Goal: Find contact information: Find contact information

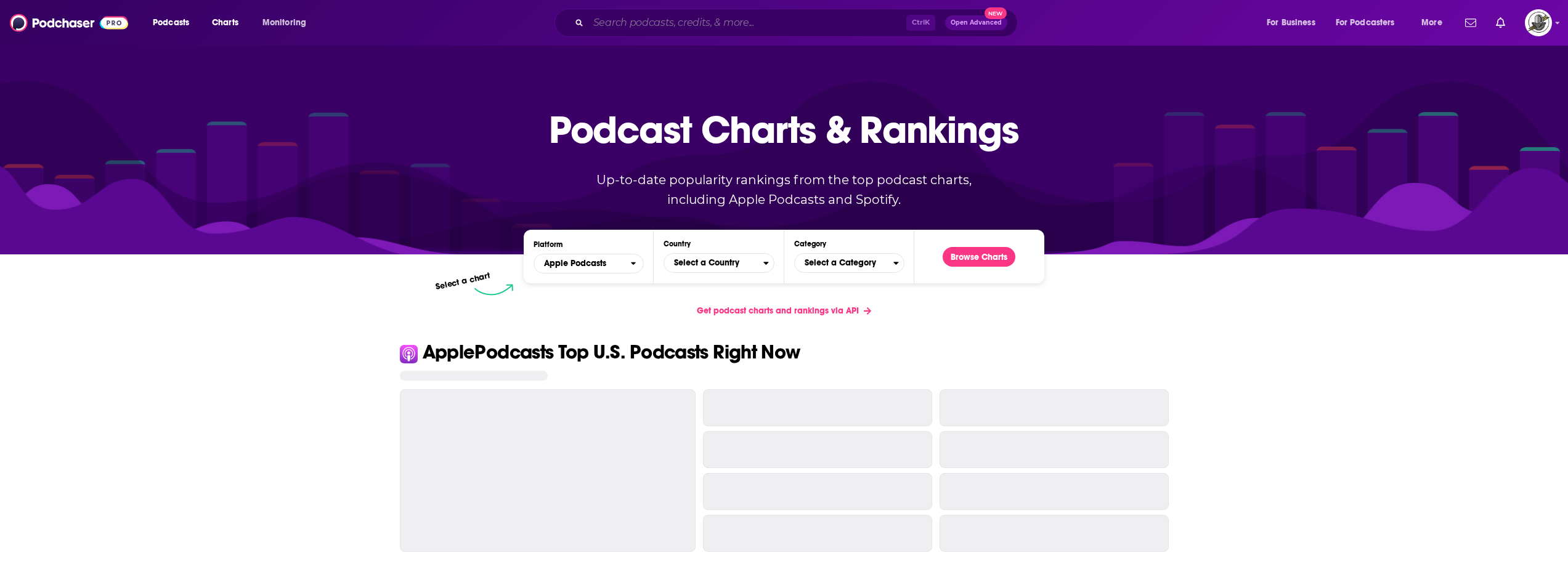
click at [826, 18] on input "Search podcasts, credits, & more..." at bounding box center [747, 23] width 318 height 20
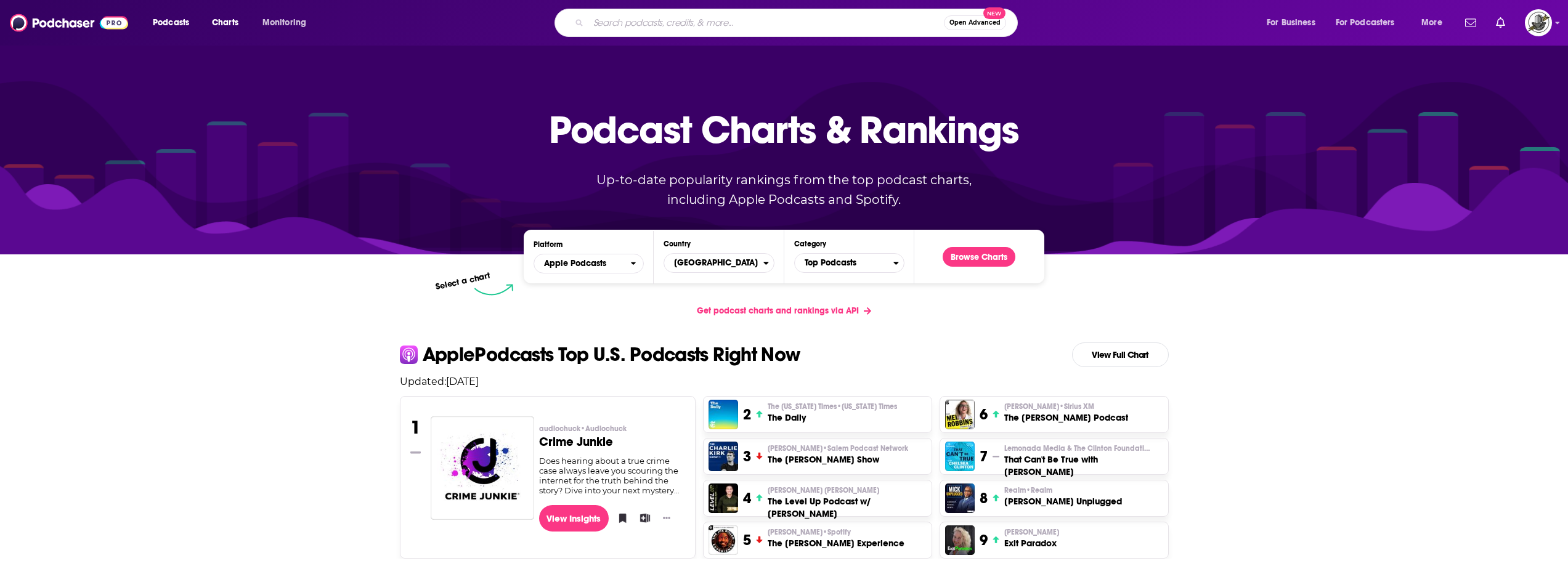
click at [757, 30] on input "Search podcasts, credits, & more..." at bounding box center [765, 23] width 355 height 20
paste input "The Vault Unlocked"
type input "The Vault Unlocked"
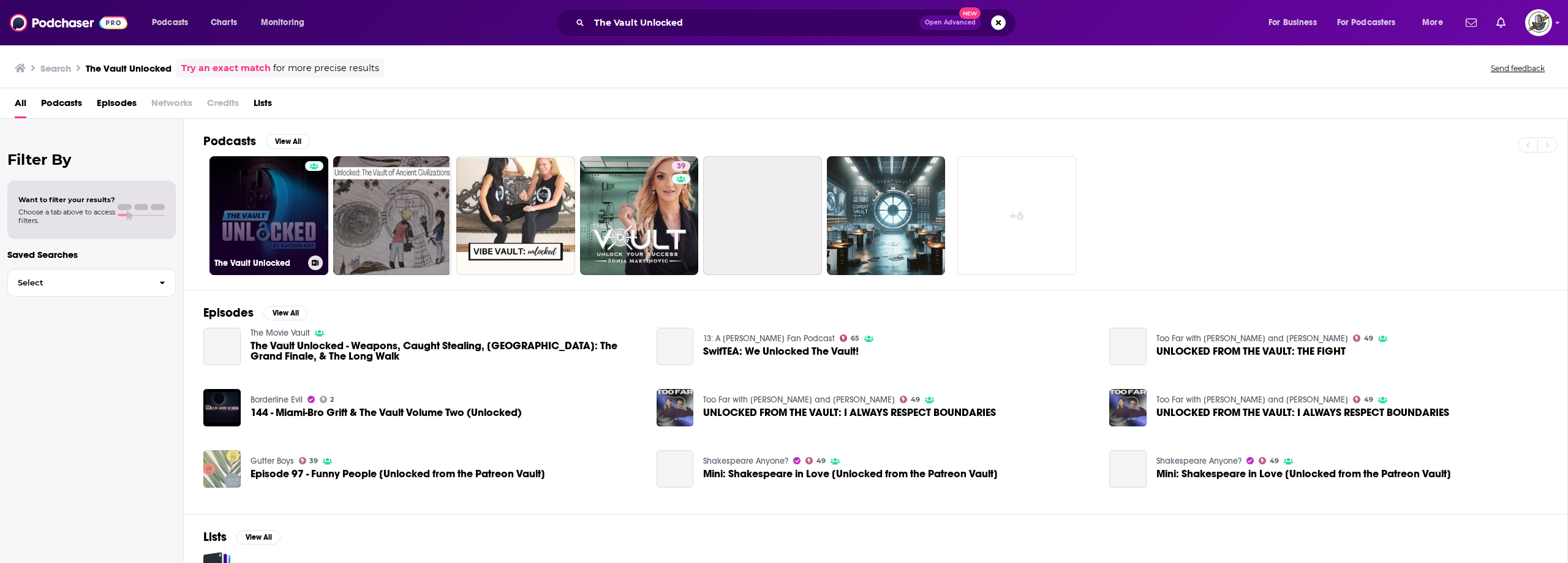
click at [300, 207] on link "The Vault Unlocked" at bounding box center [269, 216] width 119 height 119
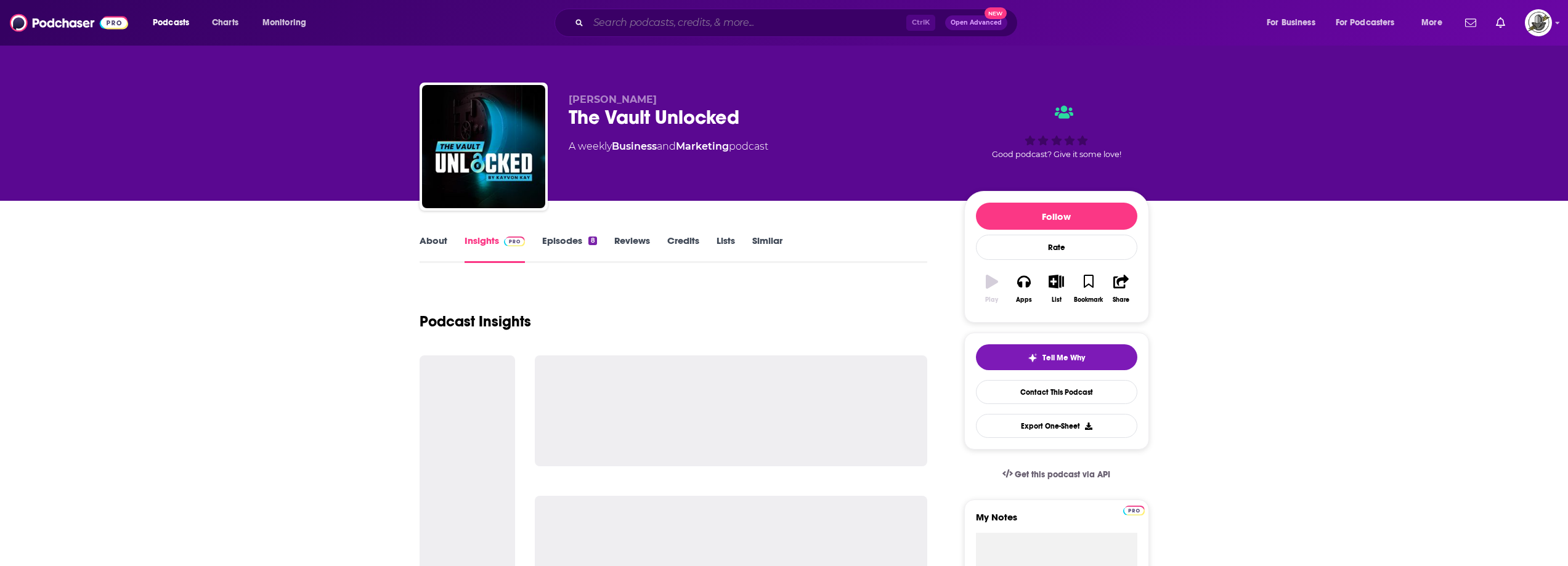
click at [817, 16] on input "Search podcasts, credits, & more..." at bounding box center [747, 23] width 318 height 20
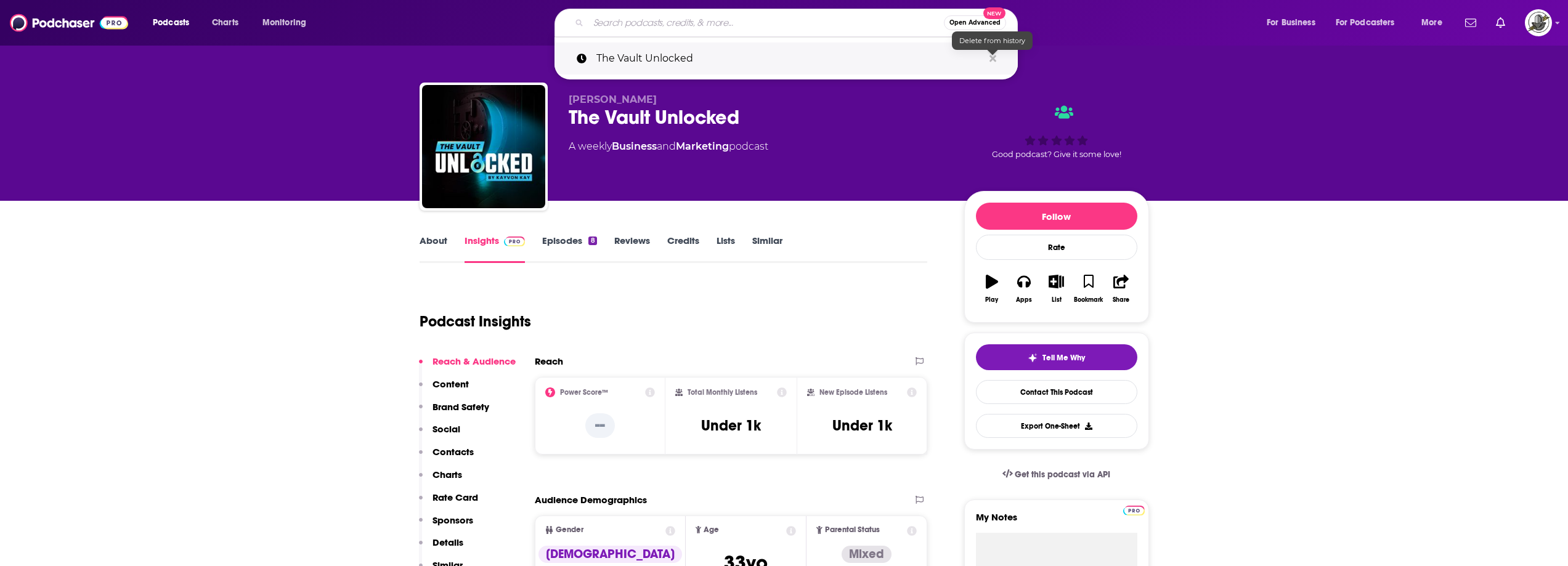
click at [992, 58] on icon "Search podcasts, credits, & more..." at bounding box center [993, 58] width 7 height 7
drag, startPoint x: 849, startPoint y: 273, endPoint x: 820, endPoint y: 293, distance: 35.2
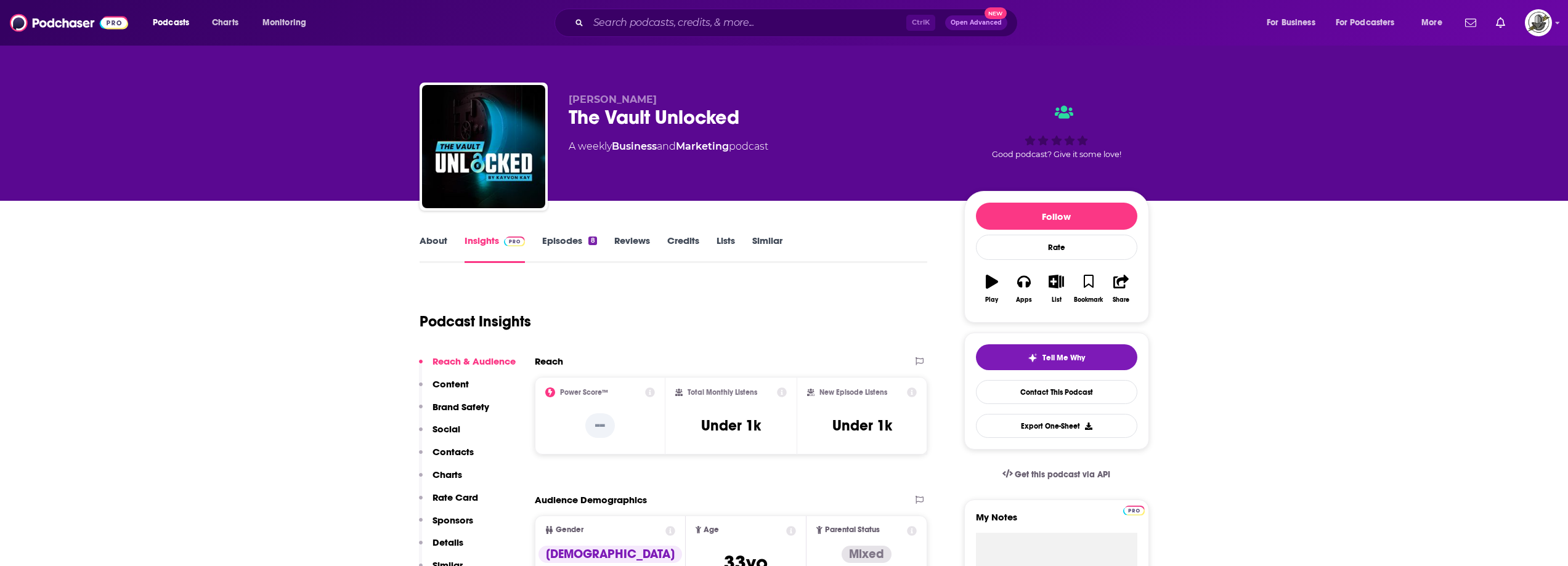
click at [229, 159] on div "Kayvon Kay The Vault Unlocked A weekly Business and Marketing podcast Good podc…" at bounding box center [784, 100] width 1568 height 201
click at [752, 285] on div "Podcast Insights" at bounding box center [669, 314] width 499 height 63
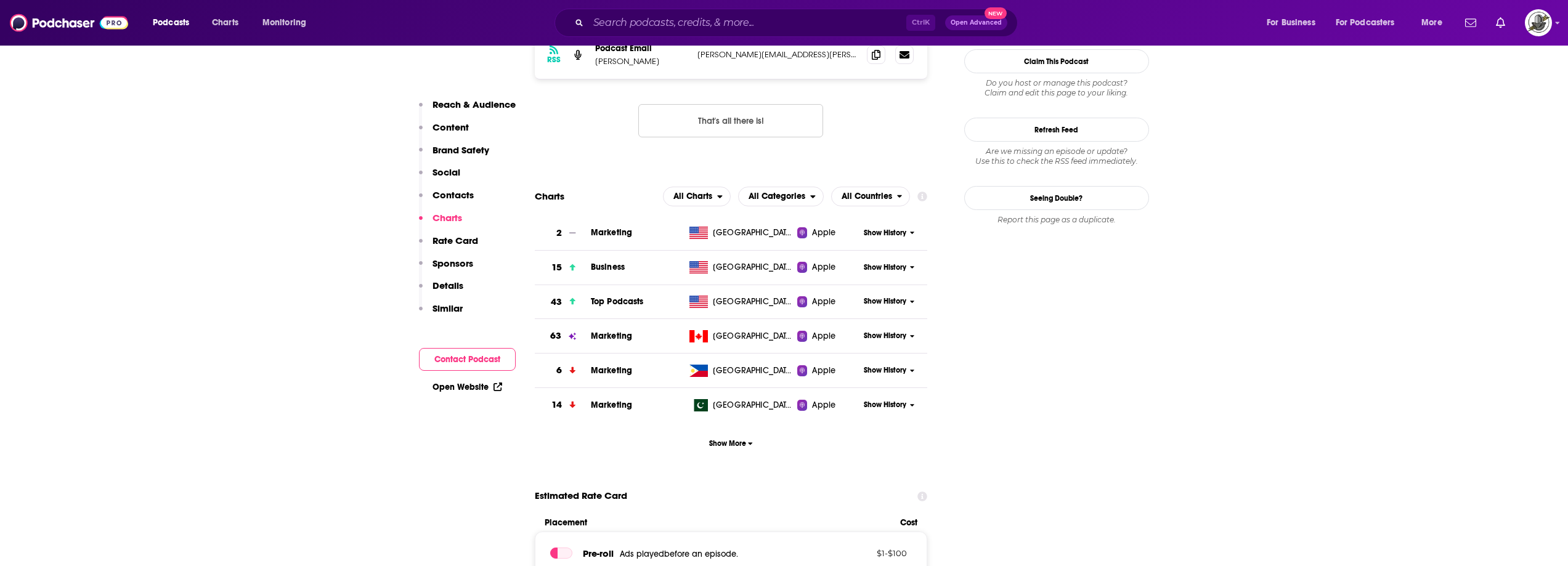
scroll to position [1109, 0]
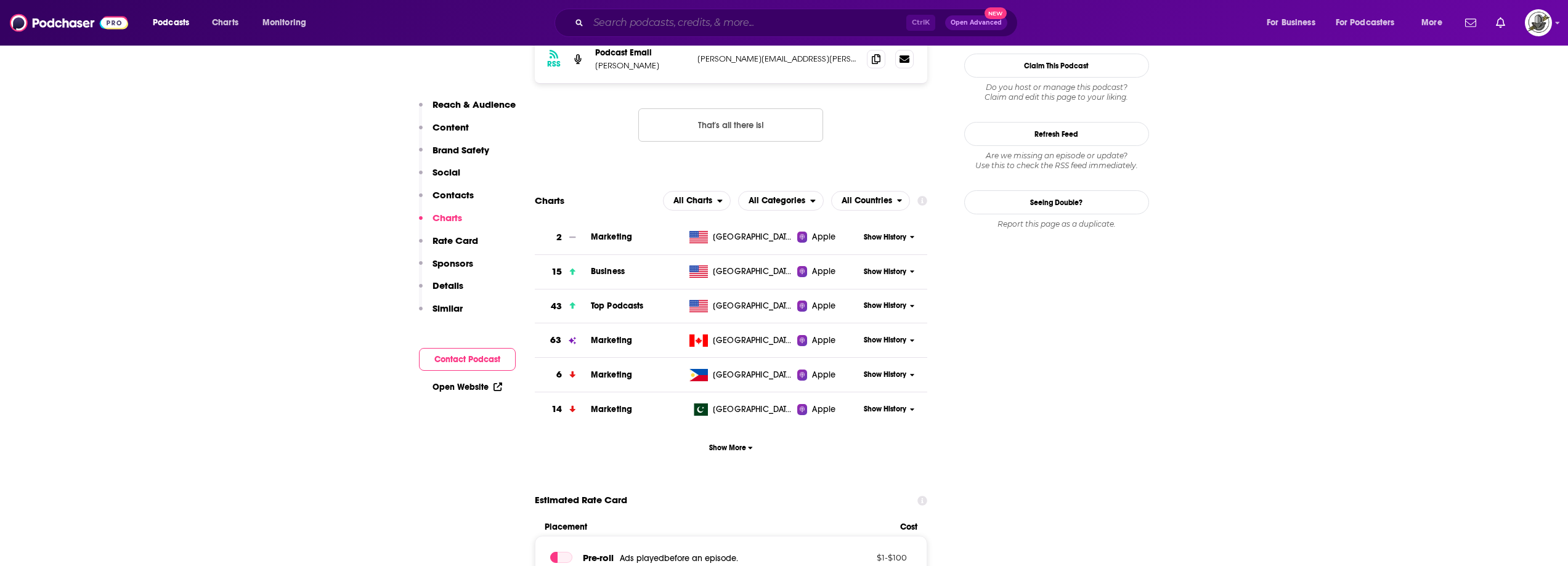
click at [699, 27] on input "Search podcasts, credits, & more..." at bounding box center [747, 23] width 318 height 20
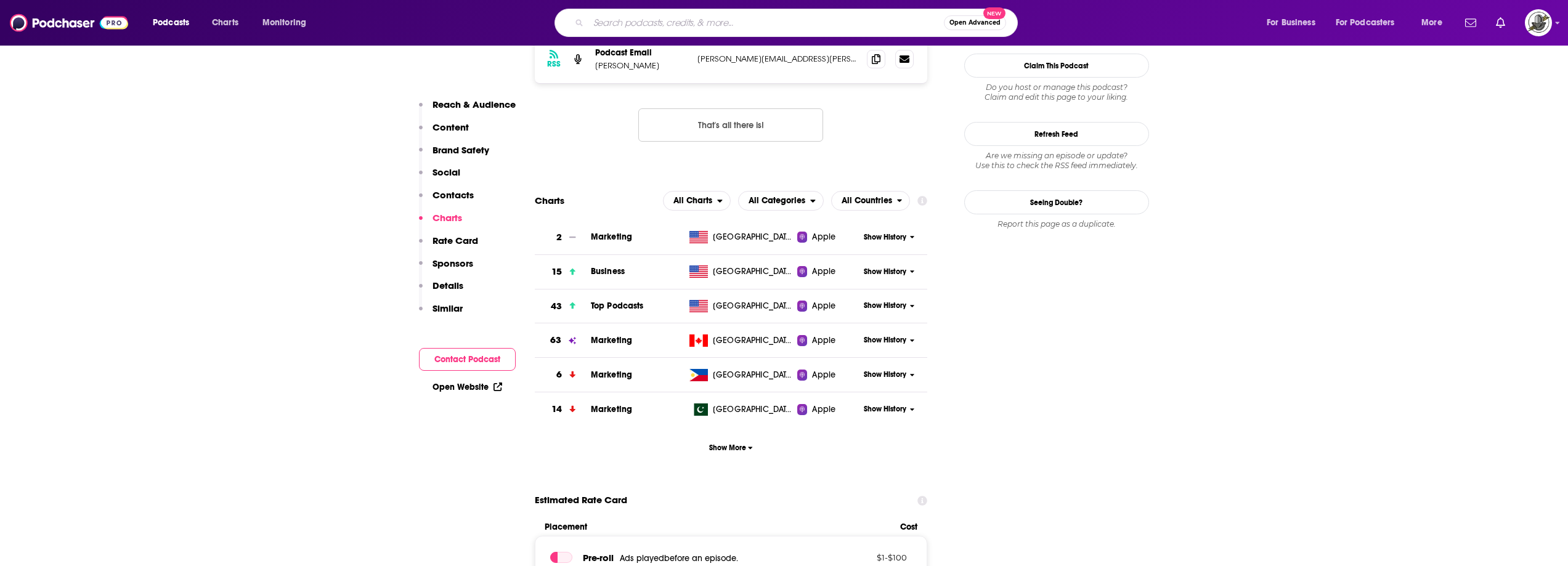
paste input "Small Business Growth Podcast"
type input "Small Business Growth Podcast"
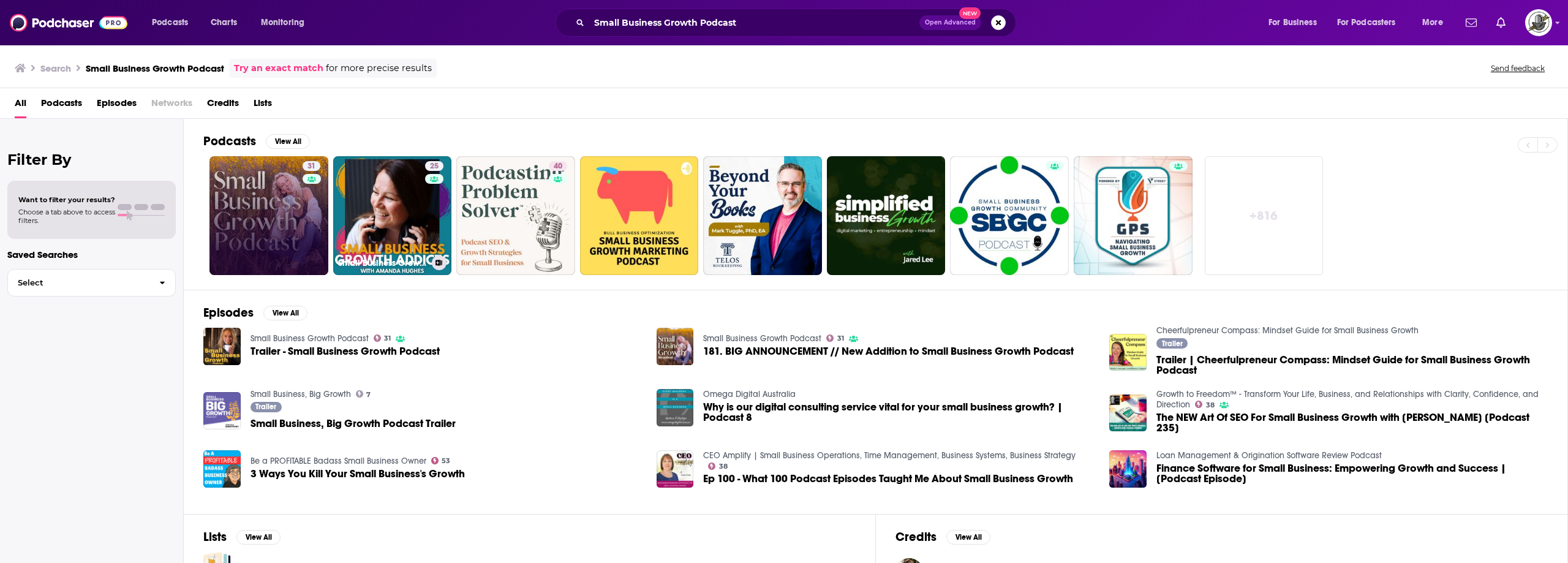
click at [269, 209] on link "31" at bounding box center [269, 216] width 119 height 119
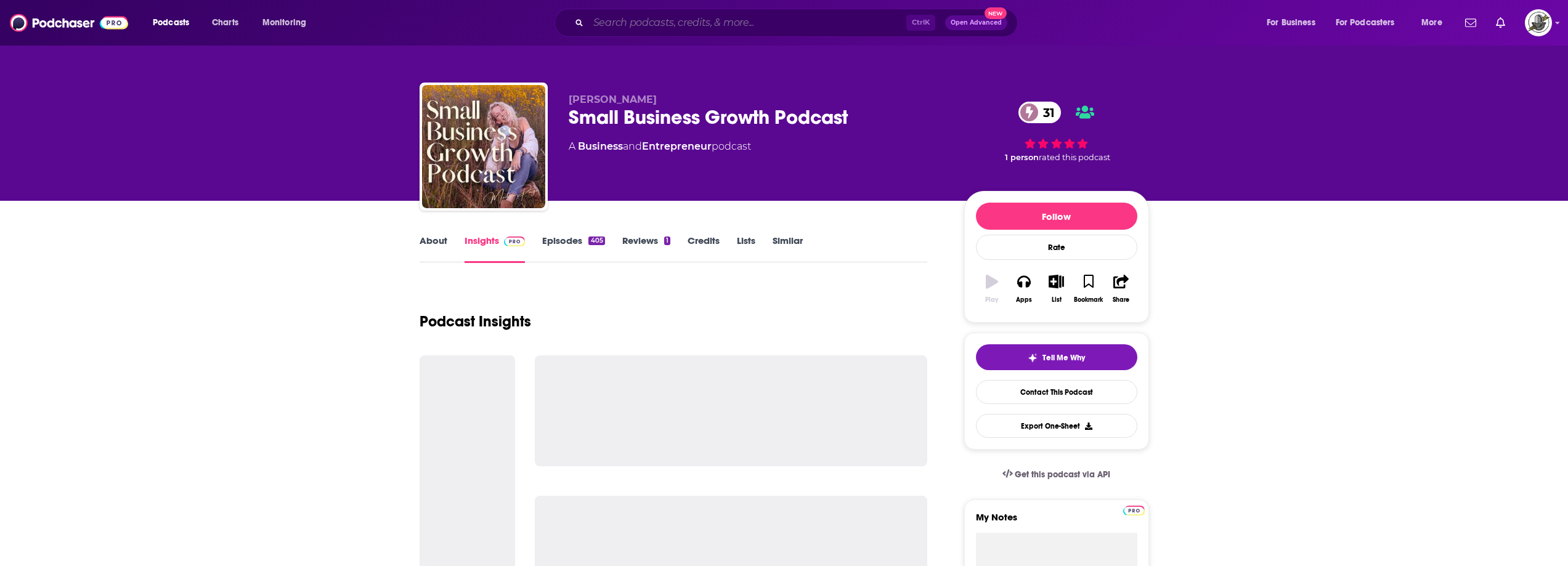
click at [740, 20] on input "Search podcasts, credits, & more..." at bounding box center [747, 23] width 318 height 20
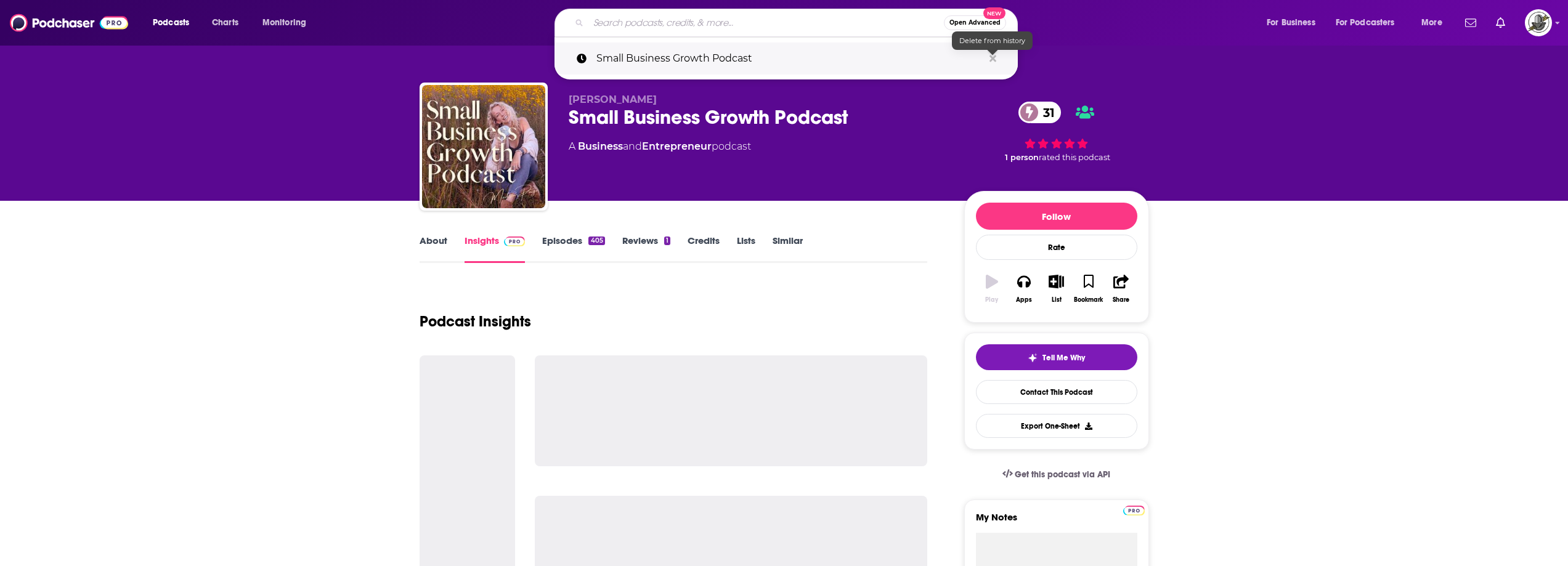
click at [992, 57] on icon "Search podcasts, credits, & more..." at bounding box center [993, 58] width 7 height 7
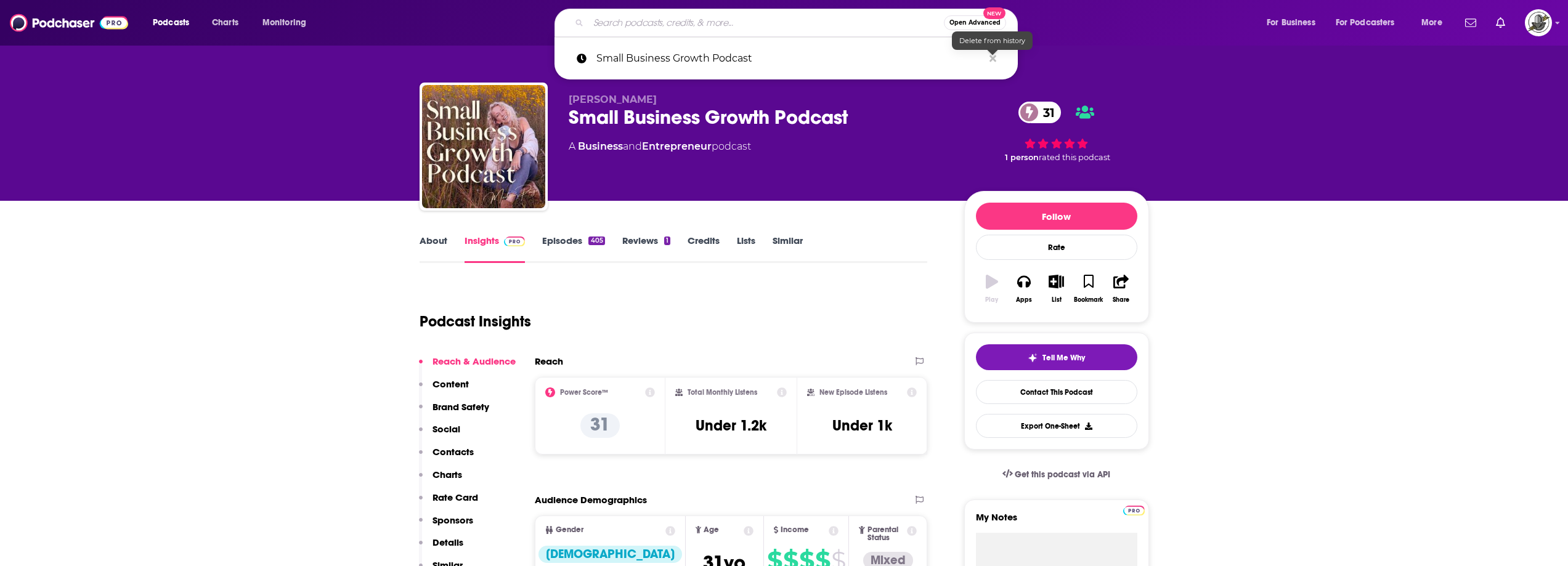
drag, startPoint x: 925, startPoint y: 179, endPoint x: 902, endPoint y: 181, distance: 23.1
click at [923, 179] on div "Madison Paige Small Business Growth Podcast 31 A Business and Entrepreneur podc…" at bounding box center [757, 142] width 376 height 98
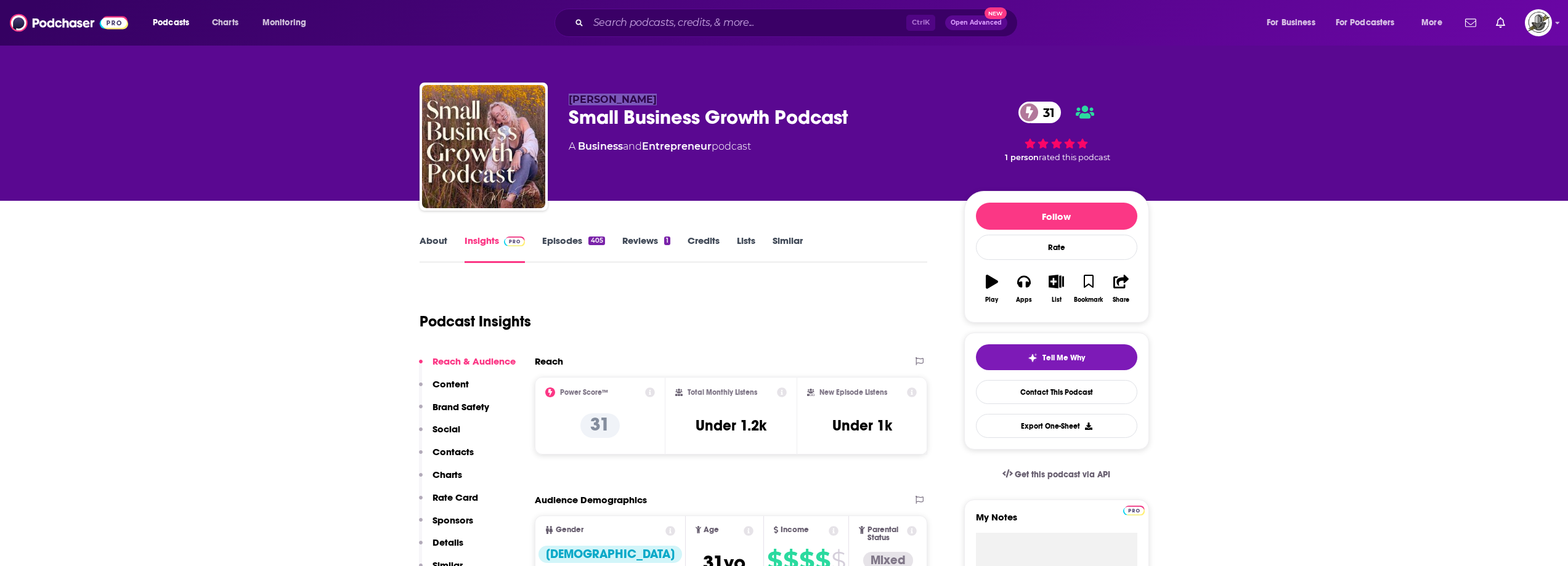
drag, startPoint x: 568, startPoint y: 103, endPoint x: 660, endPoint y: 101, distance: 92.0
click at [660, 101] on p "Madison Paige" at bounding box center [757, 99] width 376 height 11
copy span "Madison Paige"
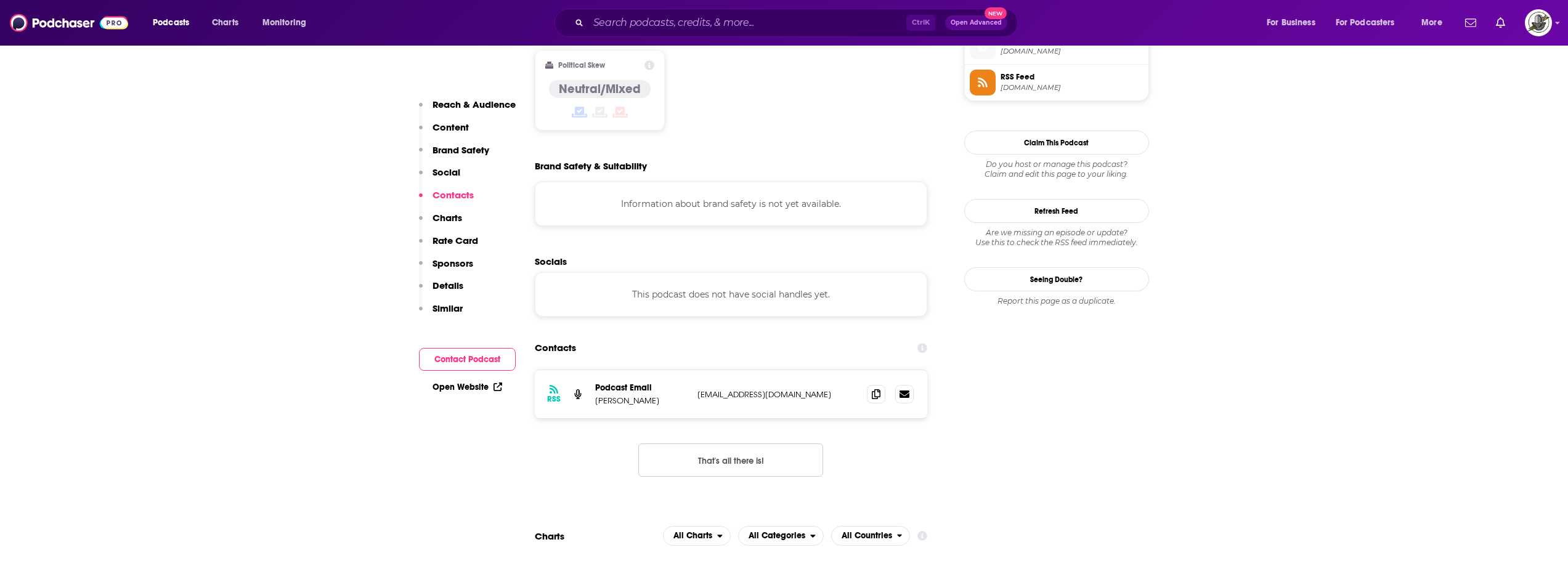
scroll to position [1047, 0]
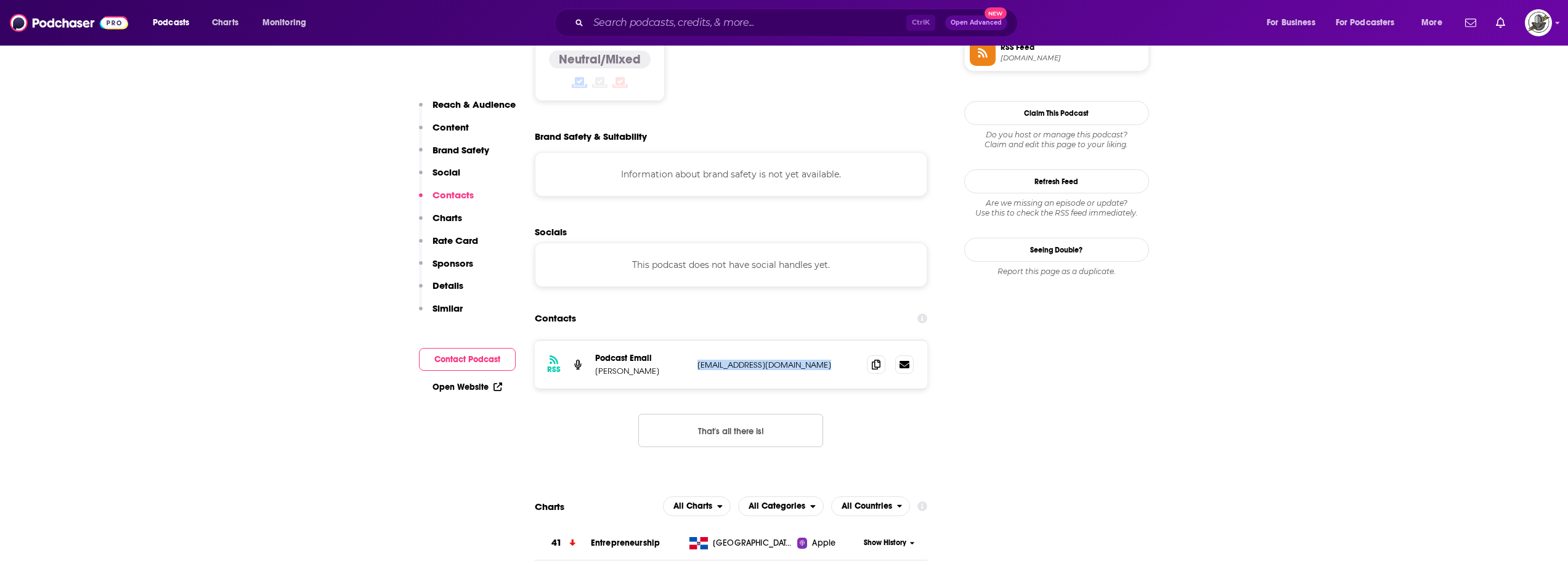
drag, startPoint x: 696, startPoint y: 291, endPoint x: 812, endPoint y: 293, distance: 116.0
click at [812, 340] on div "RSS Podcast Email Madison Paige hello@thisismadisonpaige.com hello@thisismadiso…" at bounding box center [731, 364] width 393 height 48
copy p "hello@thisismadisonpaige.com"
paste input "Roadmap to Referrals"
type input "Roadmap to Referrals"
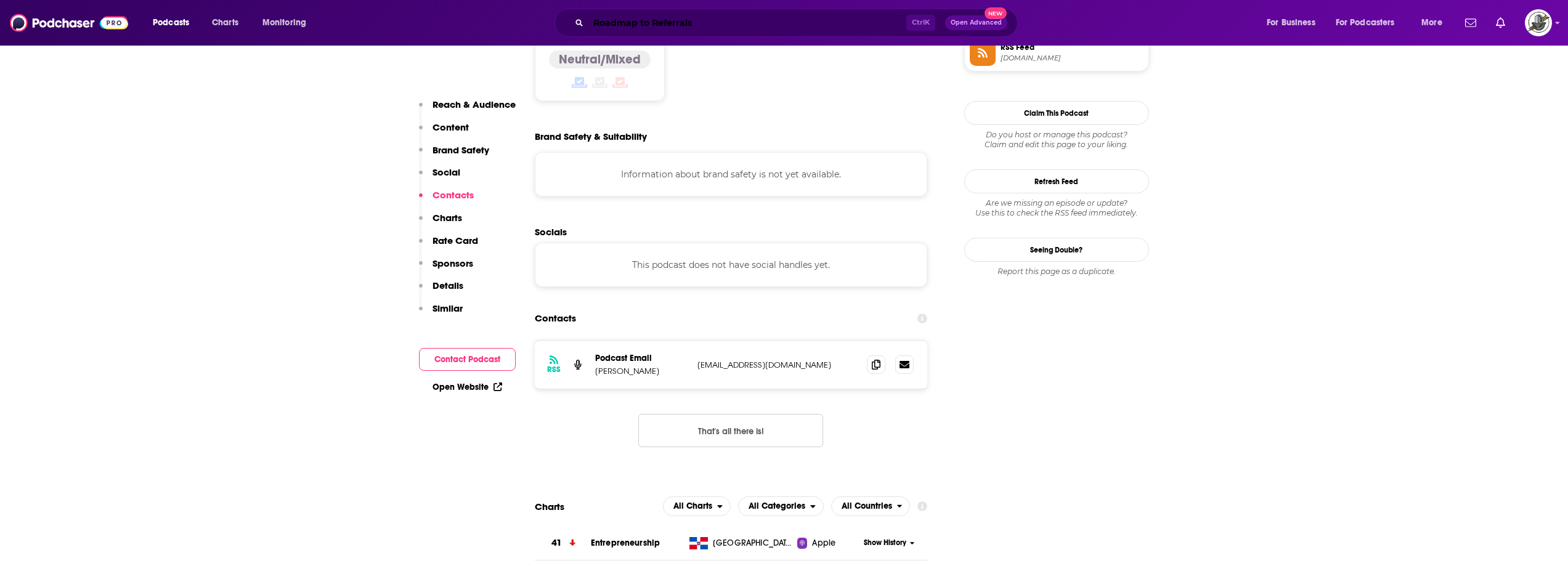
click at [602, 21] on input "Roadmap to Referrals" at bounding box center [747, 23] width 318 height 20
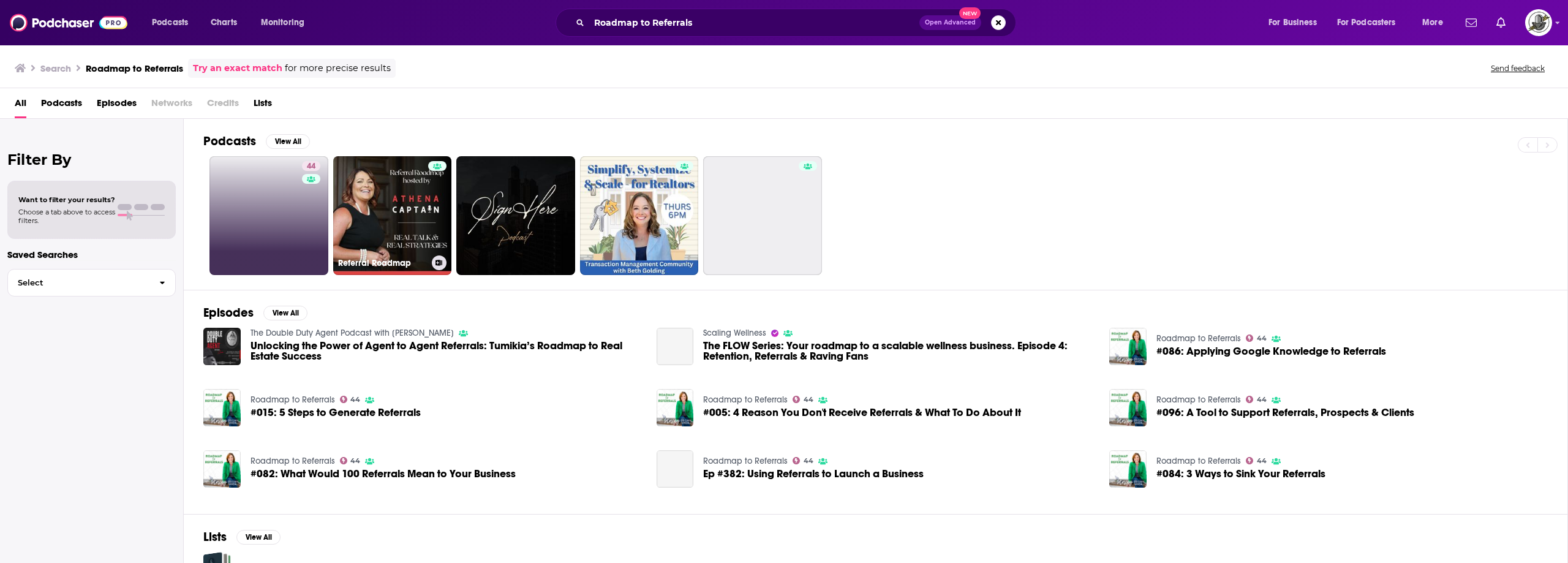
click at [305, 193] on div "44" at bounding box center [313, 216] width 22 height 109
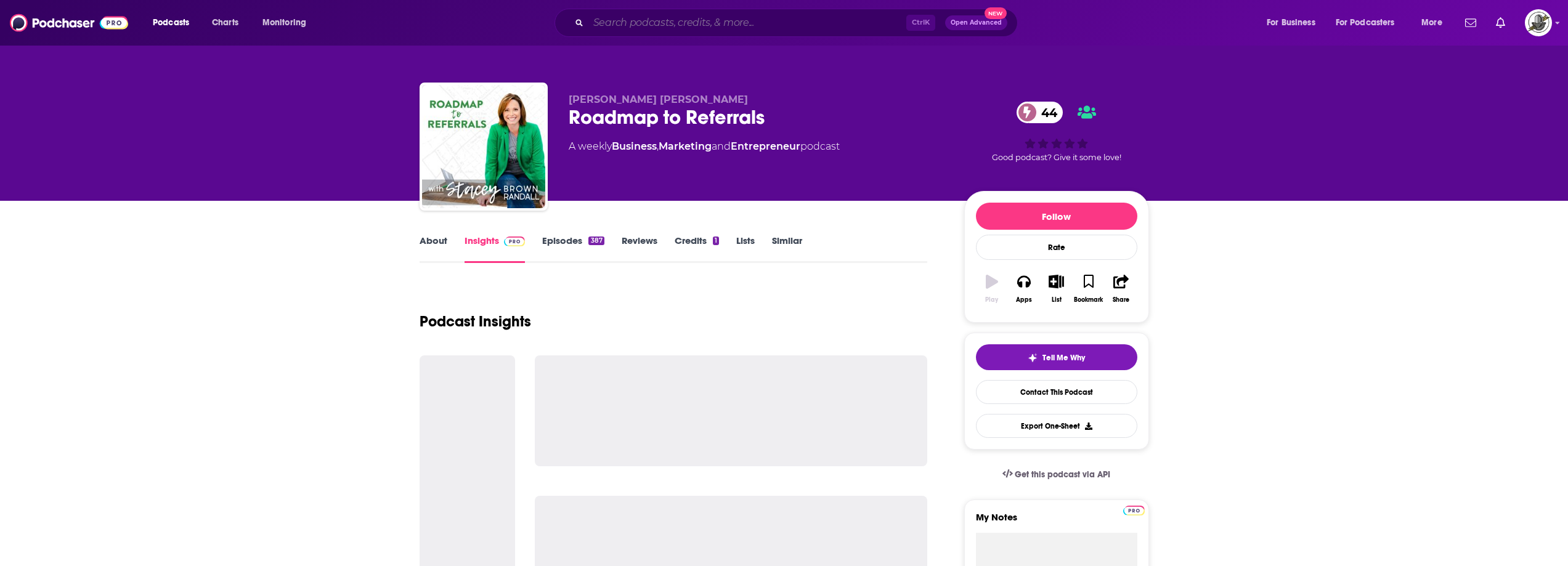
click at [724, 22] on input "Search podcasts, credits, & more..." at bounding box center [747, 23] width 318 height 20
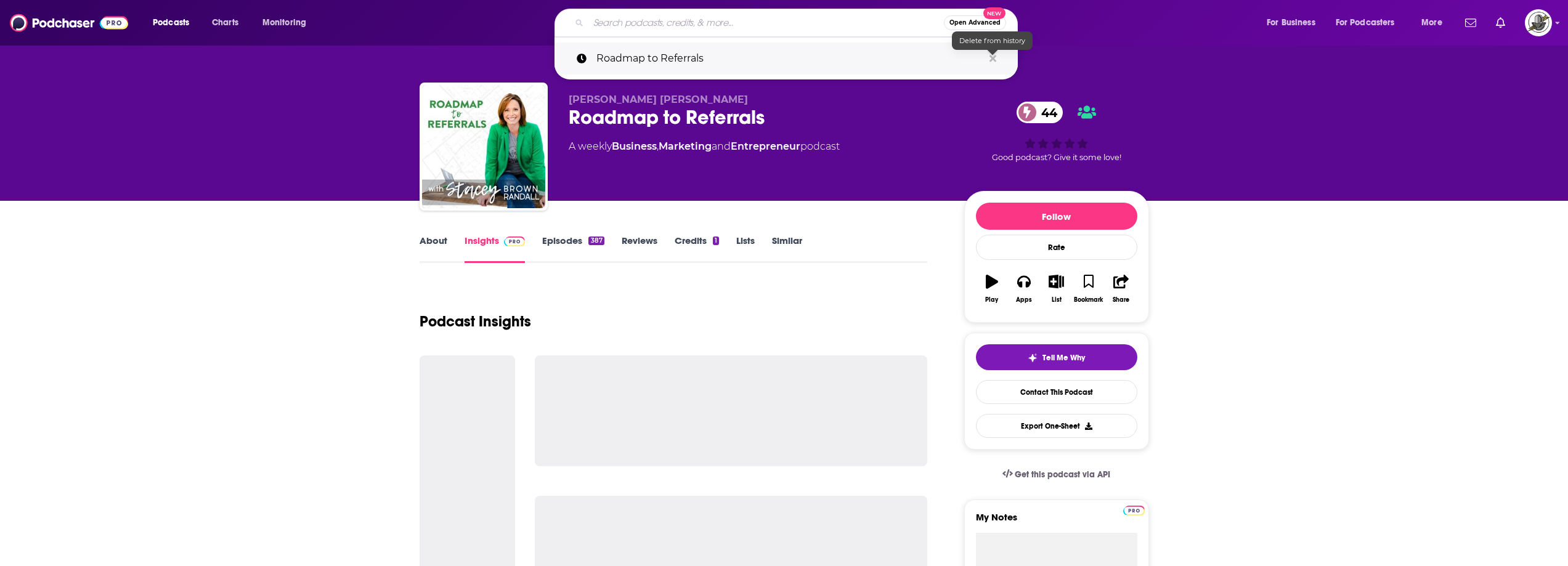
click at [993, 61] on icon "Search podcasts, credits, & more..." at bounding box center [993, 58] width 7 height 10
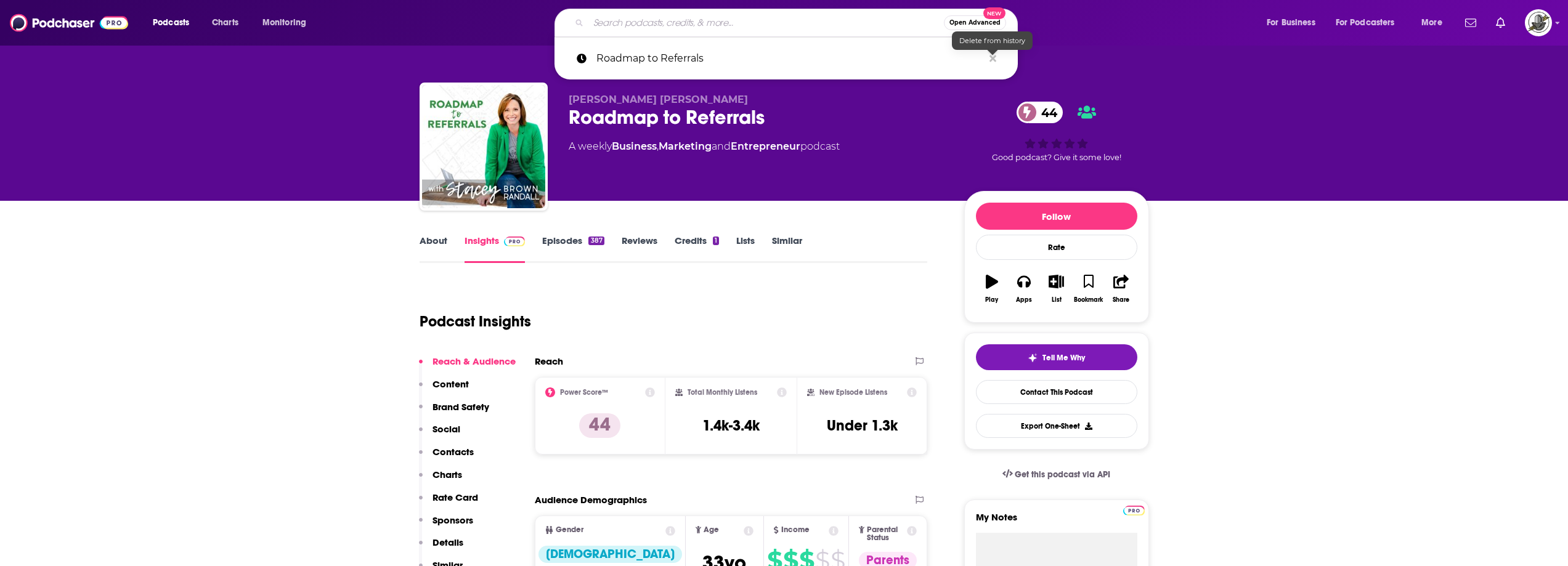
drag, startPoint x: 883, startPoint y: 143, endPoint x: 725, endPoint y: 109, distance: 161.6
click at [883, 144] on div "A weekly Business , Marketing and Entrepreneur podcast" at bounding box center [757, 146] width 376 height 15
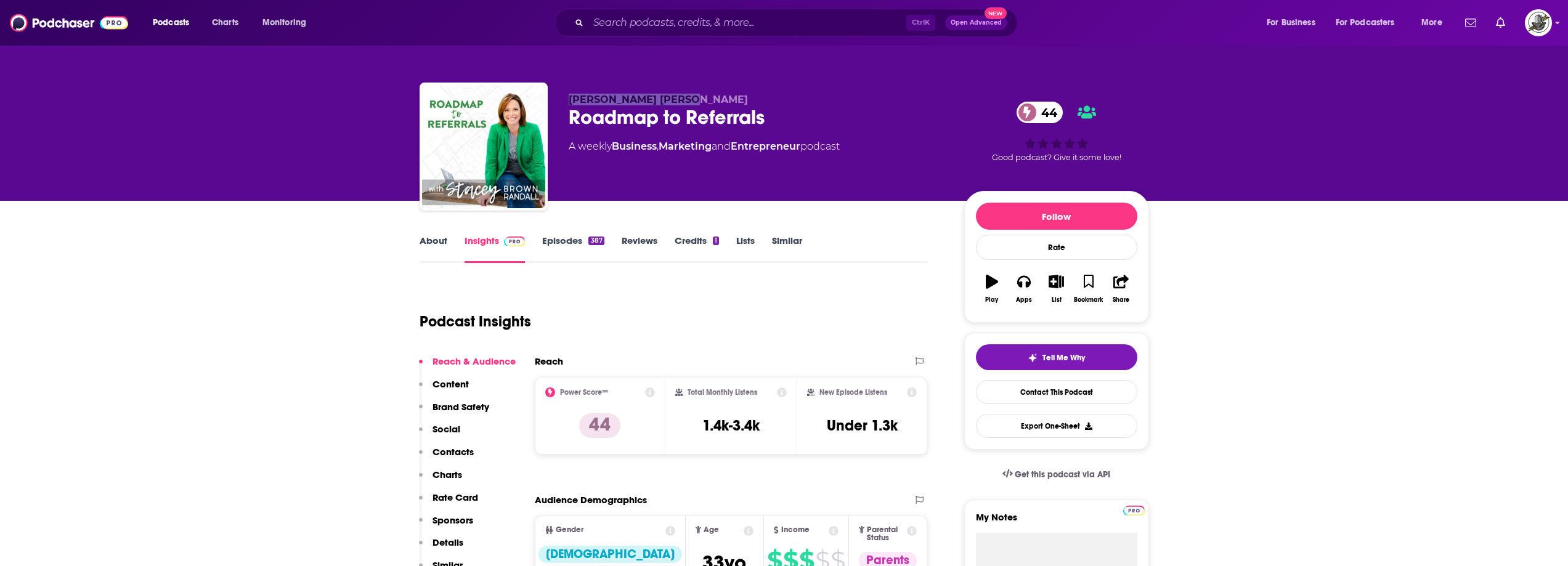
drag, startPoint x: 694, startPoint y: 98, endPoint x: 549, endPoint y: 92, distance: 145.1
click at [549, 92] on div "Stacey Brown Randall Roadmap to Referrals 44 A weekly Business , Marketing and …" at bounding box center [784, 148] width 730 height 133
copy span "Stacey Brown Randall"
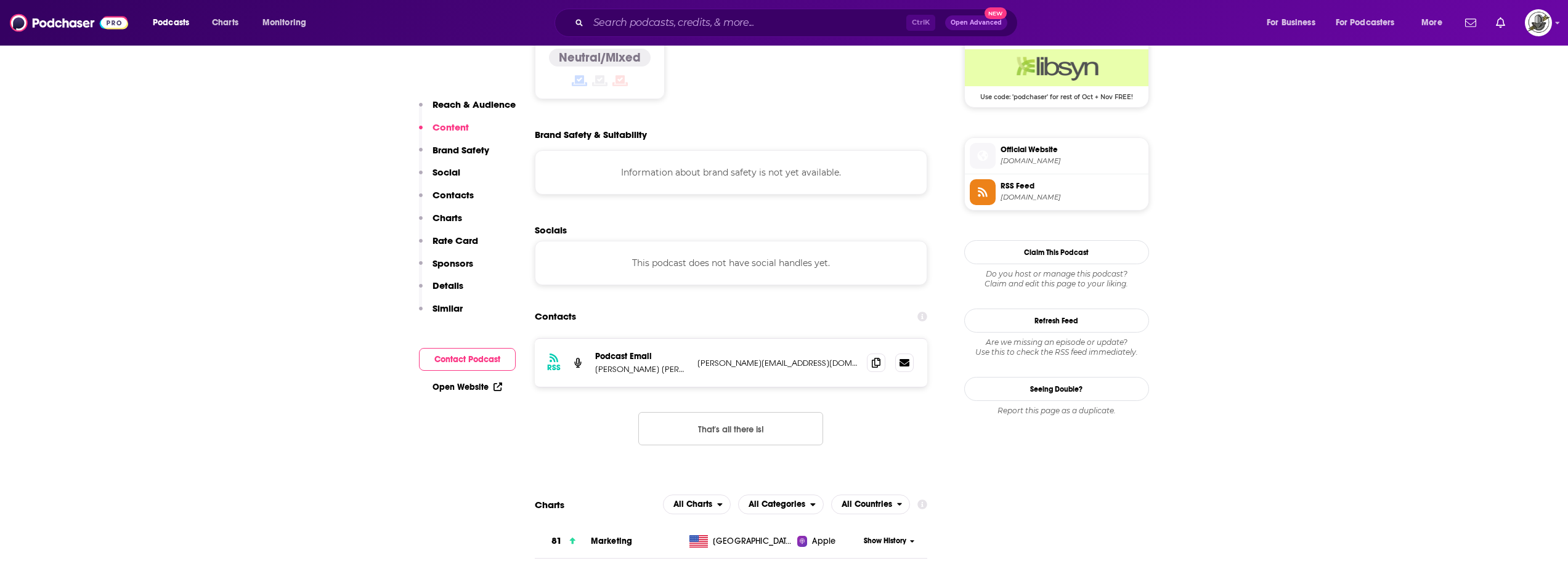
scroll to position [1047, 0]
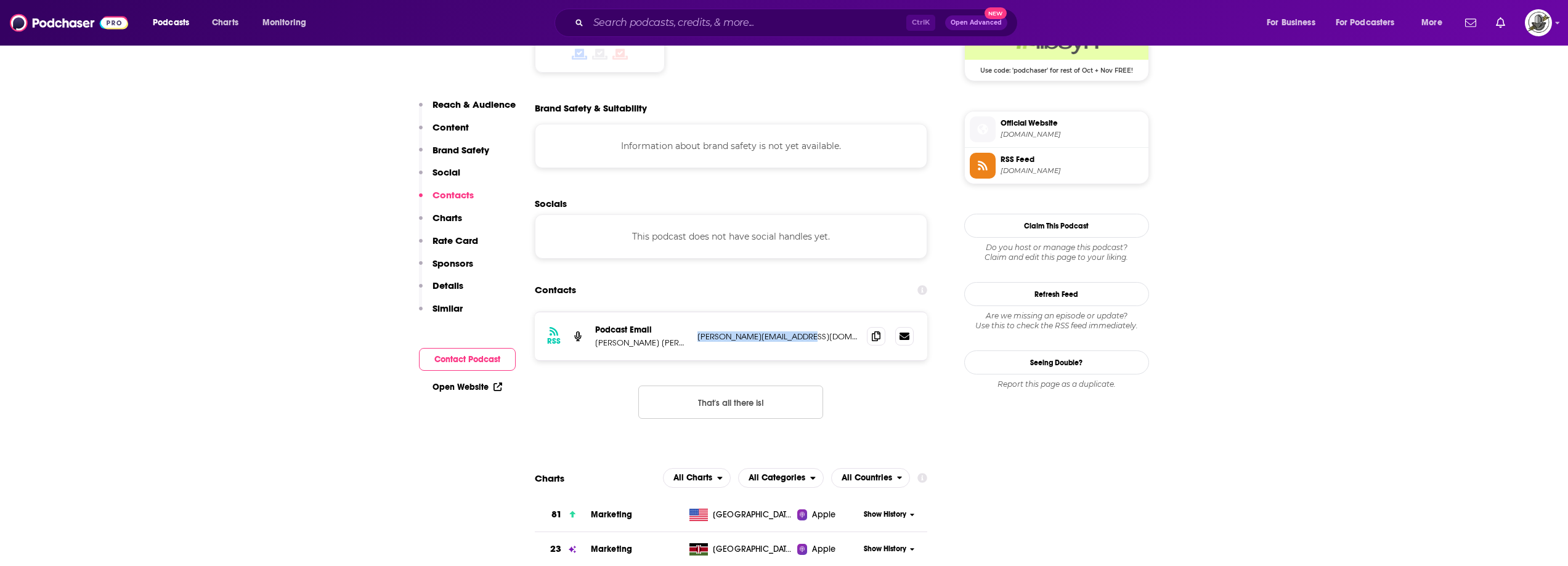
drag, startPoint x: 694, startPoint y: 280, endPoint x: 848, endPoint y: 284, distance: 154.1
click at [848, 313] on div "RSS Podcast Email Stacey Brown Randall stacey@staceybrandall.com stacey@staceyb…" at bounding box center [731, 336] width 393 height 48
copy p "stacey@staceybrandall.com"
drag, startPoint x: 592, startPoint y: 279, endPoint x: 714, endPoint y: 291, distance: 122.6
click at [714, 313] on div "RSS Podcast Email Stacey Brown Randall stacey@staceybrandall.com stacey@staceyb…" at bounding box center [731, 336] width 393 height 48
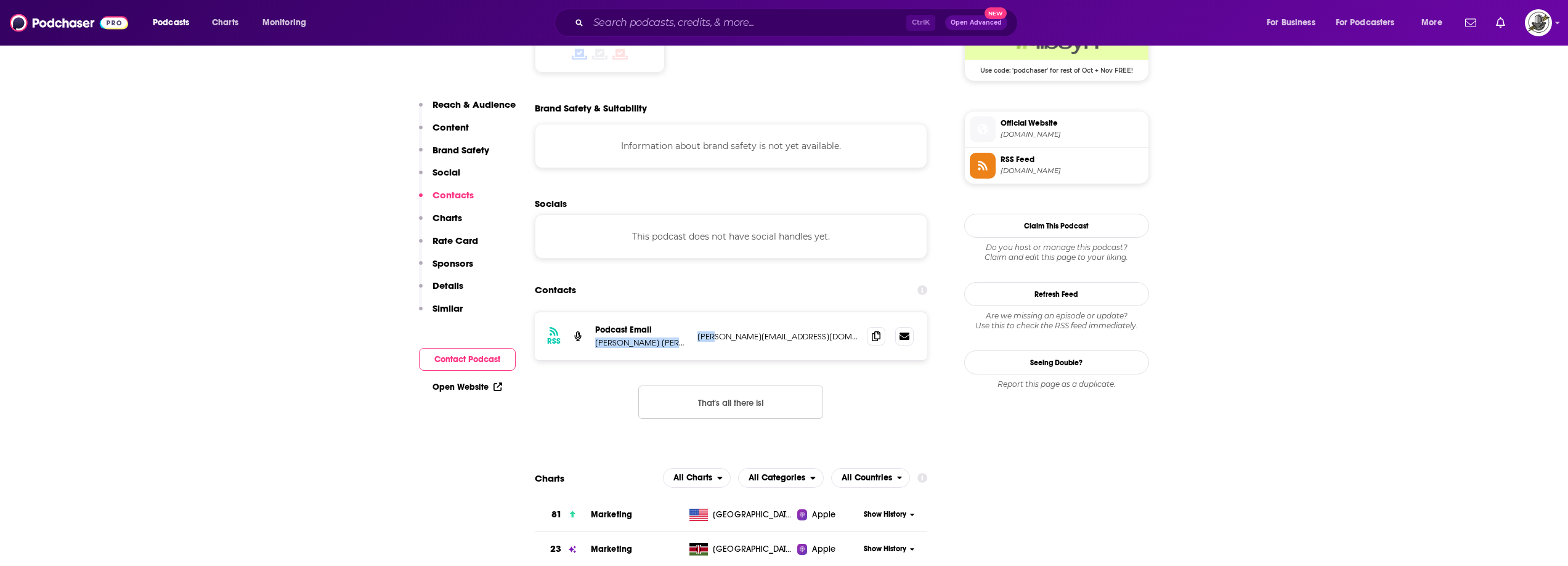
copy div "Stacey Brown Randall stac"
click at [619, 313] on div "RSS Podcast Email Stacey Brown Randall stacey@staceybrandall.com stacey@staceyb…" at bounding box center [731, 336] width 393 height 48
drag, startPoint x: 590, startPoint y: 285, endPoint x: 680, endPoint y: 286, distance: 90.0
click at [680, 313] on div "RSS Podcast Email Stacey Brown Randall stacey@staceybrandall.com stacey@staceyb…" at bounding box center [731, 336] width 393 height 48
copy p "Stacey Brown Randall"
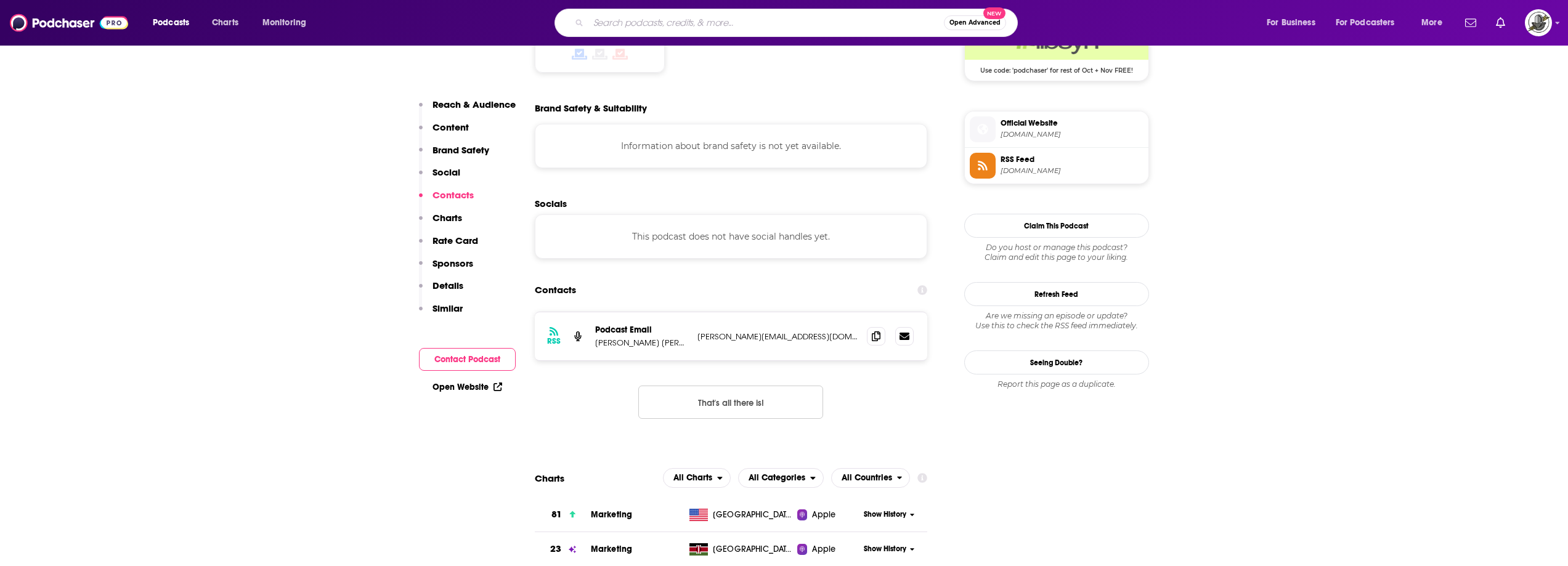
click at [677, 16] on input "Search podcasts, credits, & more..." at bounding box center [765, 23] width 355 height 20
paste input "Service Business Mastery for Skilled Trades"
type input "Service Business Mastery for Skilled Trades"
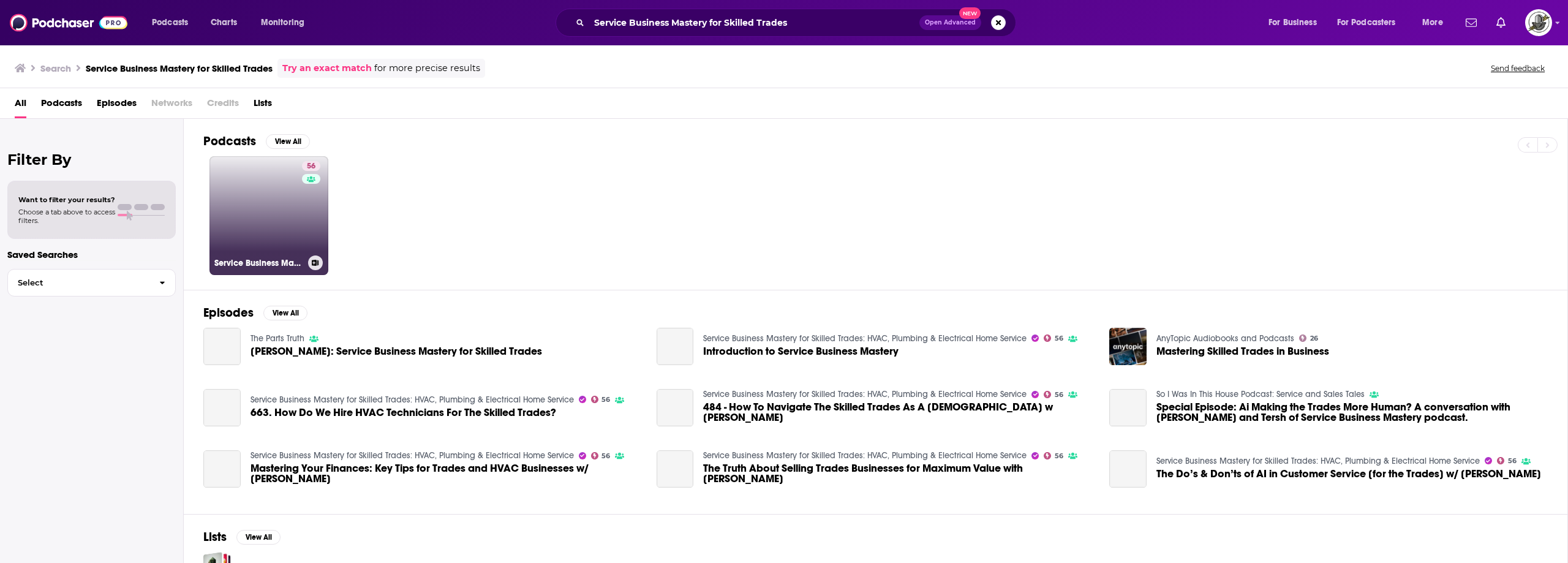
click at [319, 221] on div "56" at bounding box center [313, 208] width 22 height 94
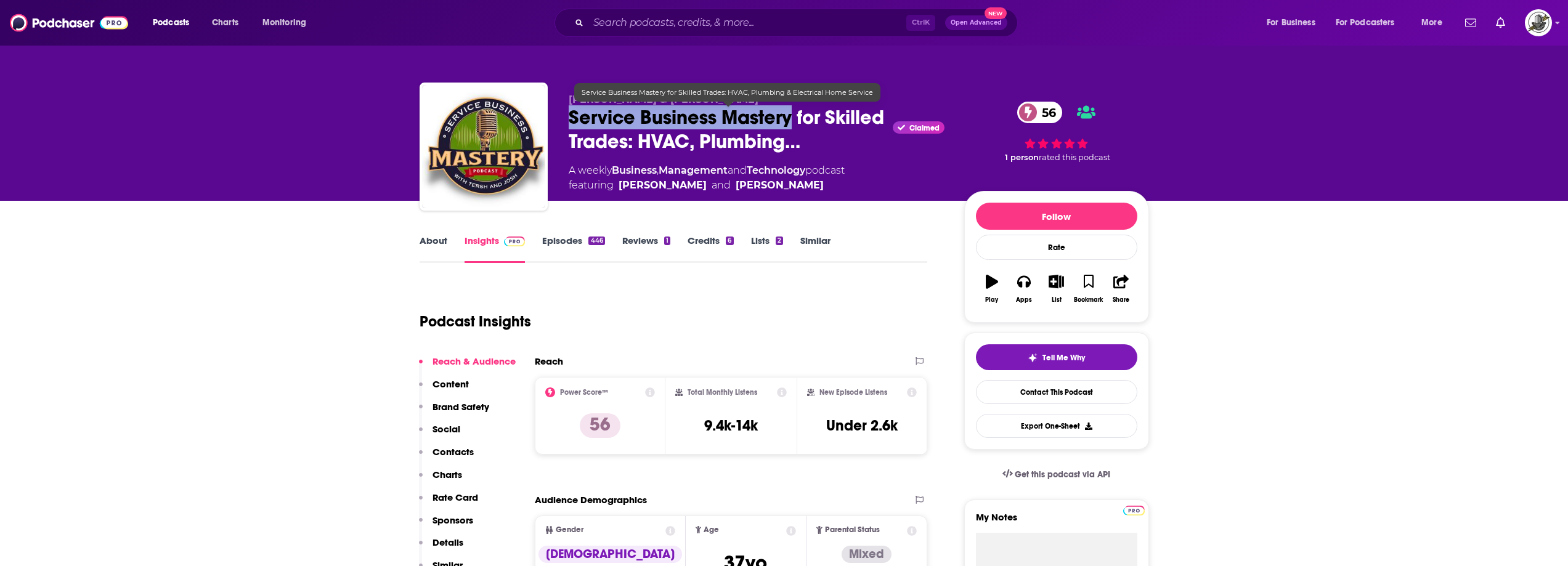
drag, startPoint x: 566, startPoint y: 120, endPoint x: 790, endPoint y: 126, distance: 224.1
click at [790, 126] on div "Tersh Blissett & Josh Crouch Service Business Mastery for Skilled Trades: HVAC,…" at bounding box center [784, 148] width 730 height 133
copy h2 "Service Business Mastery"
click at [577, 128] on span "Service Business Mastery for Skilled Trades: HVAC, Plumbing…" at bounding box center [729, 128] width 320 height 48
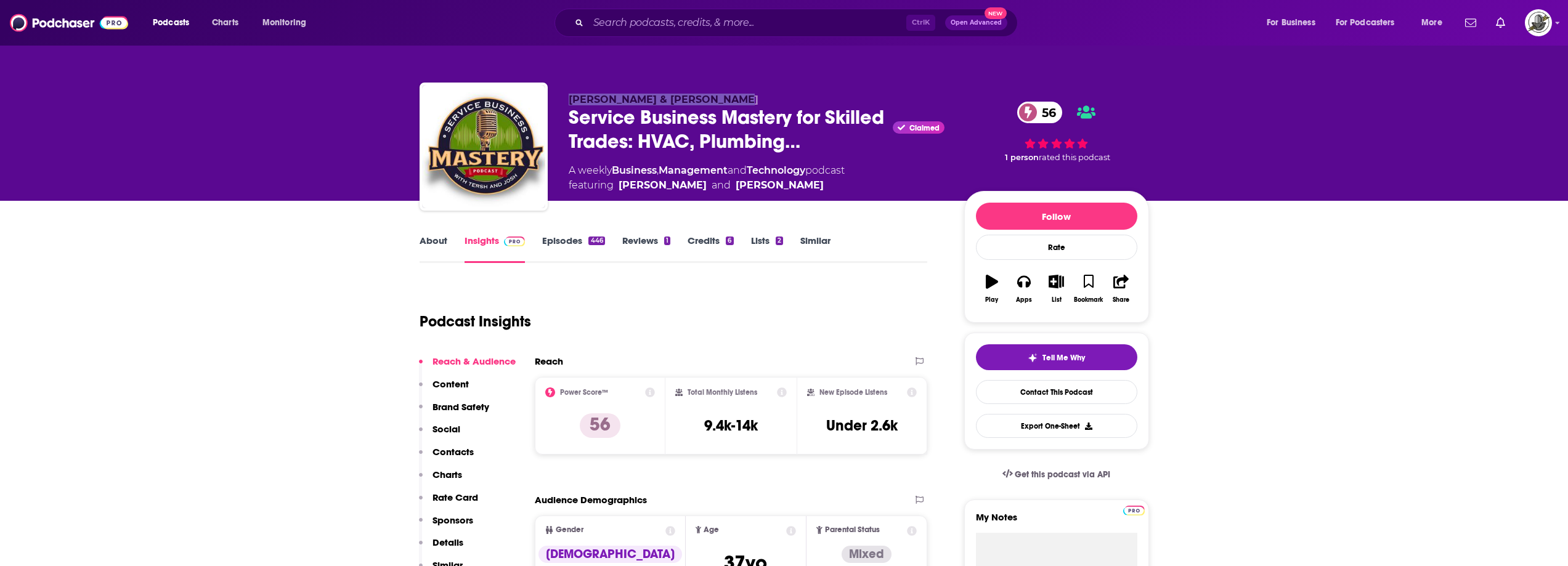
drag, startPoint x: 567, startPoint y: 103, endPoint x: 718, endPoint y: 102, distance: 151.0
click at [718, 102] on div "Tersh Blissett & Josh Crouch Service Business Mastery for Skilled Trades: HVAC,…" at bounding box center [784, 148] width 730 height 133
copy span "Tersh Blissett & Josh Crouch"
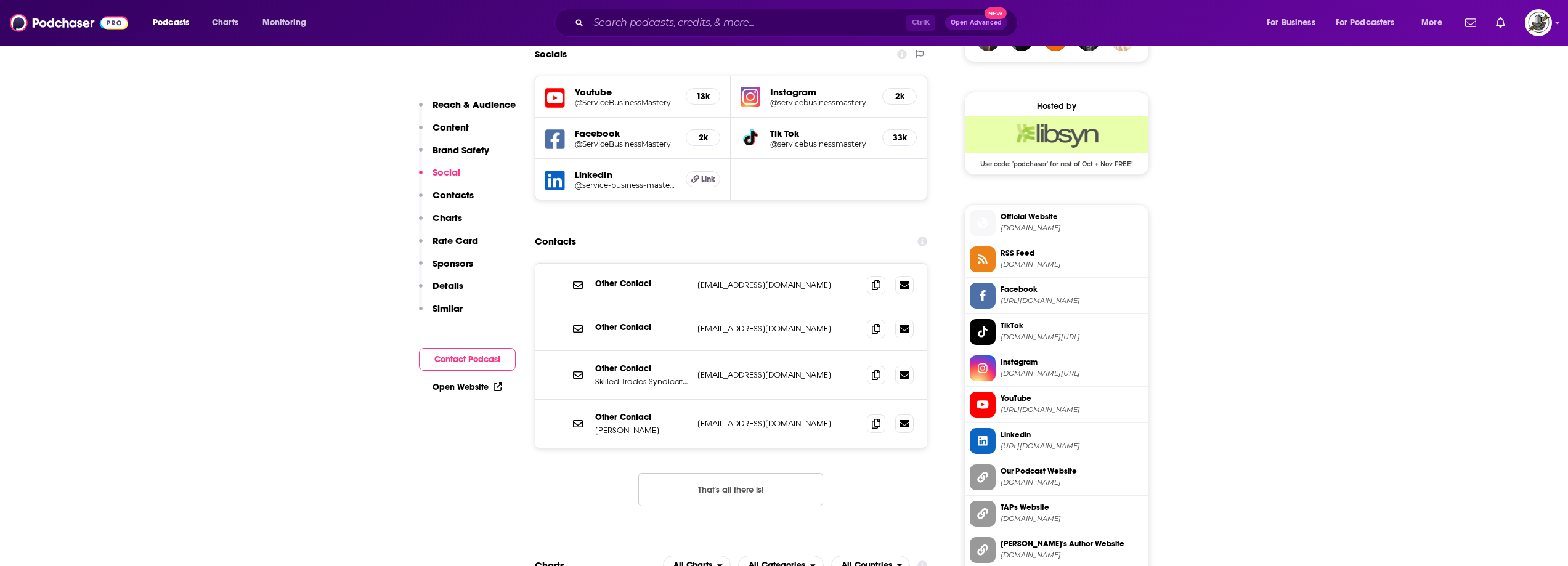
scroll to position [985, 0]
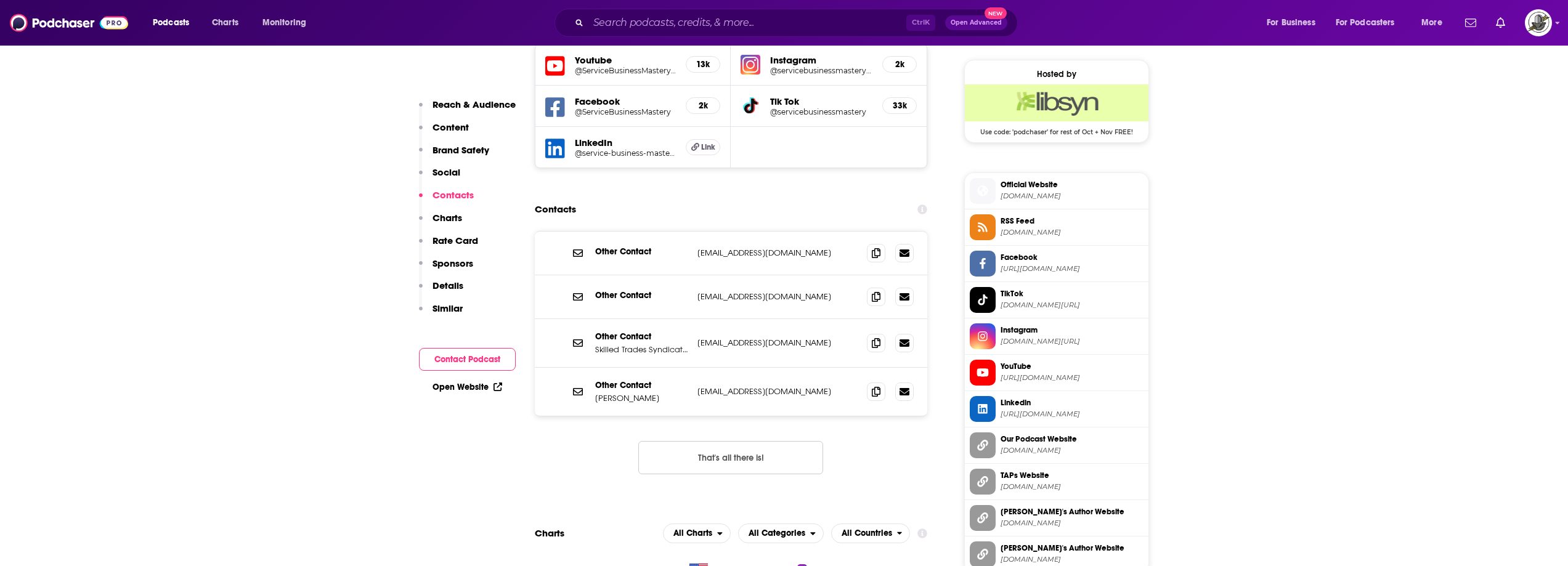
click at [734, 453] on button "That's all there is!" at bounding box center [731, 457] width 185 height 33
drag, startPoint x: 691, startPoint y: 397, endPoint x: 830, endPoint y: 400, distance: 139.0
click at [830, 400] on div "Other Contact Tersh Blissett Tersh@servicebusinessmastery.com Tersh@servicebusi…" at bounding box center [731, 391] width 393 height 48
copy div "Tersh@servicebusinessmastery.com"
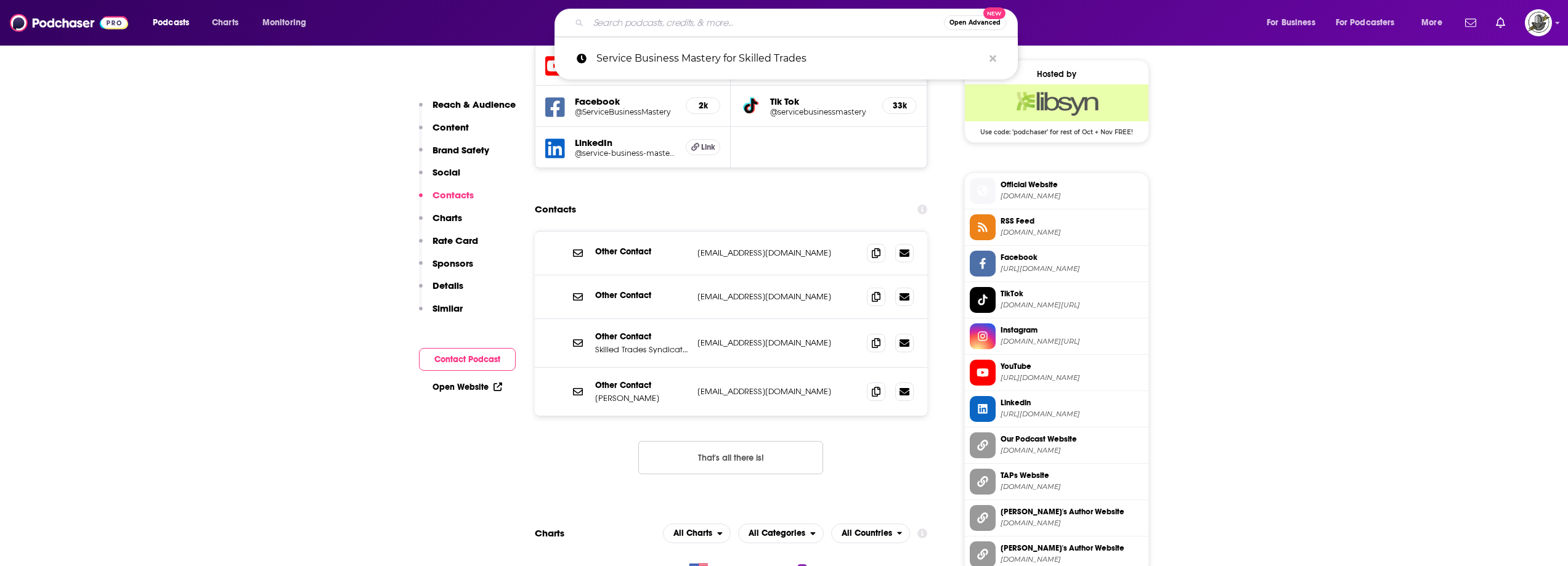
click at [665, 19] on input "Search podcasts, credits, & more..." at bounding box center [765, 23] width 355 height 20
paste input "Wild Business Growth"
type input "Wild Business Growth"
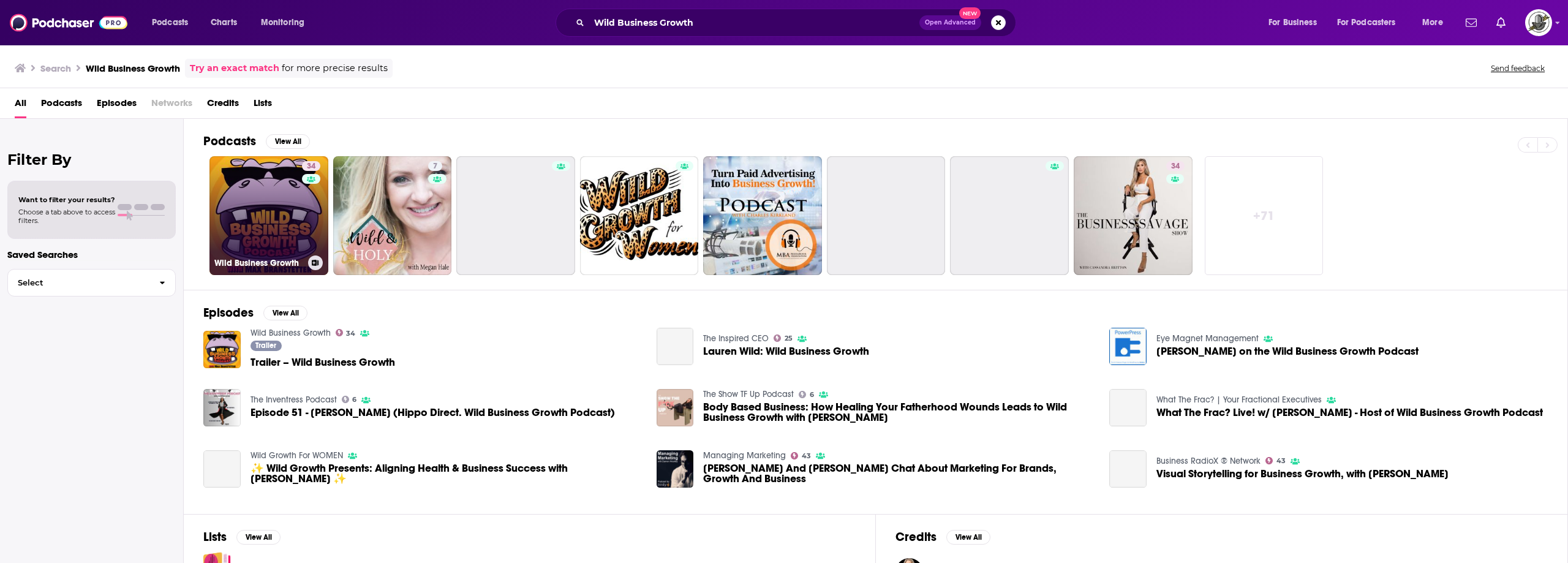
click at [278, 235] on link "34 Wild Business Growth" at bounding box center [269, 216] width 119 height 119
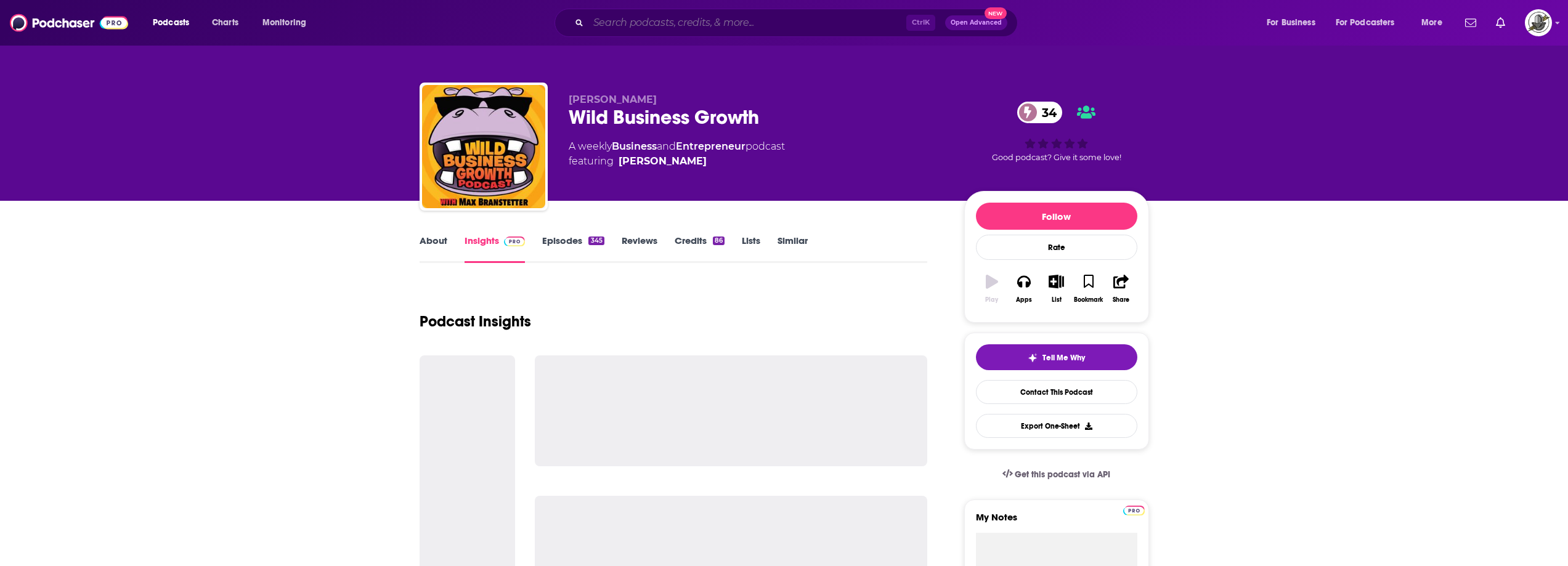
click at [800, 23] on input "Search podcasts, credits, & more..." at bounding box center [747, 23] width 318 height 20
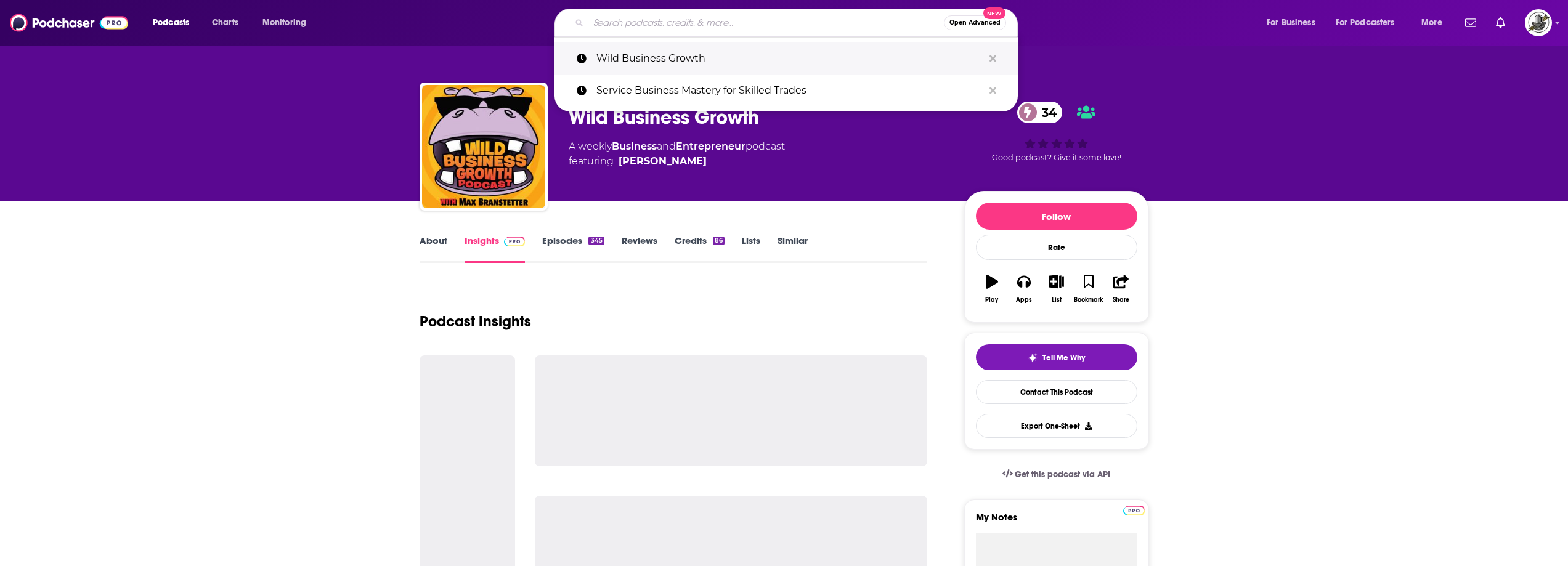
click at [999, 56] on button "Search podcasts, credits, & more..." at bounding box center [993, 59] width 19 height 23
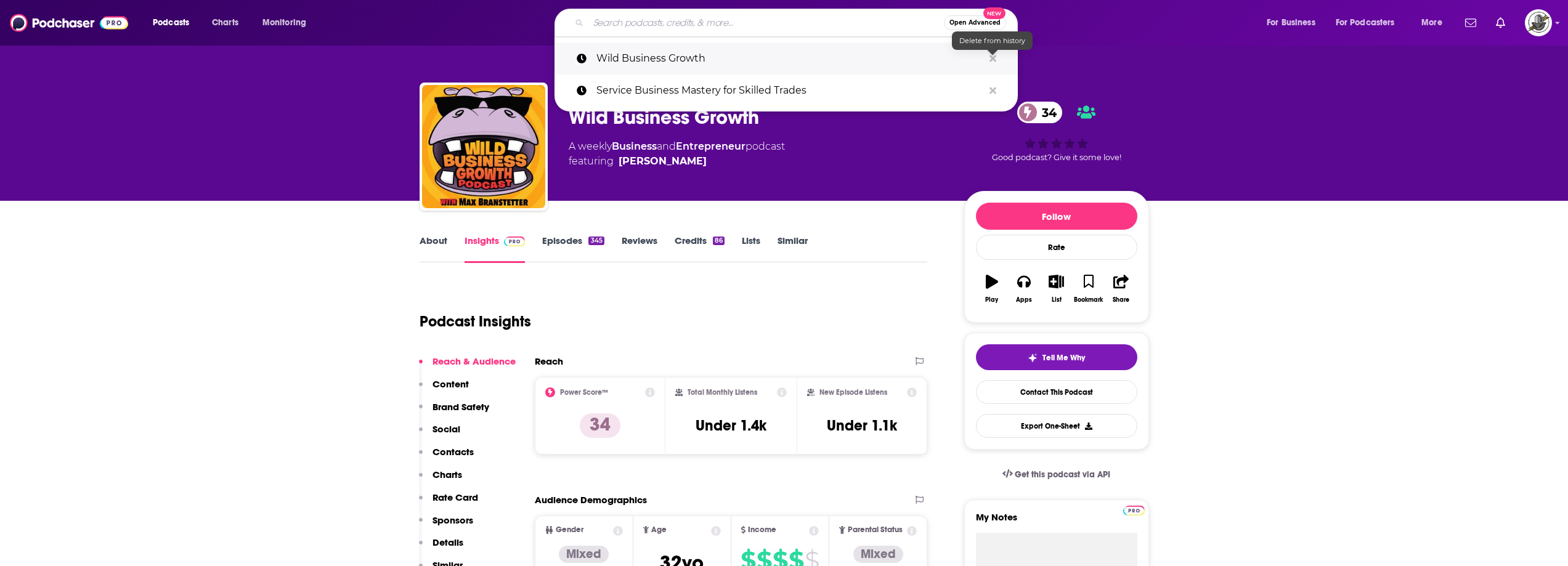
click at [996, 56] on icon "Search podcasts, credits, & more..." at bounding box center [993, 58] width 7 height 7
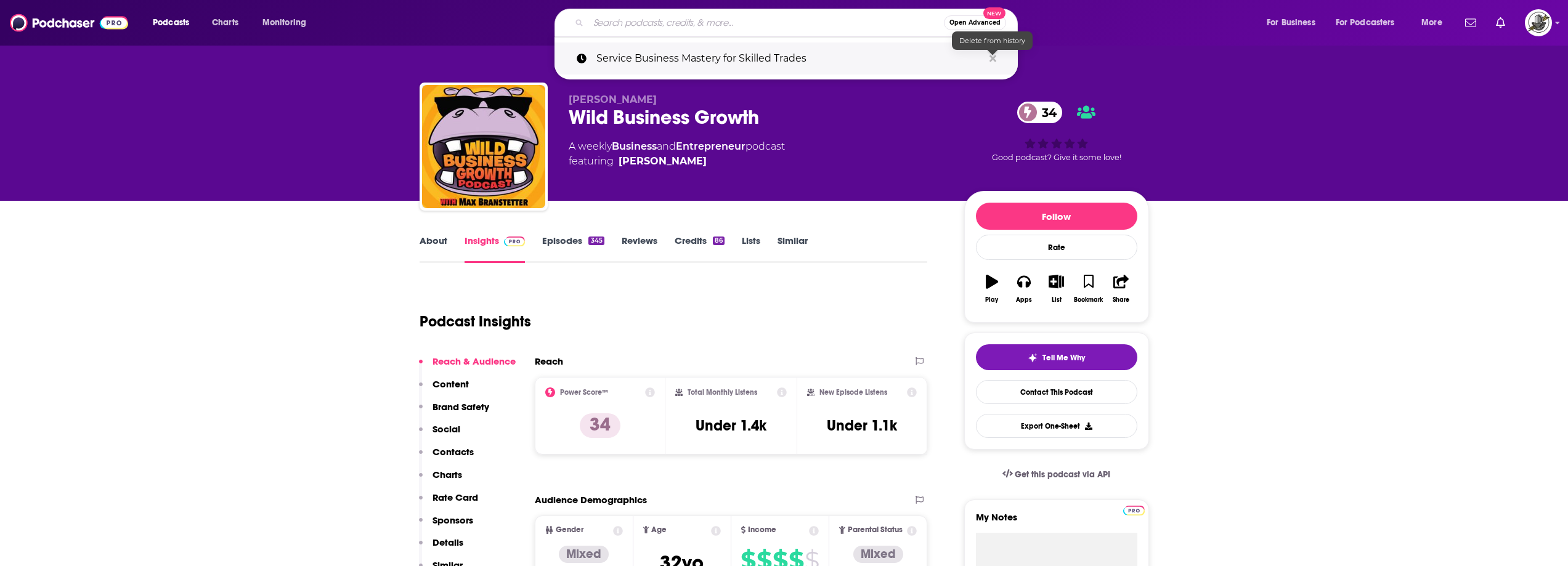
click at [995, 60] on icon "Search podcasts, credits, & more..." at bounding box center [993, 58] width 7 height 7
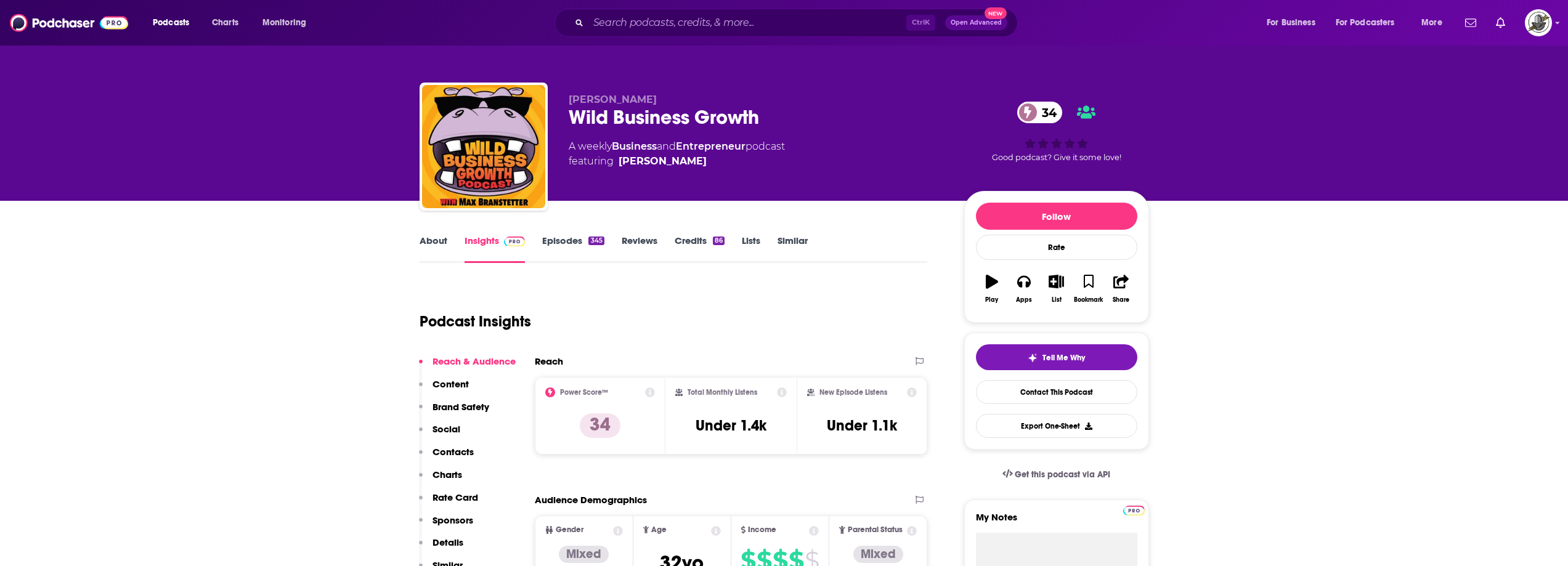
drag, startPoint x: 940, startPoint y: 155, endPoint x: 694, endPoint y: 107, distance: 250.6
click at [939, 155] on div "A weekly Business and Entrepreneur podcast featuring Max Branstetter" at bounding box center [757, 154] width 376 height 30
drag, startPoint x: 671, startPoint y: 95, endPoint x: 562, endPoint y: 92, distance: 109.0
click at [562, 92] on div "Max Branstetter Wild Business Growth 34 A weekly Business and Entrepreneur podc…" at bounding box center [784, 148] width 730 height 133
copy span "Max Branstetter"
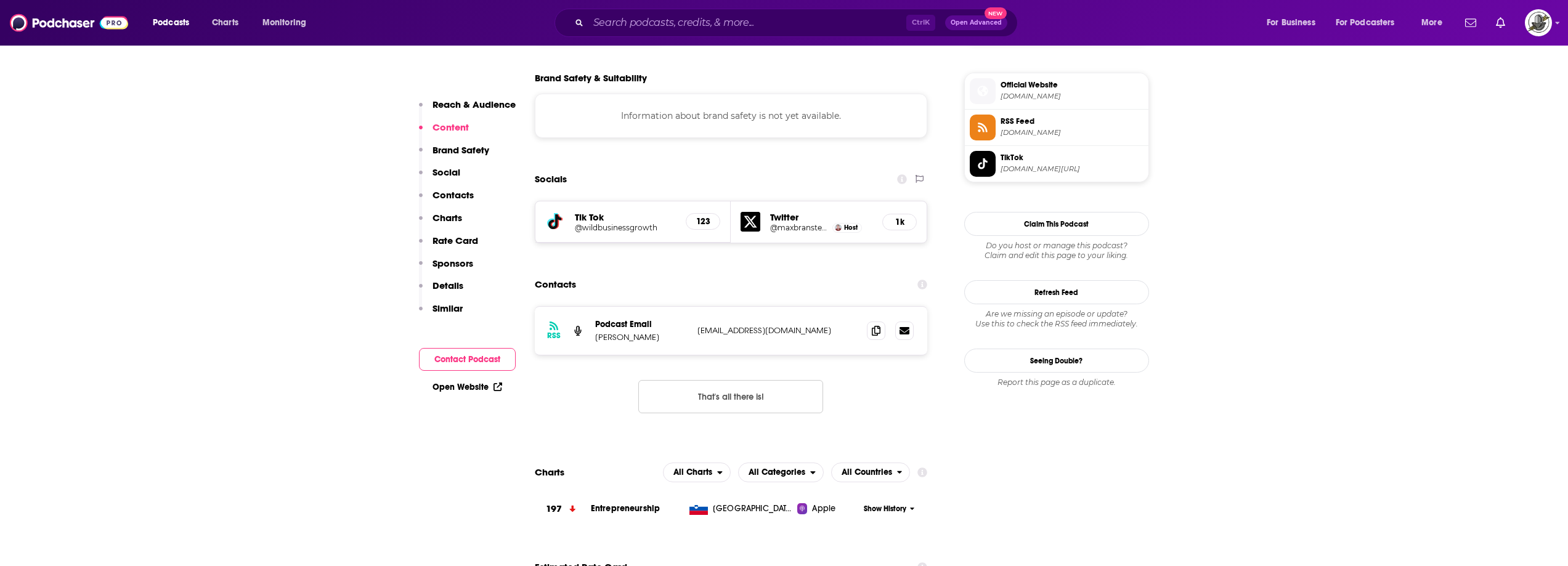
scroll to position [1109, 0]
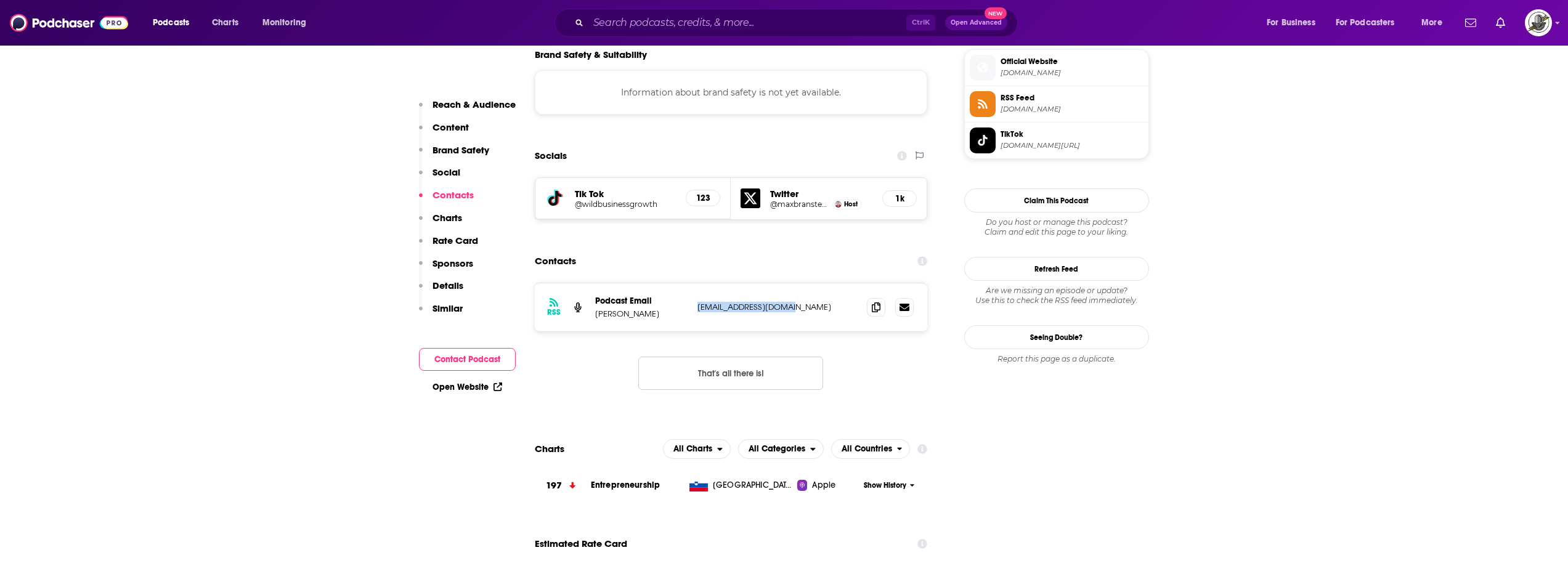
drag, startPoint x: 694, startPoint y: 255, endPoint x: 823, endPoint y: 257, distance: 129.0
click at [823, 283] on div "RSS Podcast Email Max Branstetter max@maxpodcasting.com max@maxpodcasting.com" at bounding box center [731, 306] width 393 height 48
click at [665, 249] on div "Contacts" at bounding box center [731, 260] width 393 height 23
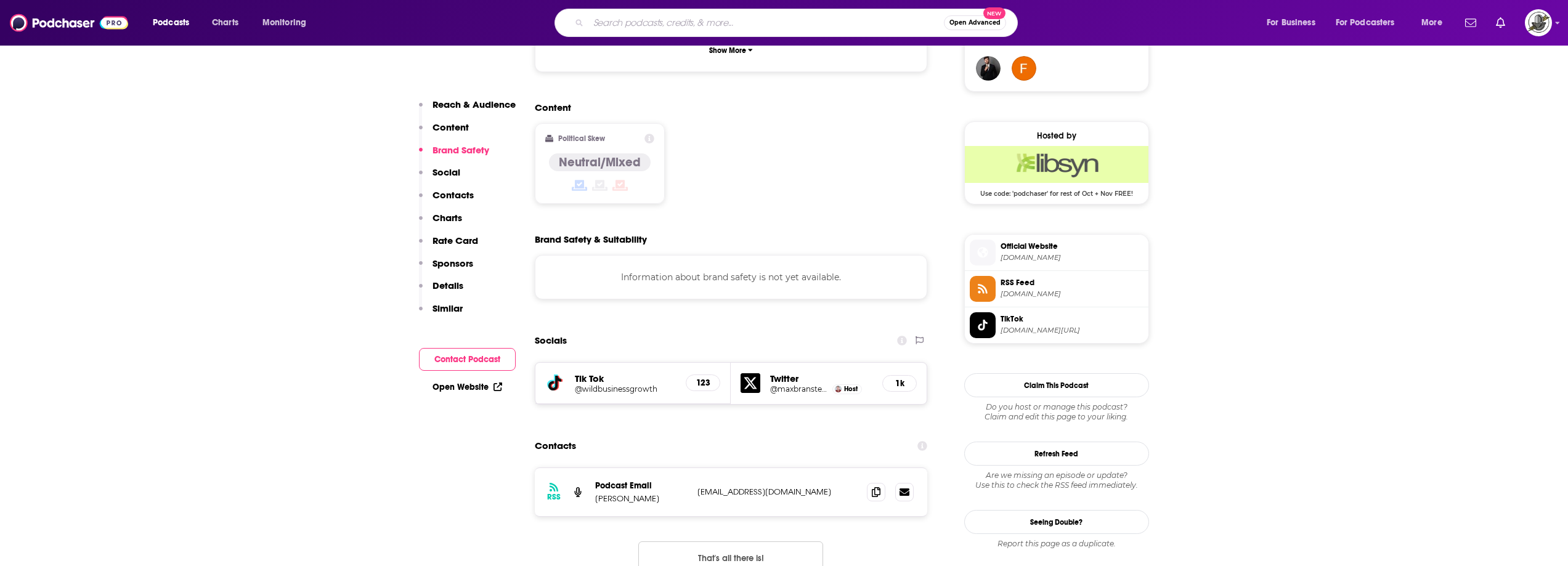
click at [701, 32] on input "Search podcasts, credits, & more..." at bounding box center [765, 23] width 355 height 20
paste input "Matt Brown Show"
type input "Matt Brown Show"
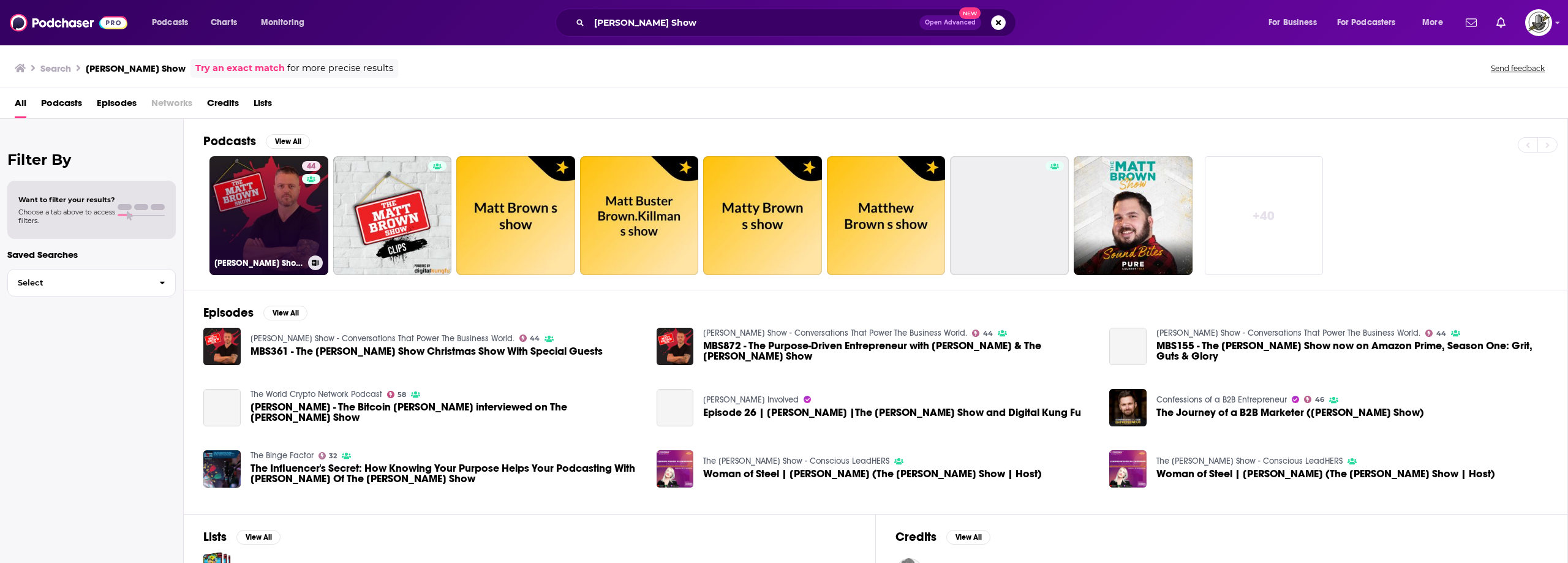
click at [306, 200] on div "44" at bounding box center [313, 208] width 22 height 94
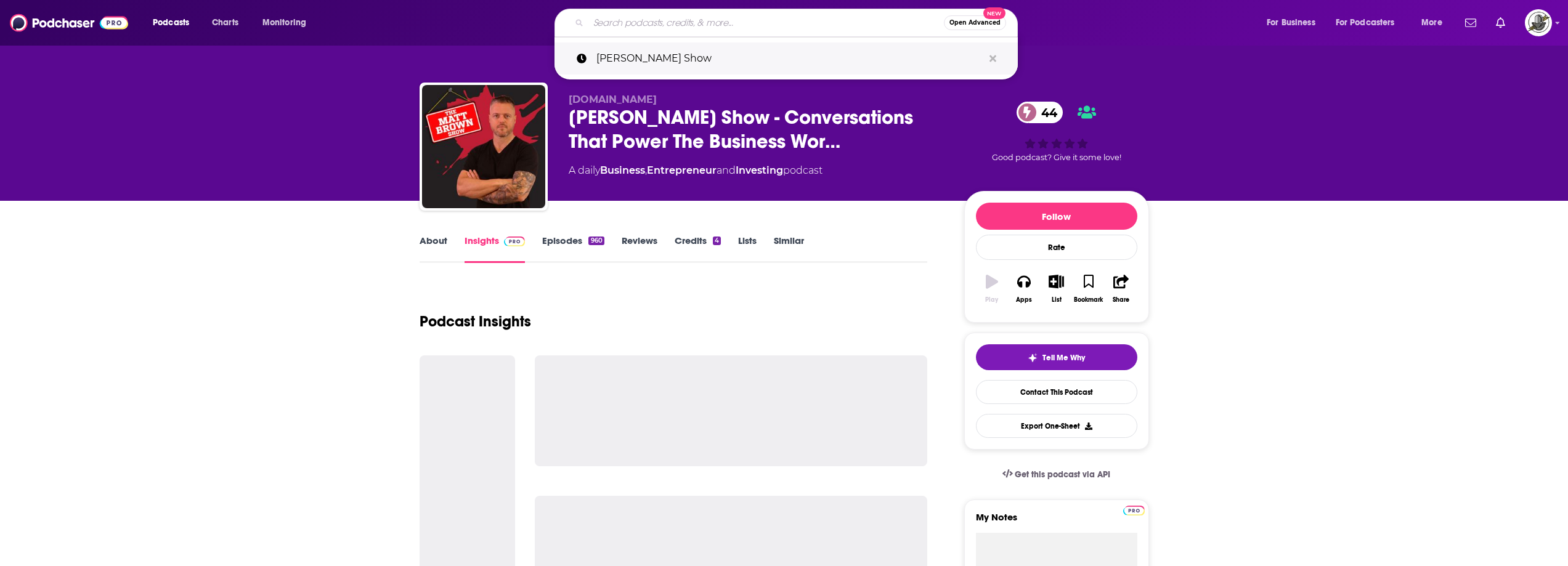
drag, startPoint x: 728, startPoint y: 20, endPoint x: 898, endPoint y: 52, distance: 173.0
click at [728, 20] on input "Search podcasts, credits, & more..." at bounding box center [765, 23] width 355 height 20
click at [994, 58] on icon "Search podcasts, credits, & more..." at bounding box center [993, 58] width 7 height 7
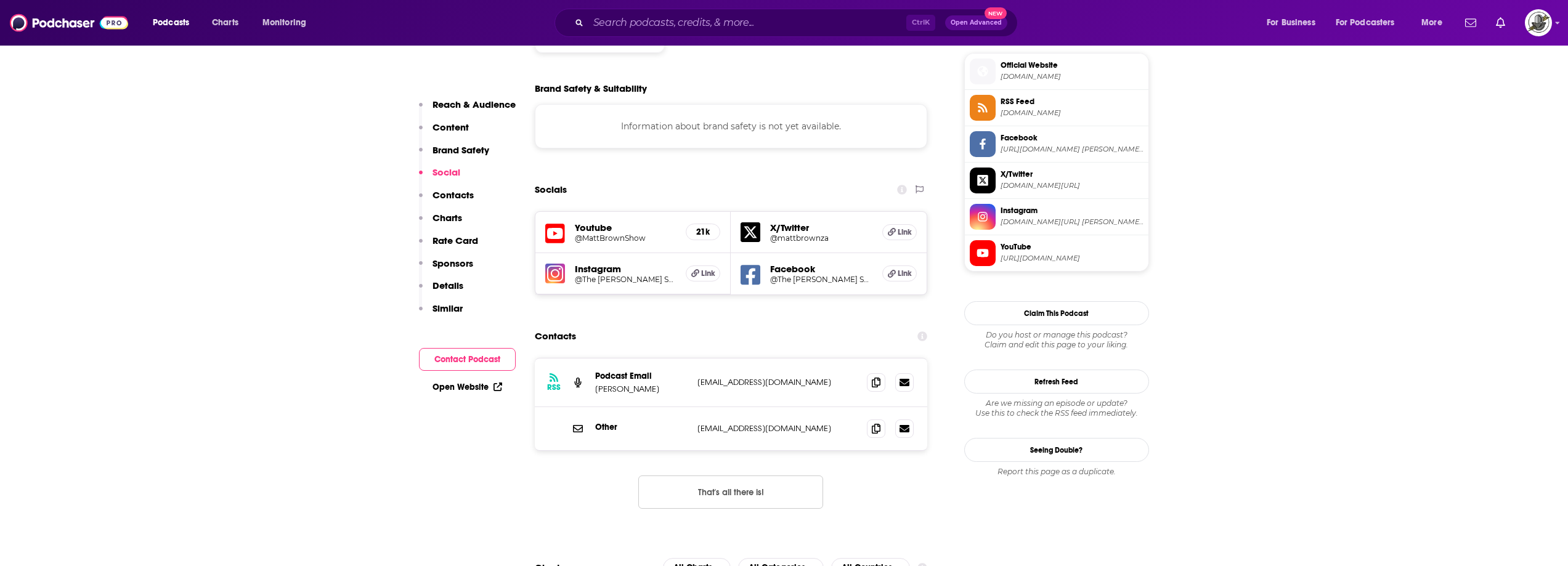
scroll to position [1109, 0]
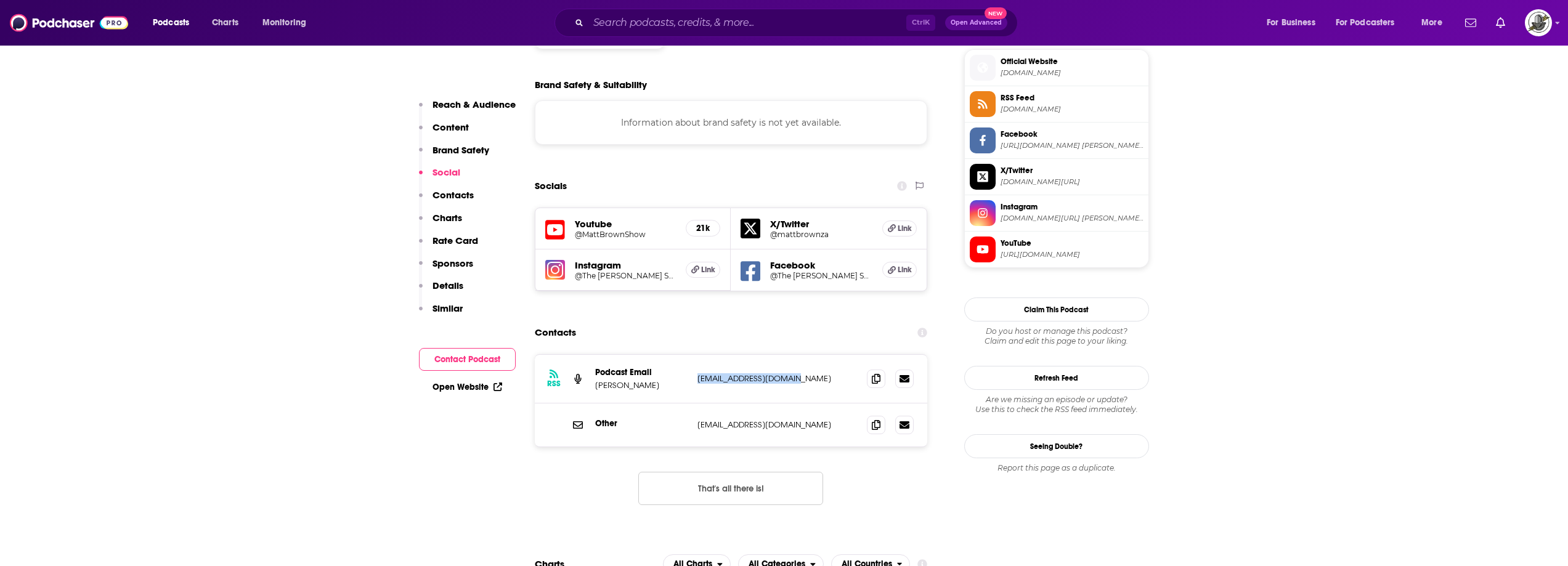
drag, startPoint x: 696, startPoint y: 308, endPoint x: 811, endPoint y: 308, distance: 115.0
click at [811, 354] on div "RSS Podcast Email Matt matt@mattbrownshow.com matt@mattbrownshow.com" at bounding box center [731, 378] width 393 height 49
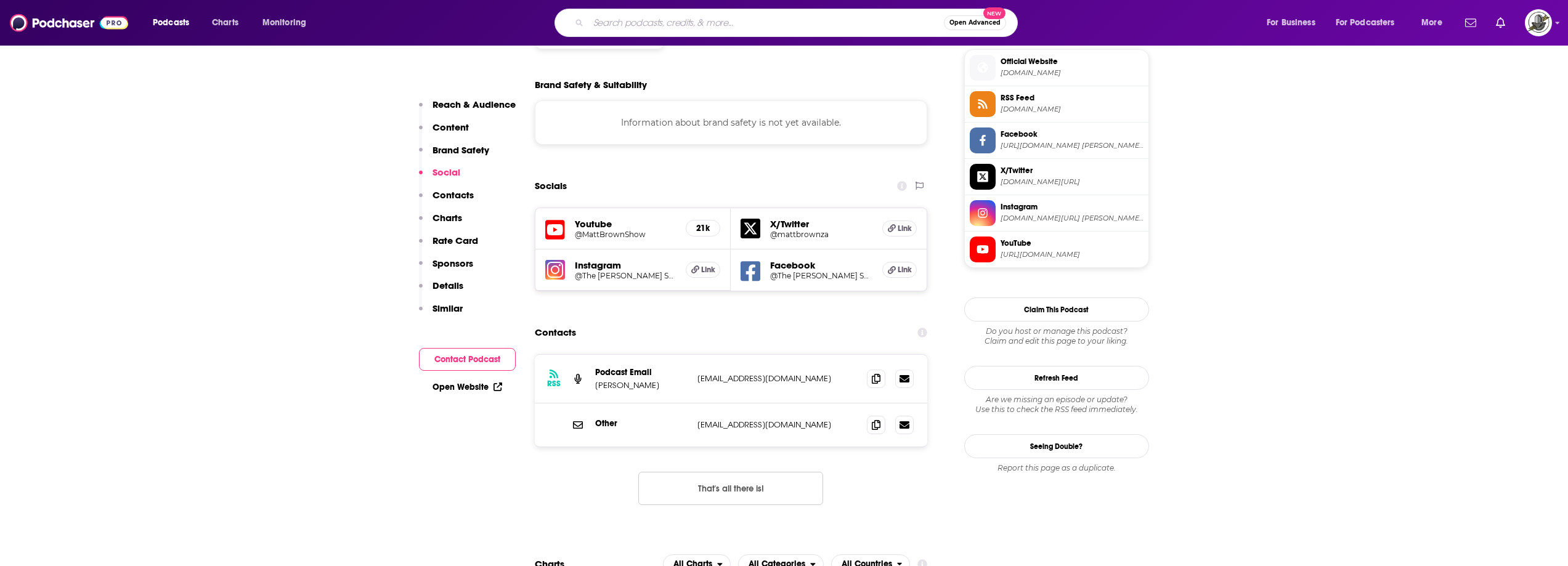
click at [659, 26] on input "Search podcasts, credits, & more..." at bounding box center [765, 23] width 355 height 20
click at [745, 20] on input "Search podcasts, credits, & more..." at bounding box center [765, 23] width 355 height 20
paste input "Systems Saved Me®"
type input "Systems Saved Me®"
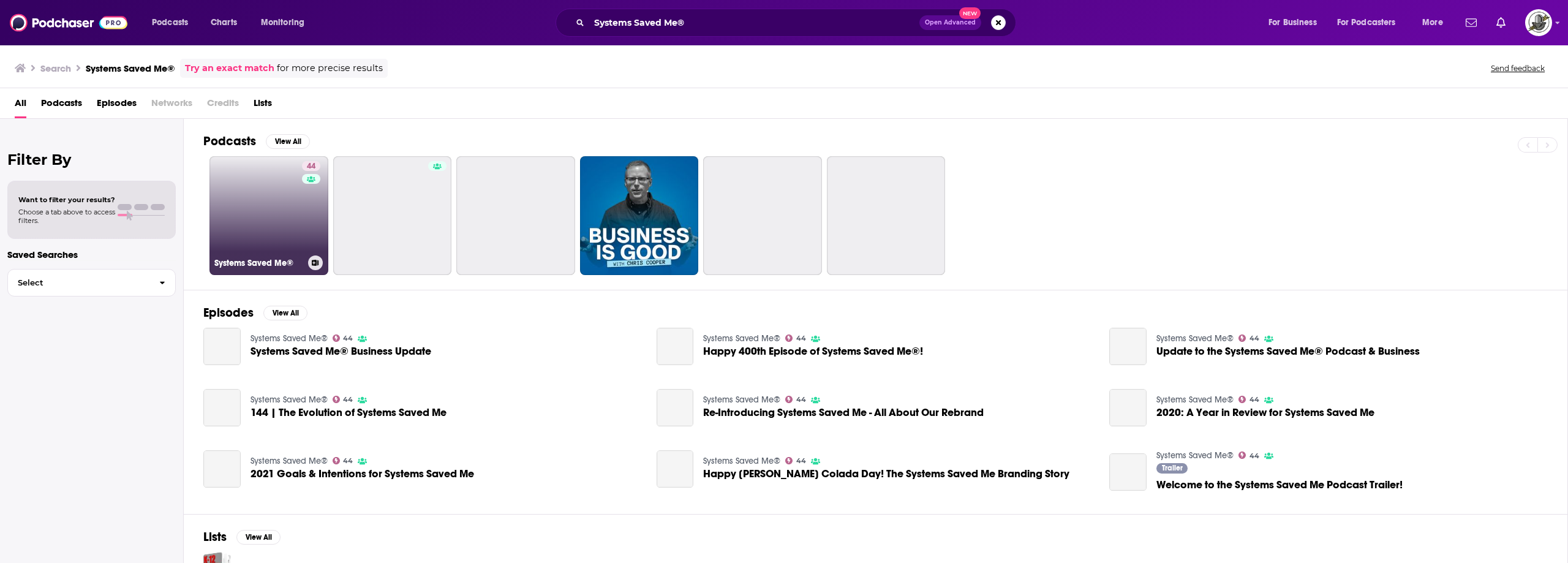
click at [300, 211] on link "44 Systems Saved Me®" at bounding box center [269, 216] width 119 height 119
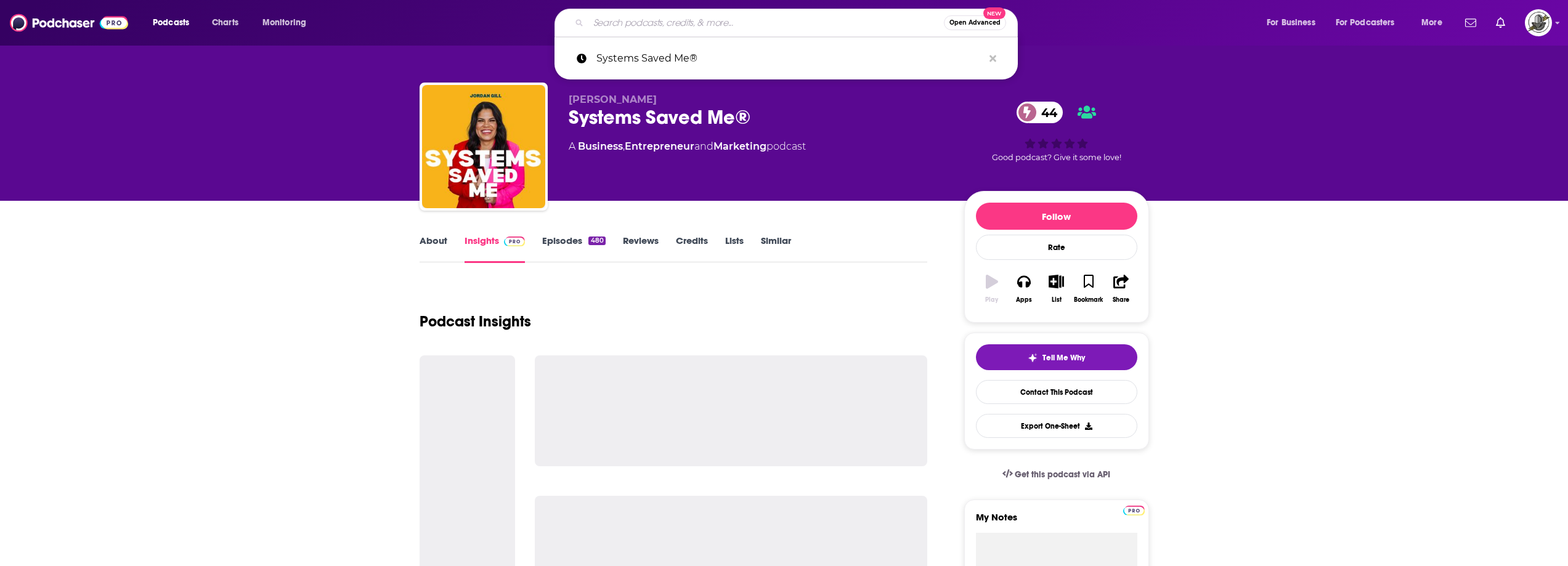
click at [740, 20] on input "Search podcasts, credits, & more..." at bounding box center [765, 23] width 355 height 20
click at [994, 59] on icon "Search podcasts, credits, & more..." at bounding box center [993, 58] width 7 height 7
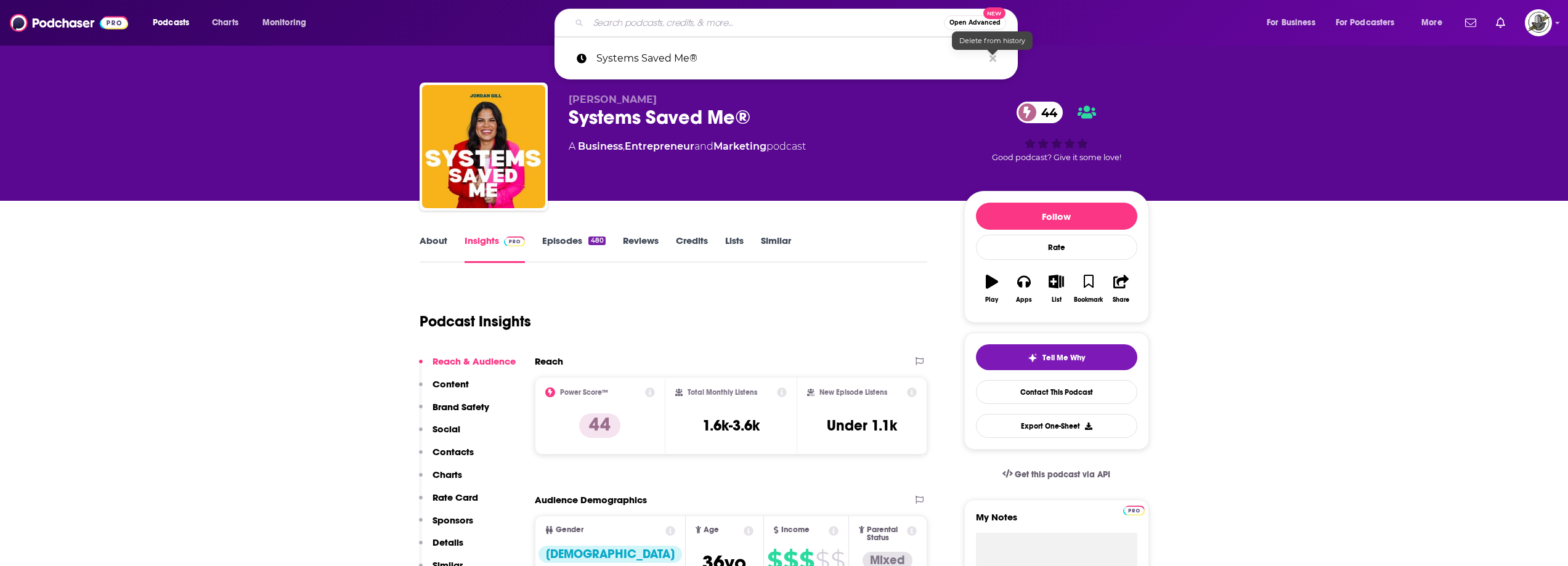
click at [834, 257] on div "About Insights Episodes 480 Reviews Credits Lists Similar" at bounding box center [673, 247] width 508 height 30
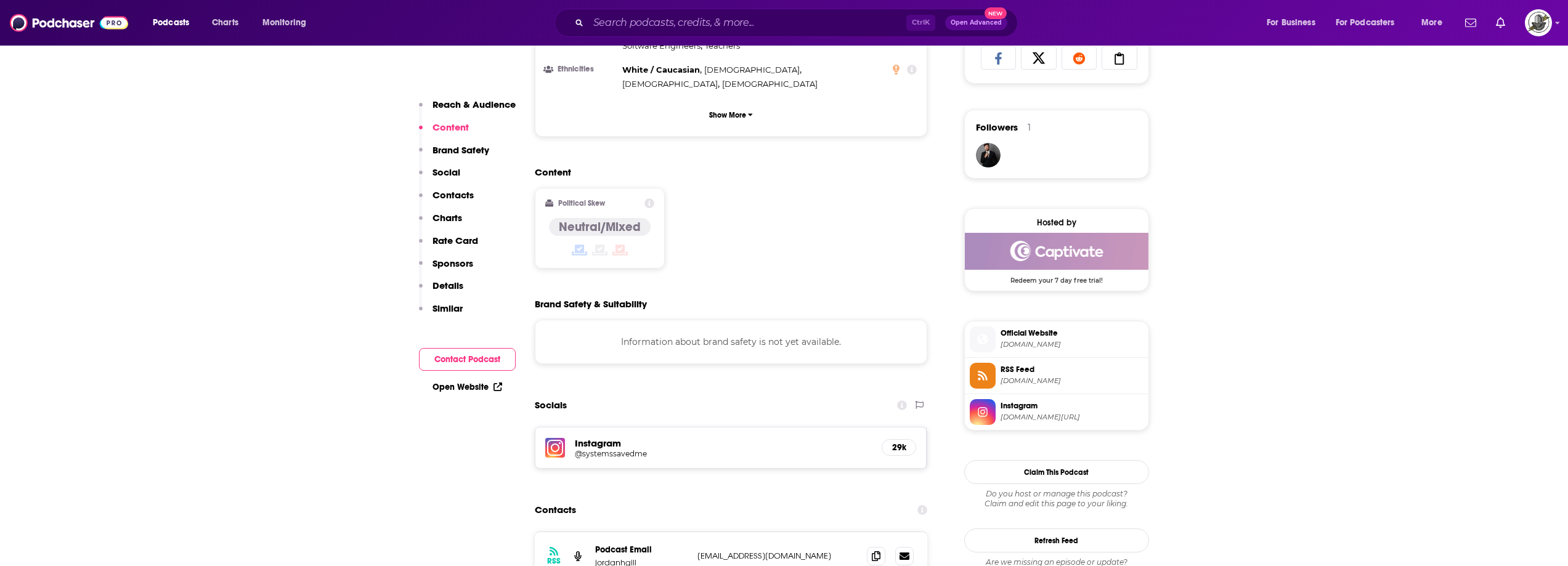
scroll to position [985, 0]
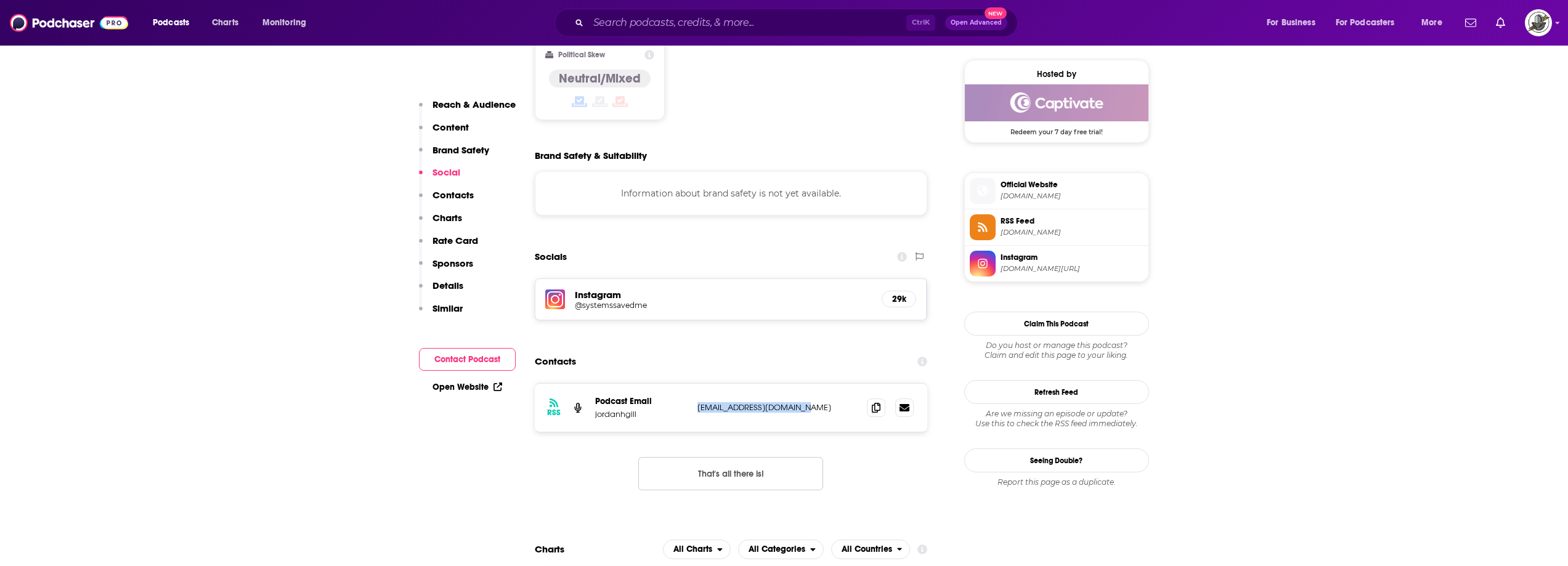
drag, startPoint x: 693, startPoint y: 364, endPoint x: 810, endPoint y: 365, distance: 117.0
click at [810, 384] on div "RSS Podcast Email jordanhgill hello@systemssavedme.com hello@systemssavedme.com" at bounding box center [731, 407] width 393 height 48
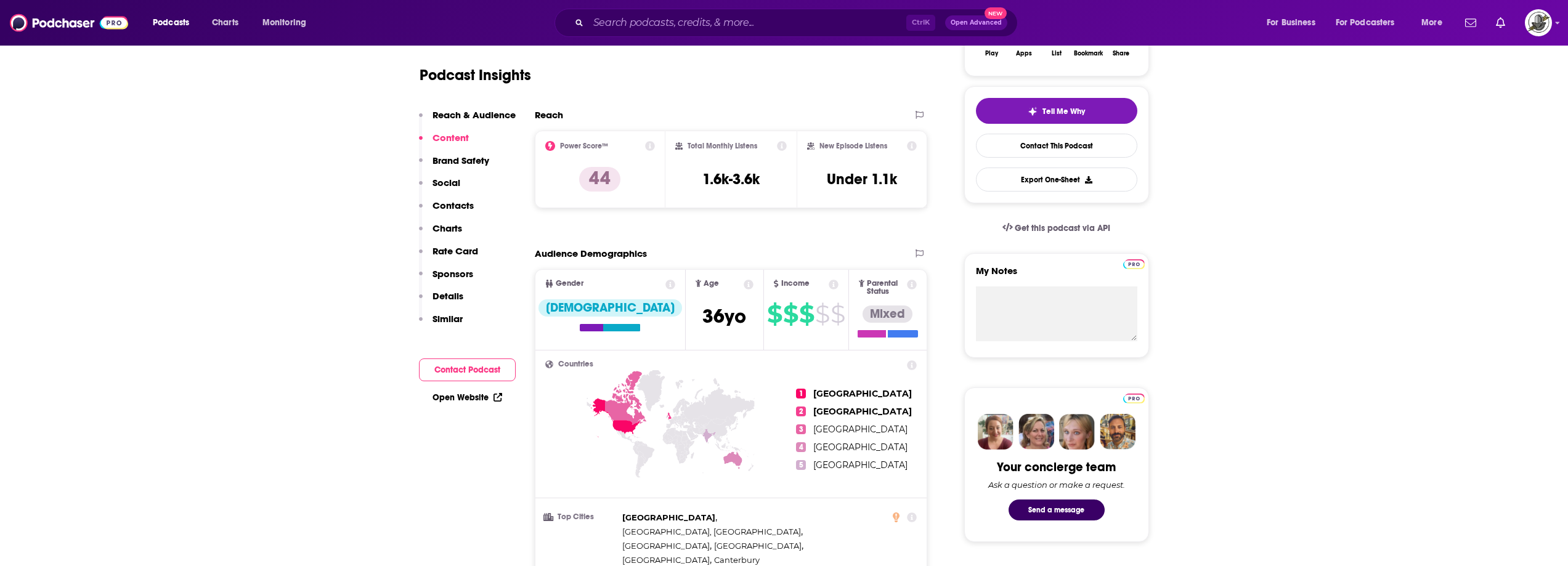
scroll to position [0, 0]
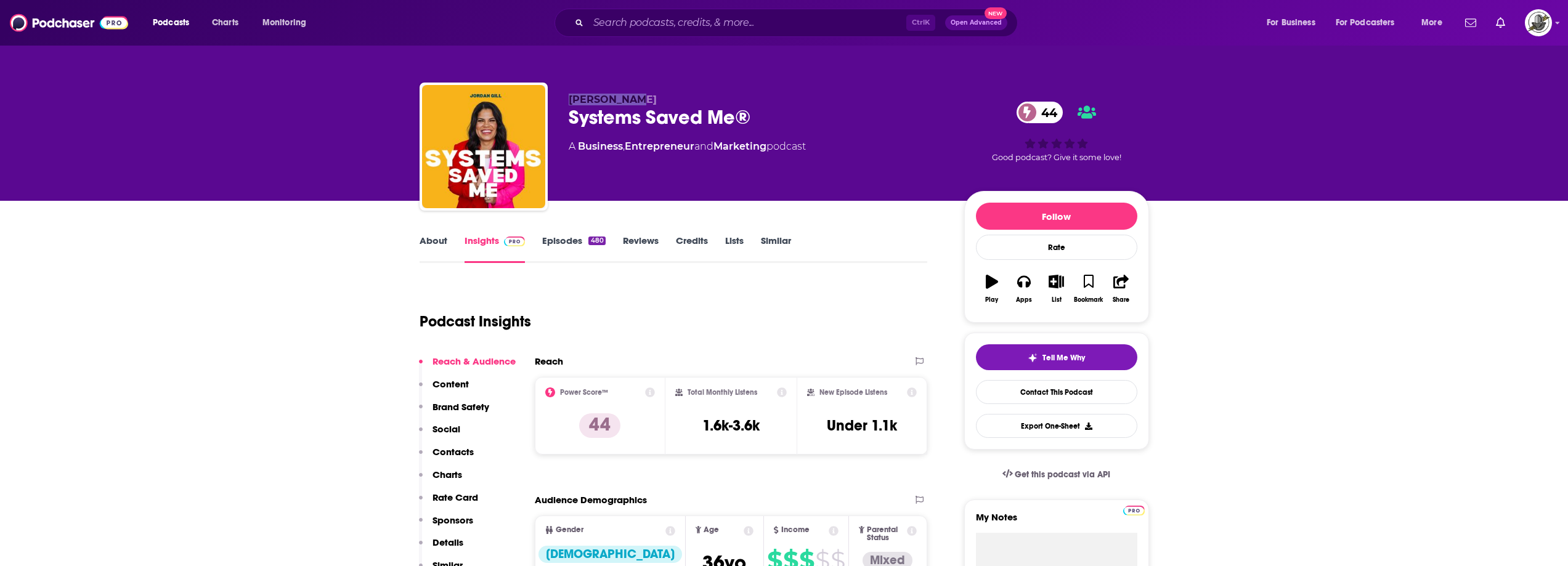
drag, startPoint x: 564, startPoint y: 102, endPoint x: 628, endPoint y: 105, distance: 64.1
click at [628, 105] on div "Jordan Gill Systems Saved Me® 44 A Business , Entrepreneur and Marketing podcas…" at bounding box center [784, 148] width 730 height 133
paste input "The Story Engine Podcast"
type input "The Story Engine Podcast"
click at [730, 23] on input "The Story Engine Podcast" at bounding box center [747, 23] width 318 height 20
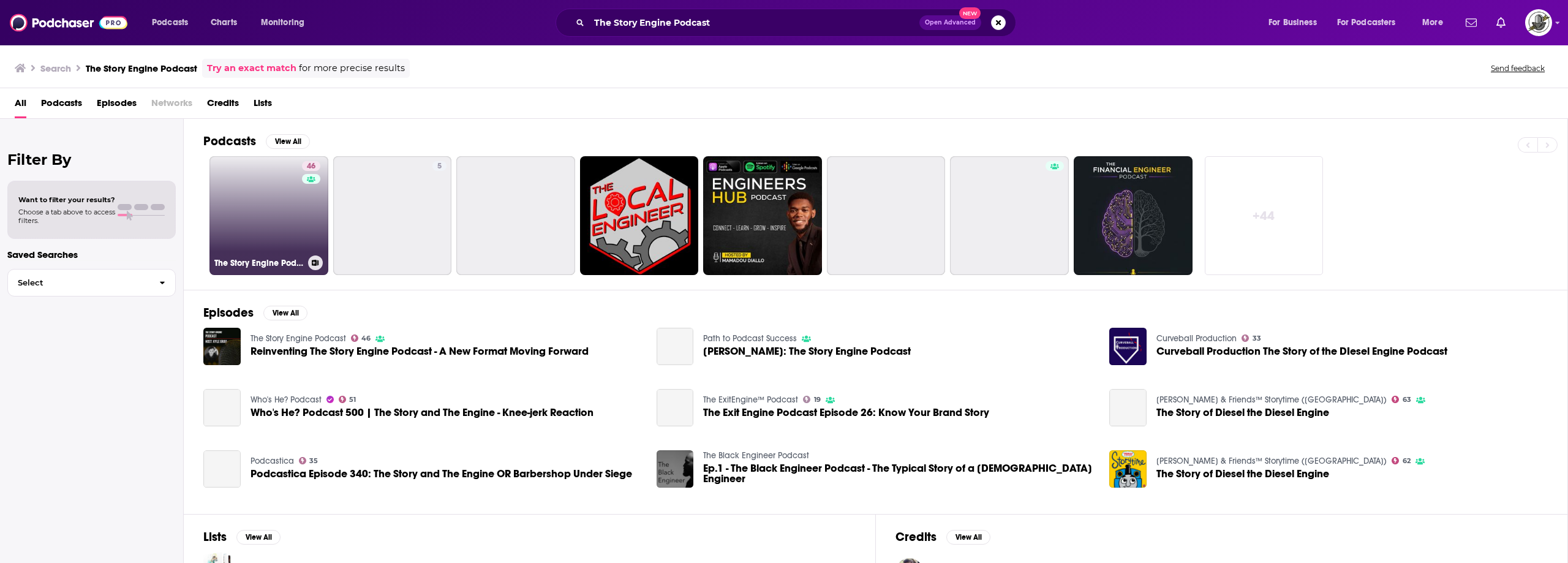
click at [273, 206] on link "46 The Story Engine Podcast" at bounding box center [269, 216] width 119 height 119
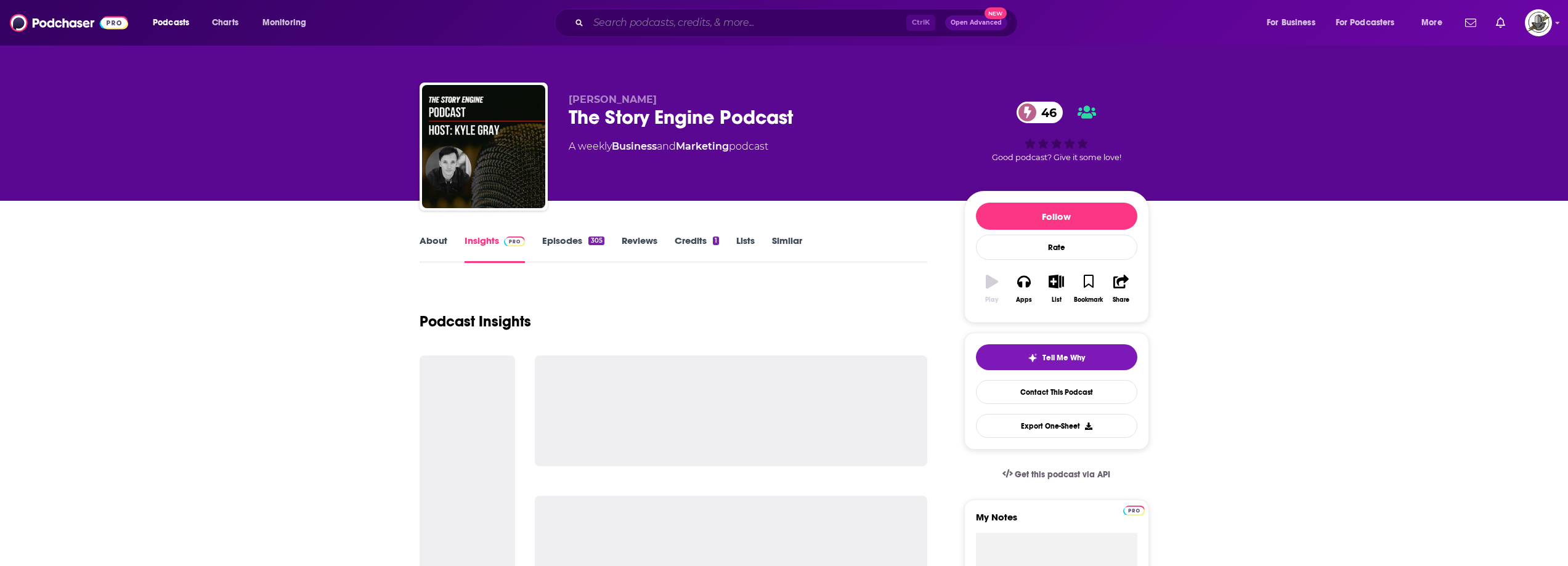
click at [730, 17] on input "Search podcasts, credits, & more..." at bounding box center [747, 23] width 318 height 20
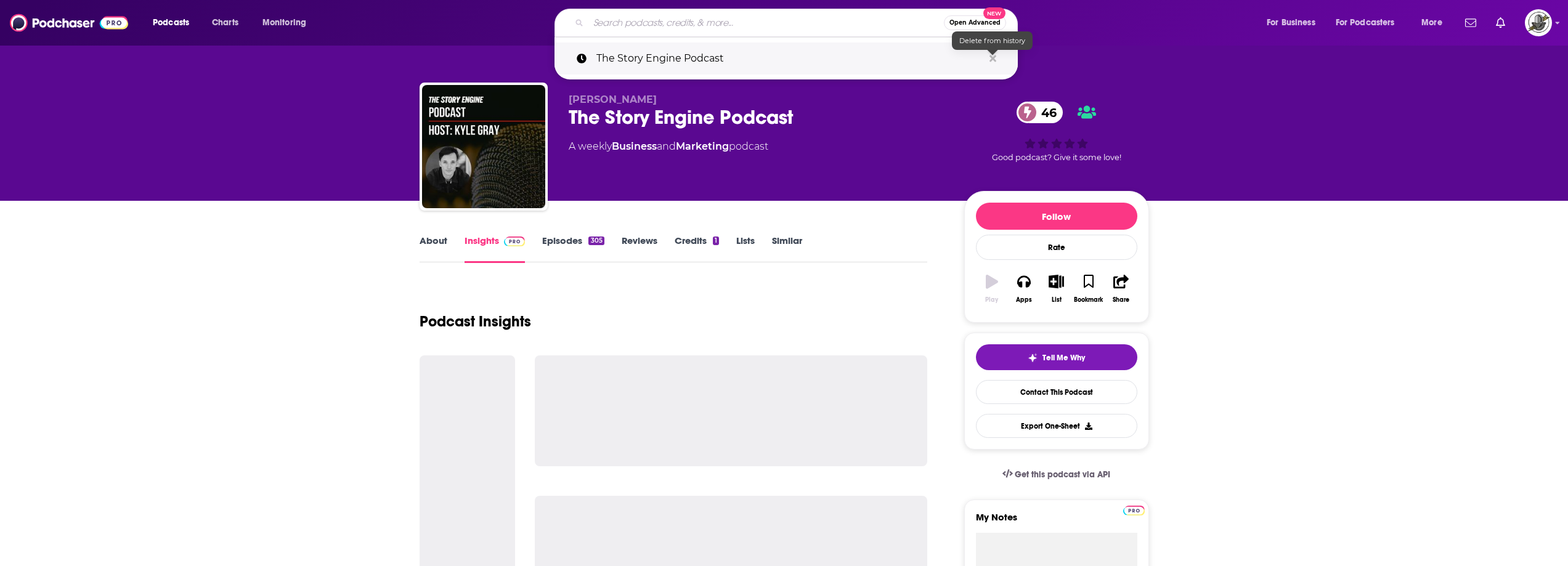
click at [994, 58] on icon "Search podcasts, credits, & more..." at bounding box center [993, 58] width 7 height 7
click at [876, 120] on div "The Story Engine Podcast 46" at bounding box center [757, 117] width 376 height 24
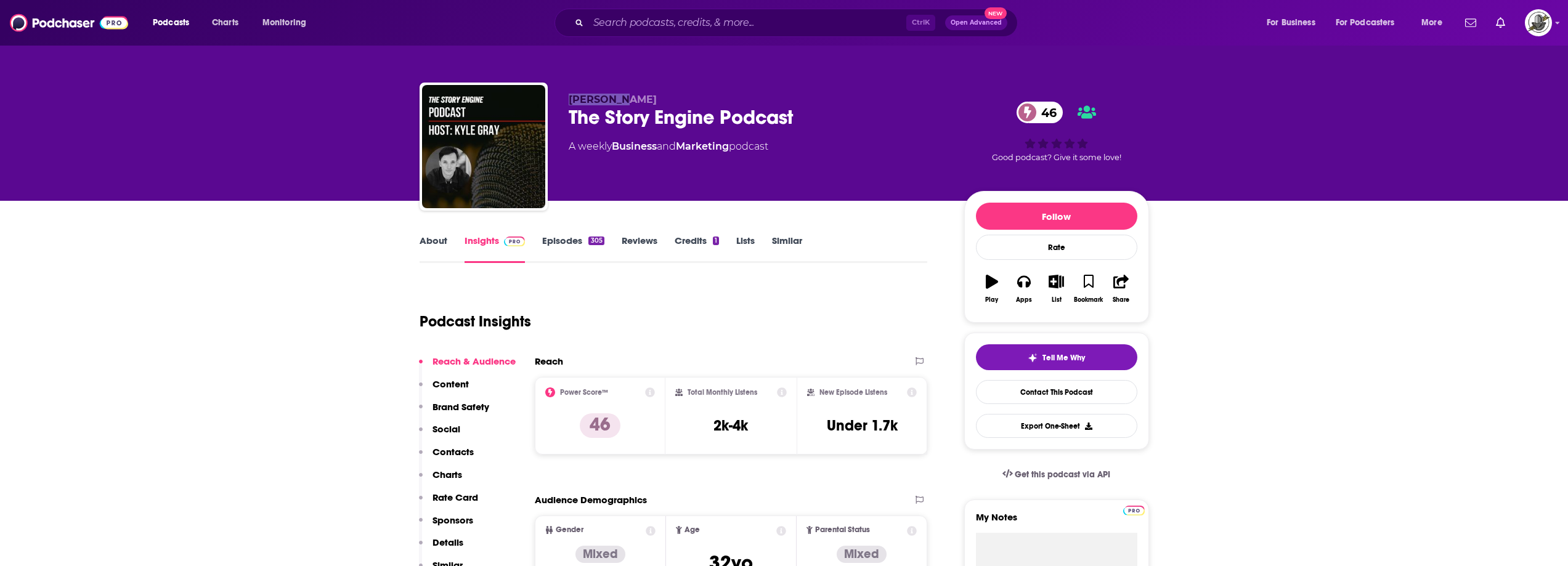
drag, startPoint x: 570, startPoint y: 95, endPoint x: 643, endPoint y: 92, distance: 73.1
click at [643, 92] on div "Kyle Gray The Story Engine Podcast 46 A weekly Business and Marketing podcast 4…" at bounding box center [784, 148] width 730 height 133
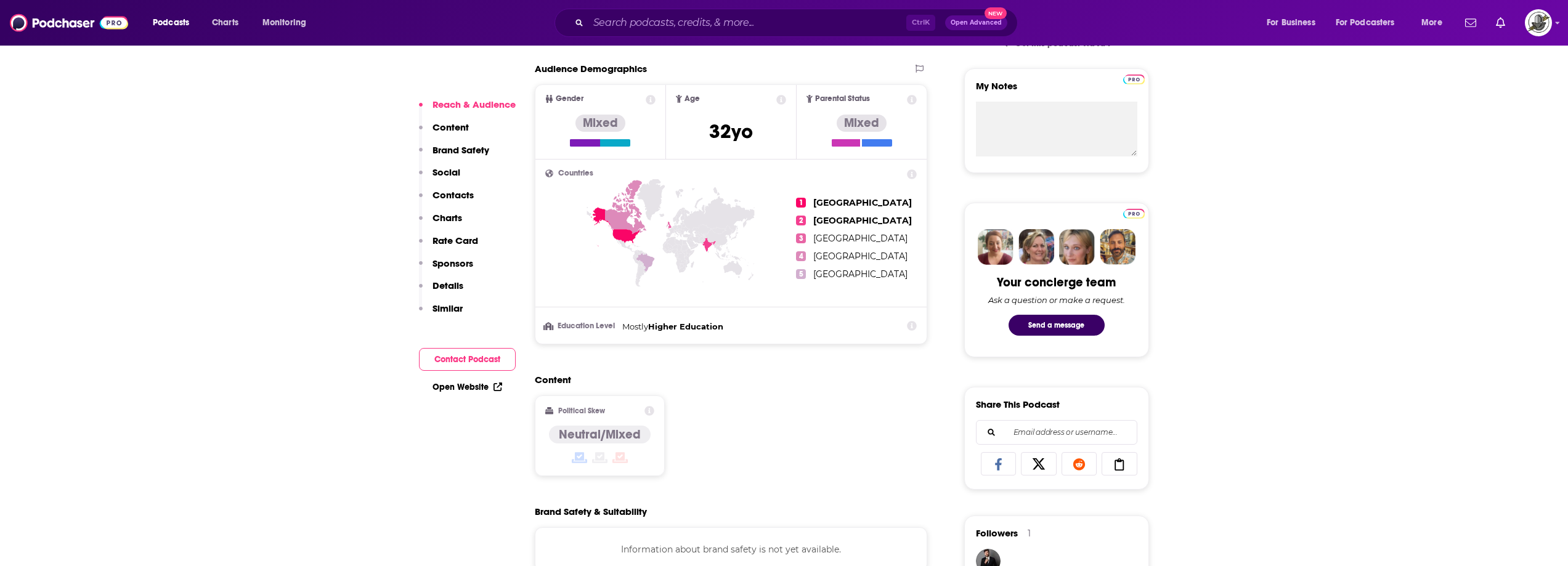
scroll to position [800, 0]
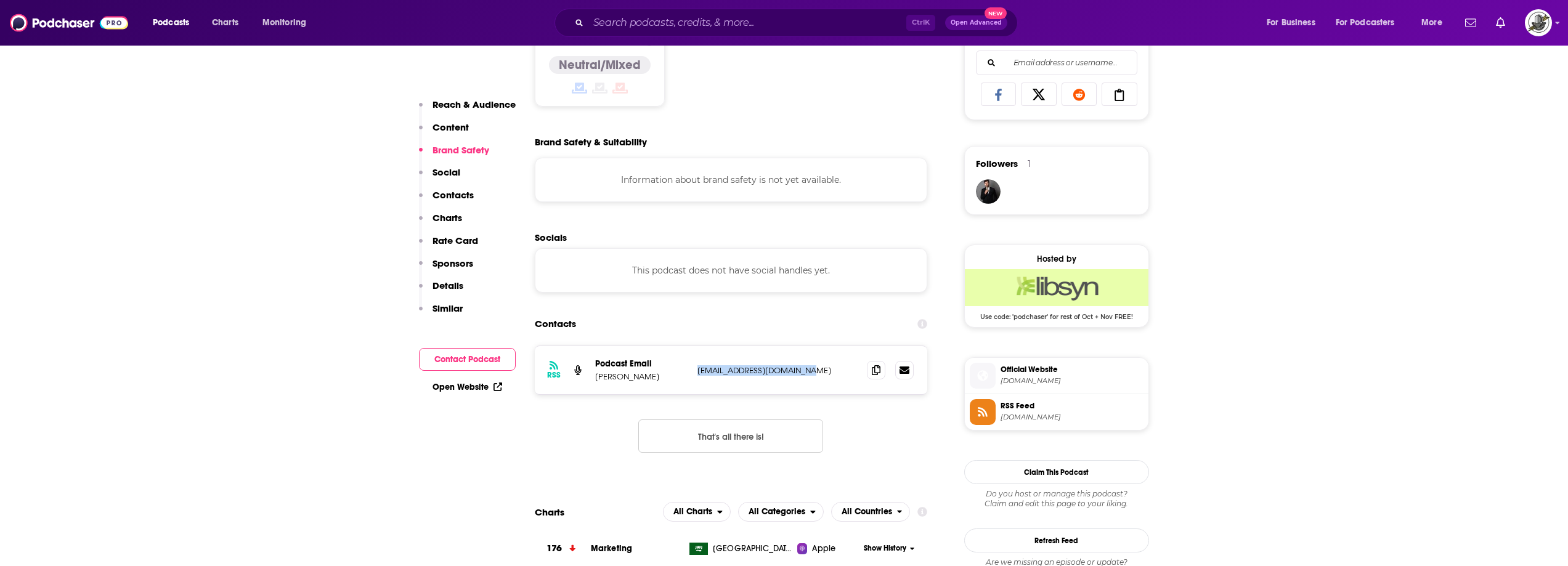
drag, startPoint x: 697, startPoint y: 378, endPoint x: 842, endPoint y: 381, distance: 145.0
click at [842, 381] on div "RSS Podcast Email Kyle Gray support@thestoryengine.co support@thestoryengine.co" at bounding box center [731, 370] width 393 height 48
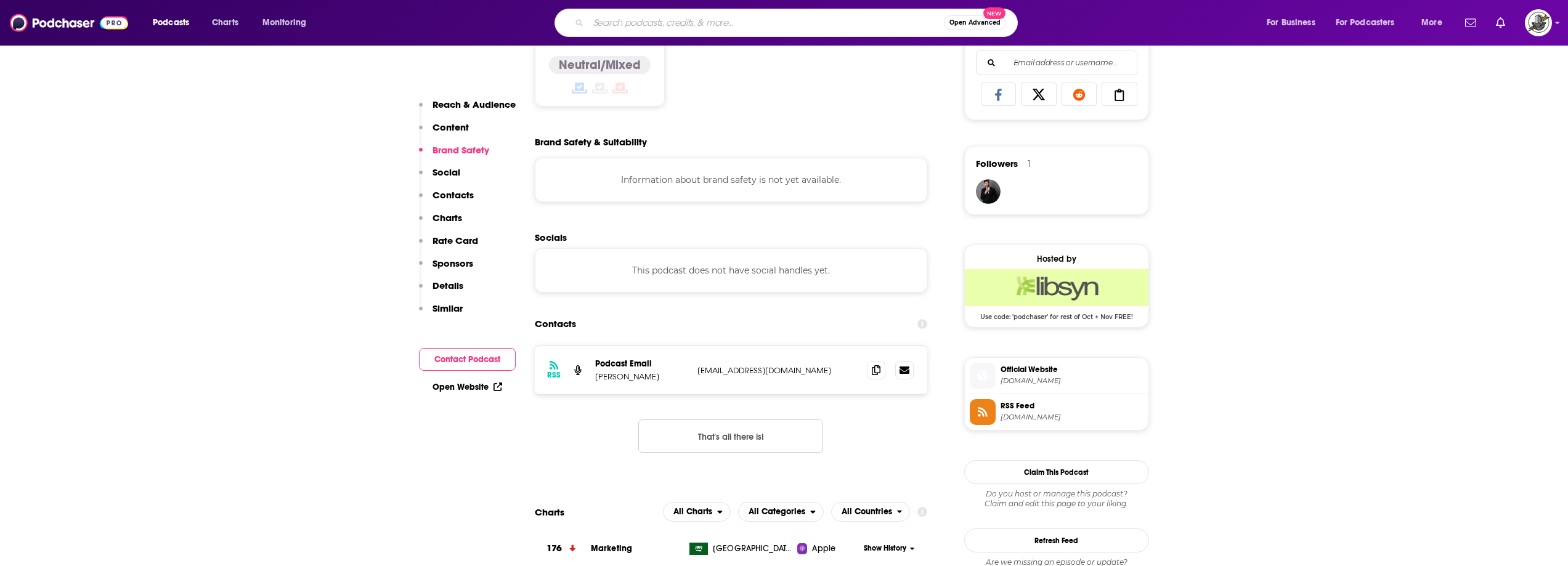
click at [640, 29] on input "Search podcasts, credits, & more..." at bounding box center [765, 23] width 355 height 20
paste input "Systematic Leader"
type input "Systematic Leader"
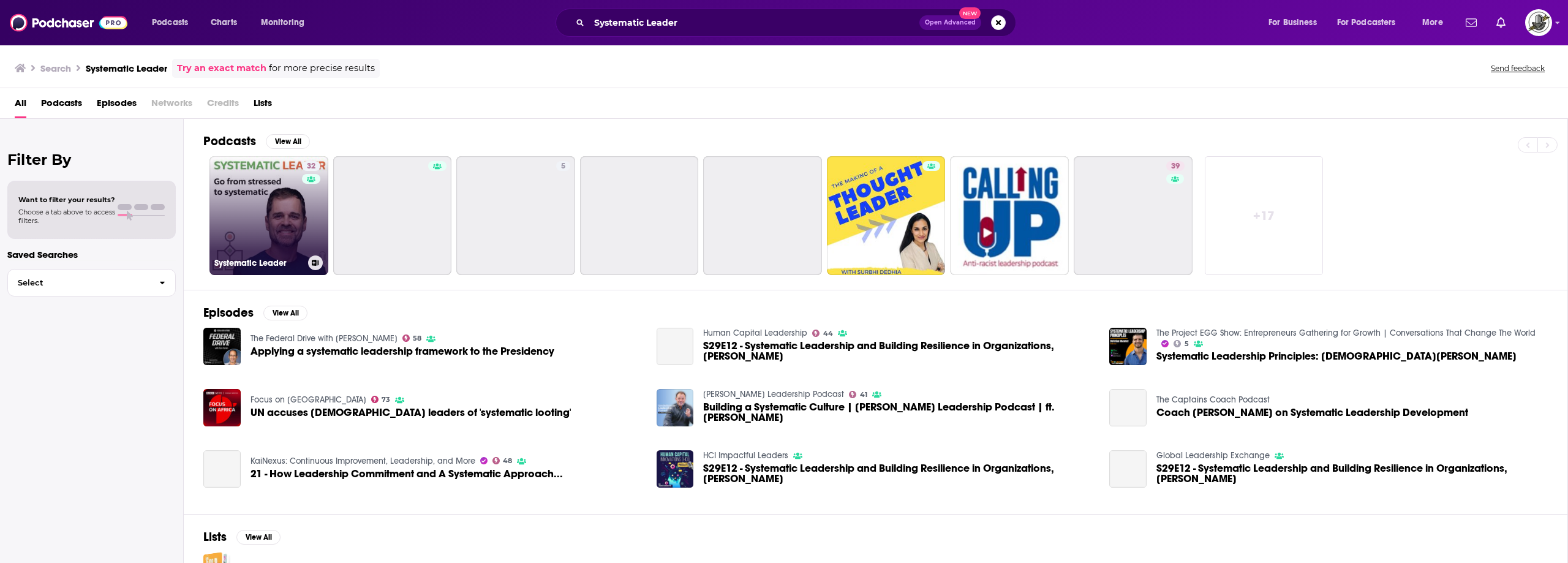
click at [281, 186] on link "32 Systematic Leader" at bounding box center [269, 216] width 119 height 119
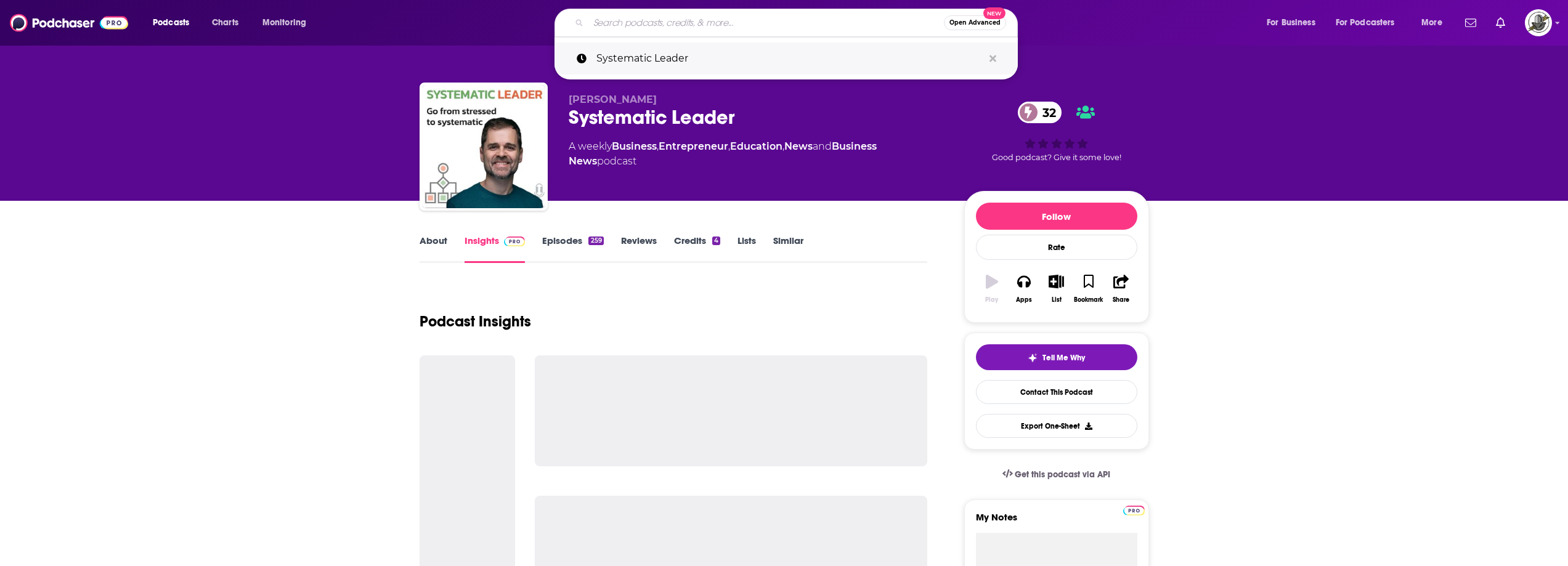
drag, startPoint x: 725, startPoint y: 23, endPoint x: 902, endPoint y: 48, distance: 178.8
click at [726, 23] on input "Search podcasts, credits, & more..." at bounding box center [765, 23] width 355 height 20
click at [996, 59] on icon "Search podcasts, credits, & more..." at bounding box center [993, 58] width 7 height 10
click at [839, 96] on p "Karl Staib" at bounding box center [757, 99] width 376 height 11
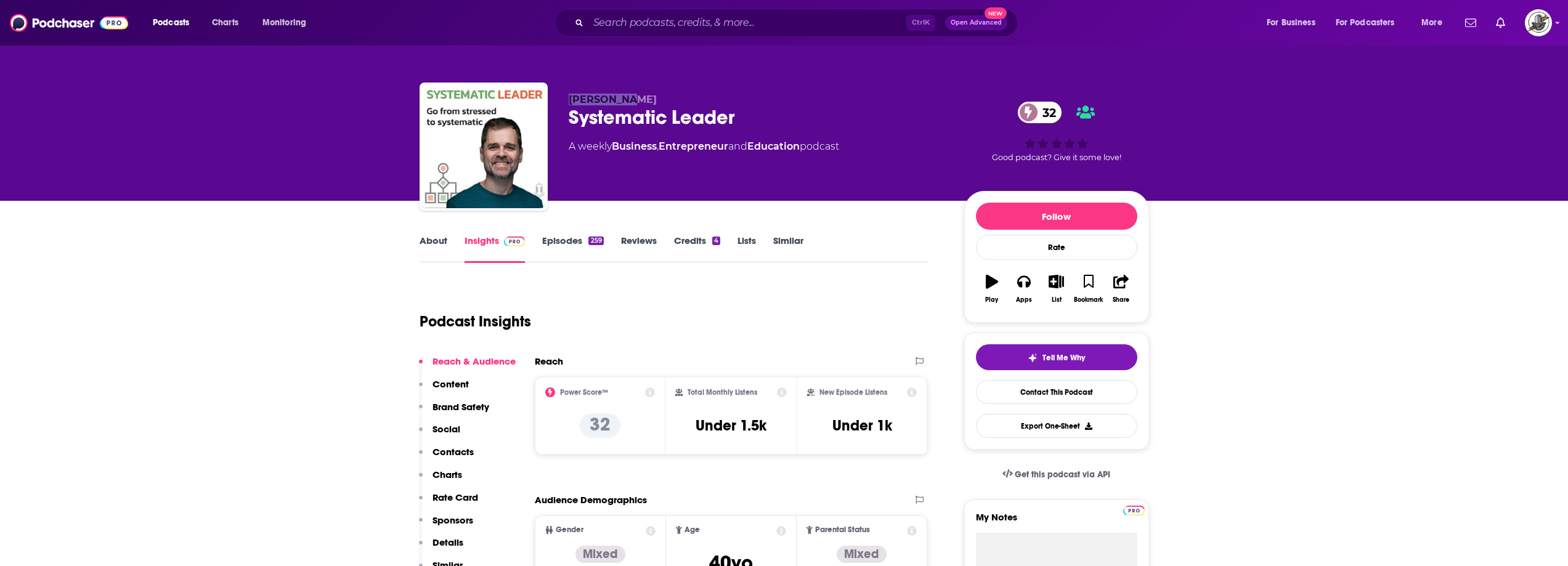
drag, startPoint x: 564, startPoint y: 92, endPoint x: 555, endPoint y: 92, distance: 9.0
click at [555, 92] on div "Karl Staib Systematic Leader 32 A weekly Business , Entrepreneur and Education …" at bounding box center [784, 148] width 730 height 133
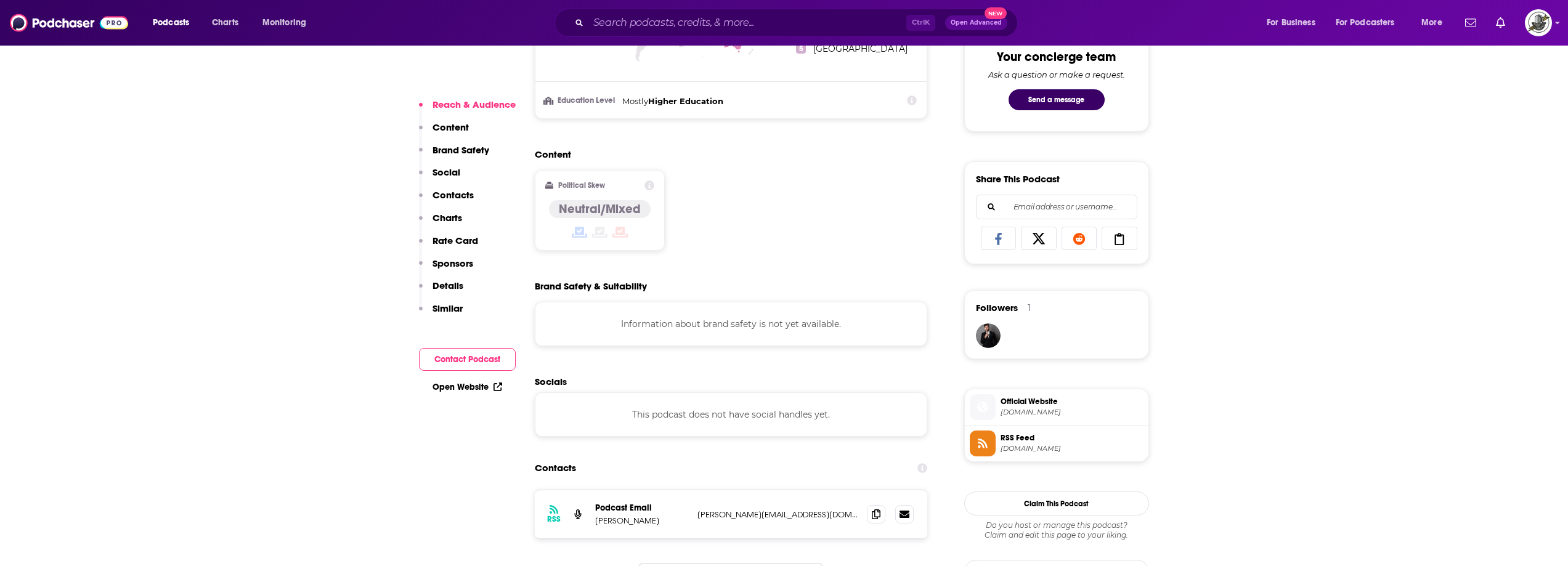
scroll to position [800, 0]
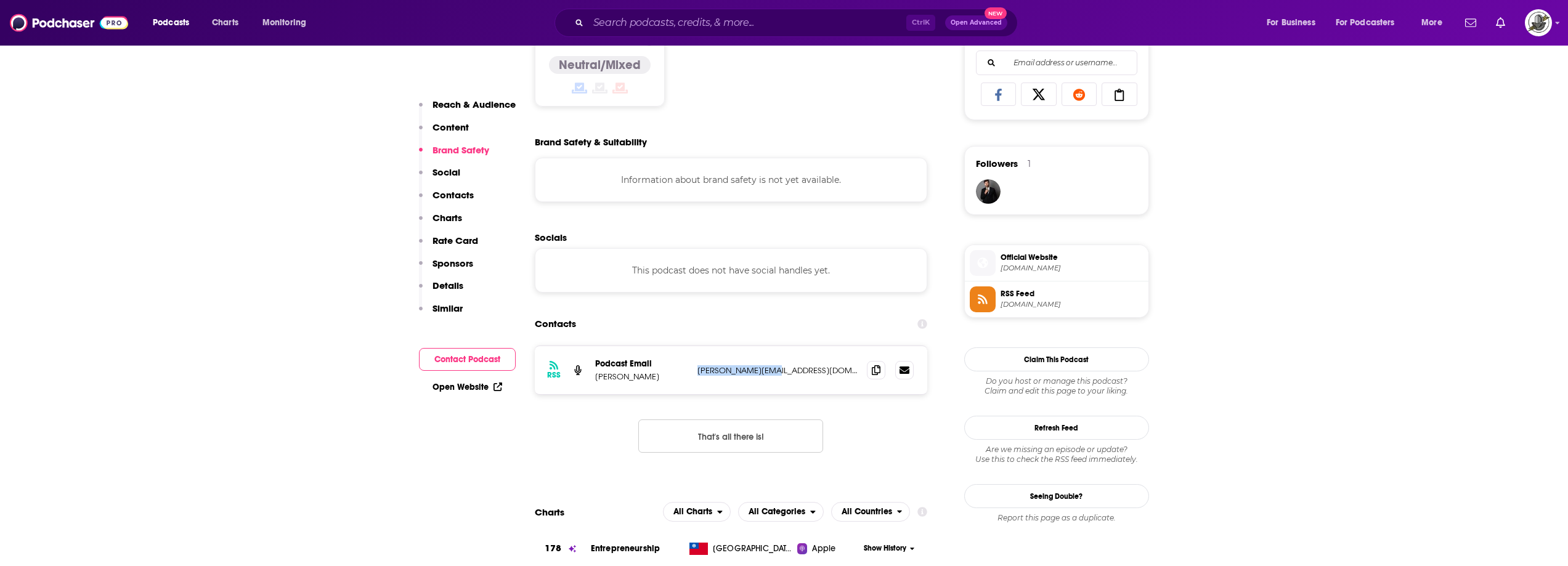
drag, startPoint x: 696, startPoint y: 373, endPoint x: 787, endPoint y: 375, distance: 91.0
click at [787, 375] on div "RSS Podcast Email Karl Staib karl@digtofly.com karl@digtofly.com" at bounding box center [731, 370] width 393 height 48
paste input "Mr. Biz Radio"
click at [737, 30] on input "Search podcasts, credits, & more..." at bounding box center [747, 23] width 318 height 20
type input "Mr. Biz Radio"
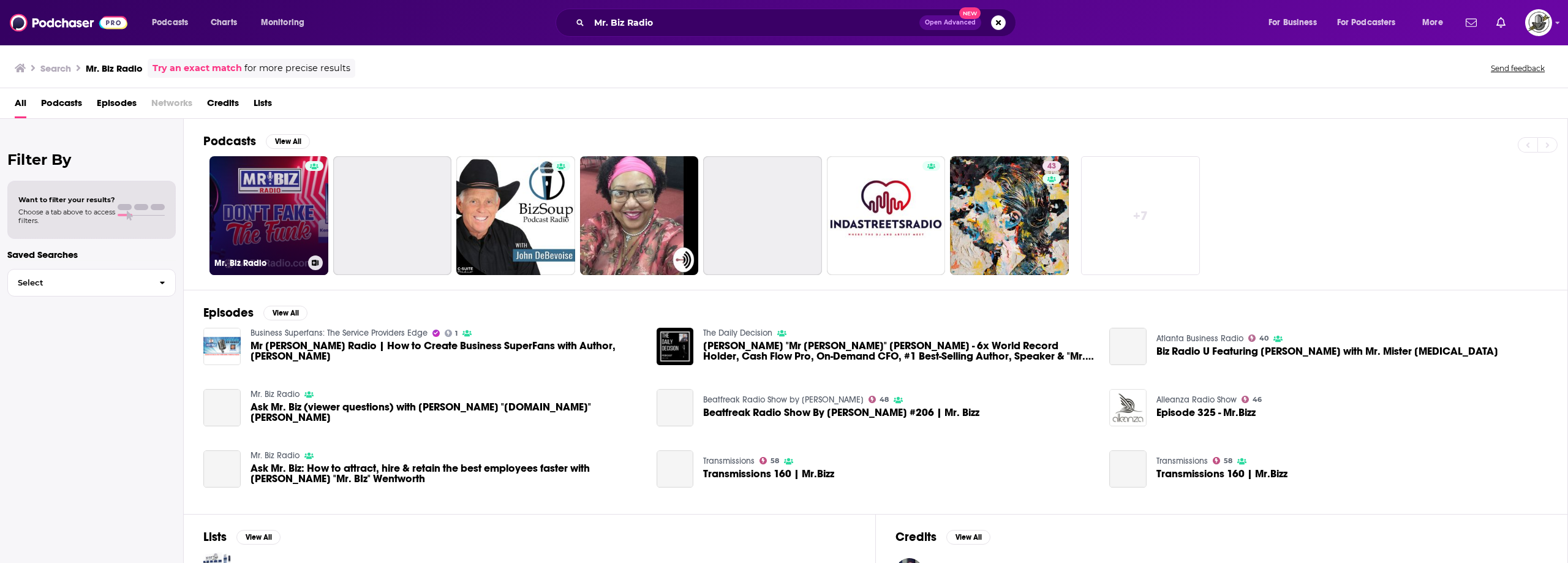
click at [311, 214] on div at bounding box center [313, 208] width 18 height 94
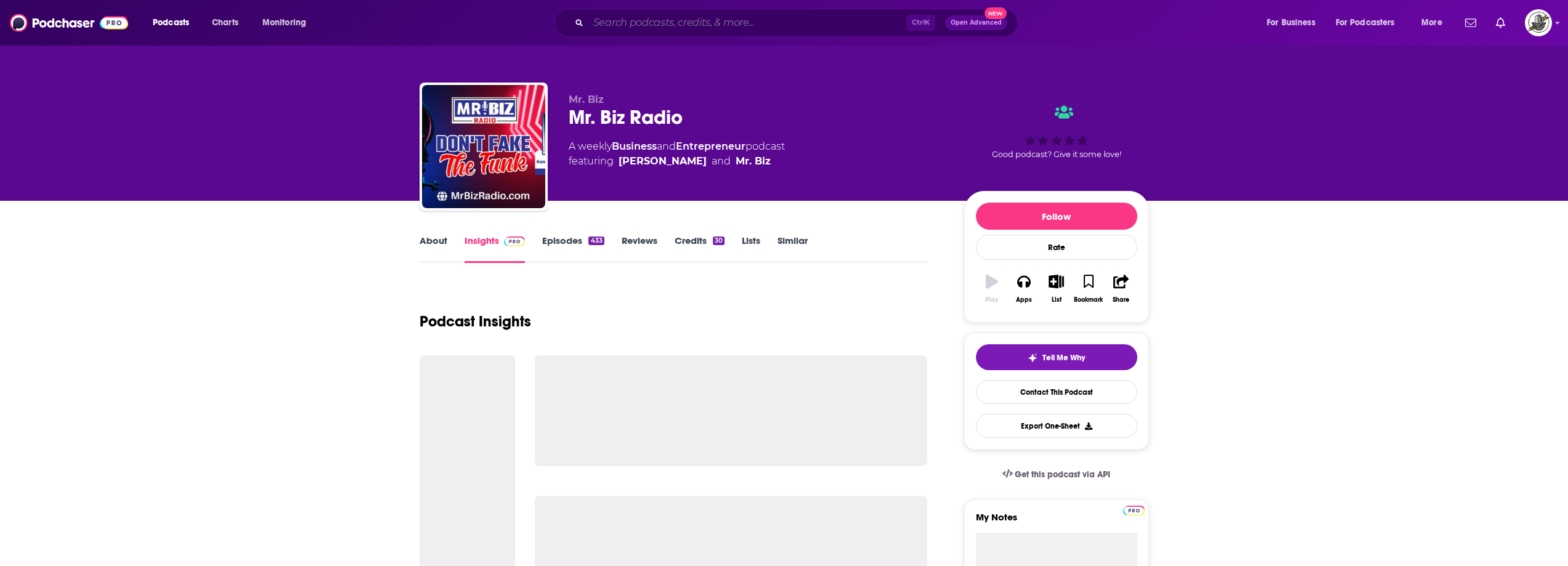
click at [811, 25] on input "Search podcasts, credits, & more..." at bounding box center [747, 23] width 318 height 20
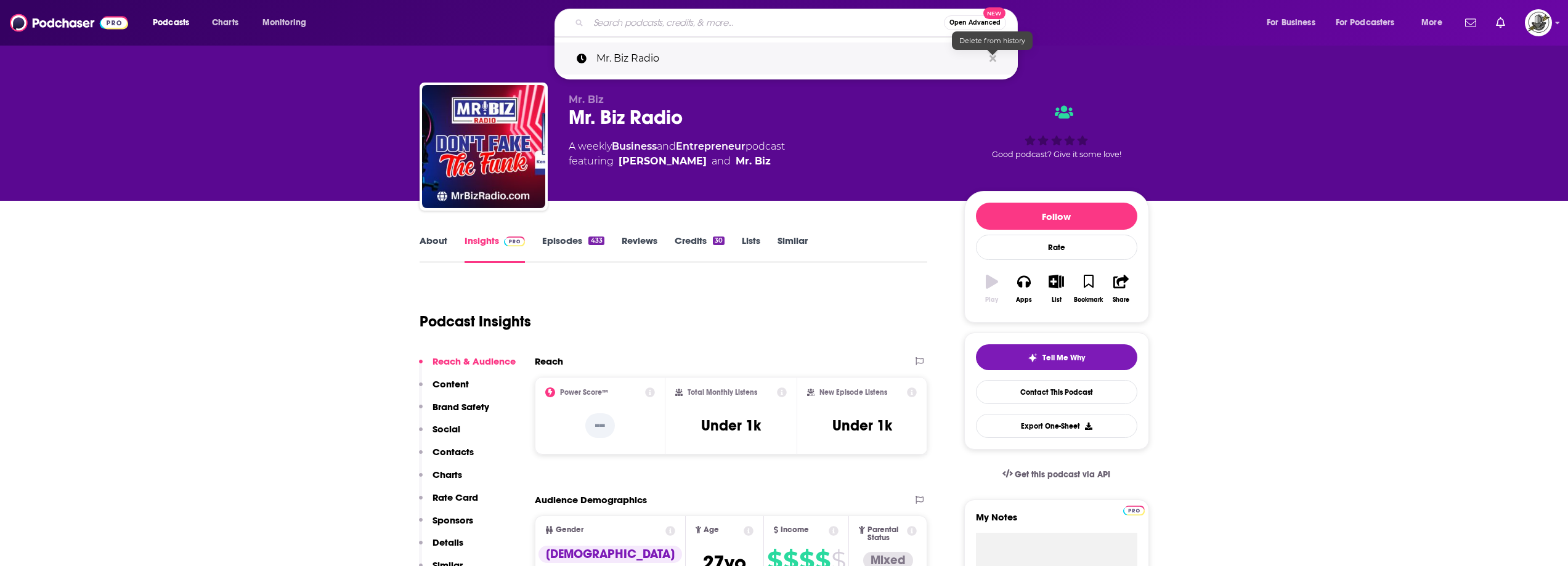
click at [992, 58] on icon "Search podcasts, credits, & more..." at bounding box center [993, 58] width 7 height 7
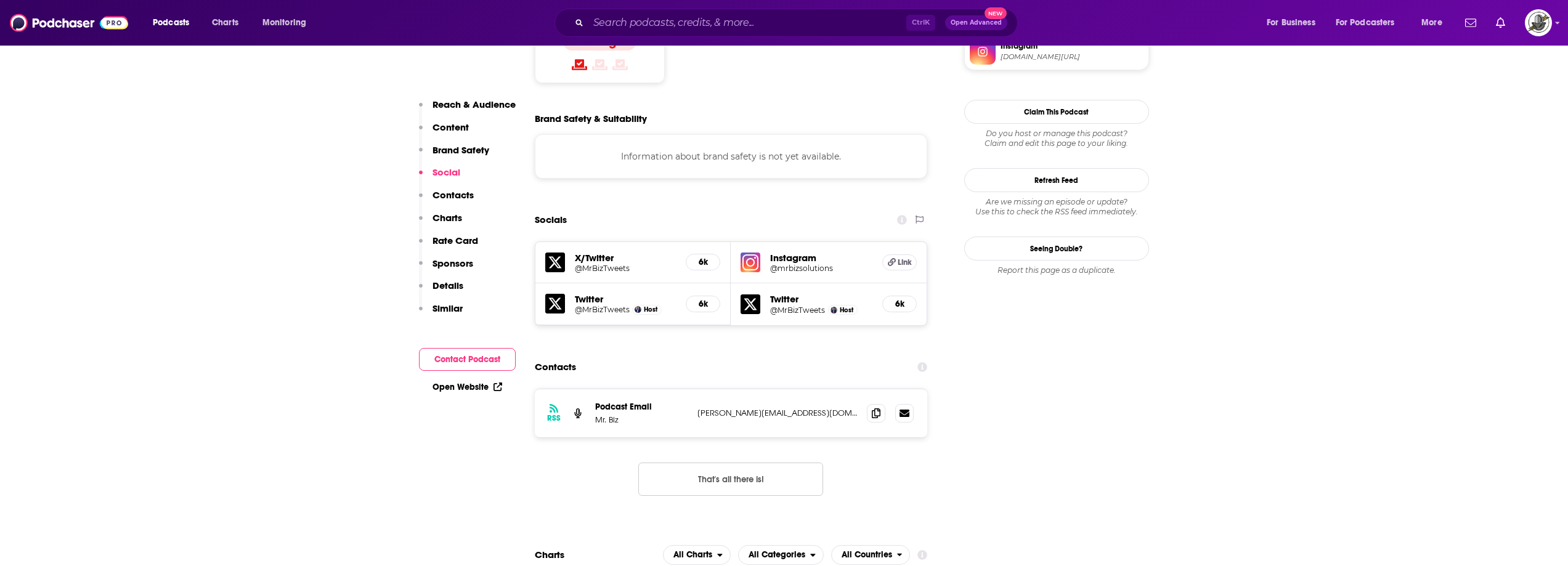
scroll to position [1047, 0]
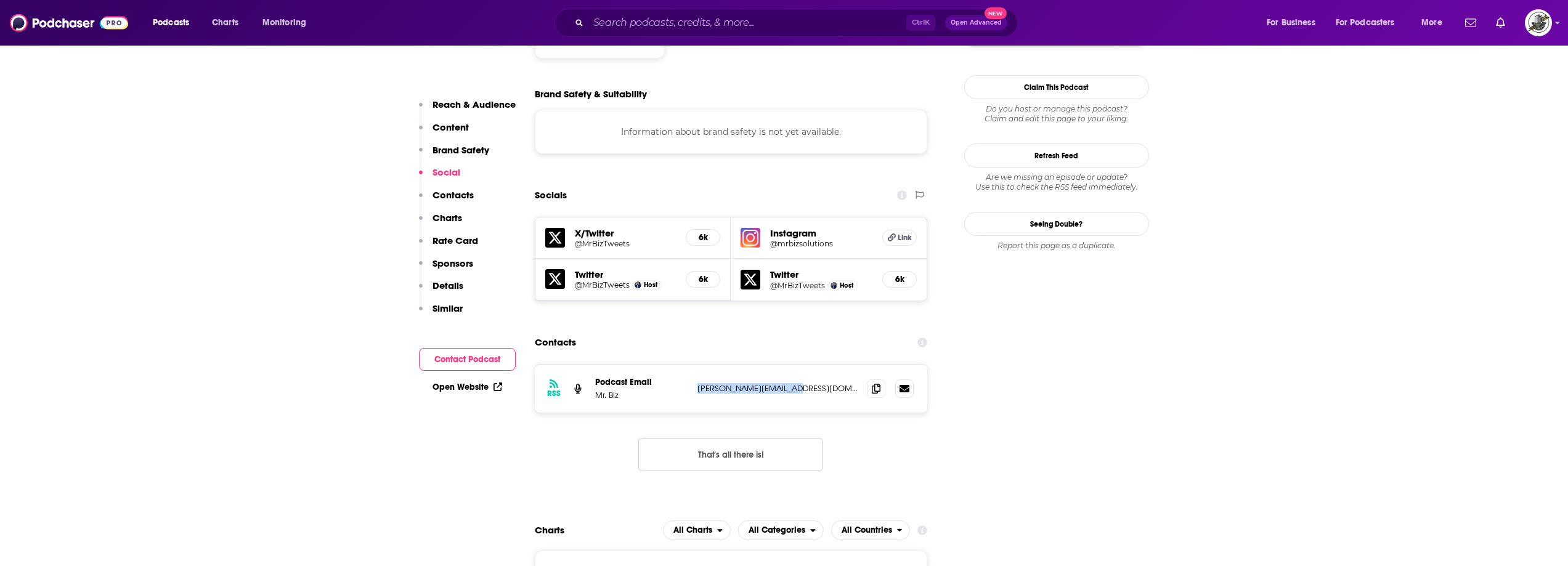
drag, startPoint x: 696, startPoint y: 342, endPoint x: 800, endPoint y: 339, distance: 104.0
click at [800, 365] on div "RSS Podcast Email Mr. Biz ken@mrbizsolutions.com ken@mrbizsolutions.com" at bounding box center [731, 388] width 393 height 48
paste input "Business Growth Lab"
type input "Business Growth Lab"
click at [685, 27] on input "Business Growth Lab" at bounding box center [747, 23] width 318 height 20
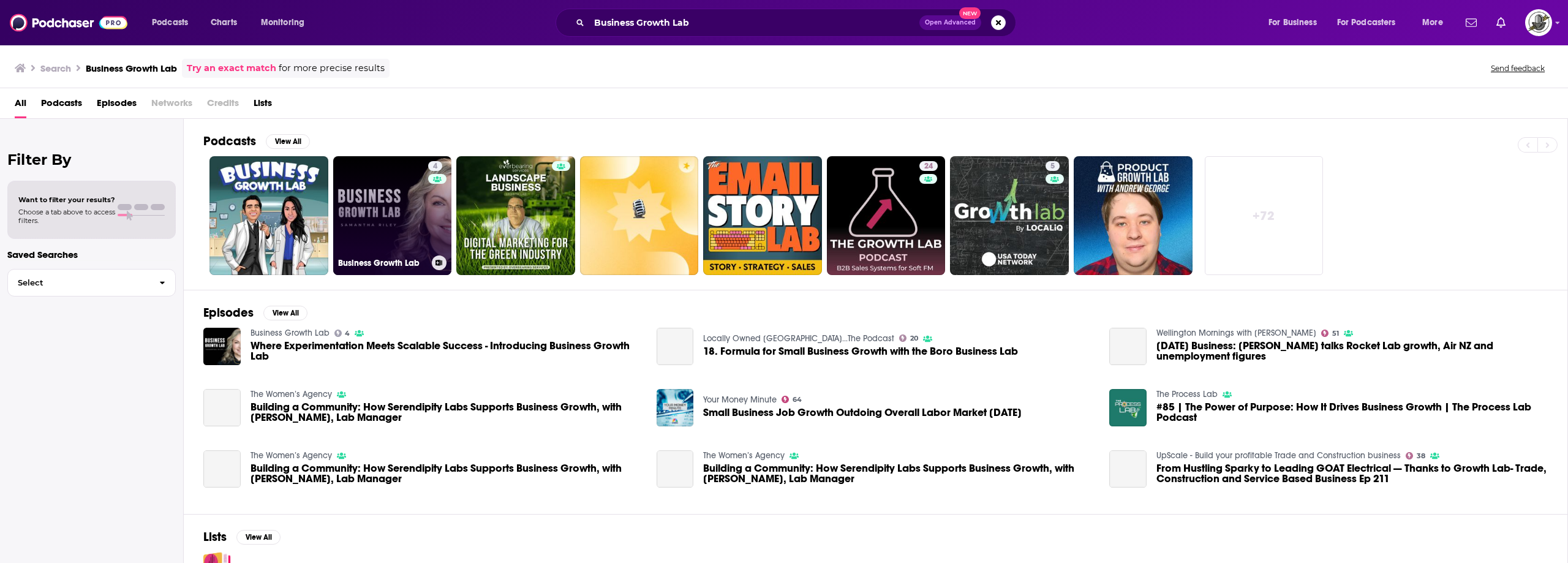
click at [394, 206] on link "4 Business Growth Lab" at bounding box center [393, 216] width 119 height 119
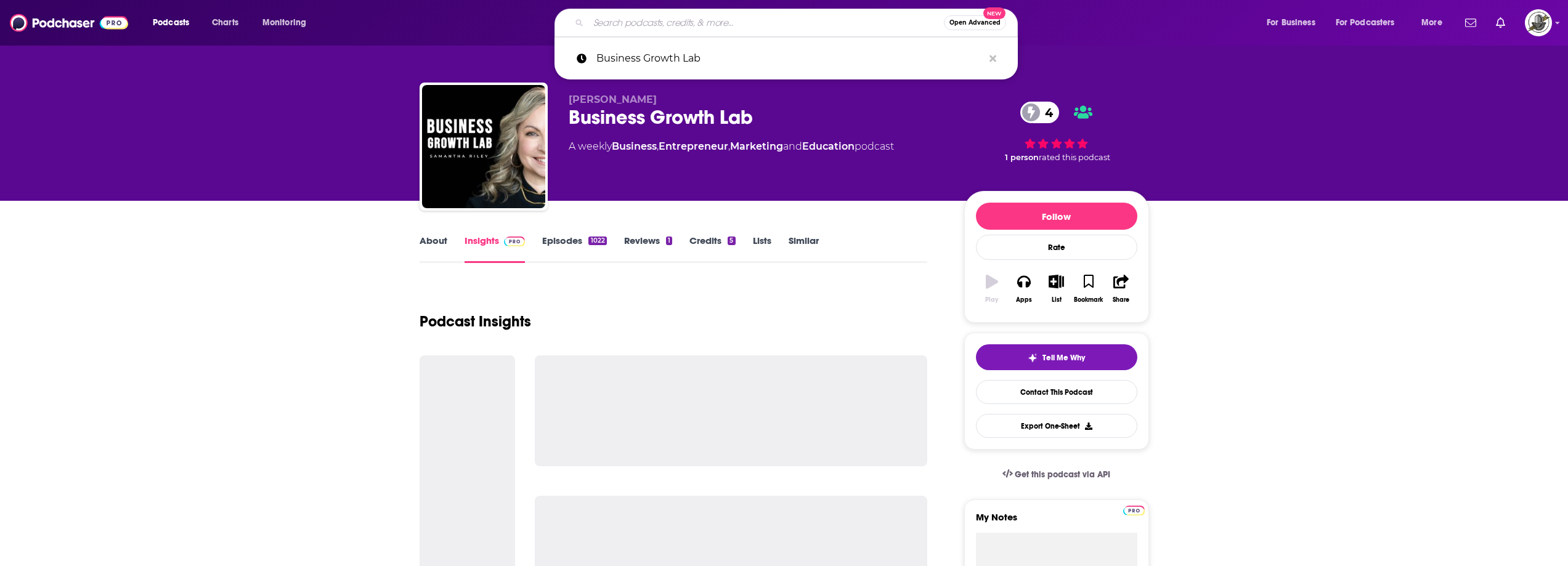
click at [732, 23] on input "Search podcasts, credits, & more..." at bounding box center [765, 23] width 355 height 20
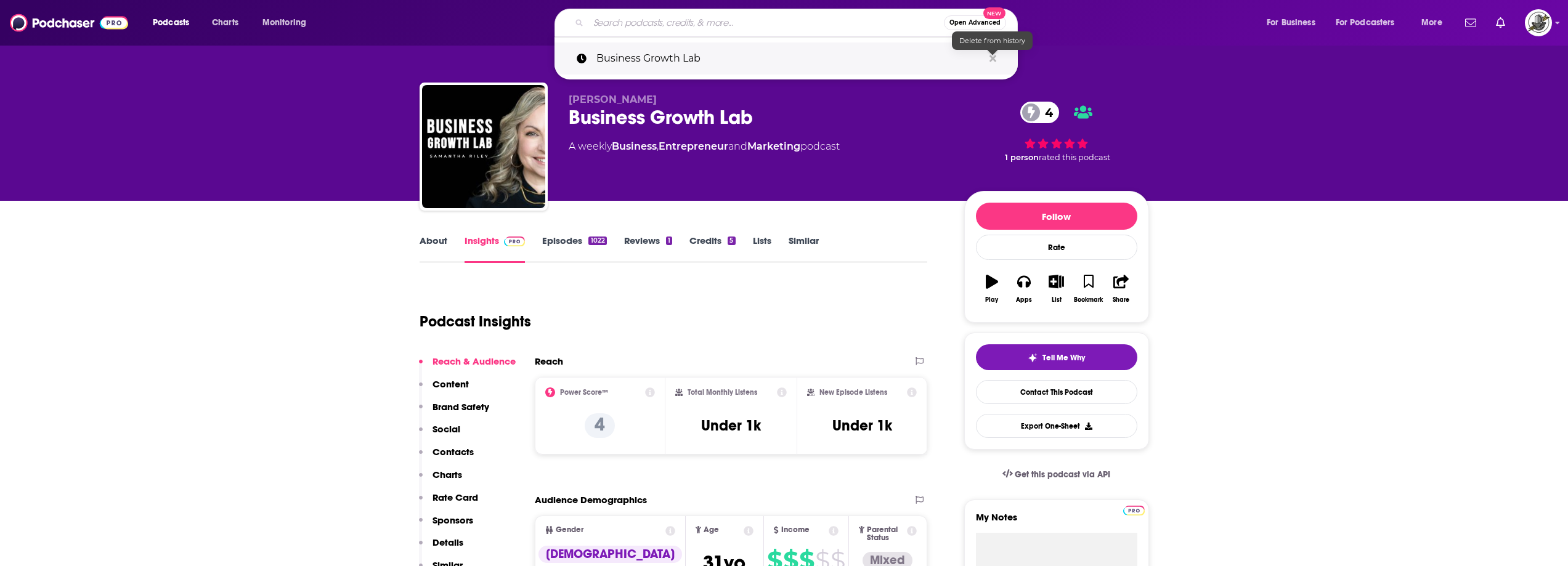
click at [996, 59] on icon "Search podcasts, credits, & more..." at bounding box center [993, 58] width 7 height 10
drag, startPoint x: 807, startPoint y: 112, endPoint x: 733, endPoint y: 107, distance: 74.2
click at [806, 113] on div "Business Growth Lab 4" at bounding box center [757, 117] width 376 height 24
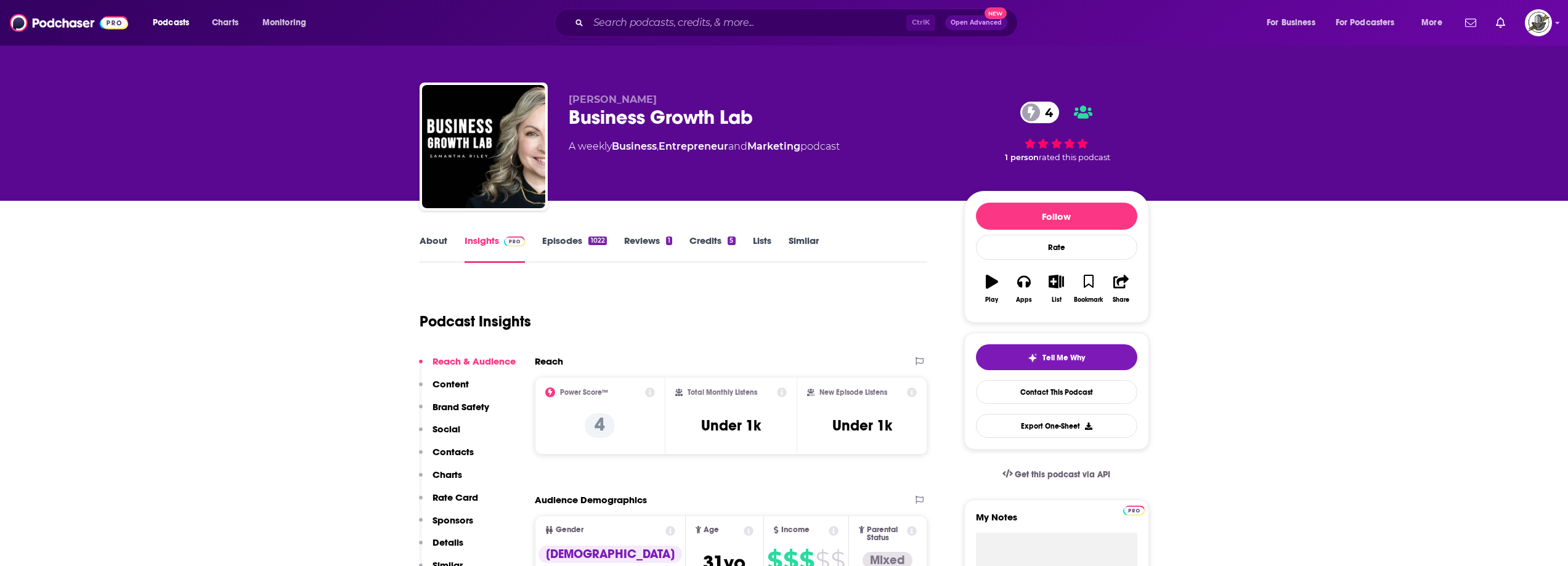
drag, startPoint x: 566, startPoint y: 102, endPoint x: 784, endPoint y: 115, distance: 218.4
click at [784, 115] on div "Samantha Riley Business Growth Lab 4 A weekly Business , Entrepreneur and Marke…" at bounding box center [784, 148] width 730 height 133
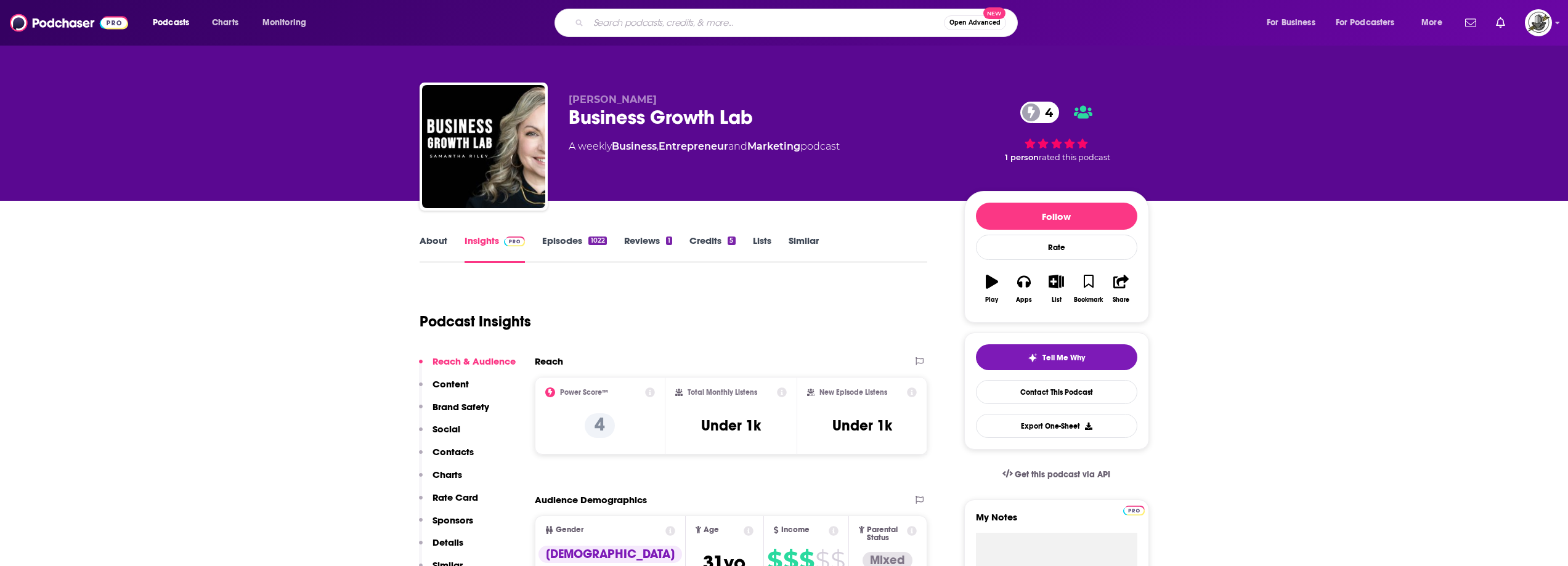
paste input "Thrive Radio ™"
type input "Thrive Radio ™"
click at [725, 29] on input "Thrive Radio ™" at bounding box center [765, 23] width 355 height 20
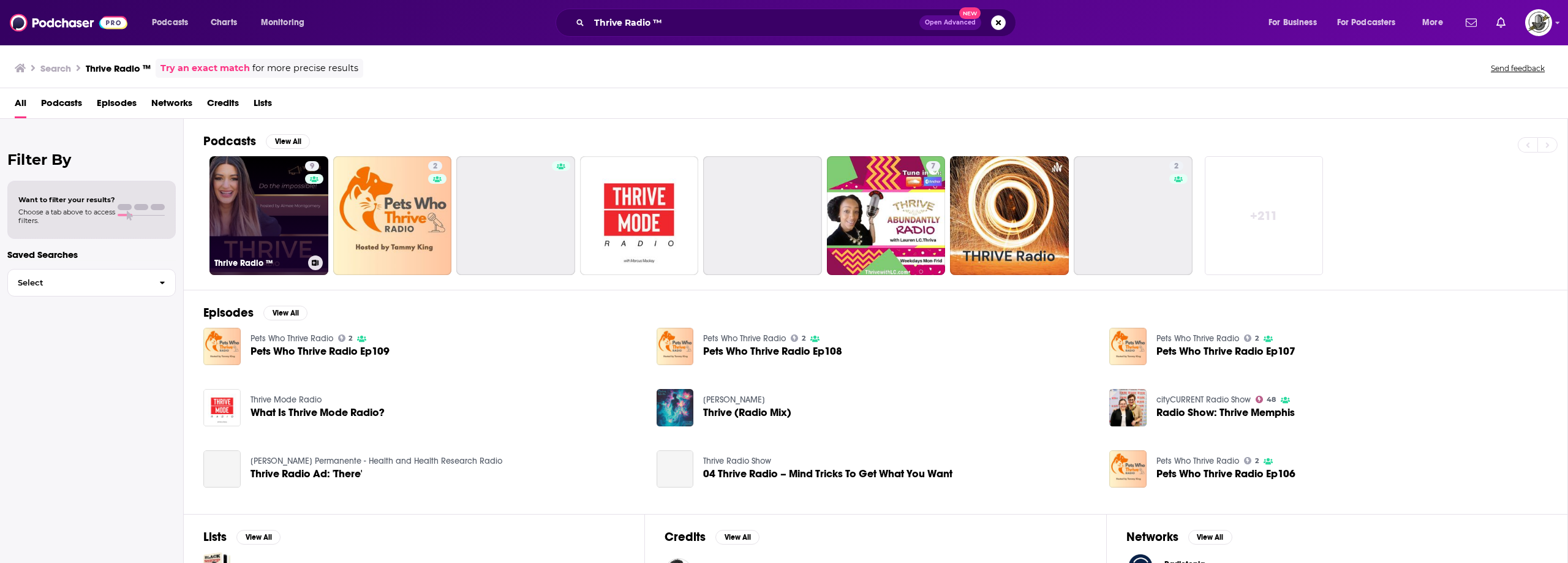
click at [306, 213] on div "9" at bounding box center [313, 208] width 18 height 94
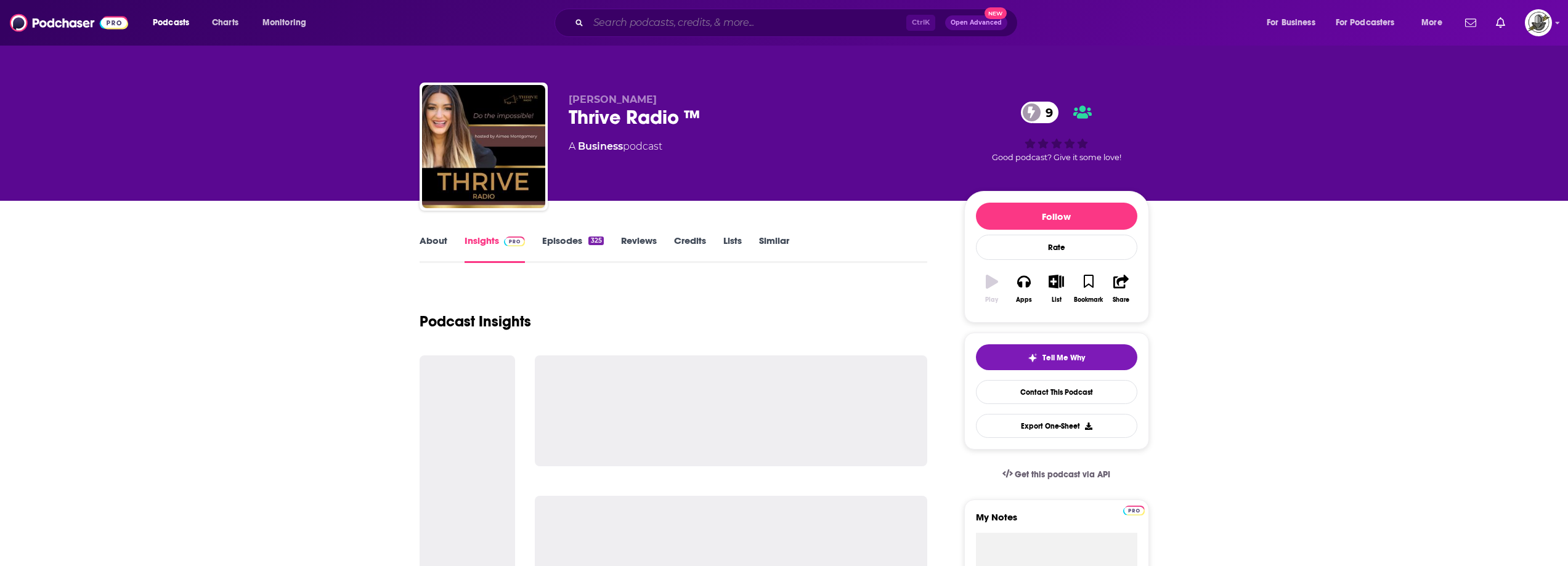
click at [757, 29] on input "Search podcasts, credits, & more..." at bounding box center [747, 23] width 318 height 20
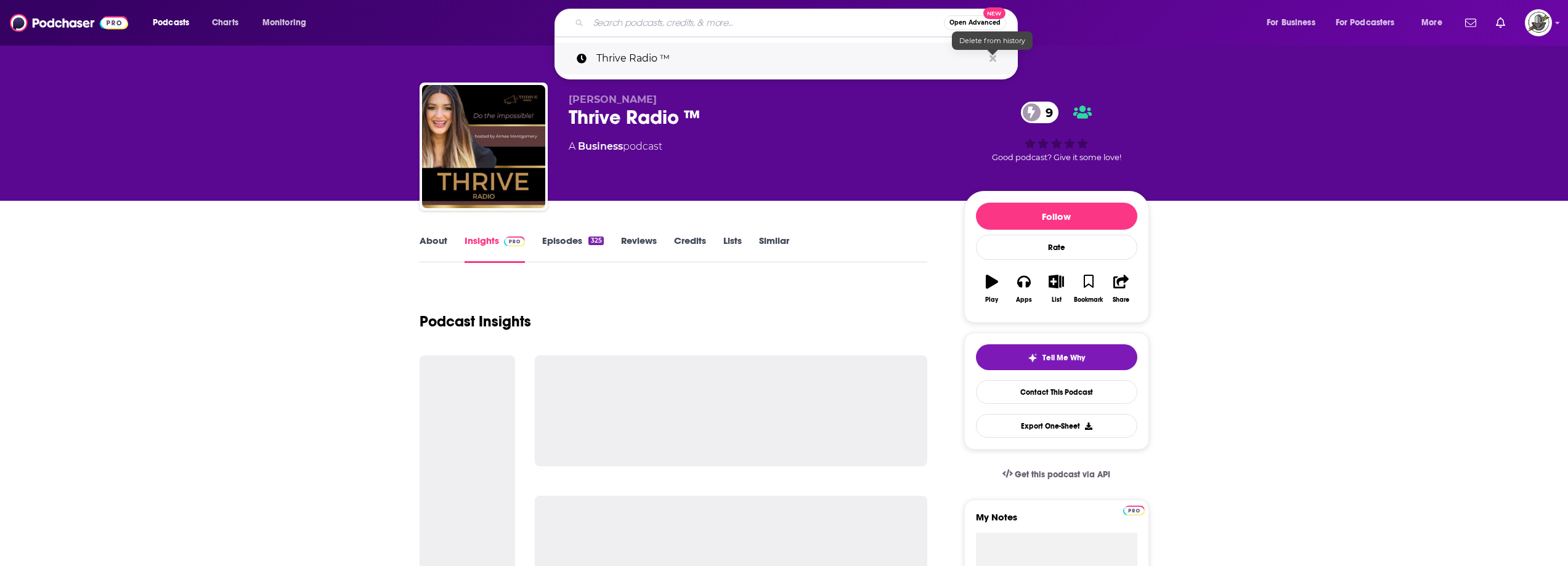
click at [992, 62] on icon "Search podcasts, credits, & more..." at bounding box center [993, 58] width 7 height 10
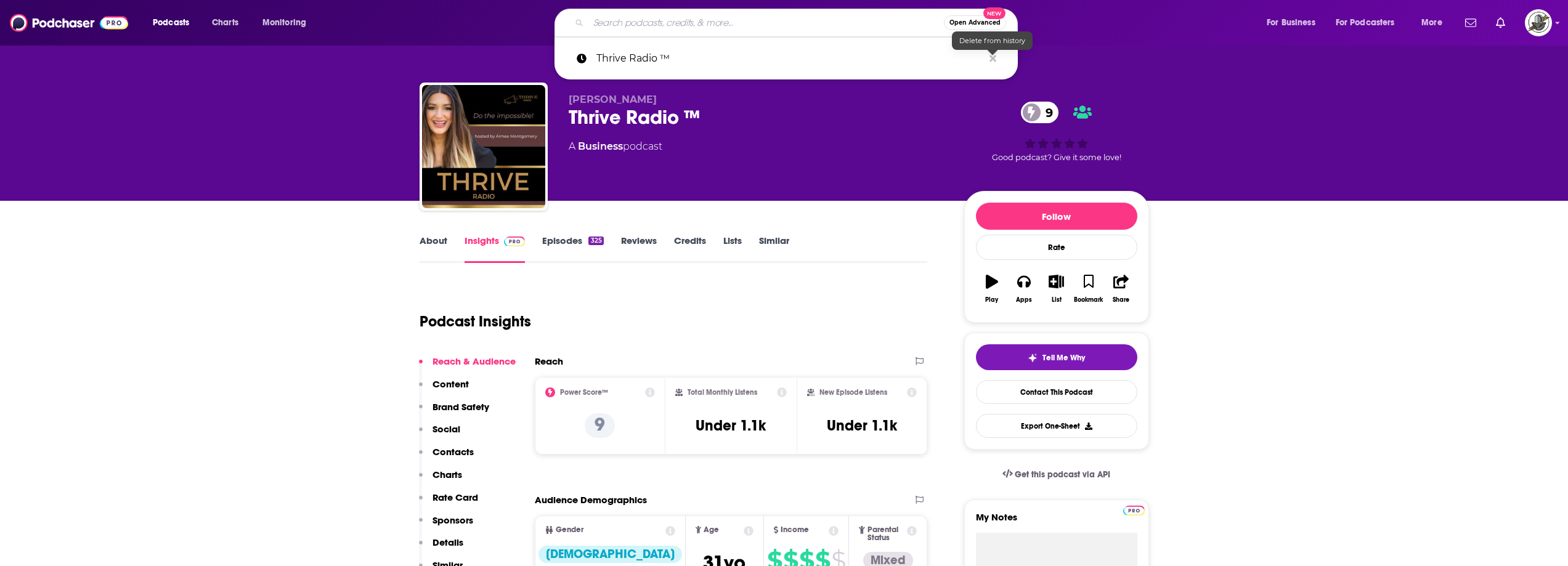
click at [814, 134] on div "Aimee Montgomery Thrive Radio ™ 9 A Business podcast" at bounding box center [757, 142] width 376 height 98
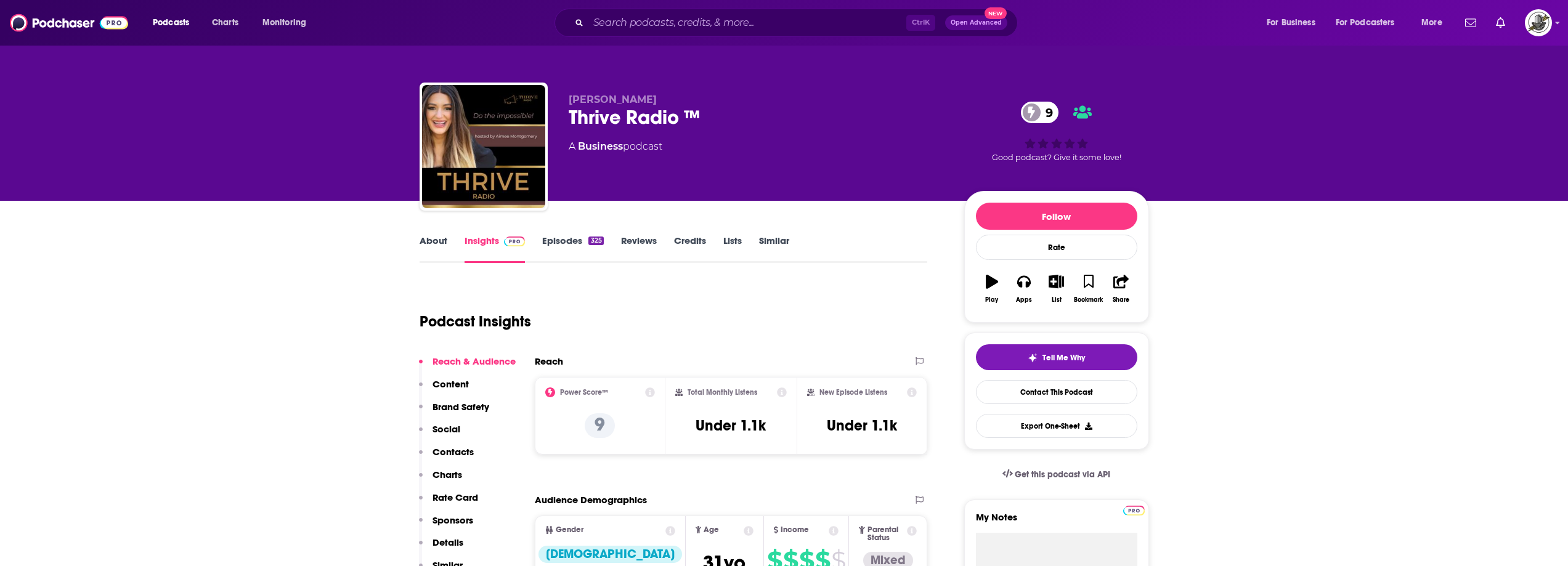
drag, startPoint x: 680, startPoint y: 101, endPoint x: 565, endPoint y: 95, distance: 115.2
click at [565, 95] on div "Aimee Montgomery Thrive Radio ™ 9 A Business podcast 9 Good podcast? Give it so…" at bounding box center [784, 148] width 730 height 133
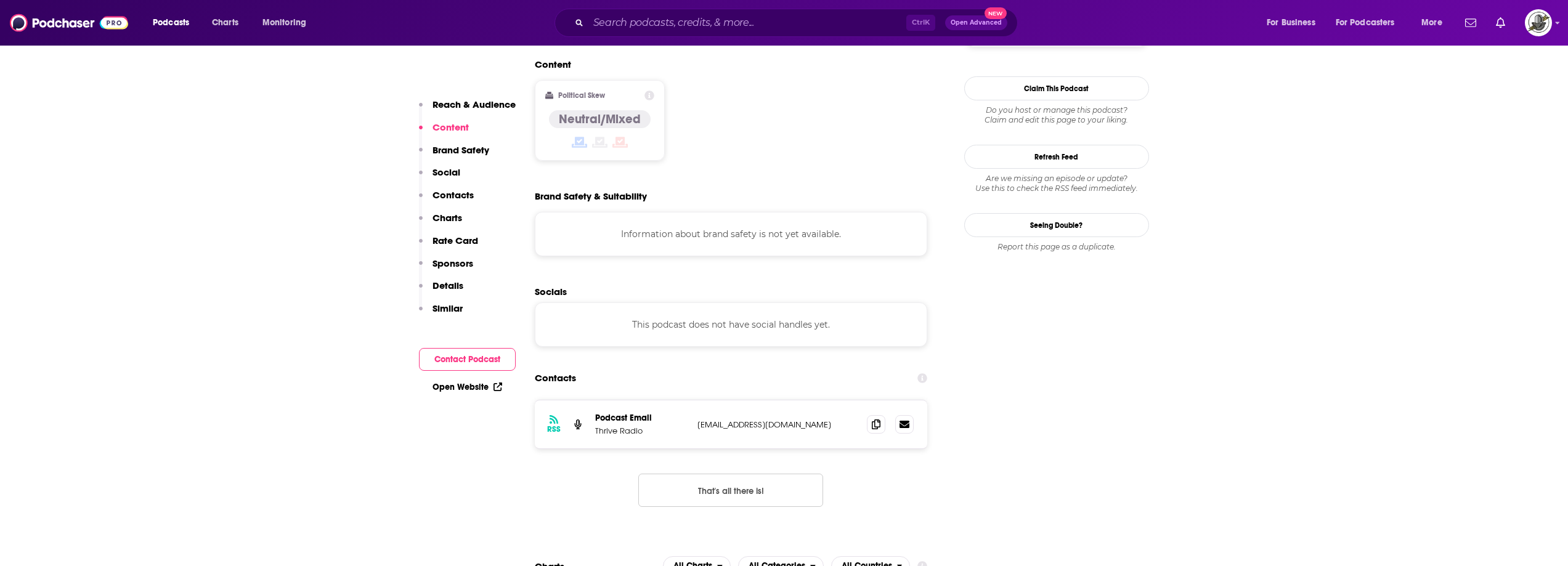
scroll to position [985, 0]
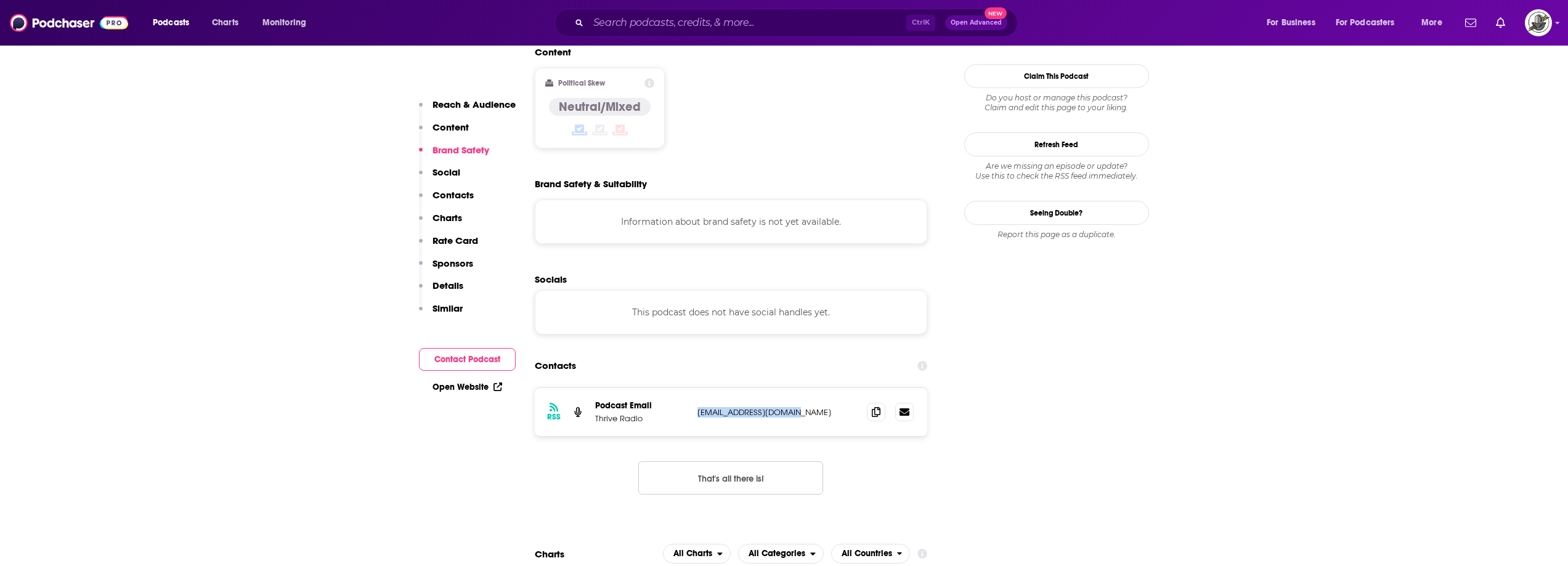
drag, startPoint x: 695, startPoint y: 352, endPoint x: 790, endPoint y: 351, distance: 95.0
click at [790, 388] on div "RSS Podcast Email Thrive Radio info@acalltothrive.com info@acalltothrive.com" at bounding box center [731, 411] width 393 height 48
click at [705, 18] on input "Search podcasts, credits, & more..." at bounding box center [747, 23] width 318 height 20
paste input "The Business & Wealth Show"
type input "The Business & Wealth Show"
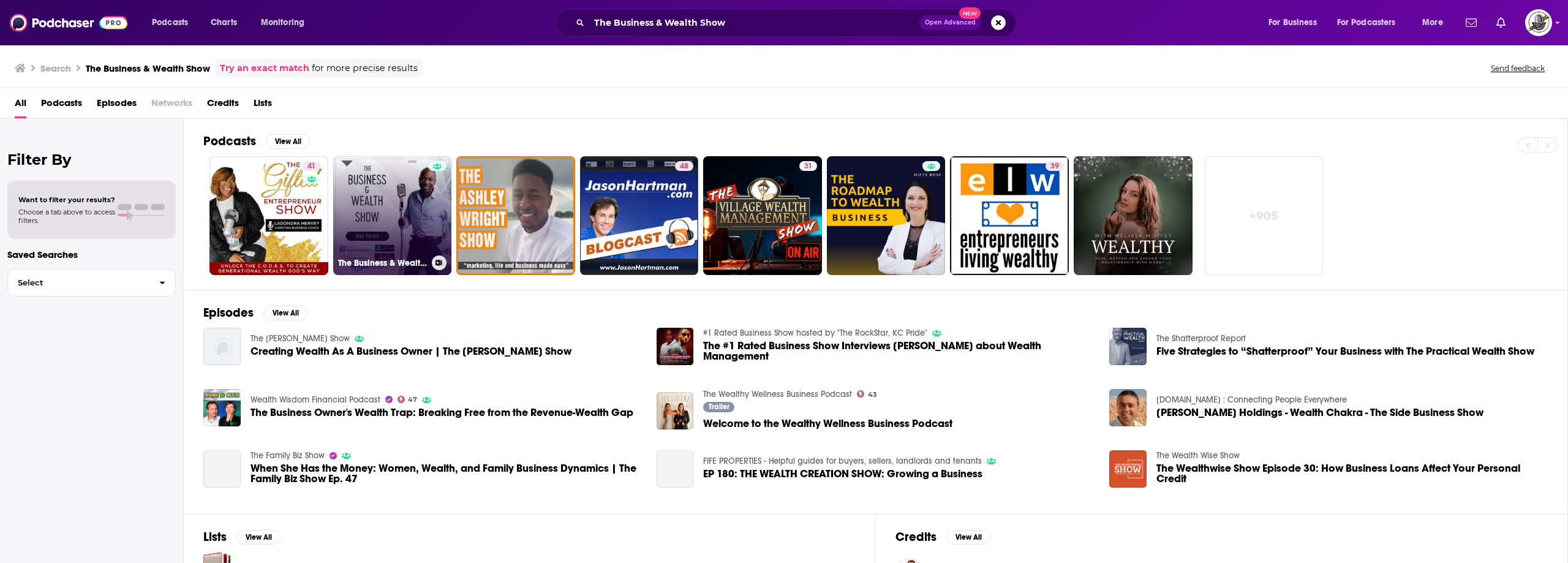
click at [412, 211] on link "The Business & Wealth Show - Mac Attram" at bounding box center [393, 216] width 119 height 119
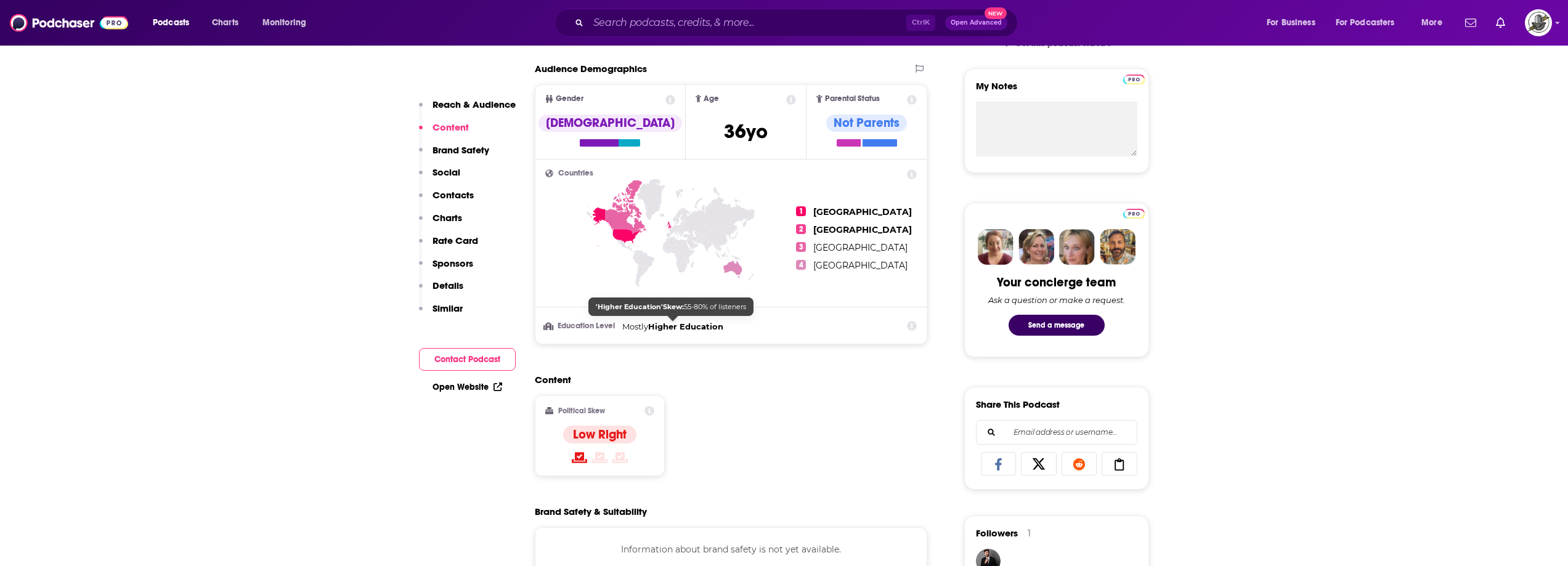
scroll to position [862, 0]
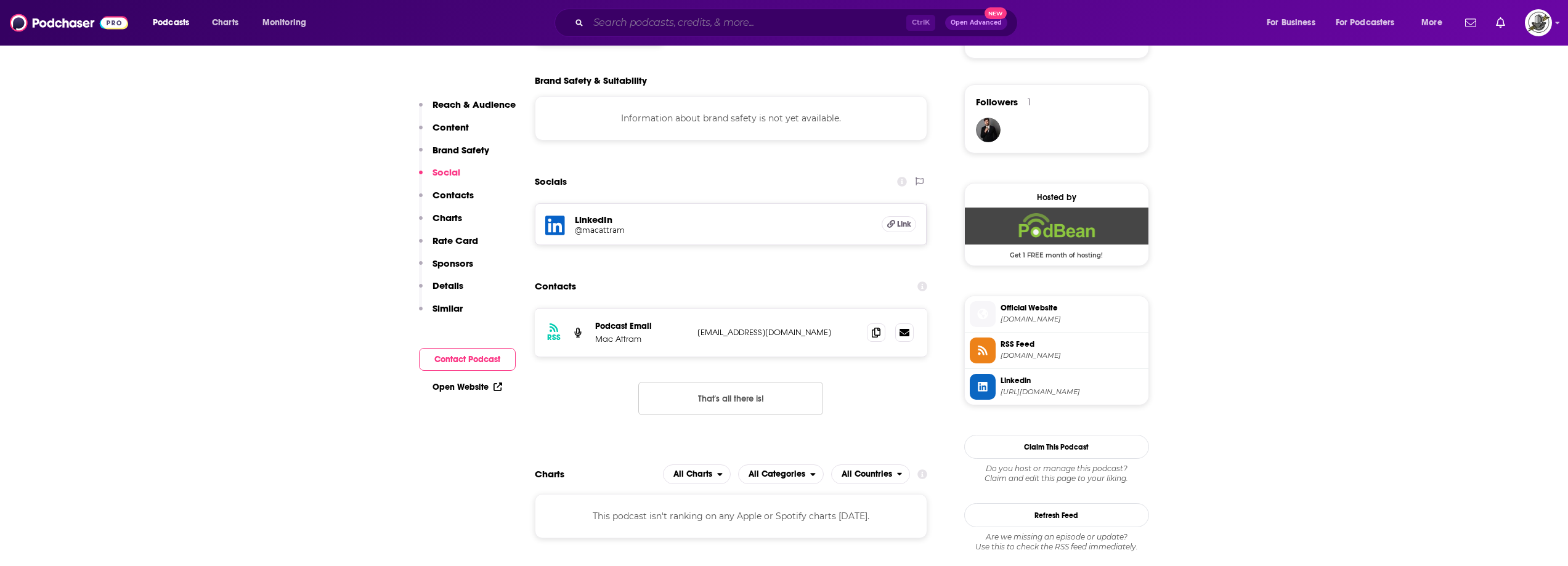
click at [640, 27] on input "Search podcasts, credits, & more..." at bounding box center [747, 23] width 318 height 20
paste input "Epic Entrepreneurs"
type input "Epic Entrepreneurs"
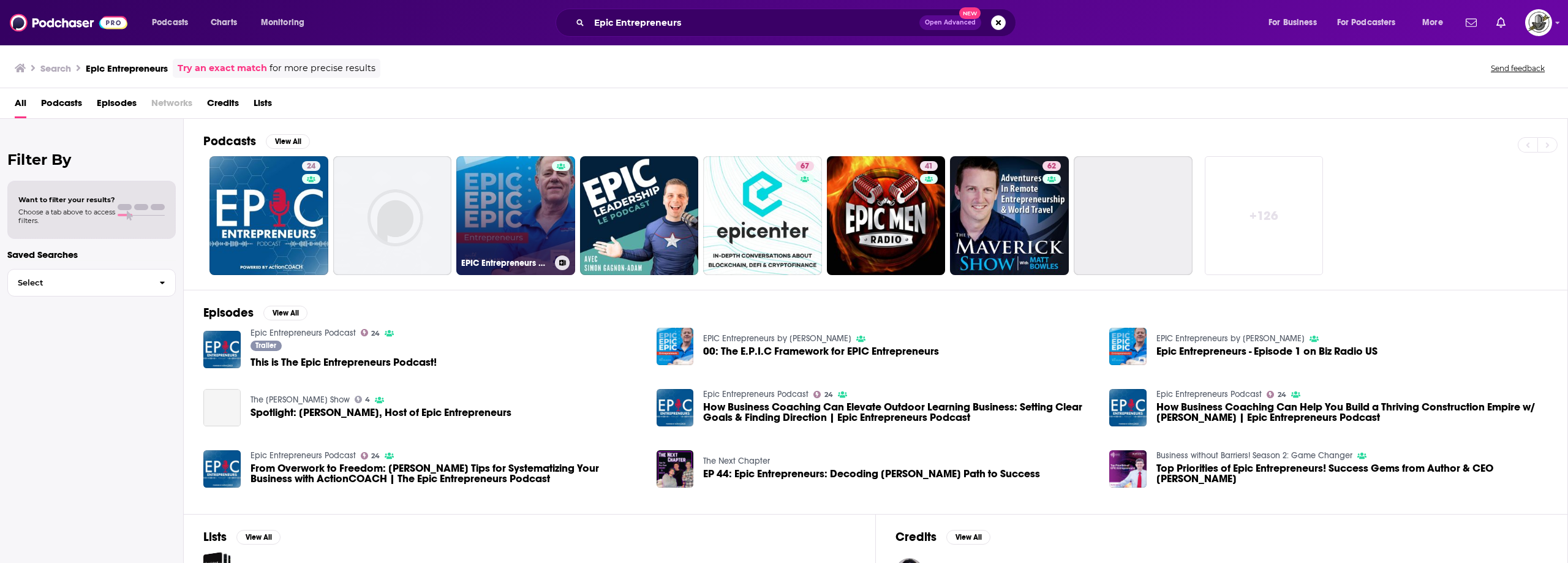
click at [525, 205] on link "EPIC Entrepreneurs by [PERSON_NAME]" at bounding box center [515, 216] width 119 height 119
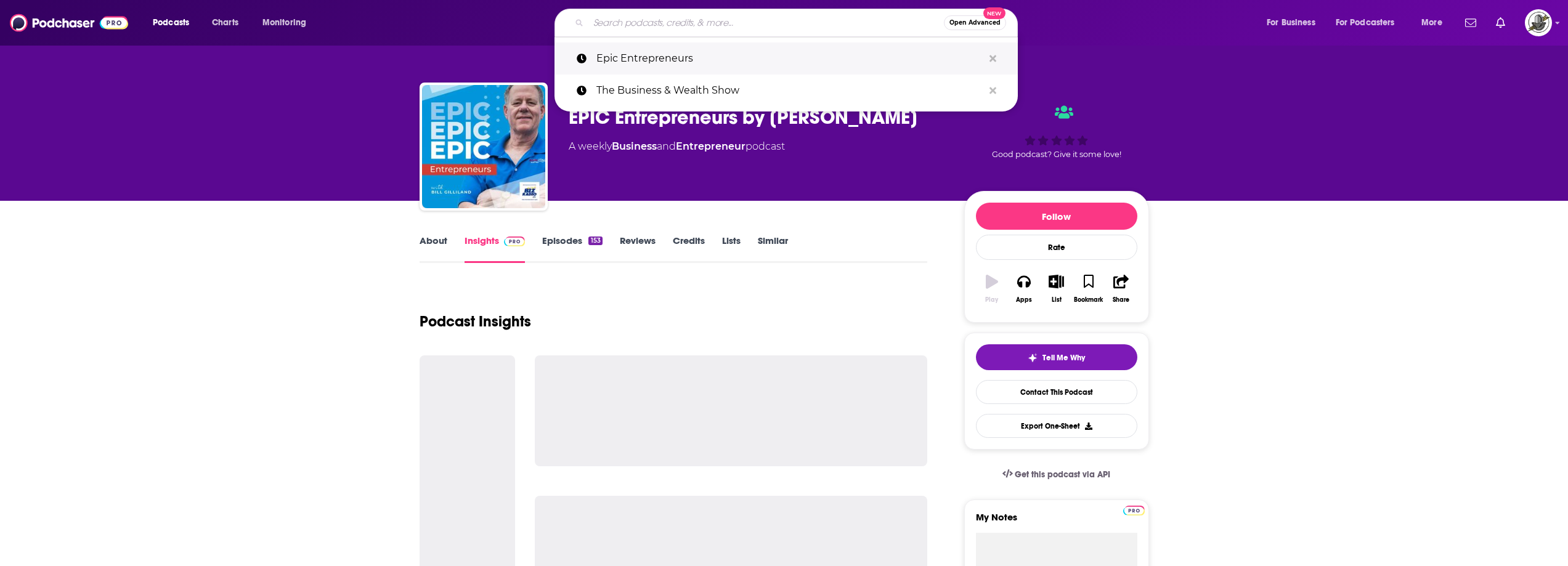
drag, startPoint x: 725, startPoint y: 20, endPoint x: 898, endPoint y: 48, distance: 175.3
click at [725, 20] on input "Search podcasts, credits, & more..." at bounding box center [765, 23] width 355 height 20
click at [990, 59] on icon "Search podcasts, credits, & more..." at bounding box center [993, 58] width 7 height 10
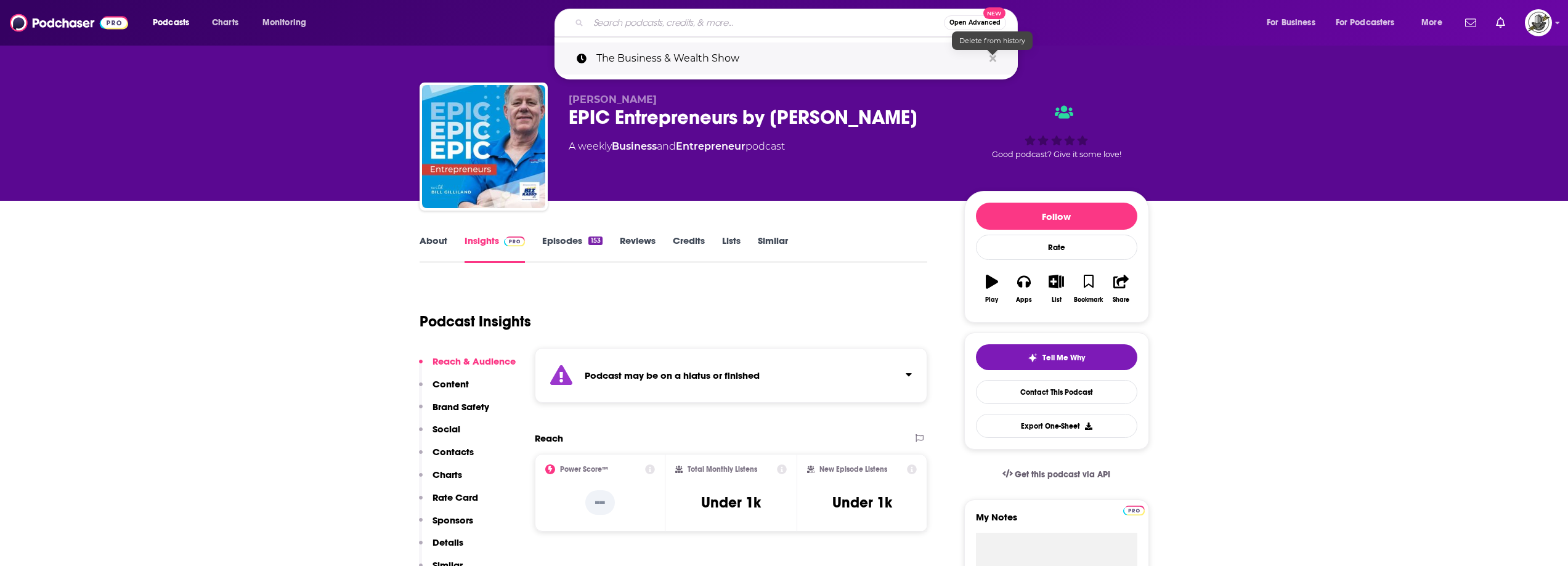
click at [990, 56] on icon "Search podcasts, credits, & more..." at bounding box center [993, 58] width 7 height 7
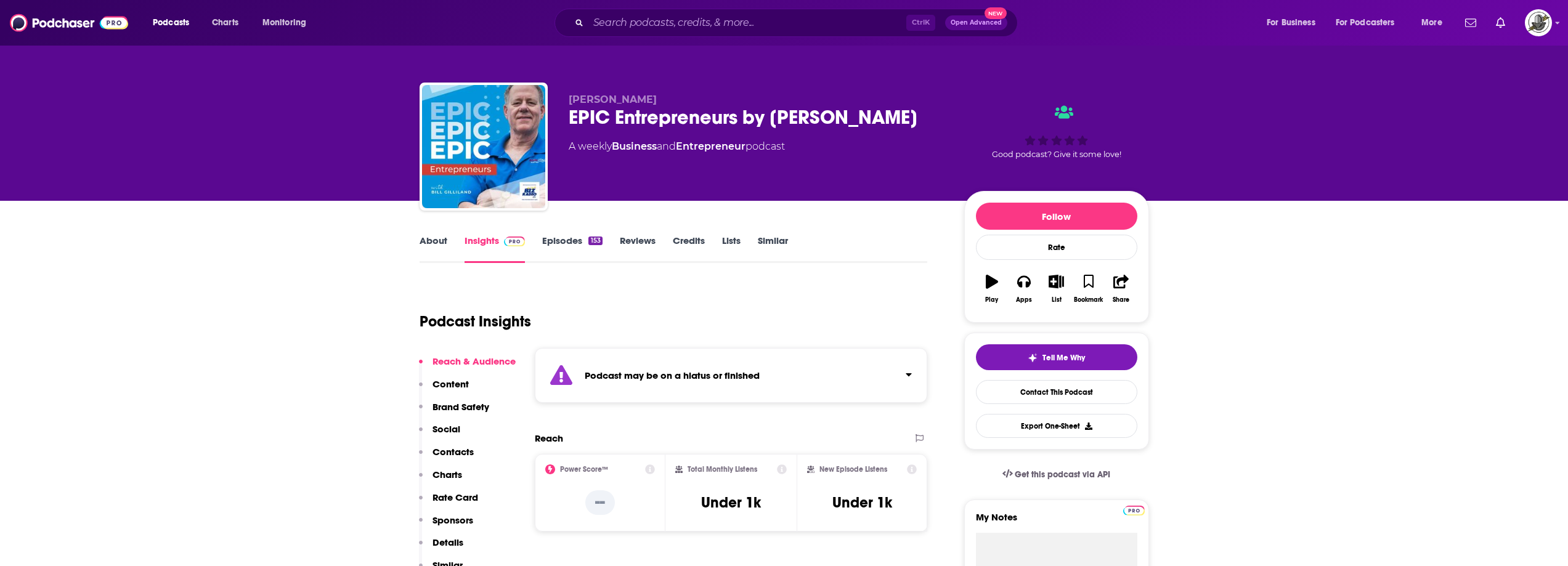
drag, startPoint x: 880, startPoint y: 234, endPoint x: 802, endPoint y: 373, distance: 159.4
click at [876, 243] on div "About Insights Episodes 153 Reviews Credits Lists Similar" at bounding box center [673, 247] width 508 height 30
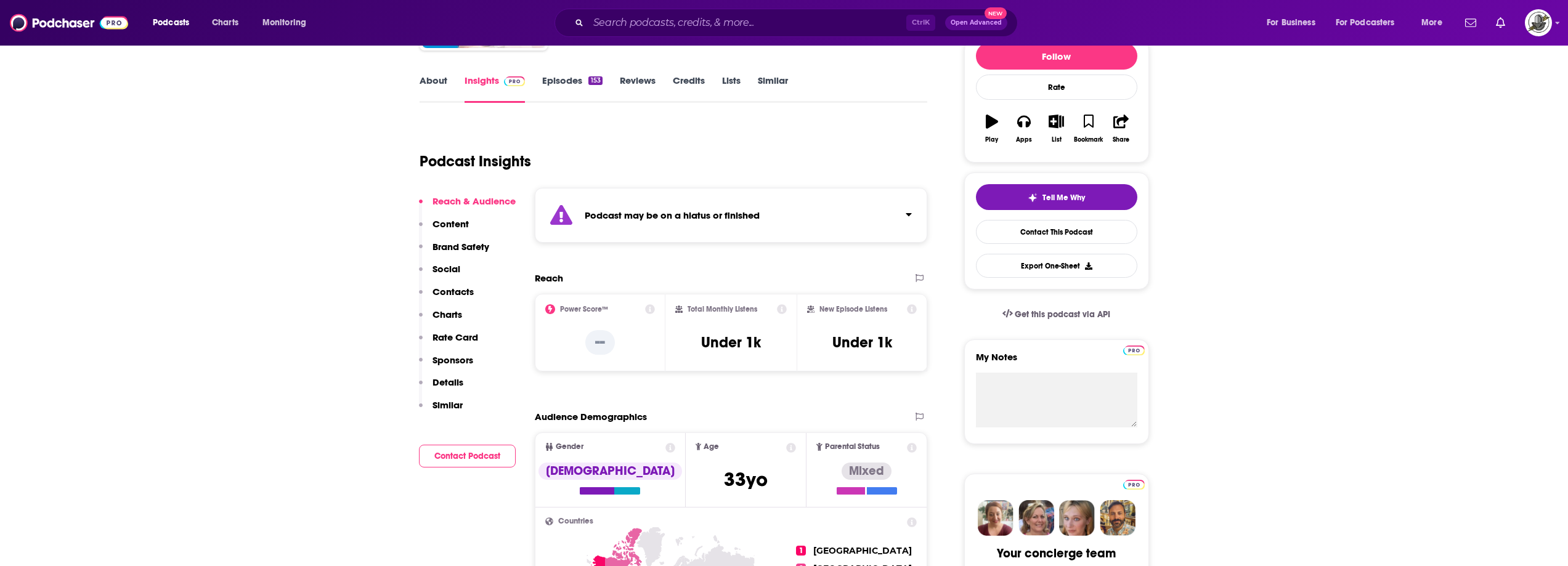
scroll to position [123, 0]
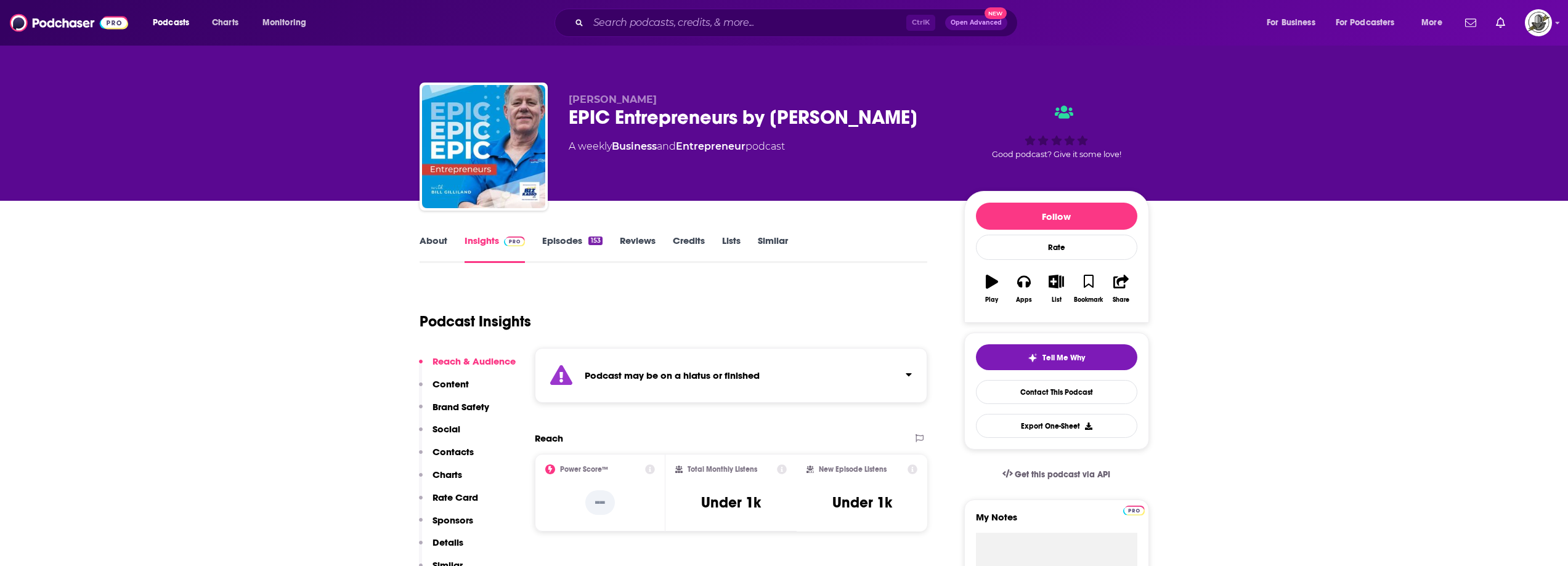
drag, startPoint x: 876, startPoint y: 117, endPoint x: 776, endPoint y: 122, distance: 100.1
click at [776, 122] on div "EPIC Entrepreneurs by [PERSON_NAME]" at bounding box center [757, 117] width 376 height 24
copy h2 "[PERSON_NAME]"
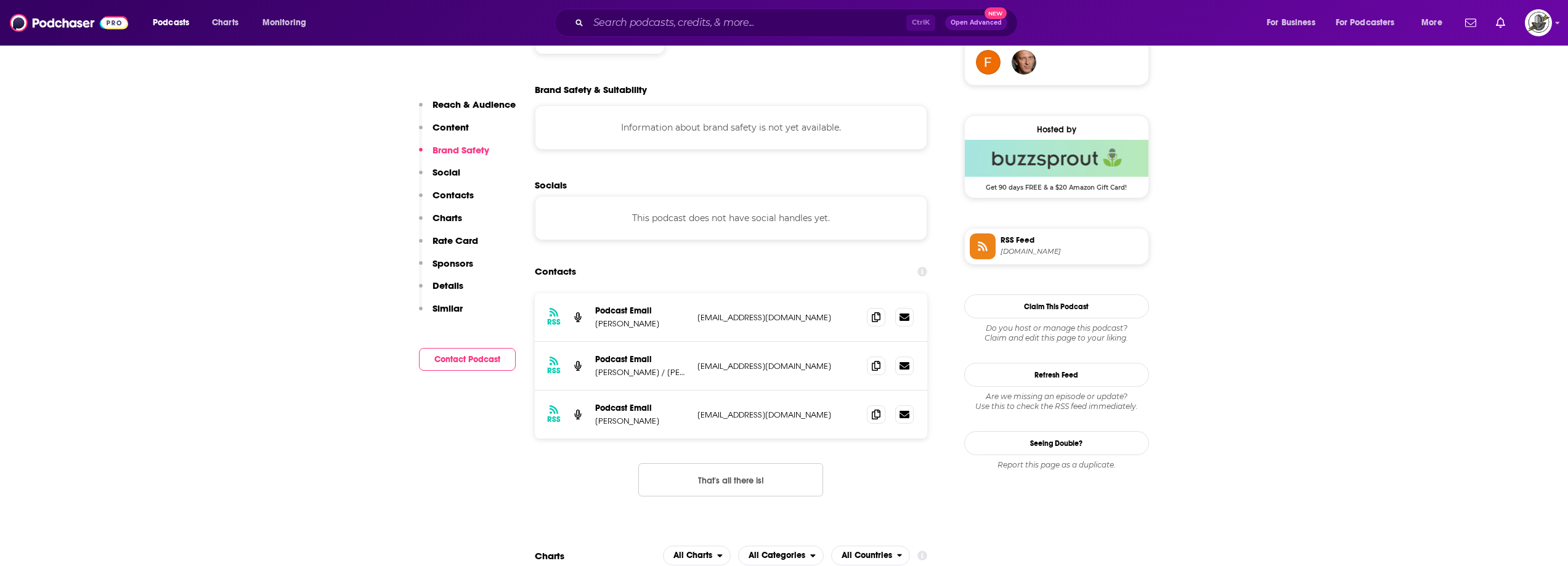
scroll to position [985, 0]
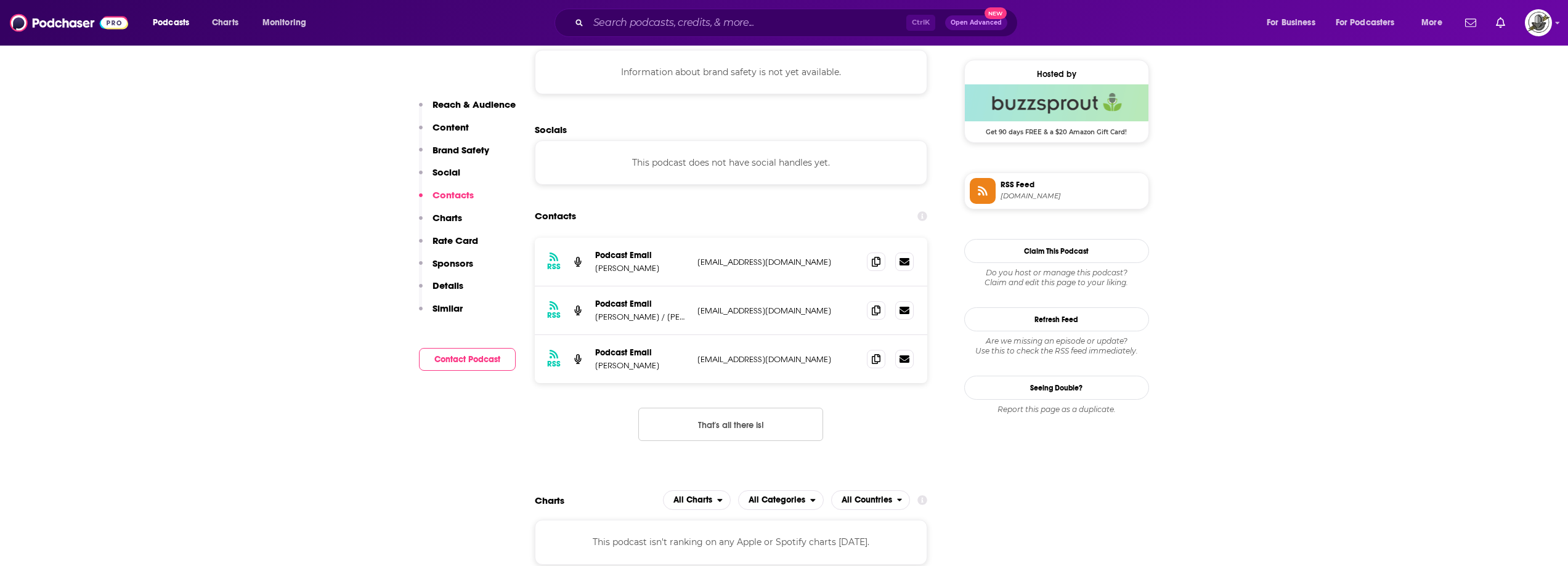
drag, startPoint x: 698, startPoint y: 264, endPoint x: 834, endPoint y: 265, distance: 136.0
click at [834, 265] on p "[EMAIL_ADDRESS][DOMAIN_NAME]" at bounding box center [777, 262] width 160 height 10
click at [764, 339] on div "RSS Podcast Email Bill Gilliland williamgilliland@actioncoach.com williamgillil…" at bounding box center [731, 359] width 393 height 48
drag, startPoint x: 700, startPoint y: 363, endPoint x: 825, endPoint y: 362, distance: 125.0
click at [825, 362] on p "[EMAIL_ADDRESS][DOMAIN_NAME]" at bounding box center [777, 359] width 160 height 10
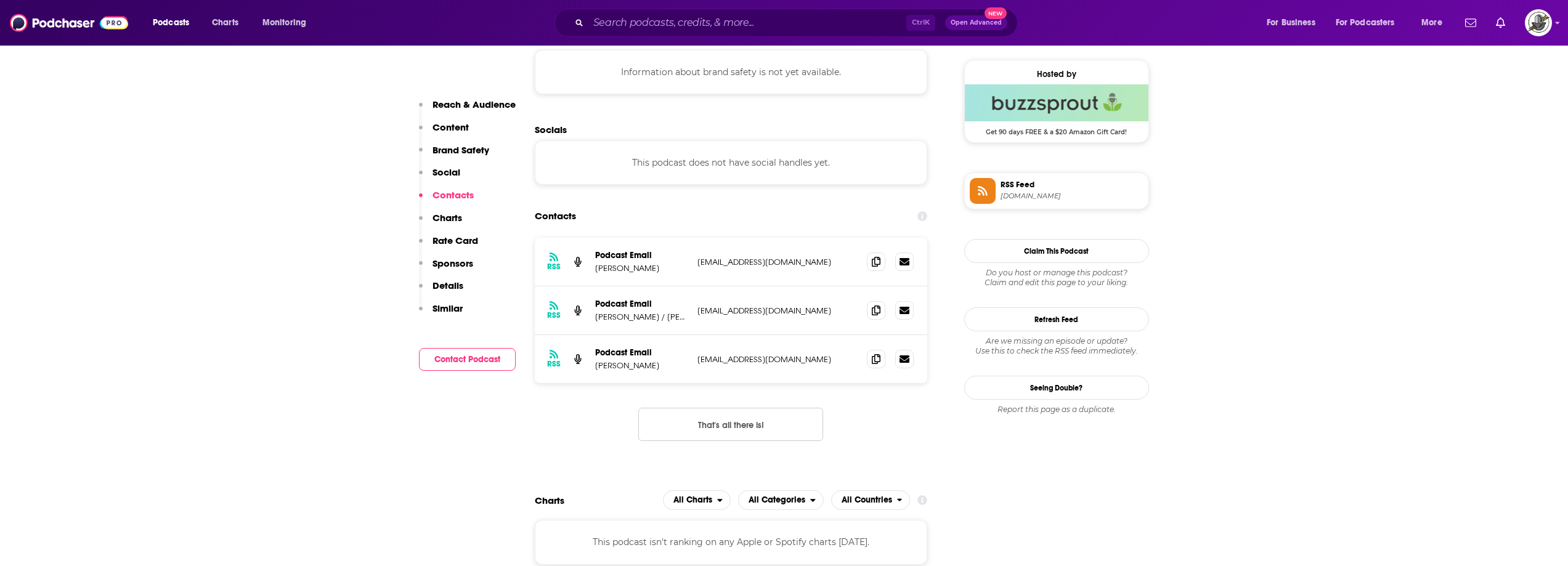
copy p "[EMAIL_ADDRESS][DOMAIN_NAME]"
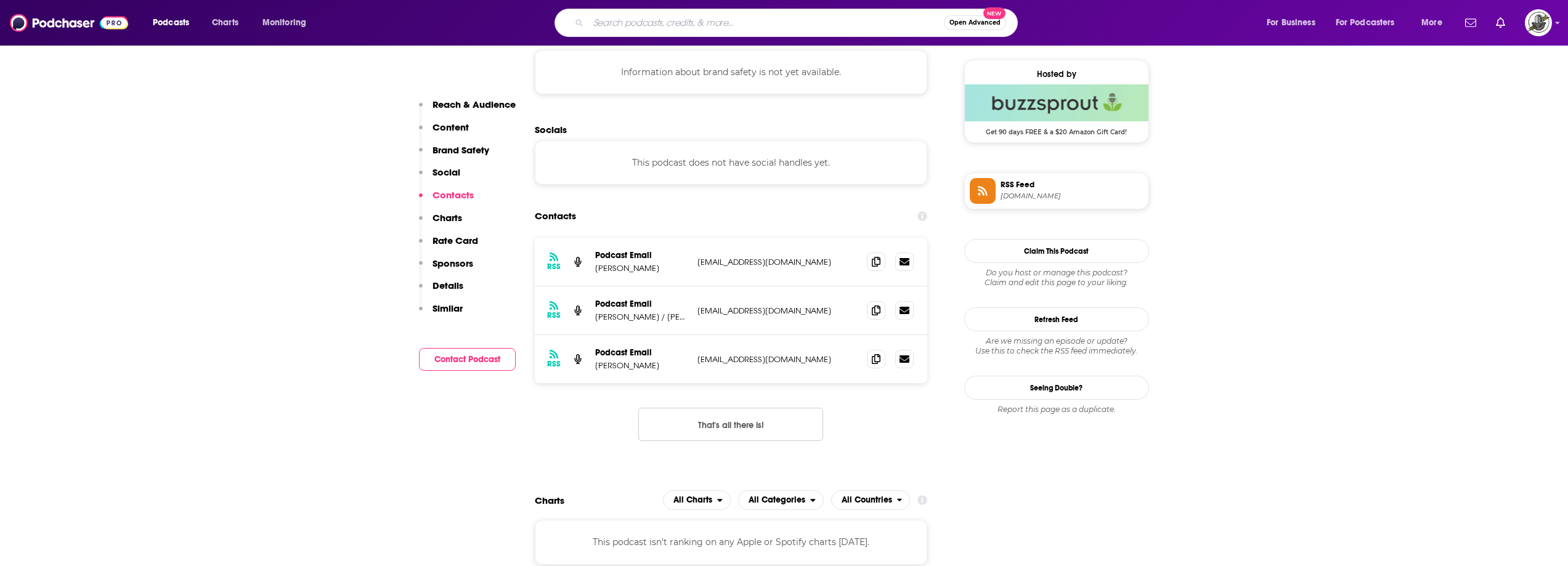
click at [744, 18] on input "Search podcasts, credits, & more..." at bounding box center [765, 23] width 355 height 20
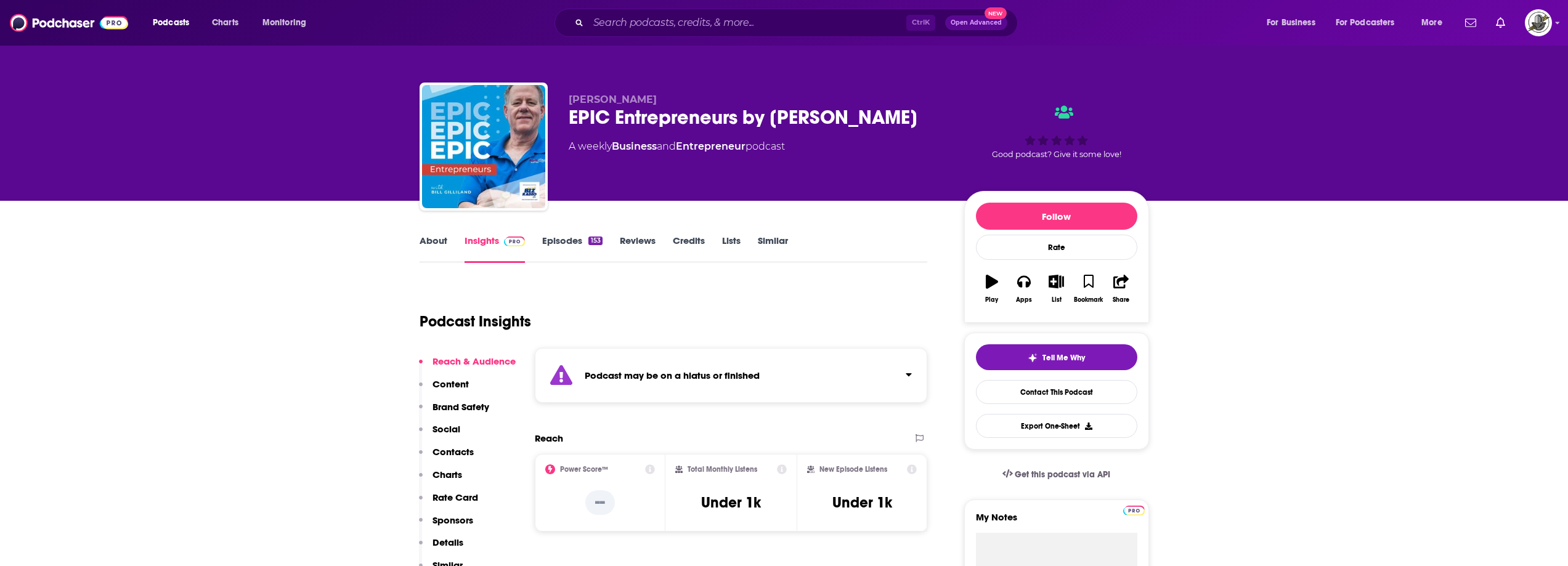
click at [751, 381] on div "Podcast may be on a hiatus or finished" at bounding box center [731, 375] width 393 height 55
click at [751, 381] on div "Podcast may be on a hiatus or finished This podcast hasn't released an episode …" at bounding box center [715, 381] width 261 height 37
paste input "[PERSON_NAME] of a New Era the Podcast"
click at [690, 13] on input "Search podcasts, credits, & more..." at bounding box center [747, 23] width 318 height 20
type input "[PERSON_NAME] of a New Era the Podcast"
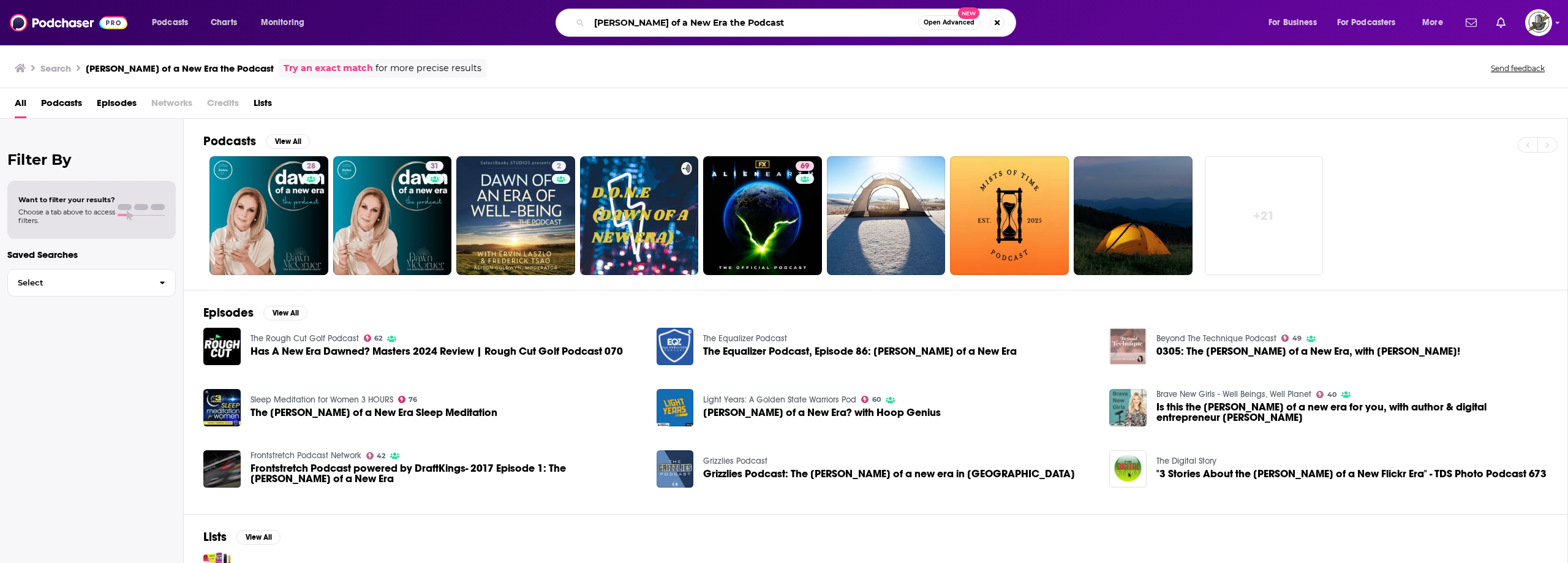
click at [724, 25] on input "[PERSON_NAME] of a New Era the Podcast" at bounding box center [753, 22] width 329 height 20
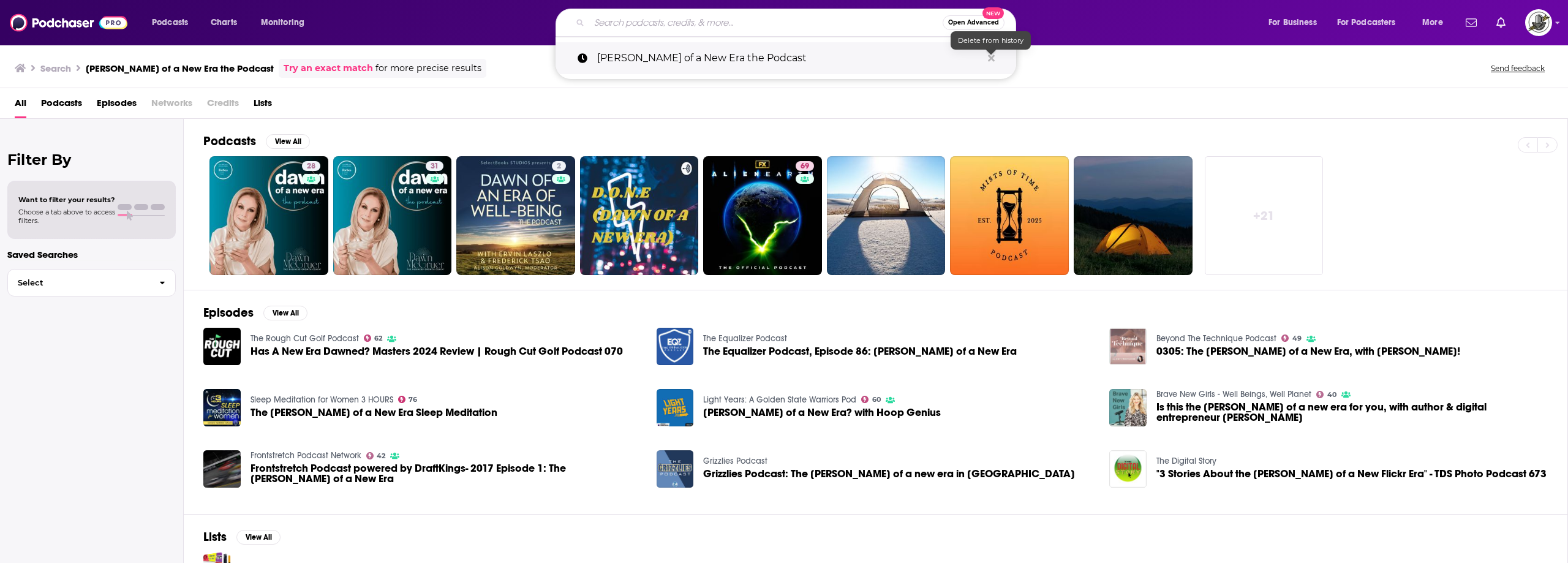
click at [988, 58] on icon "Search podcasts, credits, & more..." at bounding box center [991, 58] width 7 height 9
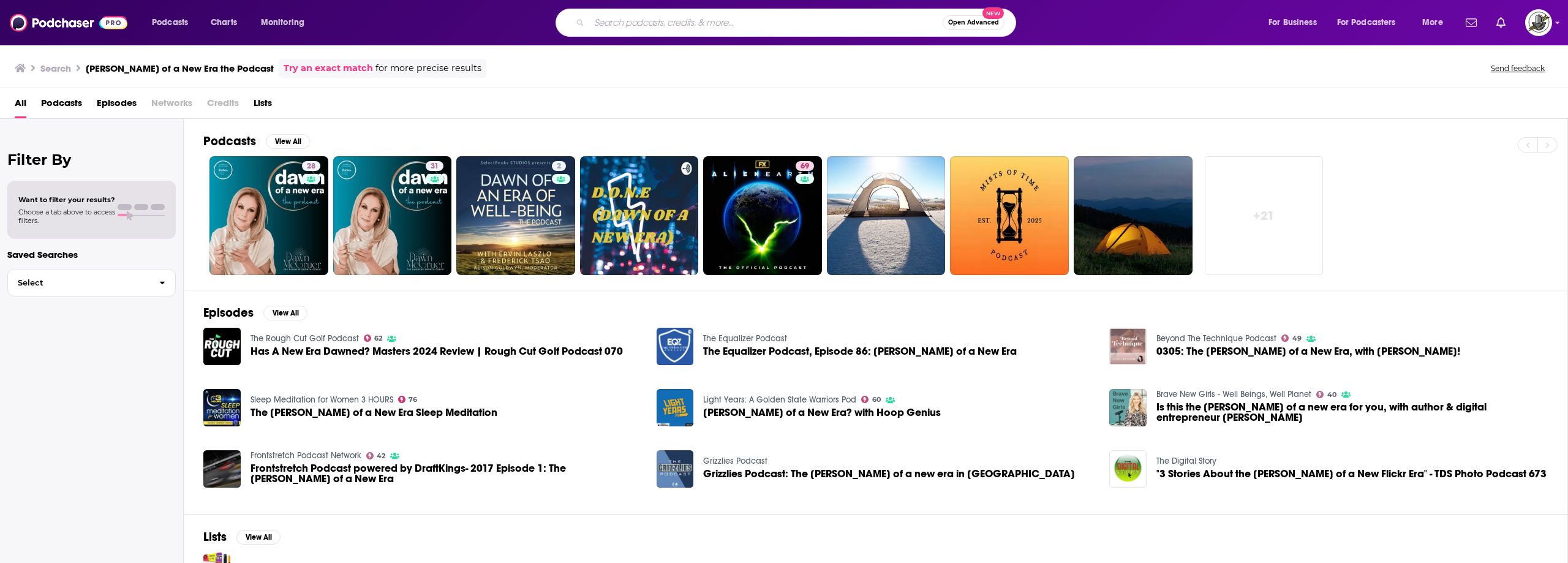
paste input "Women Choosing Growth"
click at [649, 27] on input "Search podcasts, credits, & more..." at bounding box center [765, 22] width 353 height 20
type input "Women Choosing Growth"
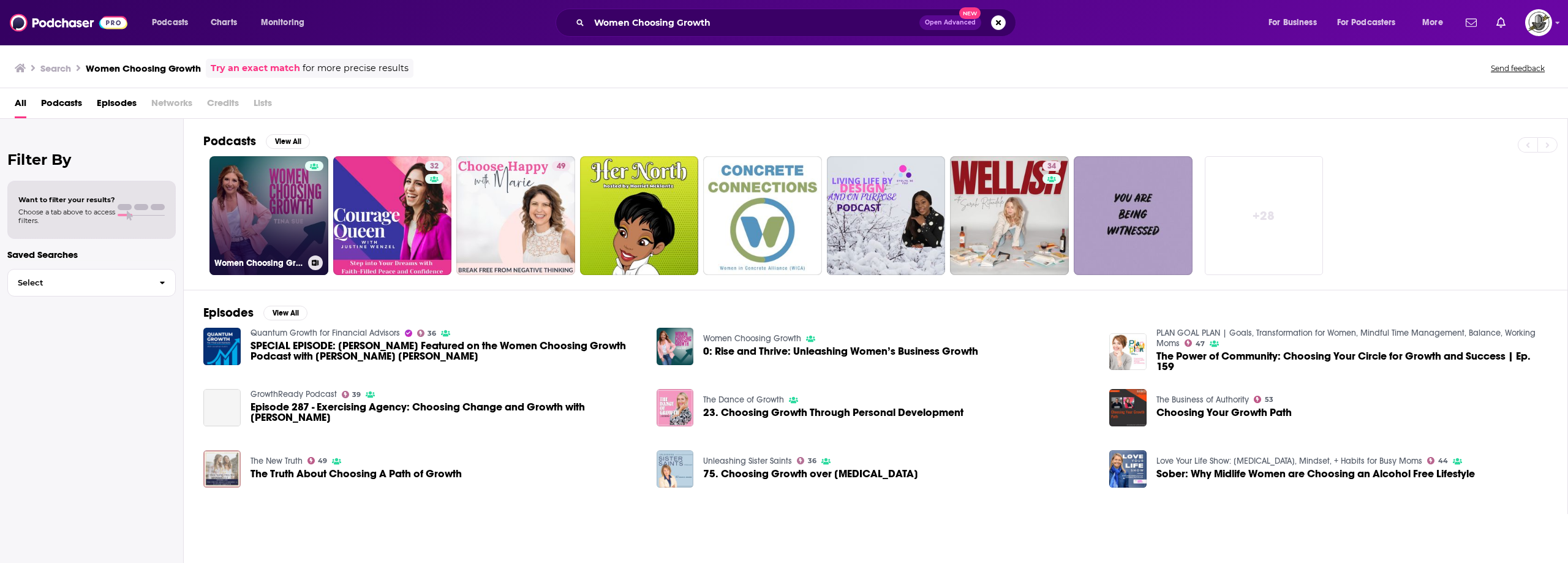
click at [321, 201] on div at bounding box center [313, 208] width 18 height 94
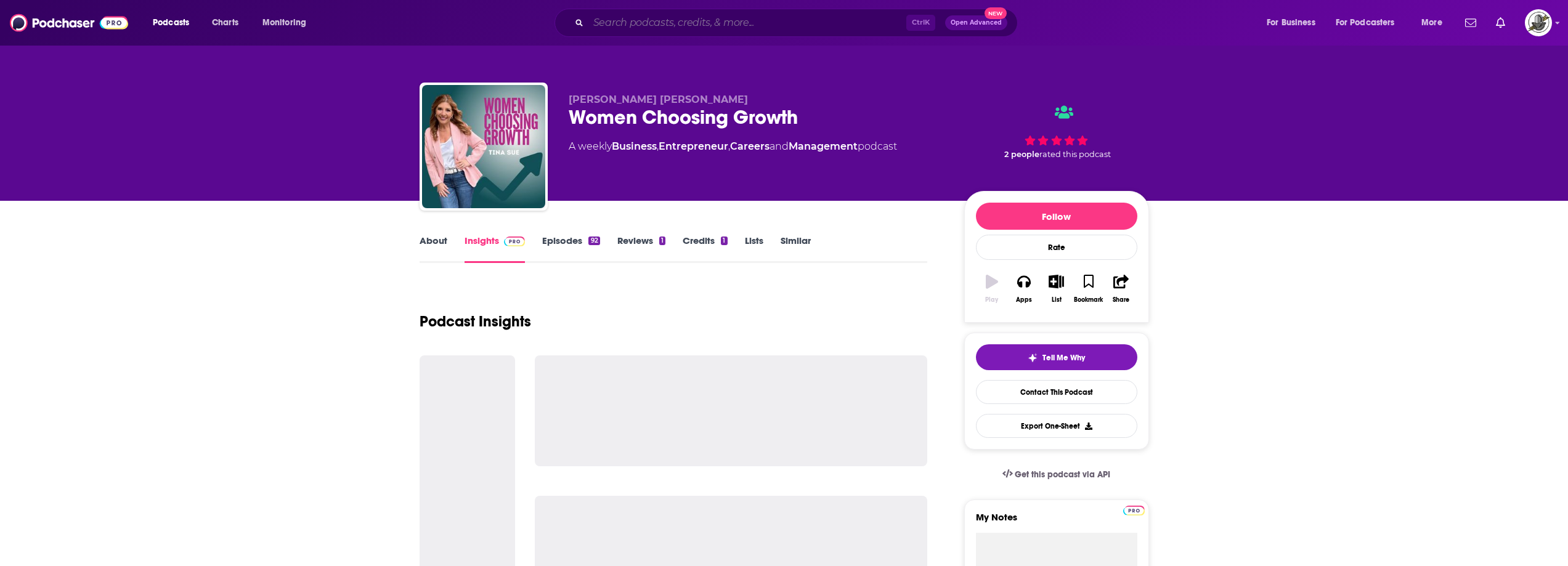
click at [730, 23] on input "Search podcasts, credits, & more..." at bounding box center [747, 23] width 318 height 20
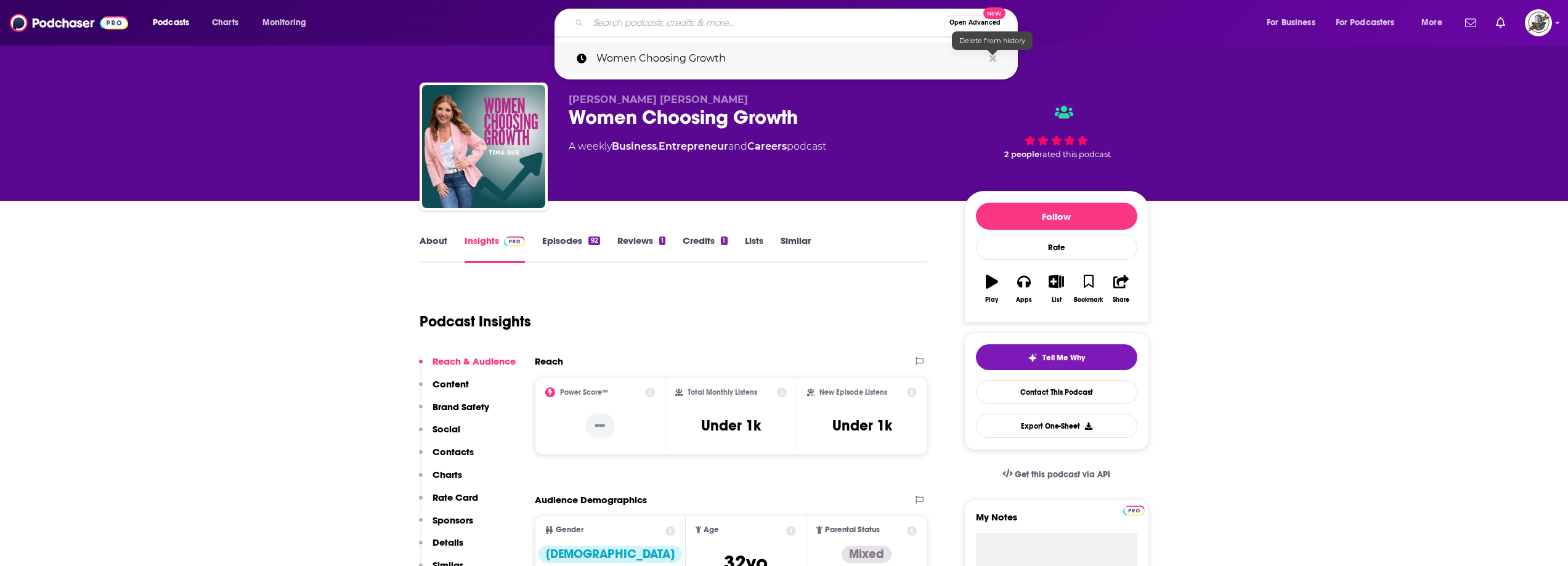
click at [994, 59] on icon "Search podcasts, credits, & more..." at bounding box center [993, 58] width 7 height 7
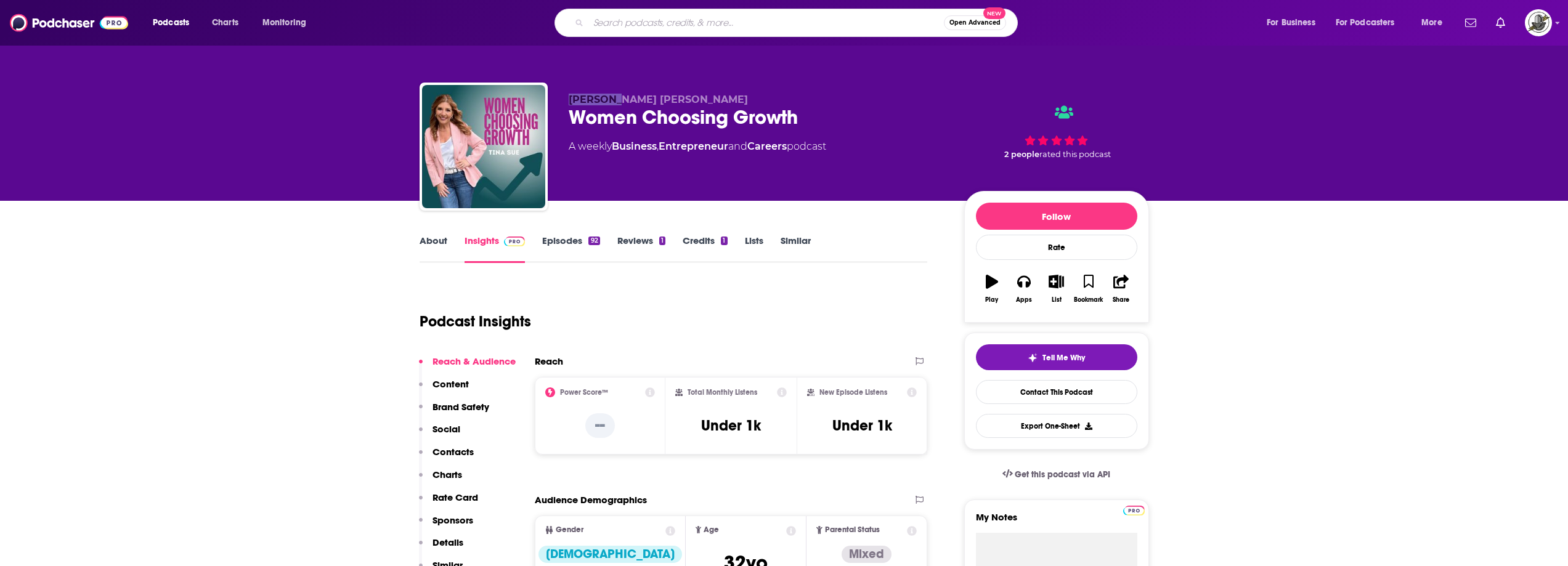
drag, startPoint x: 574, startPoint y: 96, endPoint x: 616, endPoint y: 95, distance: 42.0
click at [616, 95] on div "[PERSON_NAME] [PERSON_NAME] Women Choosing Growth A weekly Business , Entrepren…" at bounding box center [784, 148] width 730 height 133
copy span "[PERSON_NAME] [PERSON_NAME]"
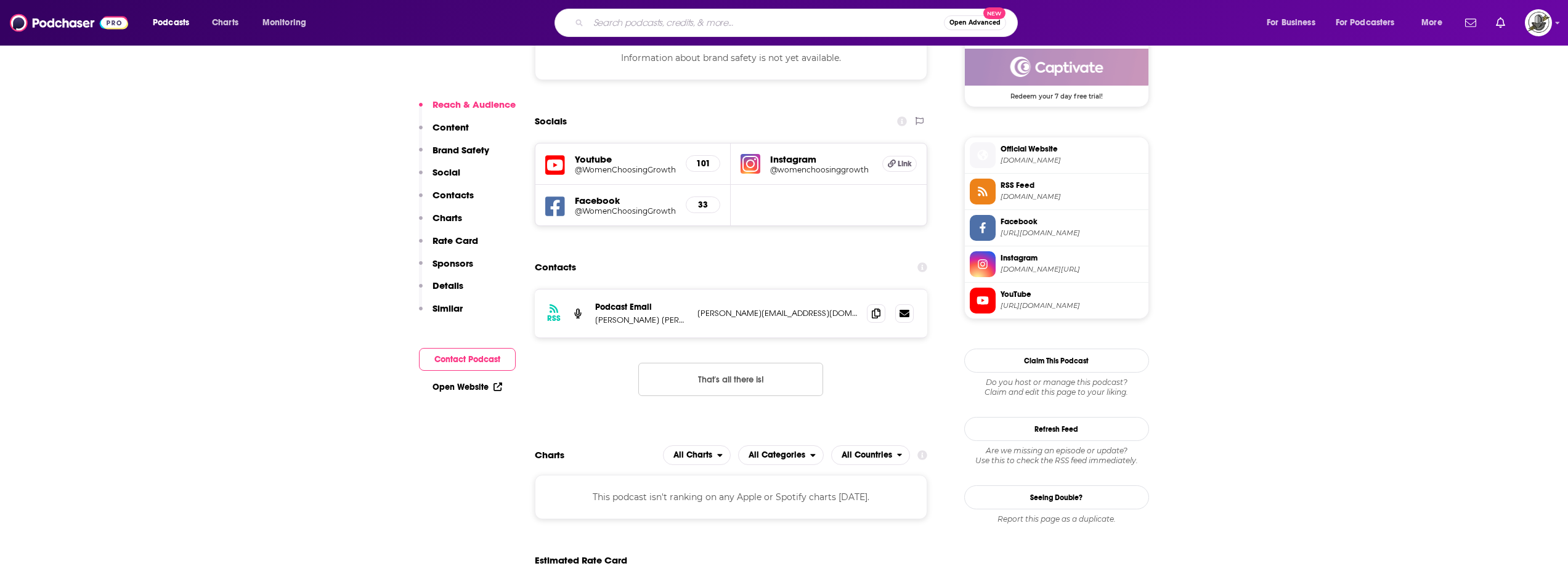
scroll to position [924, 0]
click at [772, 310] on div "RSS Podcast Email [PERSON_NAME] [PERSON_NAME] [PERSON_NAME][EMAIL_ADDRESS][DOMA…" at bounding box center [731, 312] width 393 height 48
click at [691, 311] on div "RSS Podcast Email [PERSON_NAME] [PERSON_NAME] [PERSON_NAME][EMAIL_ADDRESS][DOMA…" at bounding box center [731, 312] width 393 height 48
drag, startPoint x: 694, startPoint y: 313, endPoint x: 812, endPoint y: 313, distance: 118.0
click at [812, 313] on div "RSS Podcast Email [PERSON_NAME] [PERSON_NAME] [PERSON_NAME][EMAIL_ADDRESS][DOMA…" at bounding box center [731, 312] width 393 height 48
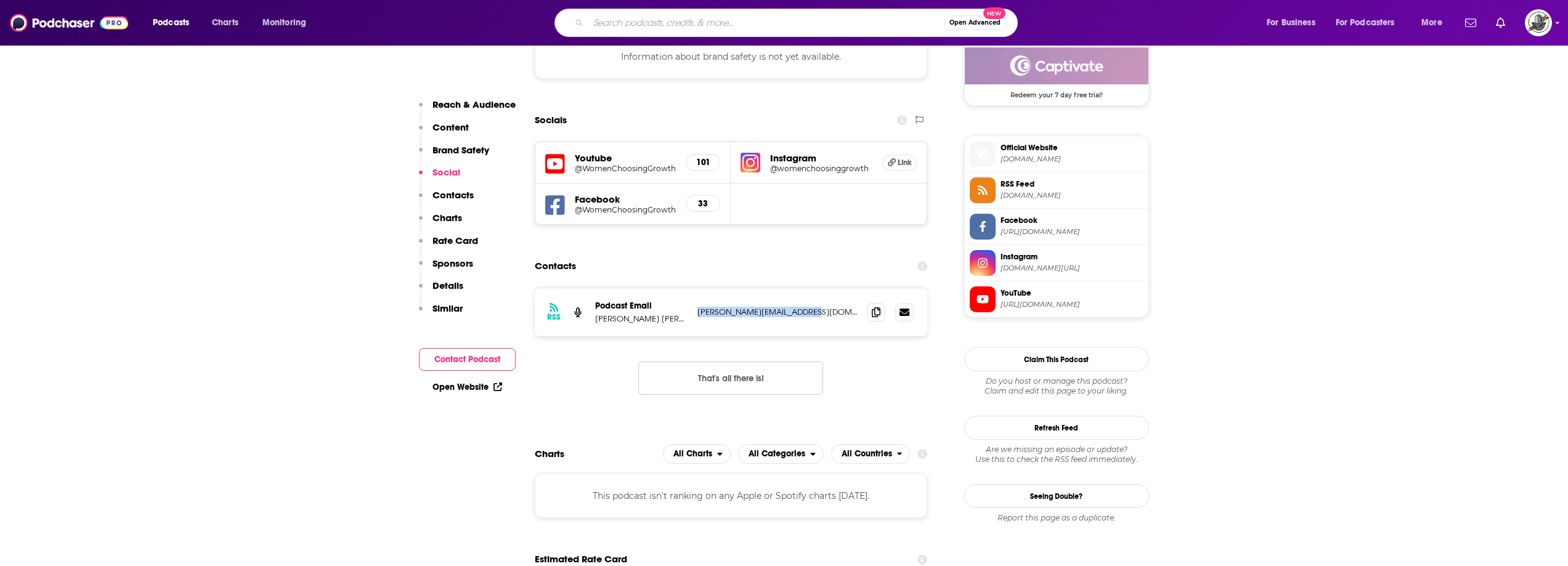
copy p "[PERSON_NAME][EMAIL_ADDRESS][DOMAIN_NAME]"
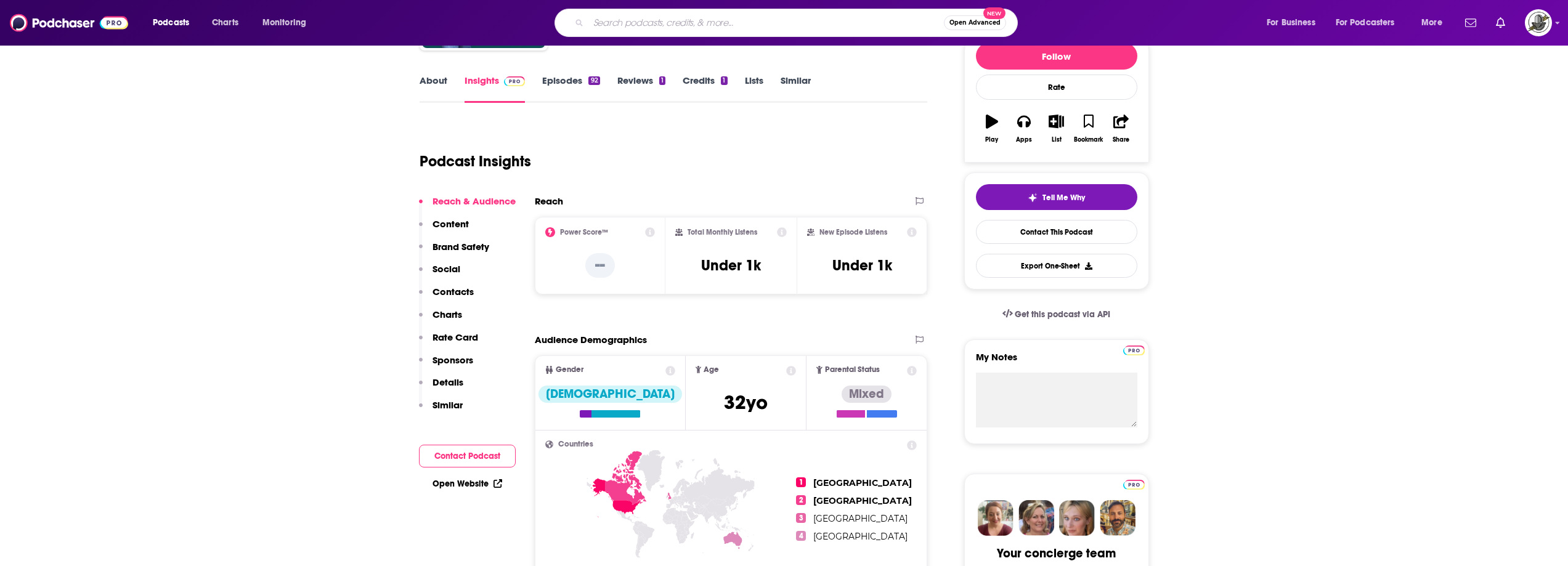
scroll to position [0, 0]
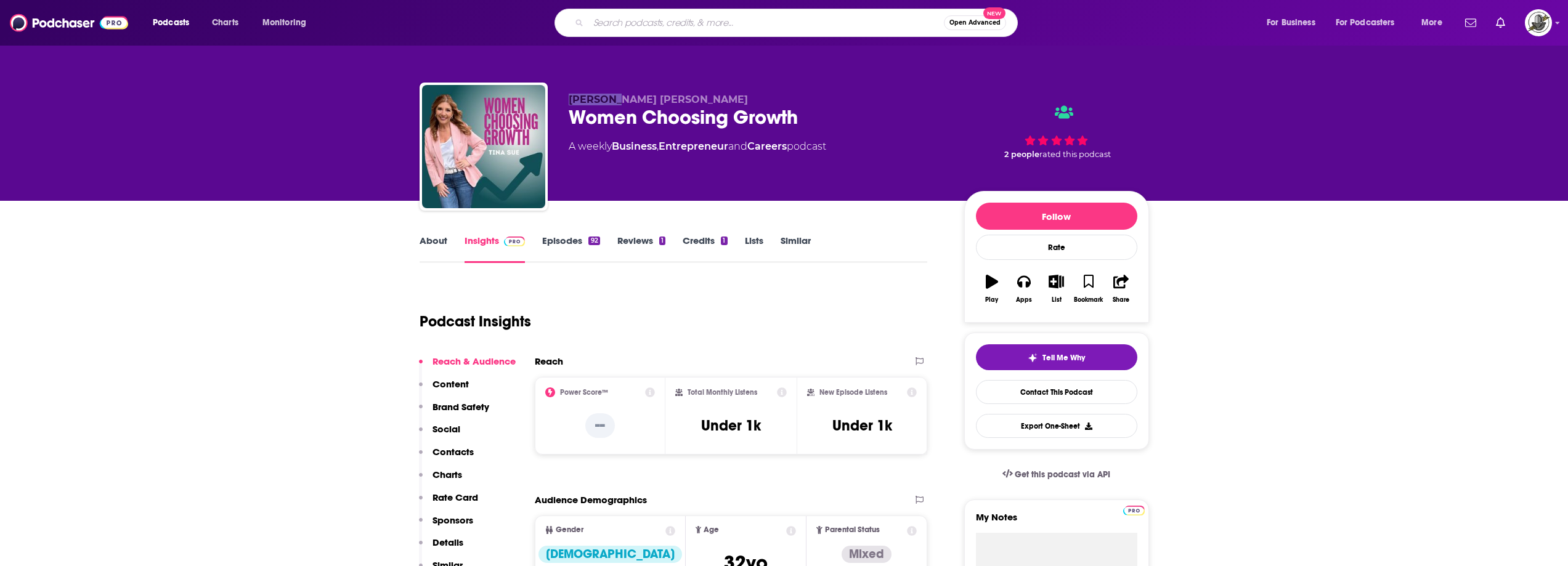
drag, startPoint x: 565, startPoint y: 102, endPoint x: 634, endPoint y: 102, distance: 69.0
click at [634, 102] on div "[PERSON_NAME] [PERSON_NAME] Women Choosing Growth A weekly Business , Entrepren…" at bounding box center [784, 148] width 730 height 133
copy span "[PERSON_NAME] [PERSON_NAME]"
click at [679, 33] on div "Open Advanced New" at bounding box center [785, 23] width 463 height 29
click at [811, 30] on input "Search podcasts, credits, & more..." at bounding box center [765, 23] width 355 height 20
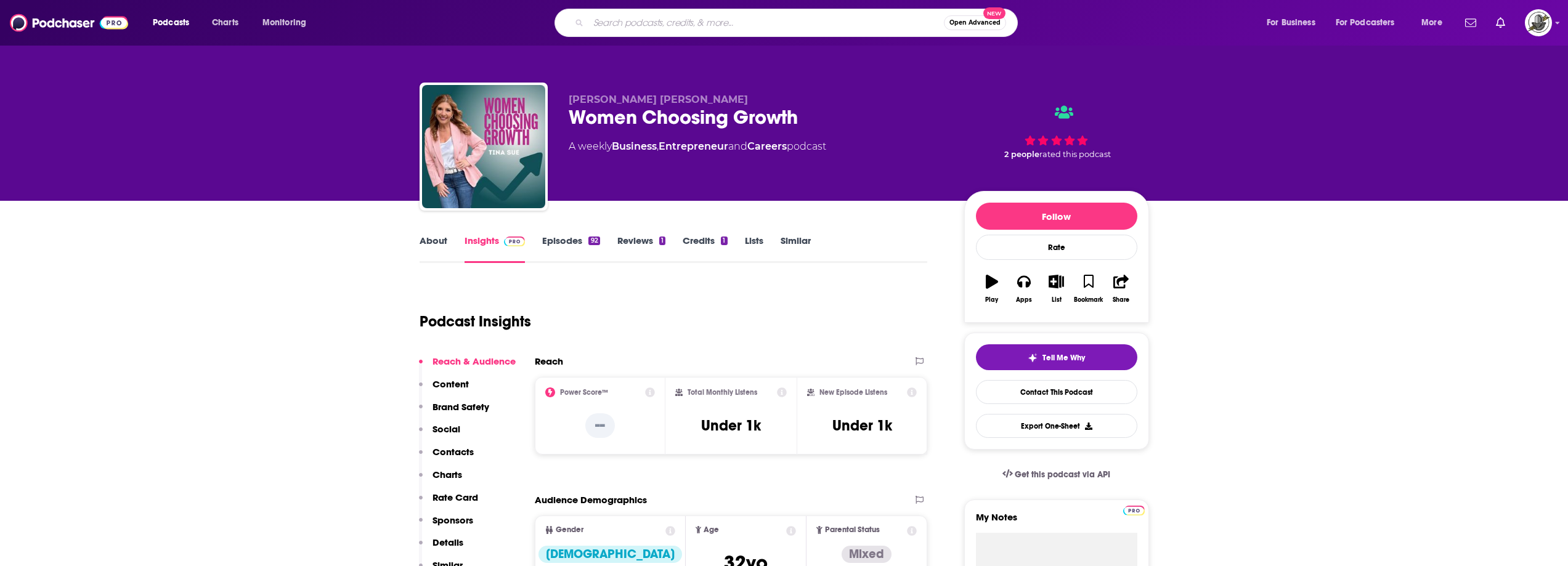
paste input "The Scale Up Show"
type input "The Scale Up Show"
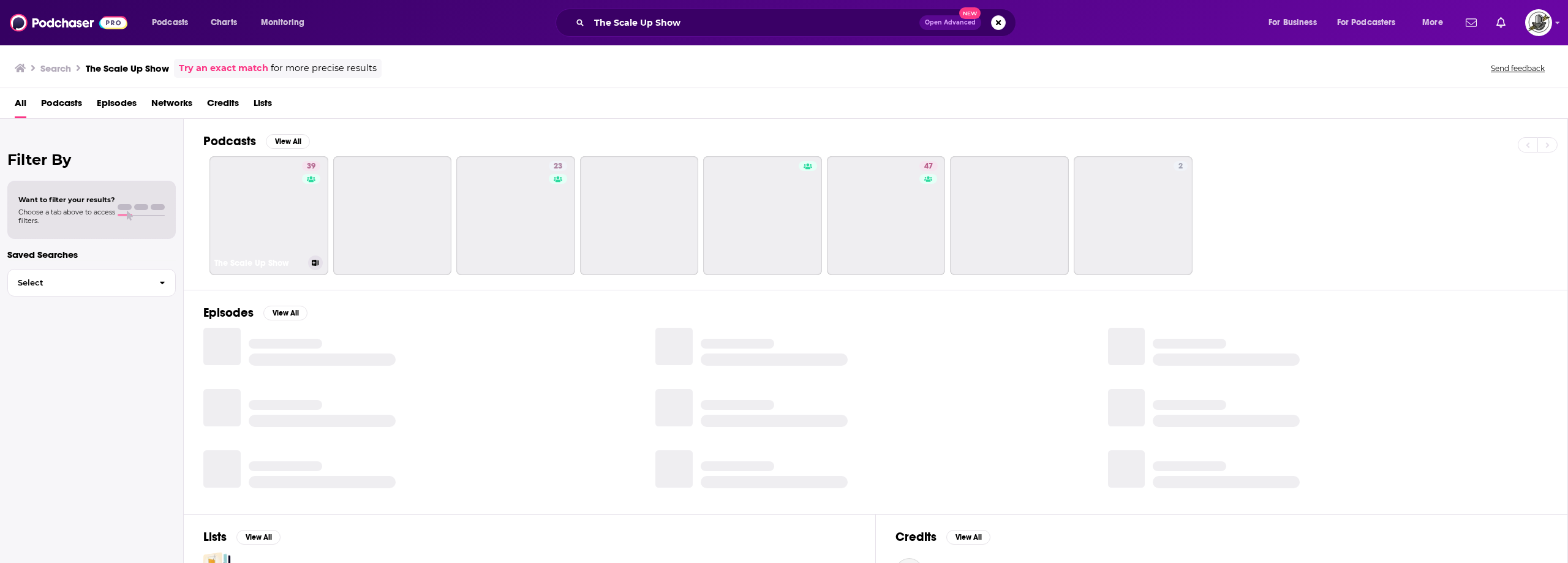
click at [264, 203] on link "39 The Scale Up Show" at bounding box center [269, 216] width 119 height 119
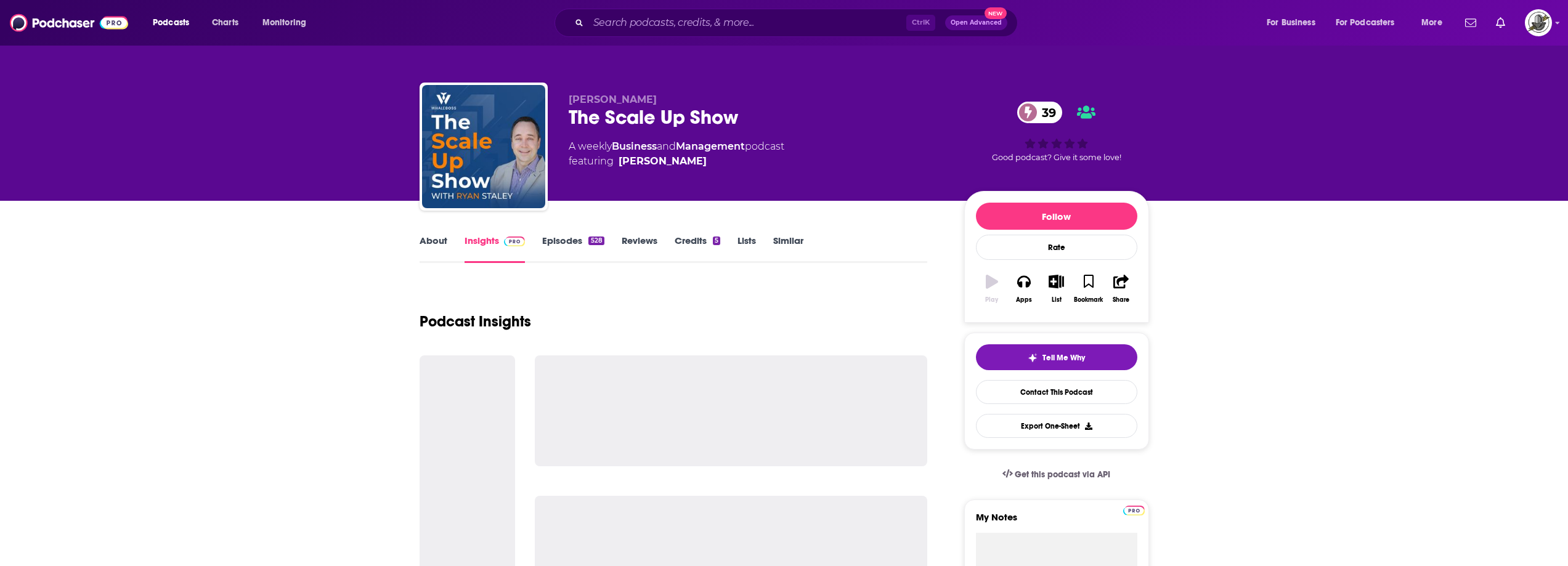
click at [772, 35] on div "Ctrl K Open Advanced New" at bounding box center [785, 23] width 463 height 29
click at [777, 28] on input "Search podcasts, credits, & more..." at bounding box center [747, 23] width 318 height 20
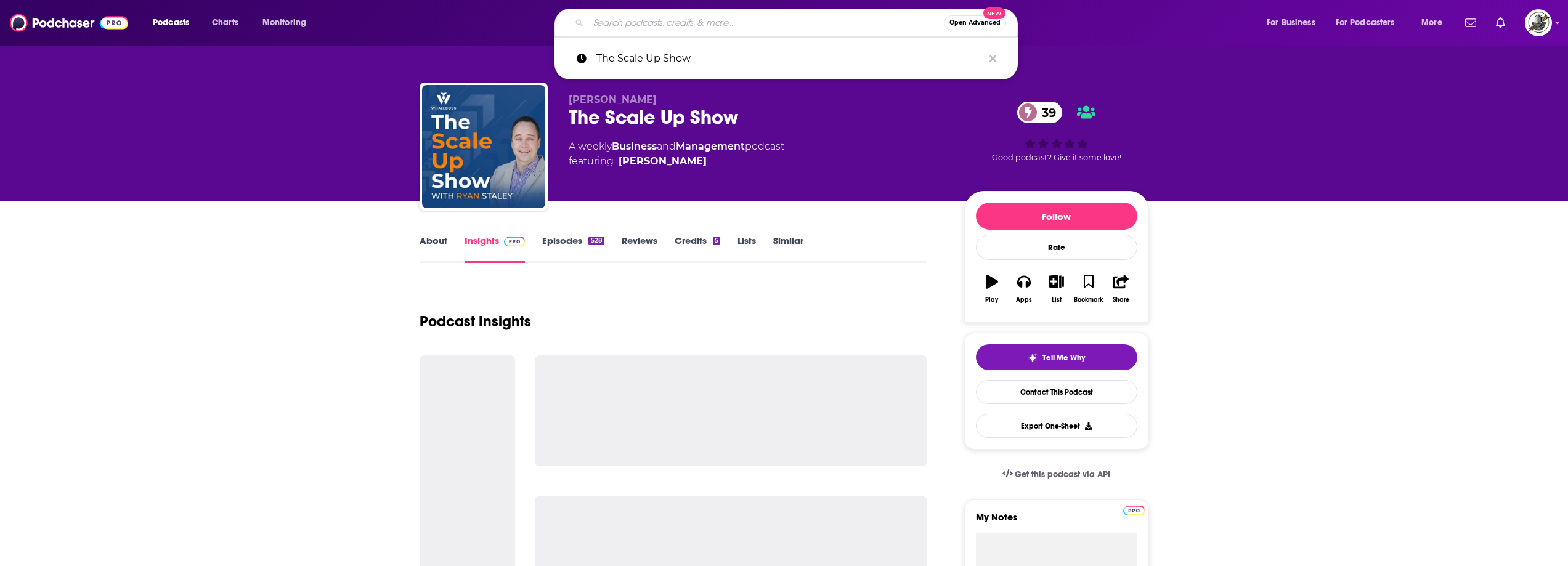
click at [993, 58] on icon "Search podcasts, credits, & more..." at bounding box center [993, 58] width 7 height 7
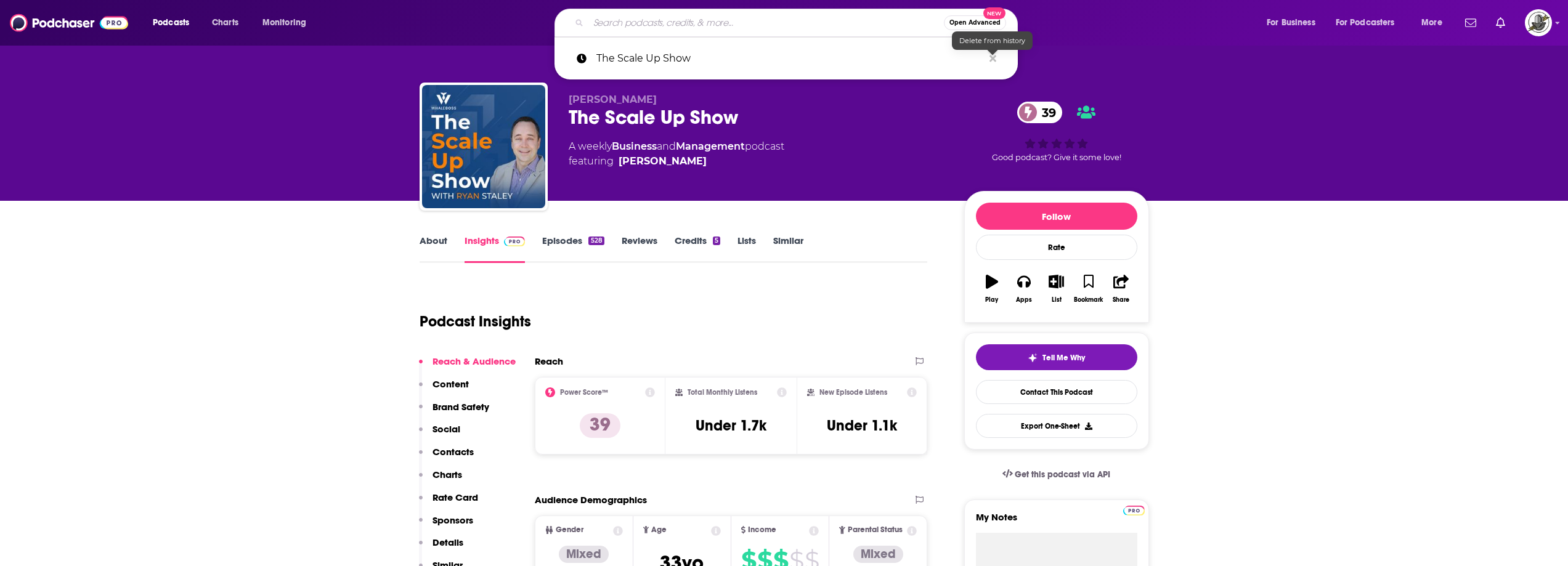
click at [864, 145] on div "A weekly Business and Management podcast featuring [PERSON_NAME]" at bounding box center [757, 154] width 376 height 30
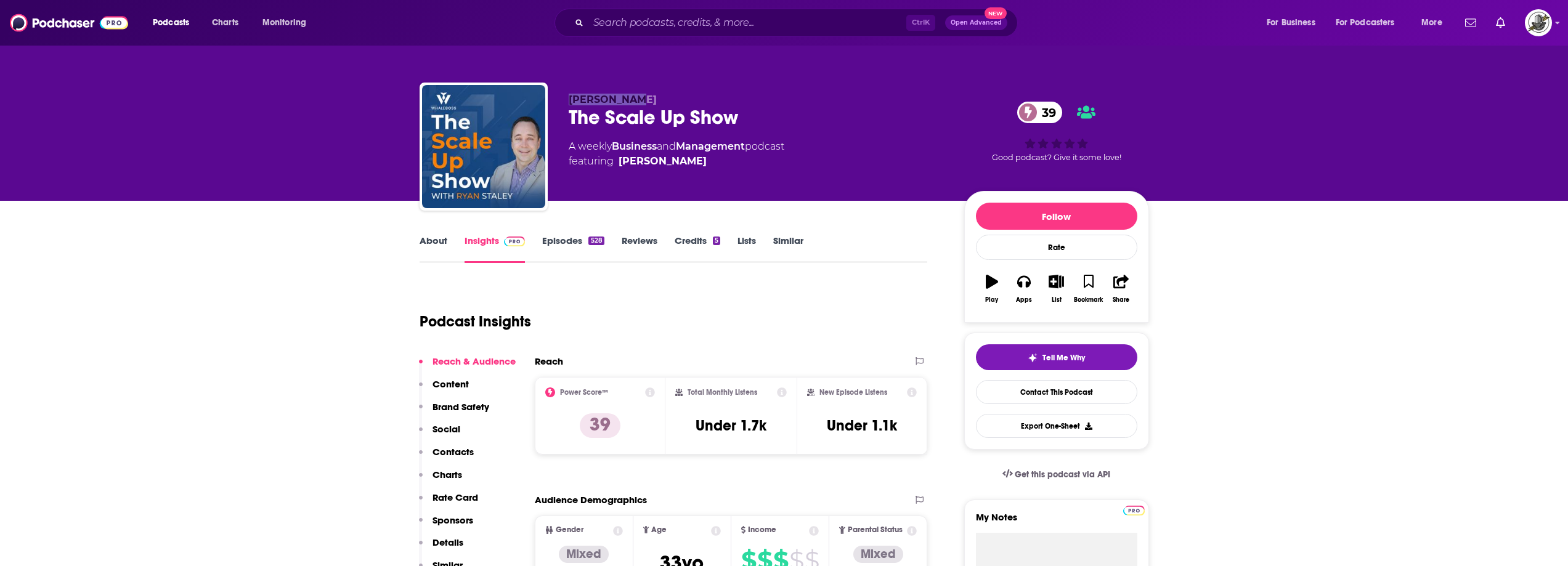
drag, startPoint x: 627, startPoint y: 93, endPoint x: 570, endPoint y: 99, distance: 57.3
click at [570, 99] on div "[PERSON_NAME] The Scale Up Show 39 A weekly Business and Management podcast fea…" at bounding box center [784, 148] width 730 height 133
copy span "[PERSON_NAME]"
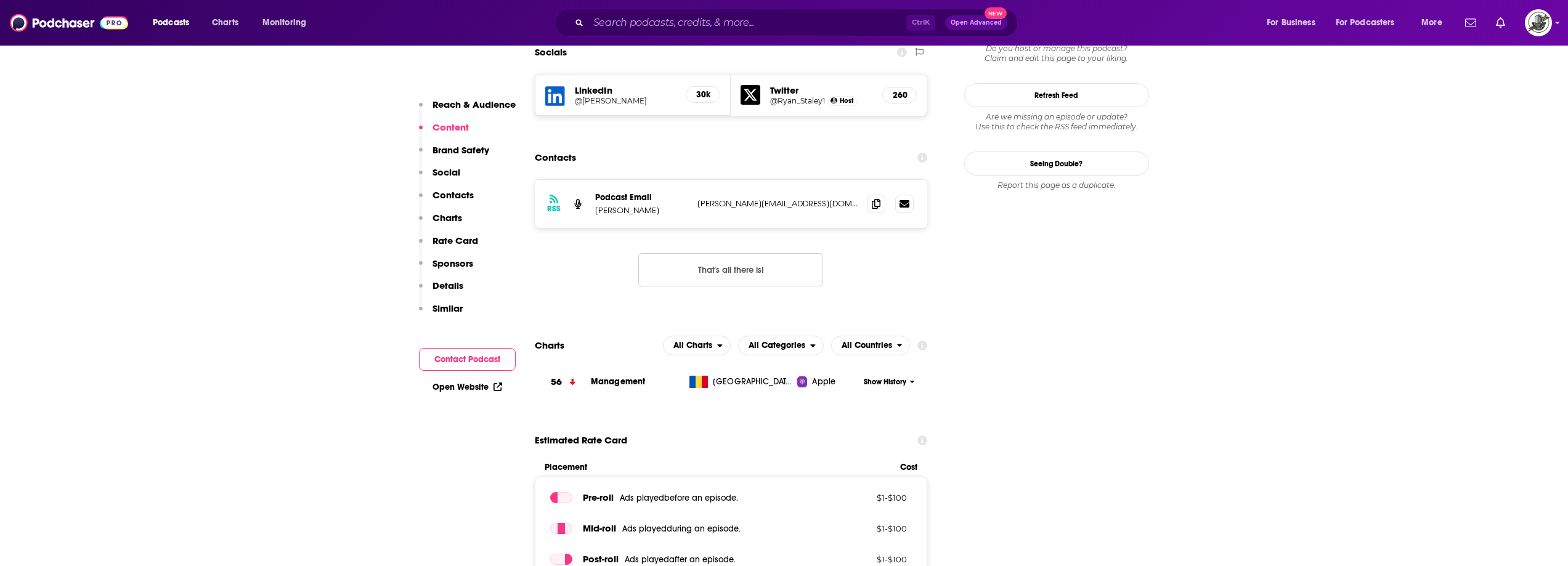
scroll to position [1169, 0]
drag, startPoint x: 705, startPoint y: 189, endPoint x: 849, endPoint y: 189, distance: 144.0
click at [849, 189] on div "RSS Podcast Email [PERSON_NAME] [PERSON_NAME][EMAIL_ADDRESS][DOMAIN_NAME] [PERS…" at bounding box center [731, 202] width 393 height 48
copy p "[PERSON_NAME][EMAIL_ADDRESS][DOMAIN_NAME]"
paste input "Journey To Mastery"
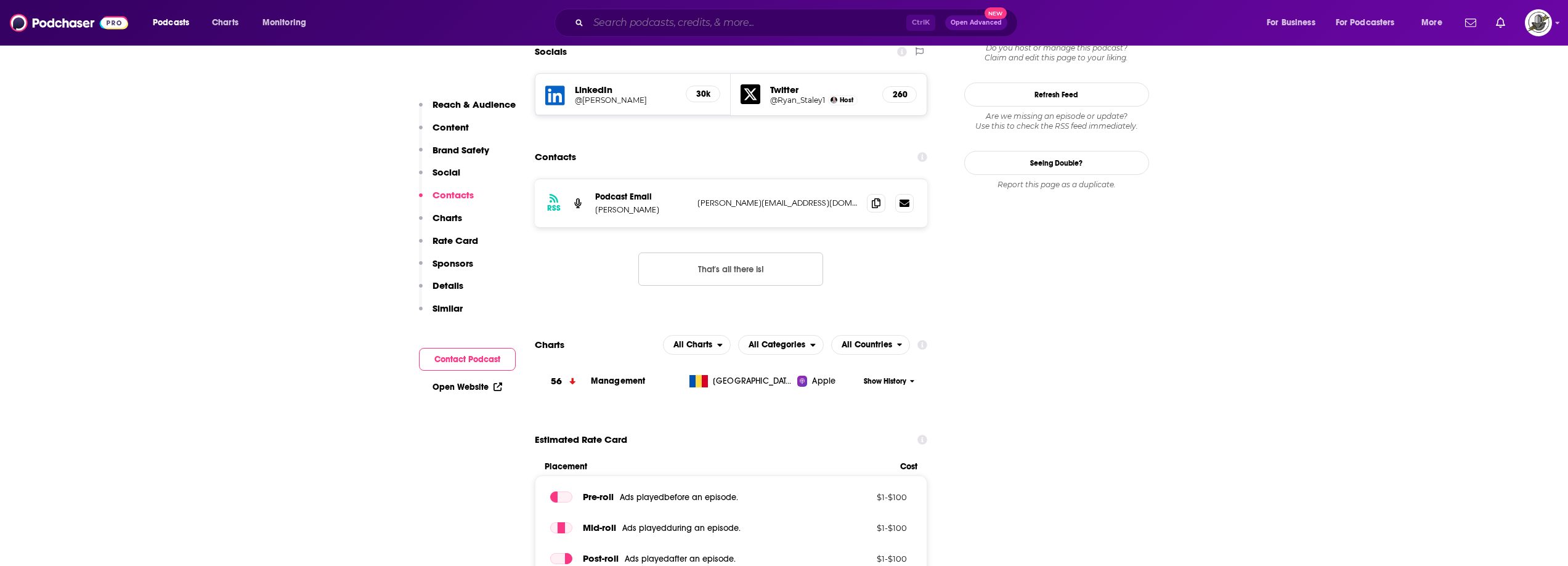
type input "Journey To Mastery"
click at [744, 21] on input "Journey To Mastery" at bounding box center [747, 23] width 318 height 20
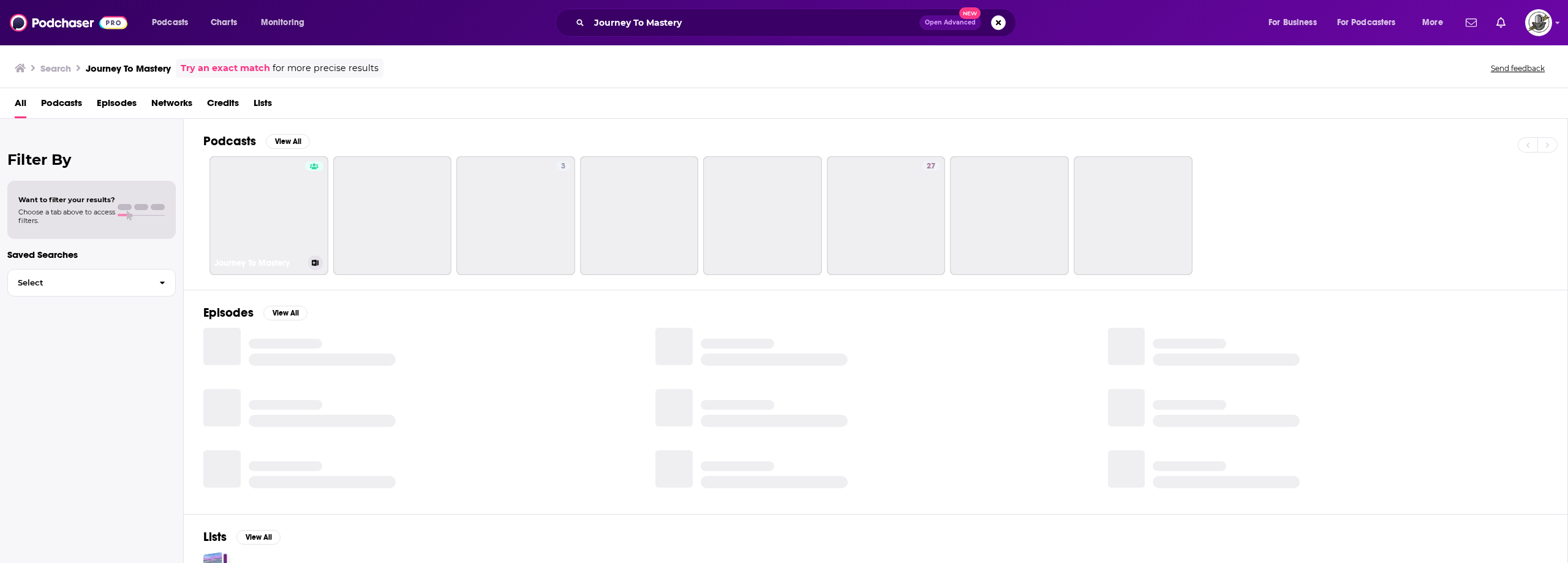
click at [258, 193] on link "Journey To Mastery" at bounding box center [269, 216] width 119 height 119
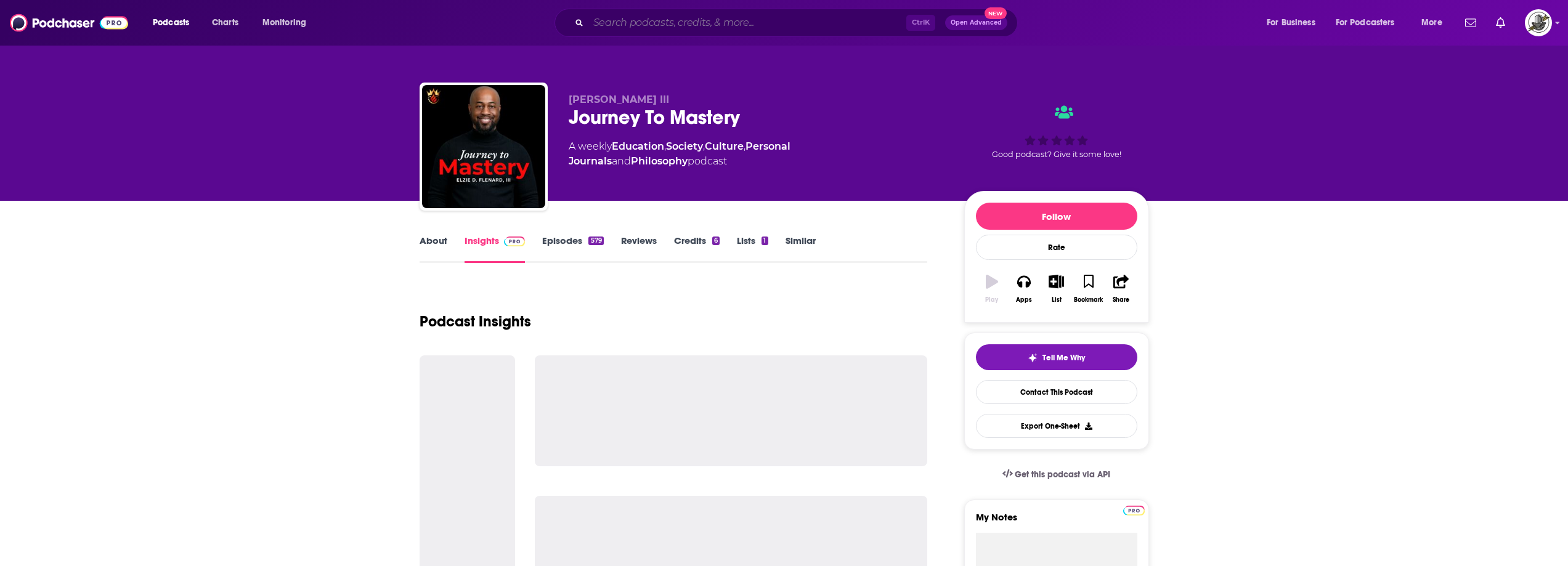
click at [777, 32] on input "Search podcasts, credits, & more..." at bounding box center [747, 23] width 318 height 20
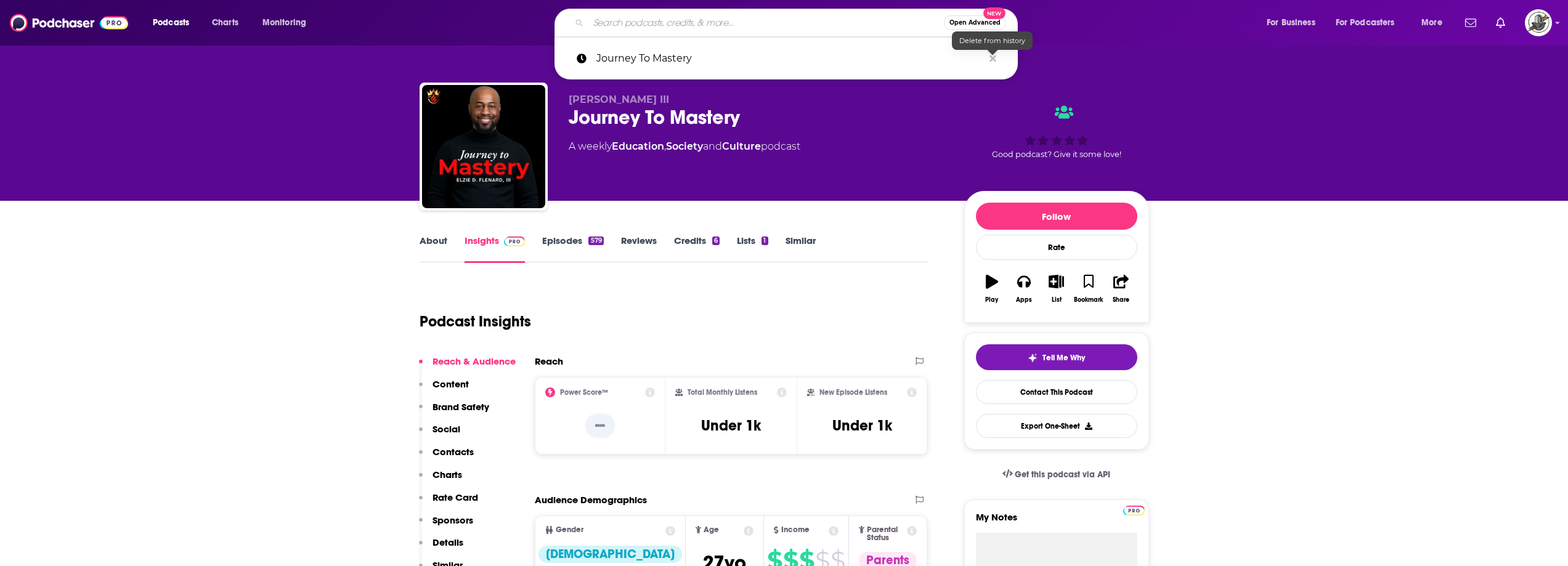
drag, startPoint x: 992, startPoint y: 60, endPoint x: 808, endPoint y: 102, distance: 188.7
click at [993, 60] on icon "Search podcasts, credits, & more..." at bounding box center [993, 58] width 7 height 10
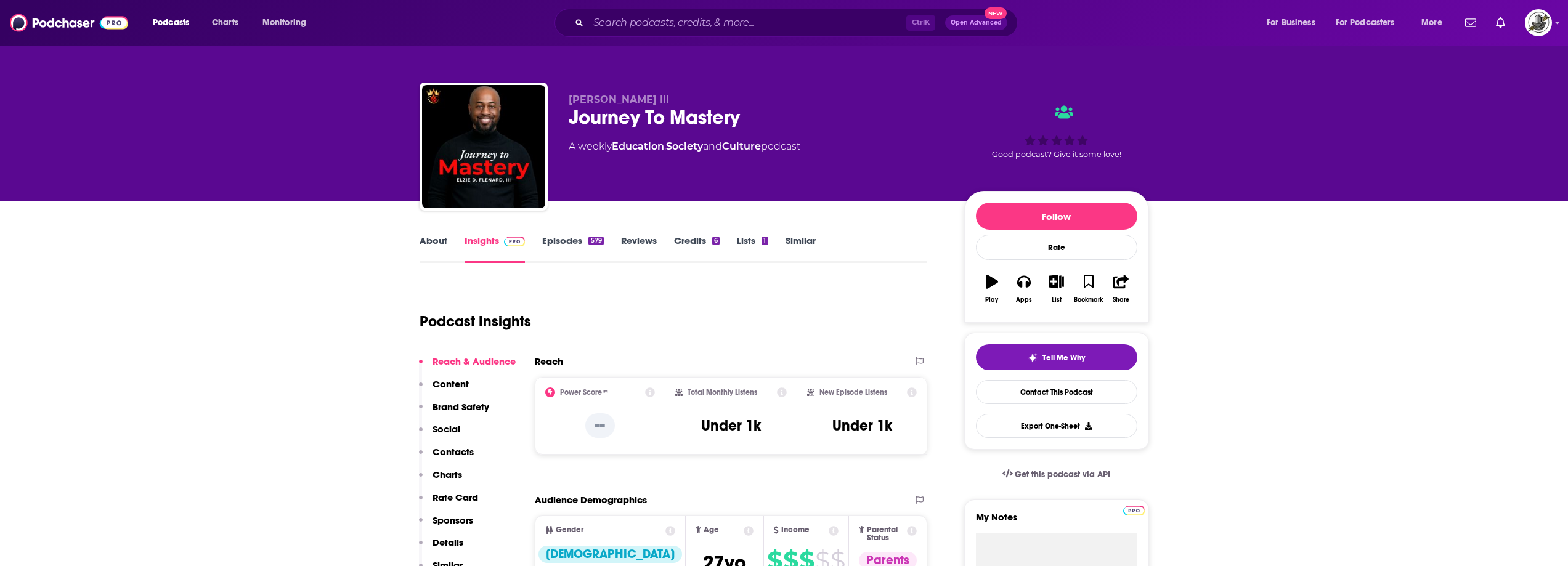
drag, startPoint x: 808, startPoint y: 102, endPoint x: 794, endPoint y: 107, distance: 14.9
click at [807, 102] on p "[PERSON_NAME] III" at bounding box center [757, 99] width 376 height 11
click at [569, 89] on div "[PERSON_NAME] III Journey To Mastery A weekly Education , Society and Culture p…" at bounding box center [784, 148] width 730 height 133
copy span "[PERSON_NAME] III"
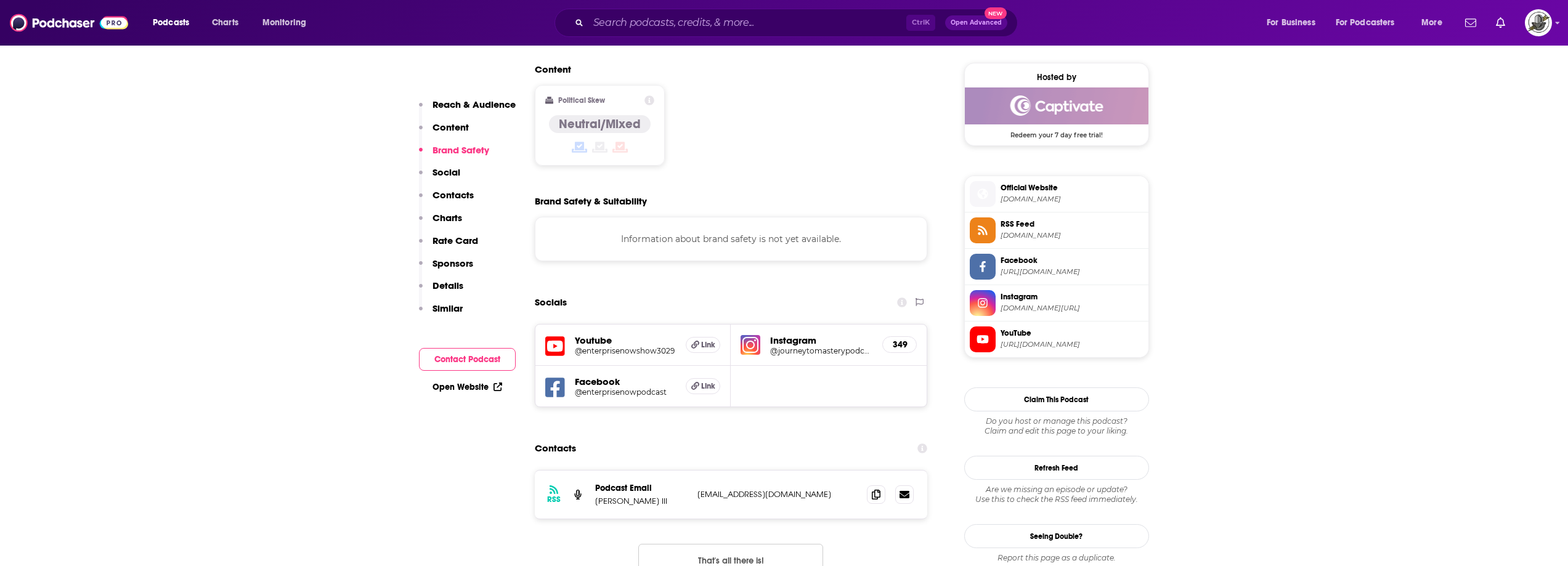
scroll to position [985, 0]
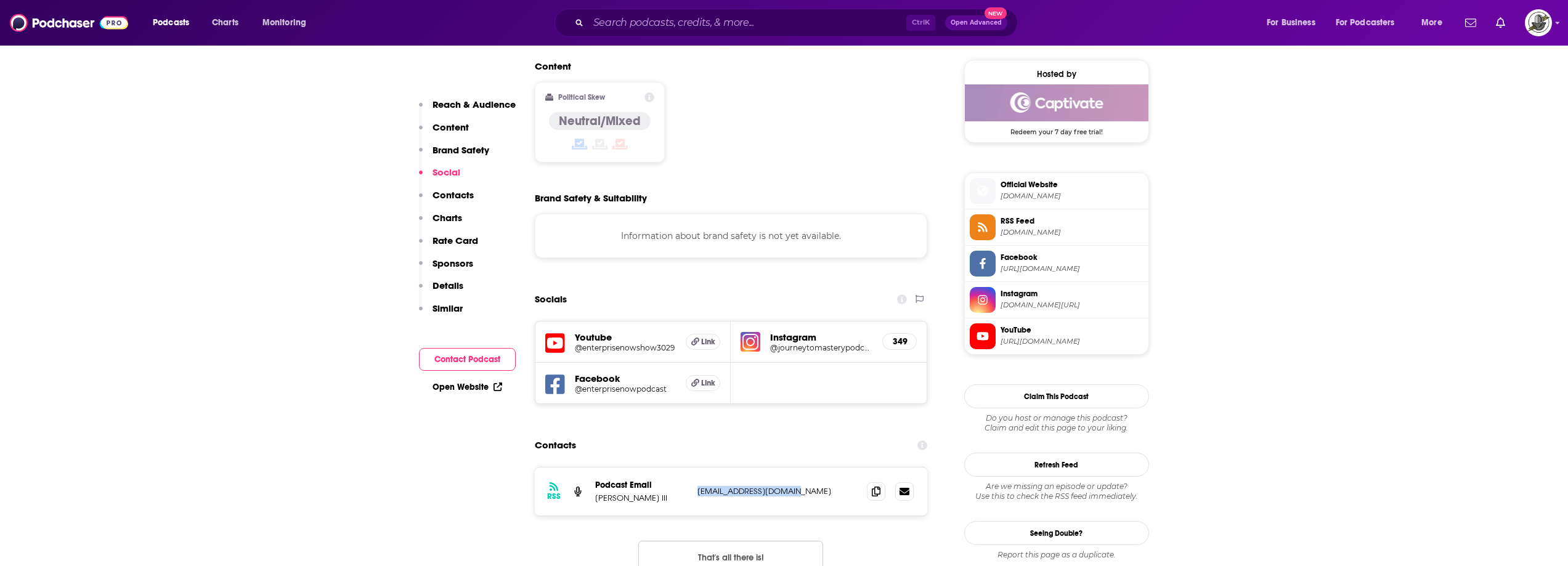
drag, startPoint x: 696, startPoint y: 416, endPoint x: 783, endPoint y: 414, distance: 87.0
click at [783, 467] on div "RSS Podcast Email [PERSON_NAME] III [EMAIL_ADDRESS][DOMAIN_NAME] [EMAIL_ADDRESS…" at bounding box center [731, 490] width 393 height 48
copy p "[EMAIL_ADDRESS][DOMAIN_NAME]"
click at [750, 22] on input "Search podcasts, credits, & more..." at bounding box center [747, 23] width 318 height 20
paste input "She Is A Leader - The Podcast"
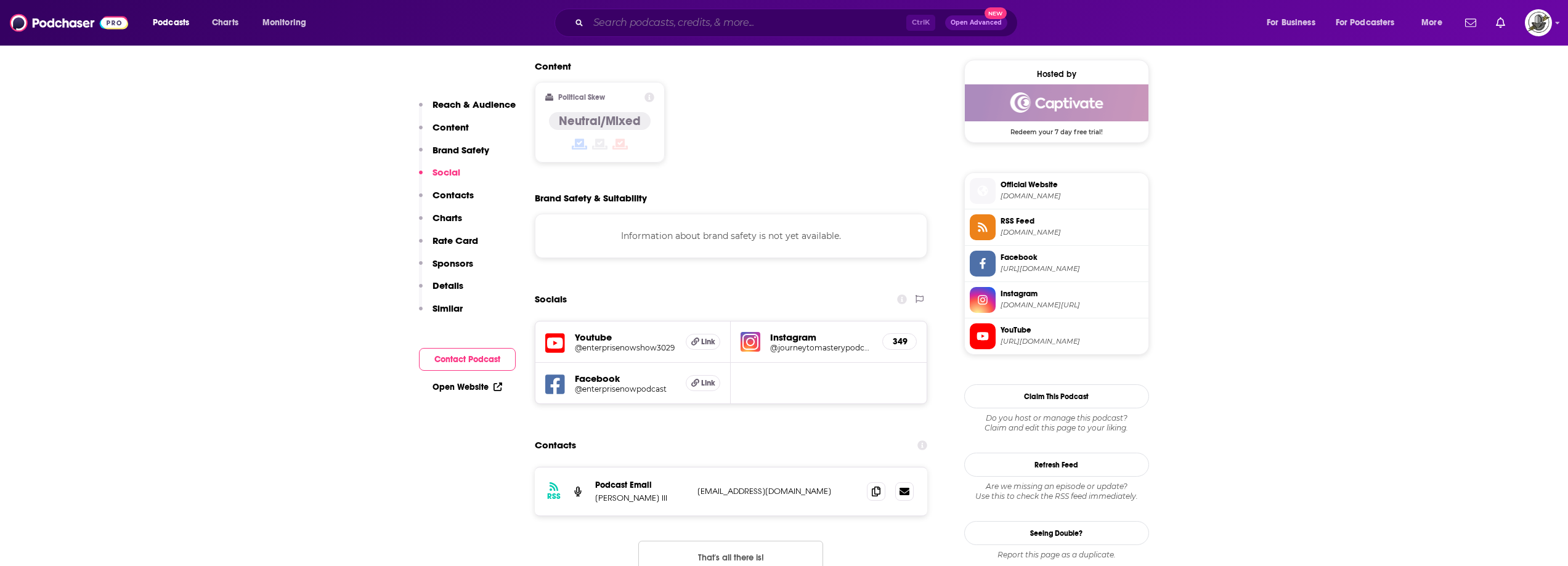
type input "She Is A Leader - The Podcast"
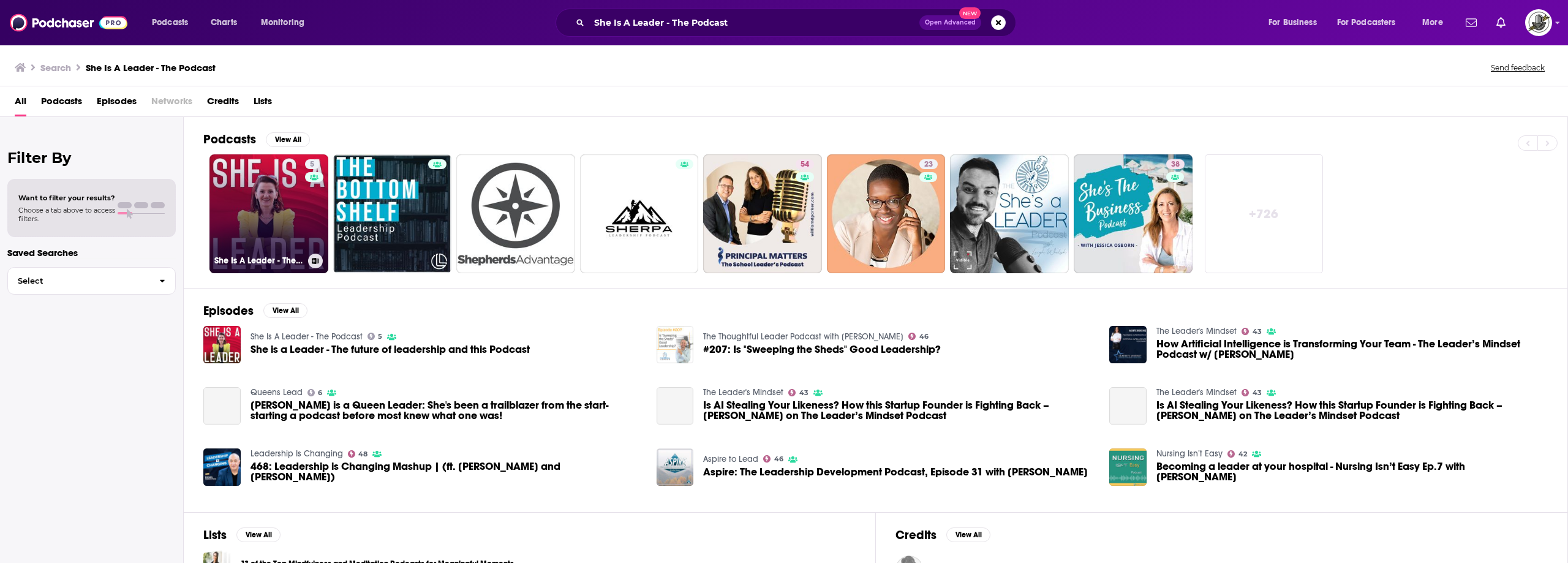
click at [290, 212] on link "5 She Is A Leader - The Podcast" at bounding box center [269, 214] width 119 height 119
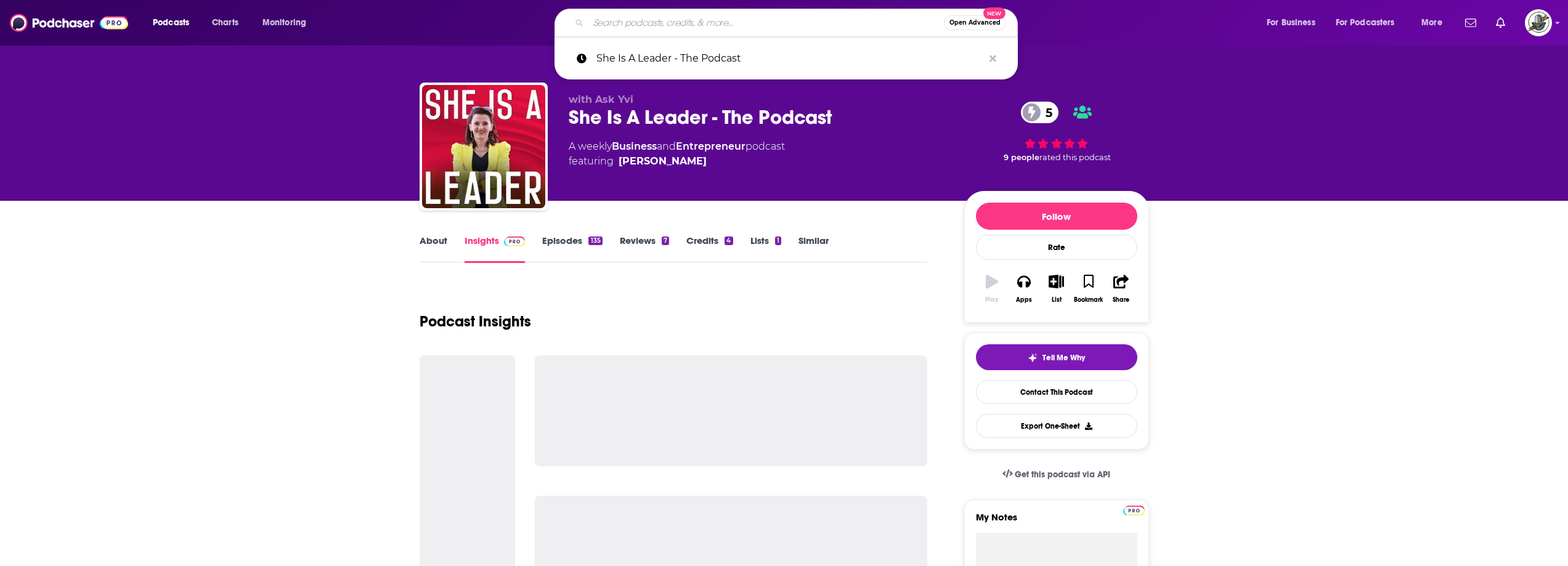
click at [781, 18] on input "Search podcasts, credits, & more..." at bounding box center [765, 23] width 355 height 20
click at [993, 56] on icon "Search podcasts, credits, & more..." at bounding box center [993, 58] width 7 height 10
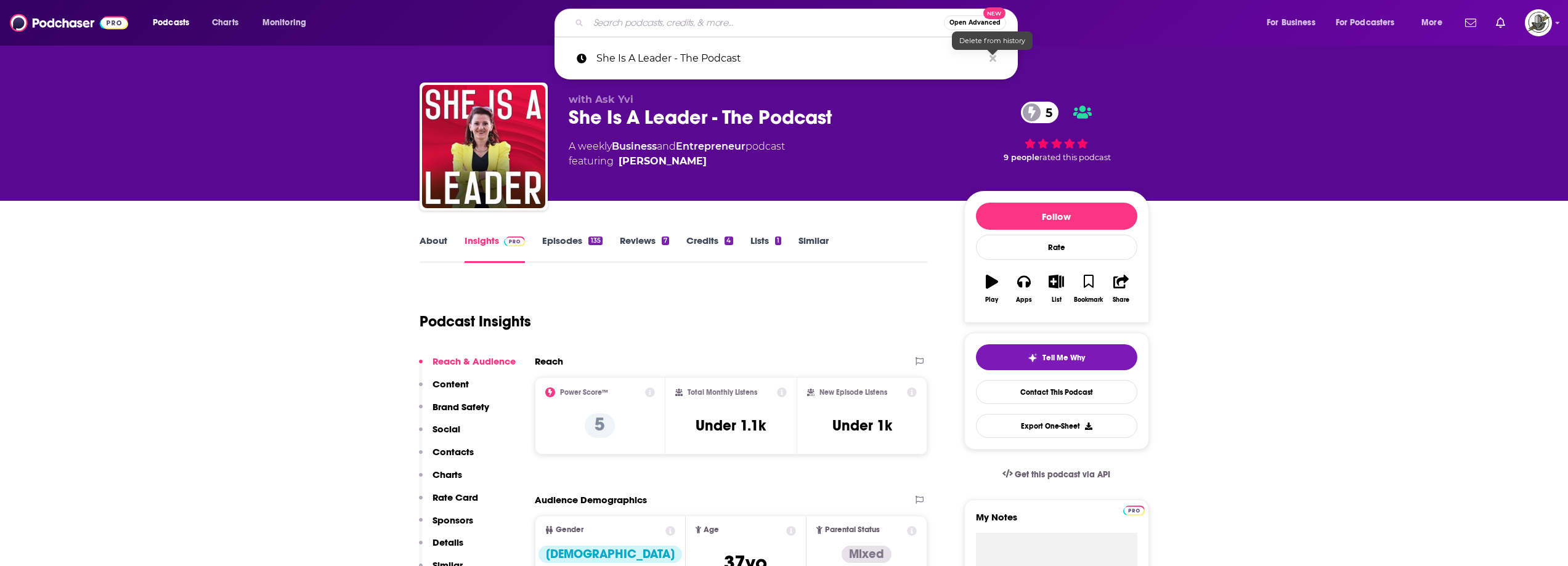
click at [853, 188] on div "with Ask Yvi She Is A Leader - The Podcast 5 A weekly Business and Entrepreneur…" at bounding box center [757, 142] width 376 height 98
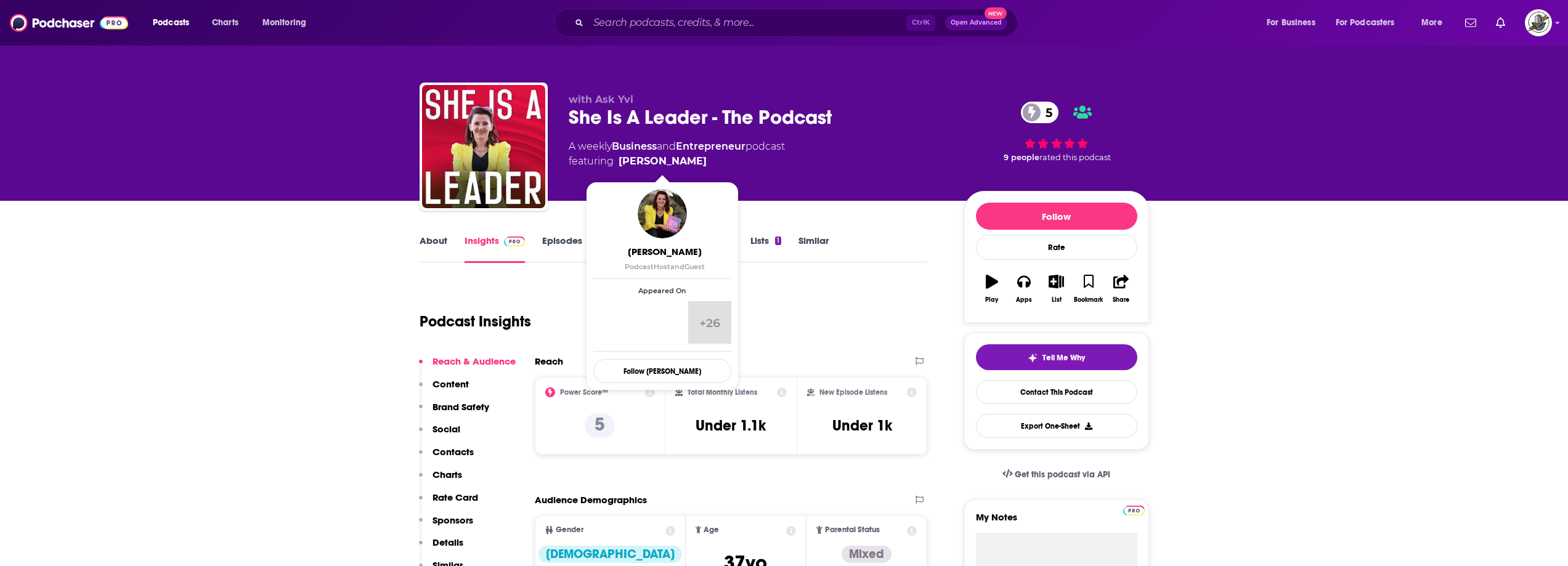
drag, startPoint x: 634, startPoint y: 160, endPoint x: 705, endPoint y: 161, distance: 71.0
click at [705, 161] on span "featuring [PERSON_NAME]" at bounding box center [677, 161] width 216 height 15
copy span "[PERSON_NAME]"
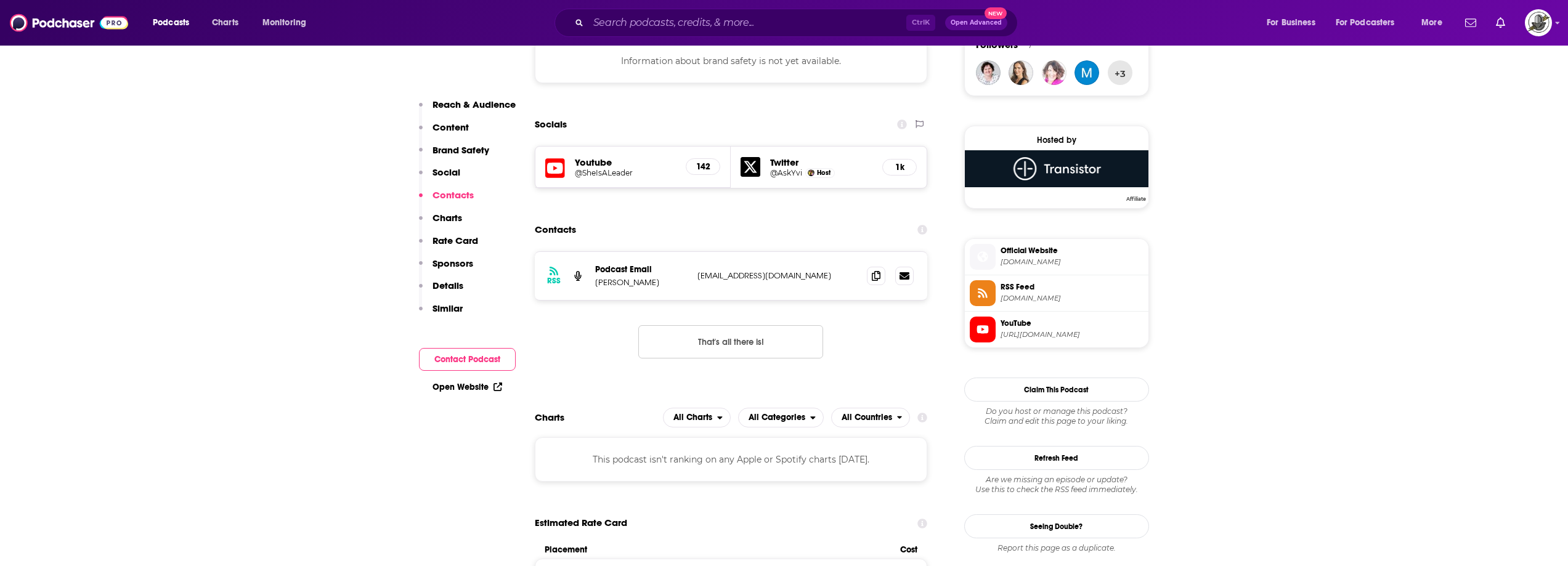
scroll to position [924, 0]
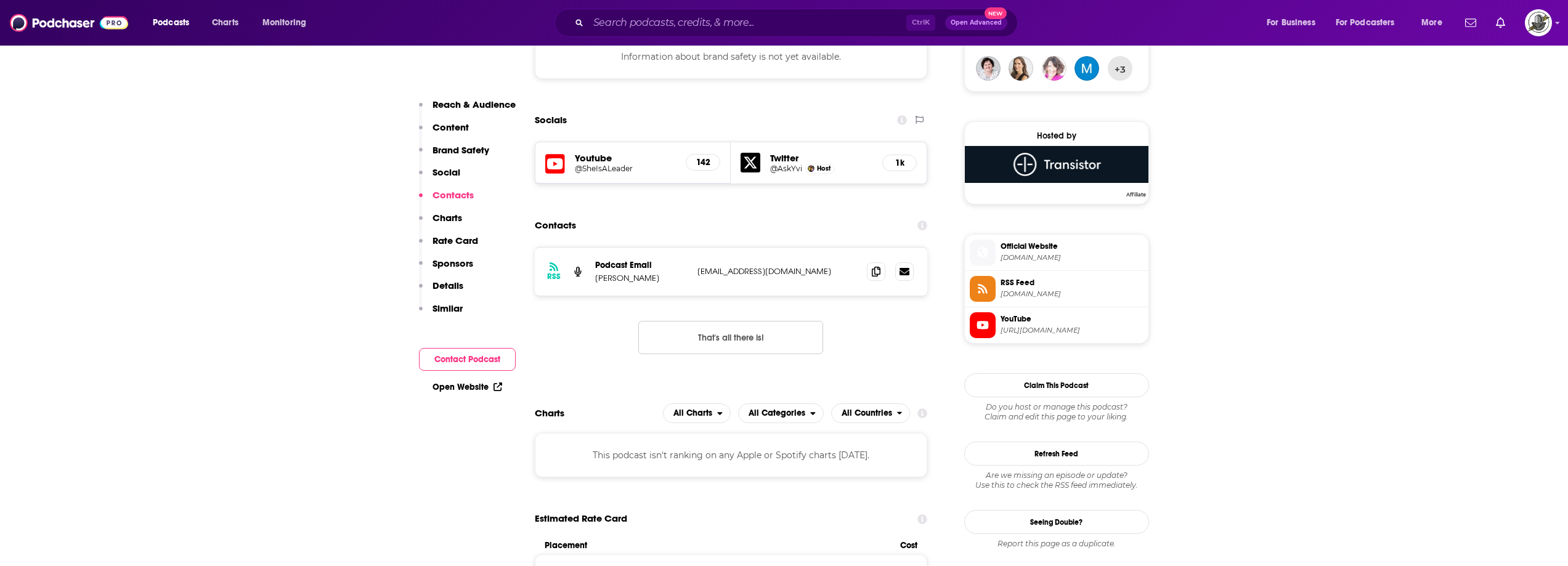
drag, startPoint x: 690, startPoint y: 273, endPoint x: 804, endPoint y: 273, distance: 114.0
click at [804, 273] on div "RSS Podcast Email [PERSON_NAME] [PERSON_NAME][EMAIL_ADDRESS][DOMAIN_NAME] [EMAI…" at bounding box center [731, 271] width 393 height 48
copy div "[EMAIL_ADDRESS][DOMAIN_NAME]"
paste input "She Talks Business"
click at [694, 20] on input "Search podcasts, credits, & more..." at bounding box center [747, 23] width 318 height 20
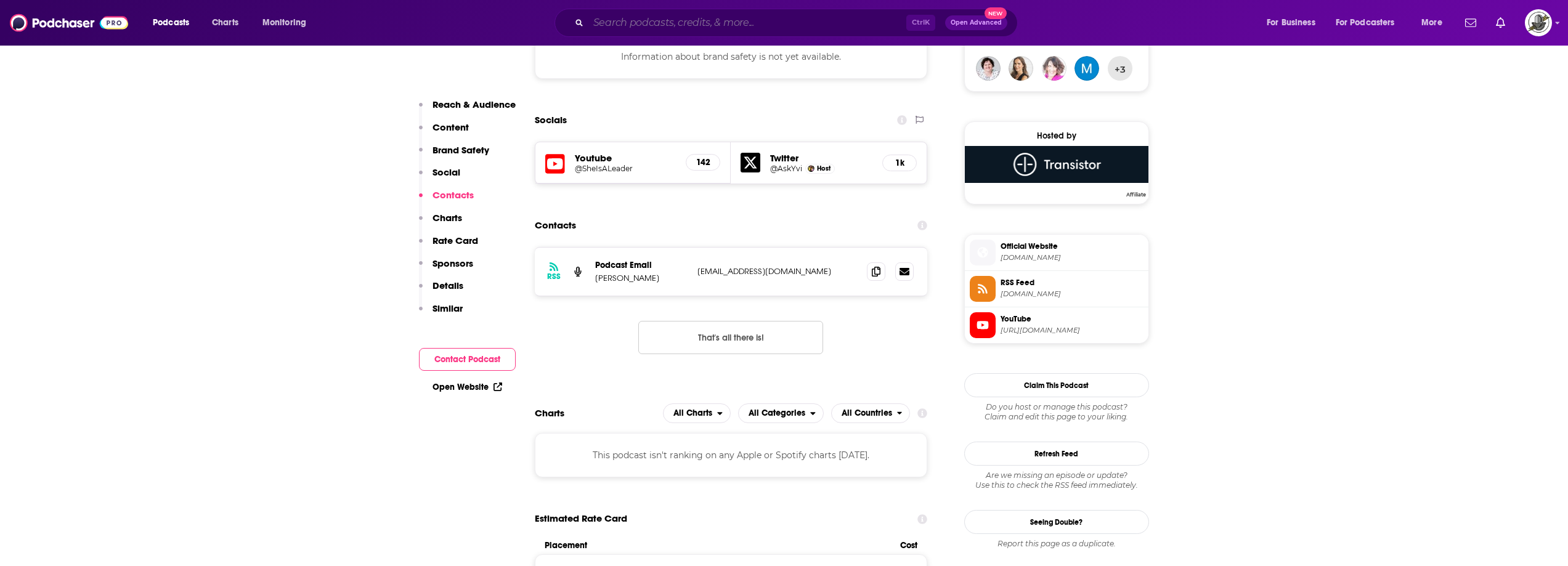
type input "She Talks Business"
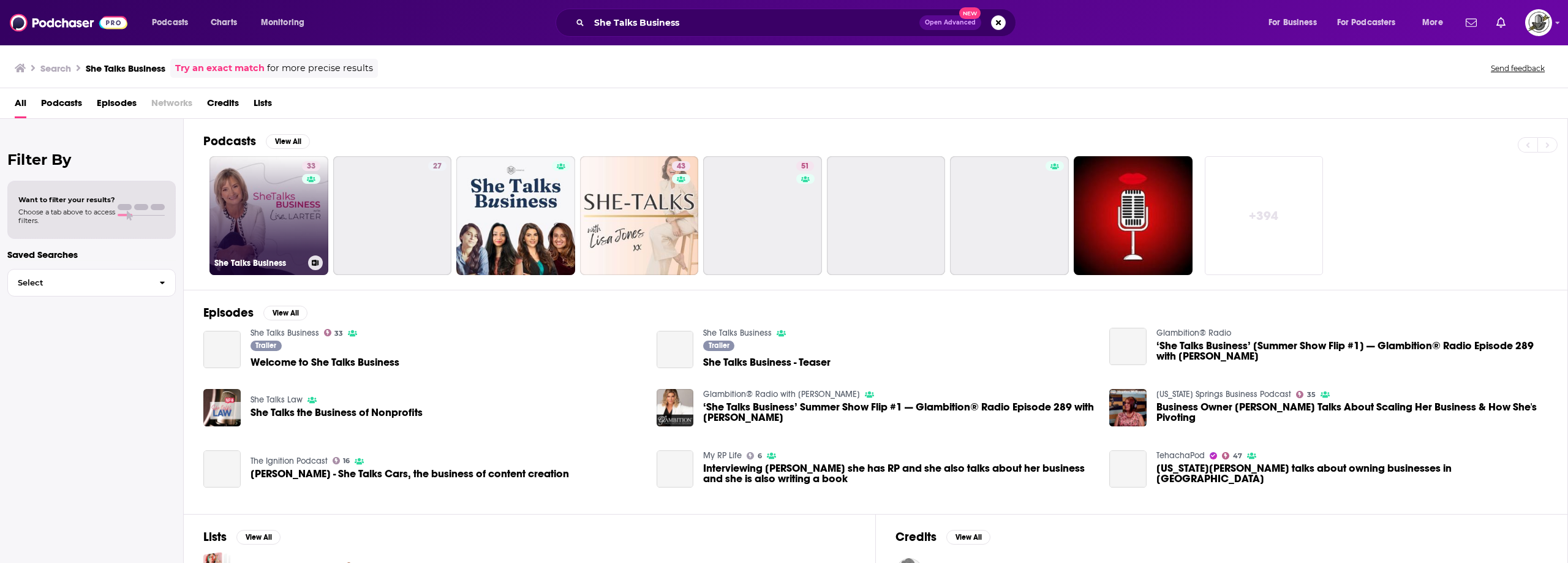
click at [288, 239] on link "33 She Talks Business" at bounding box center [269, 216] width 119 height 119
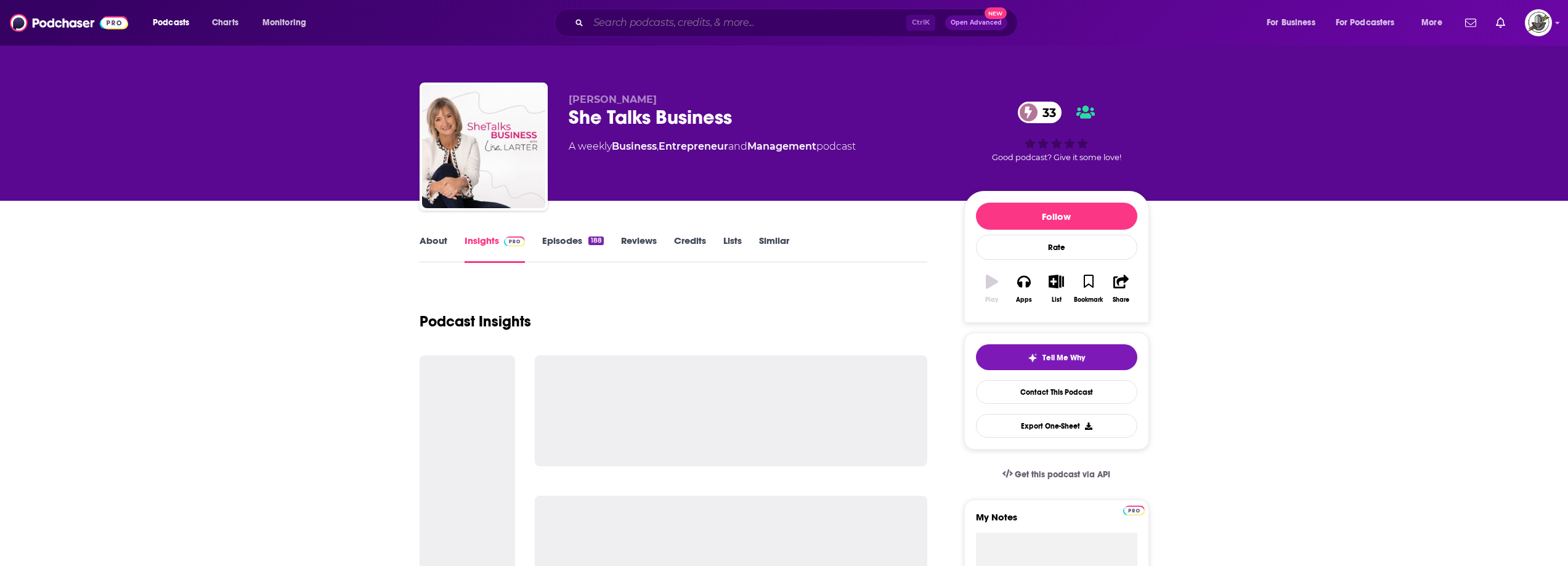
drag, startPoint x: 753, startPoint y: 29, endPoint x: 791, endPoint y: 33, distance: 38.2
click at [753, 29] on input "Search podcasts, credits, & more..." at bounding box center [747, 23] width 318 height 20
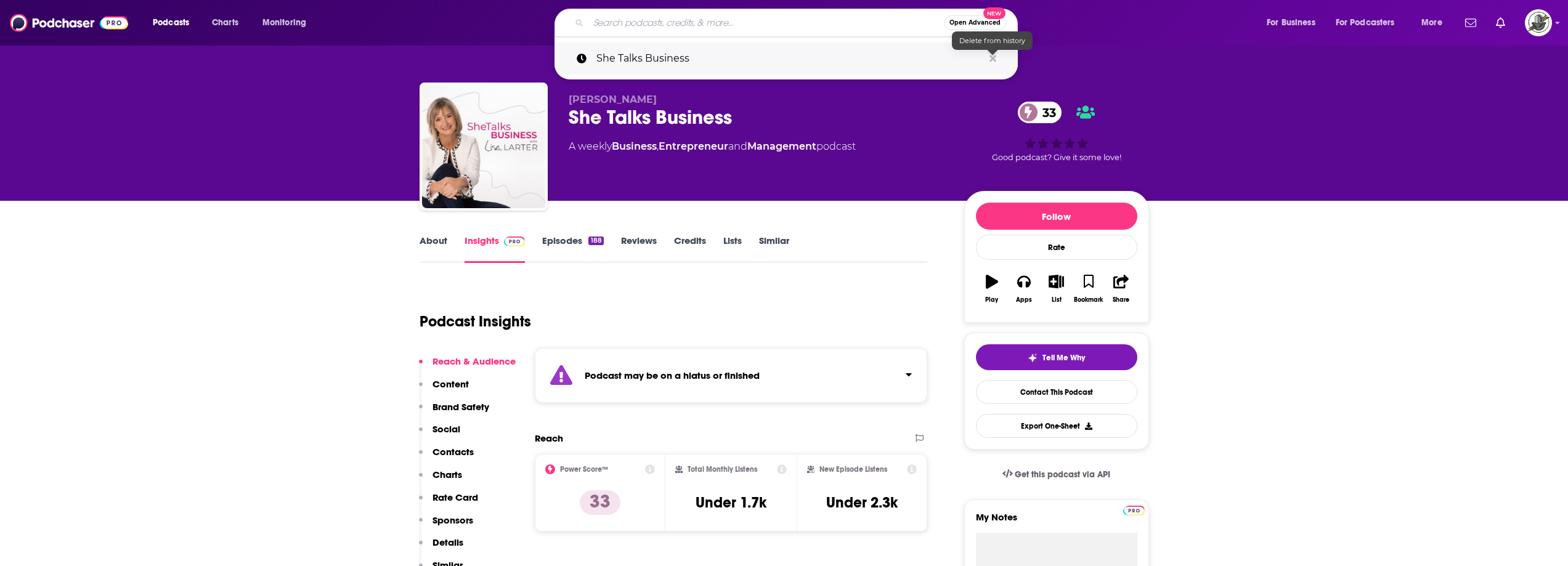
click at [996, 58] on icon "Search podcasts, credits, & more..." at bounding box center [993, 58] width 7 height 10
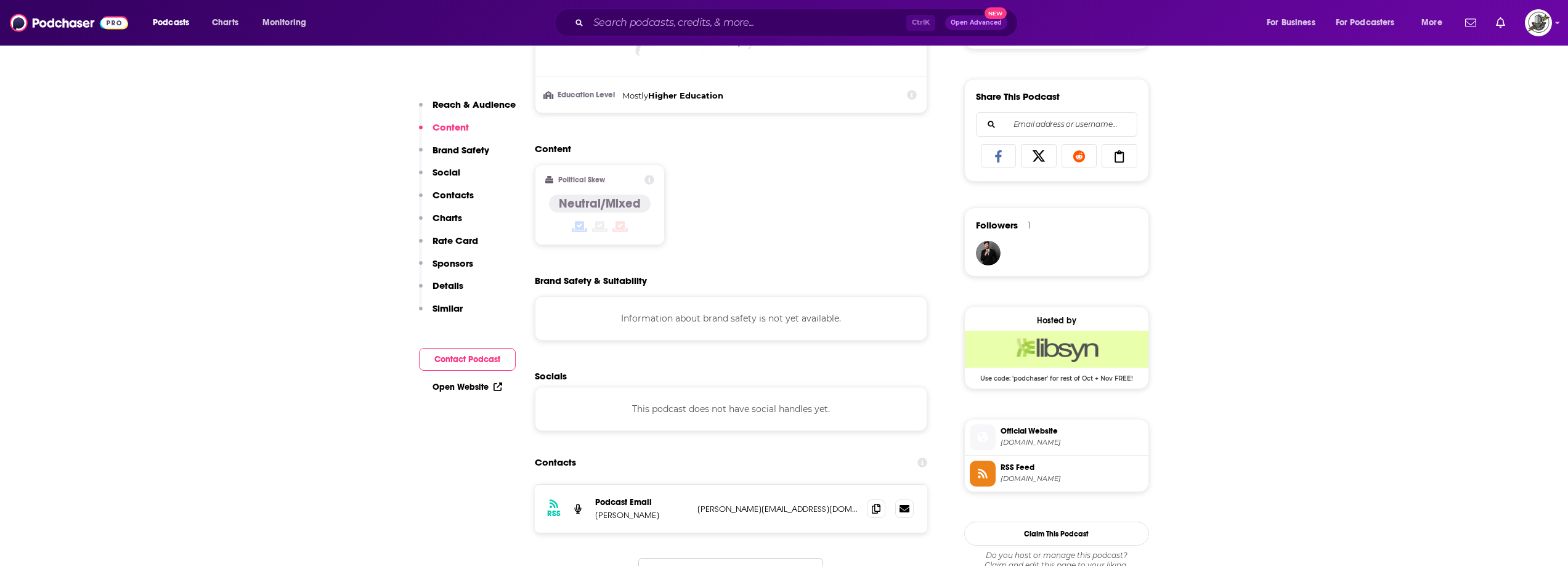
scroll to position [985, 0]
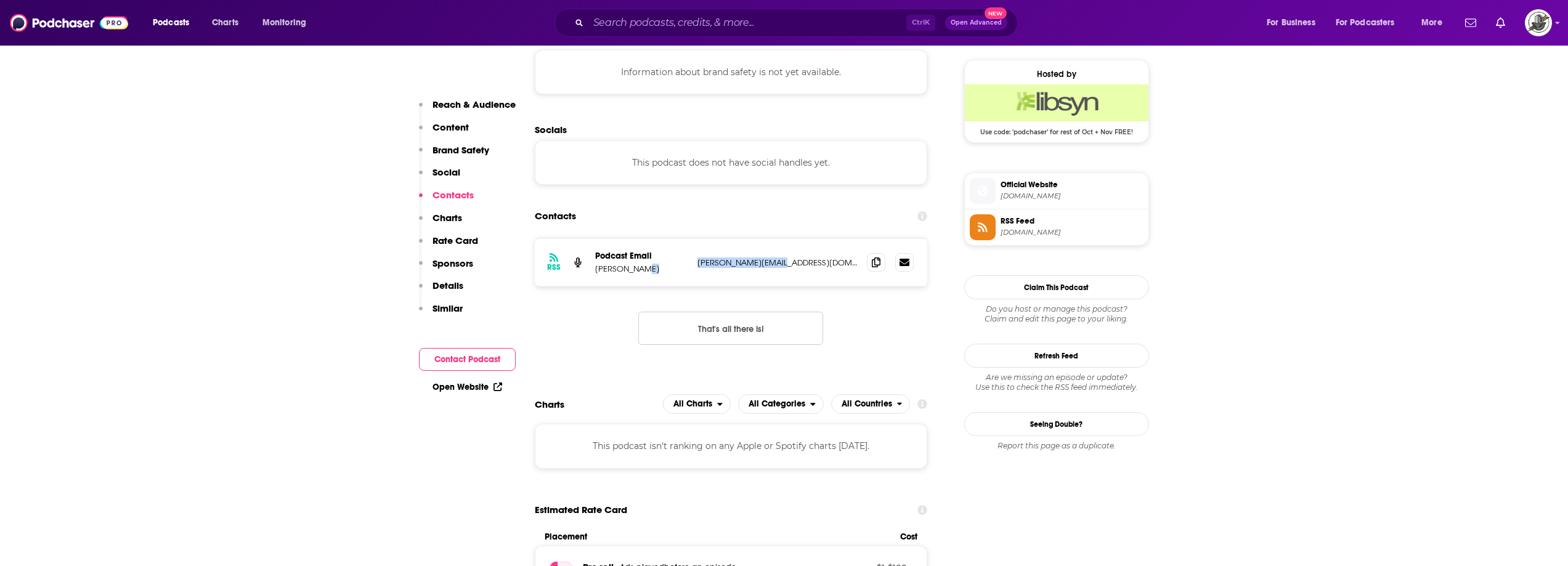
drag, startPoint x: 691, startPoint y: 269, endPoint x: 785, endPoint y: 267, distance: 94.0
click at [785, 267] on div "RSS Podcast Email [PERSON_NAME] [PERSON_NAME][EMAIL_ADDRESS][DOMAIN_NAME] [PERS…" at bounding box center [731, 261] width 393 height 48
copy div "[PERSON_NAME][EMAIL_ADDRESS][DOMAIN_NAME]"
paste input "Small Biz Tips"
type input "Small Biz Tips"
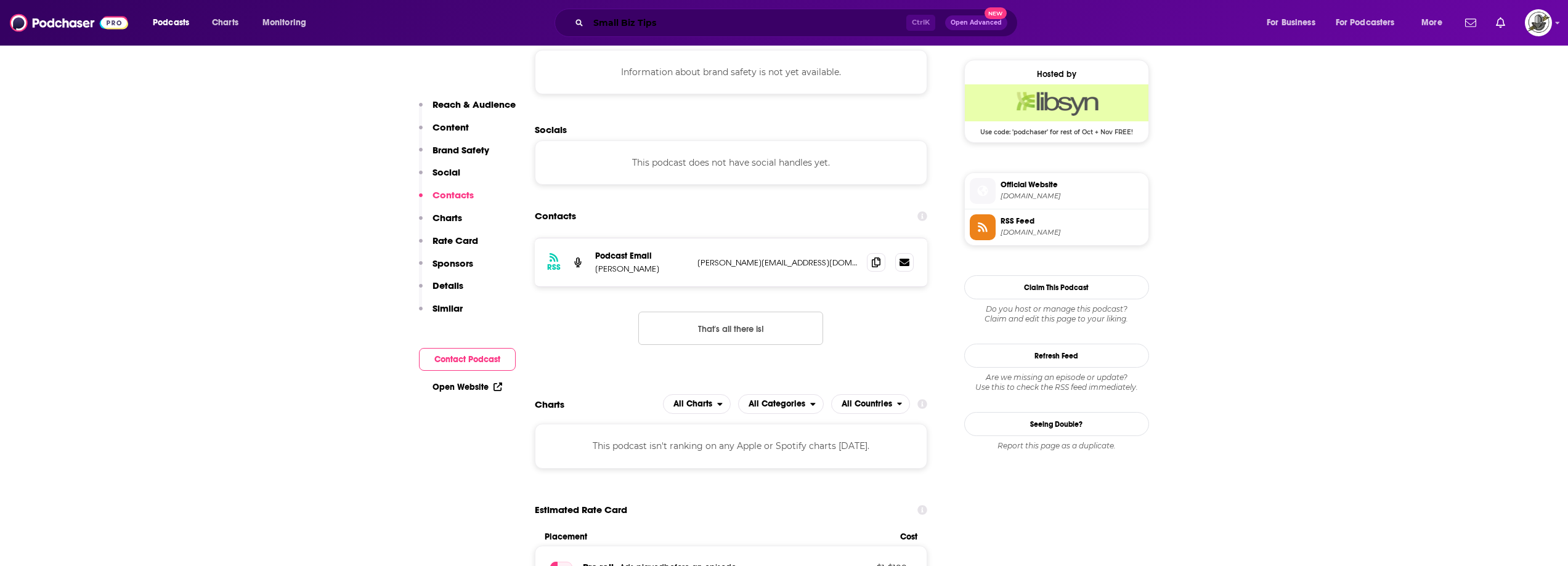
click at [736, 19] on input "Small Biz Tips" at bounding box center [747, 23] width 318 height 20
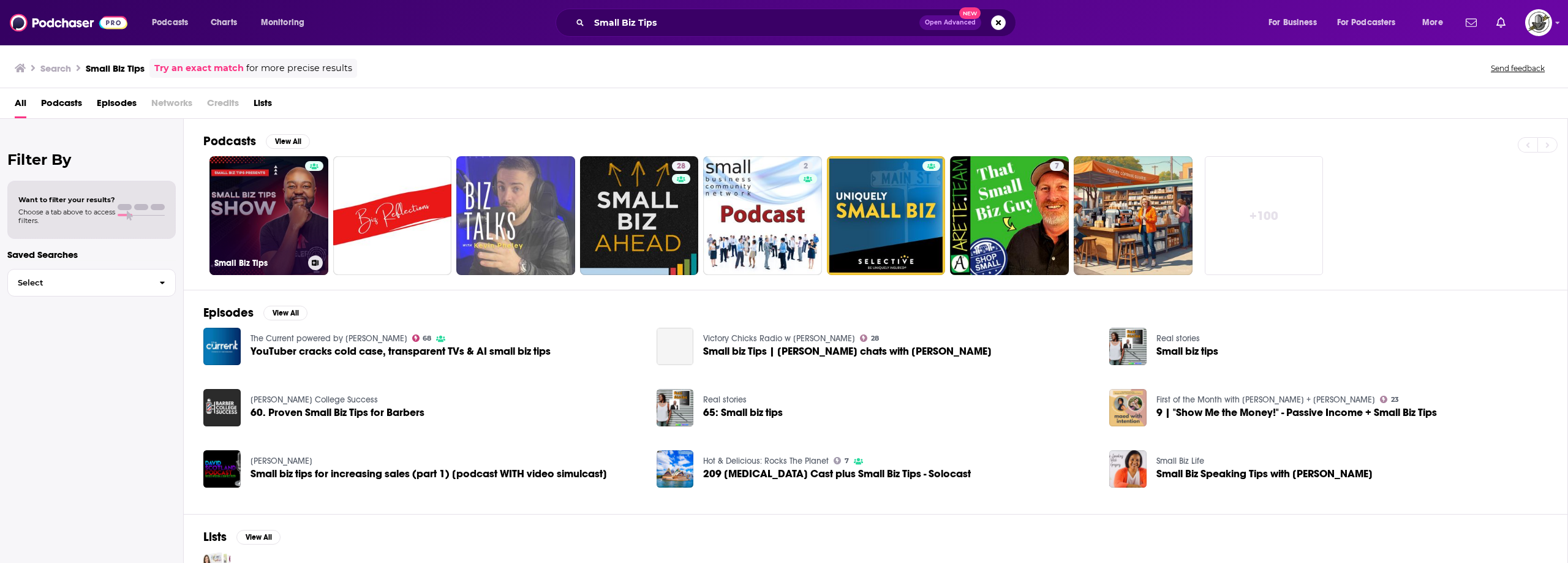
click at [300, 195] on link "Small Biz Tips" at bounding box center [269, 216] width 119 height 119
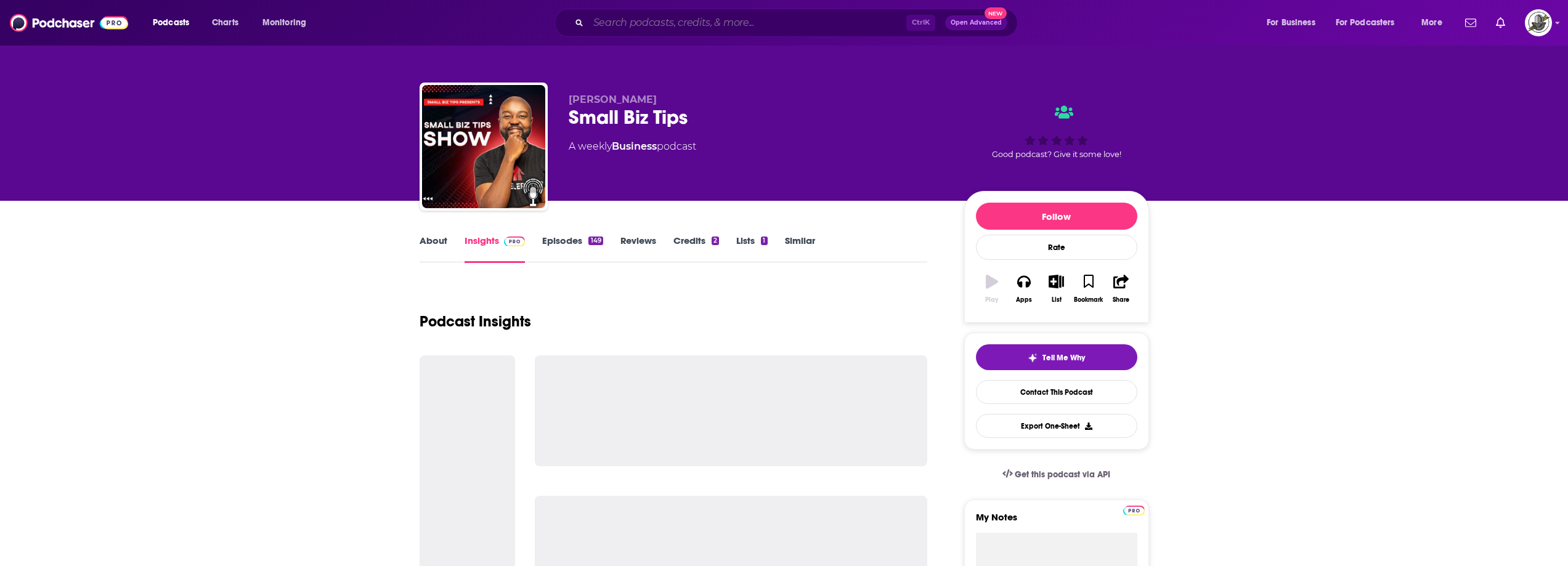
click at [744, 24] on input "Search podcasts, credits, & more..." at bounding box center [747, 23] width 318 height 20
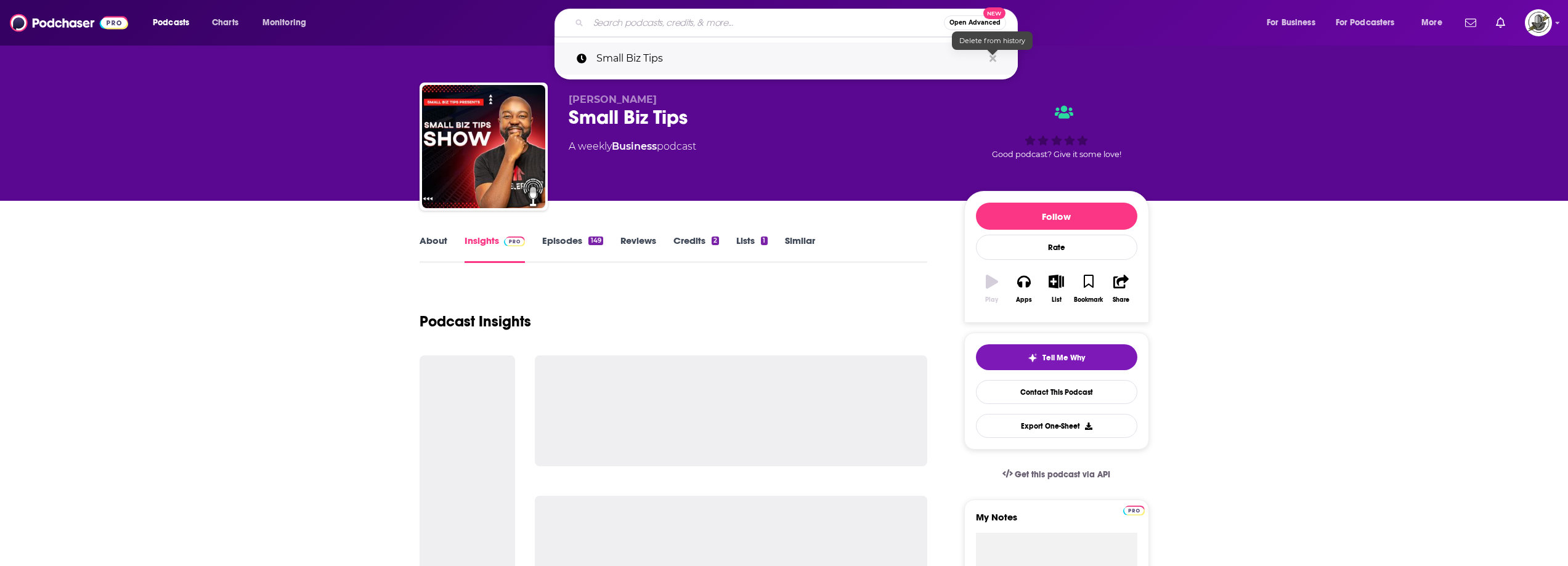
click at [996, 57] on icon "Search podcasts, credits, & more..." at bounding box center [993, 58] width 7 height 10
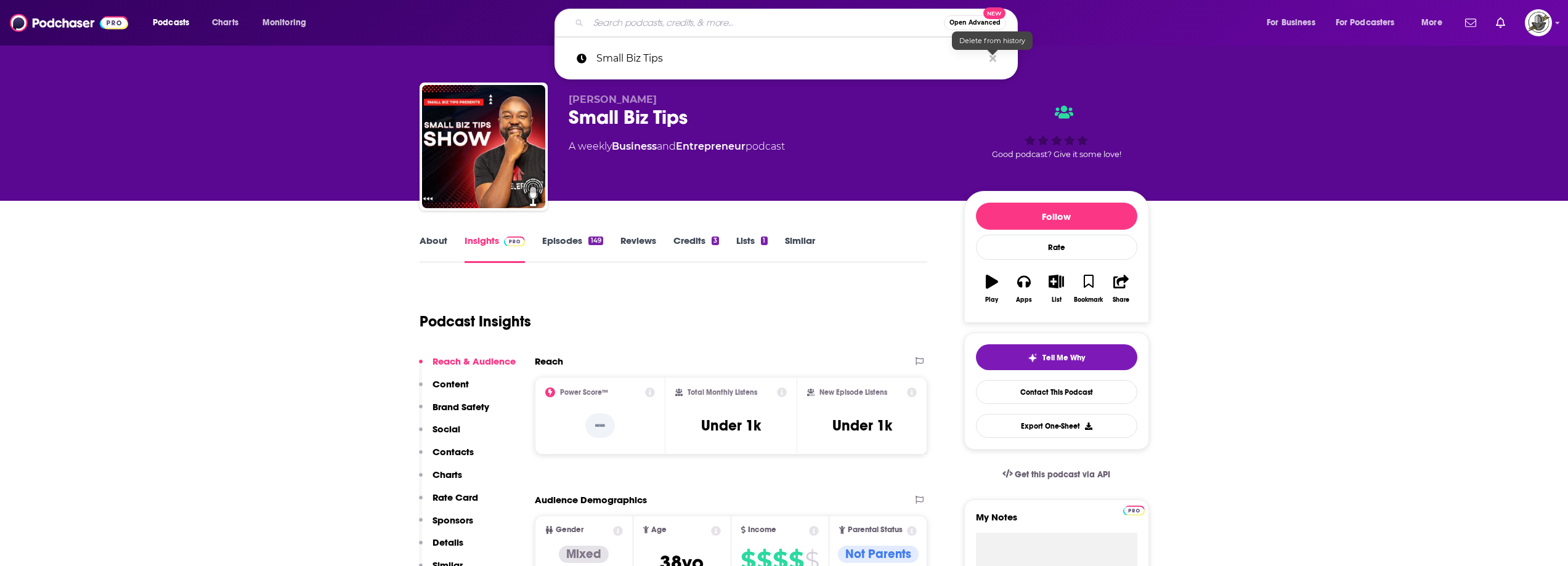
click at [872, 107] on div "Small Biz Tips" at bounding box center [757, 117] width 376 height 24
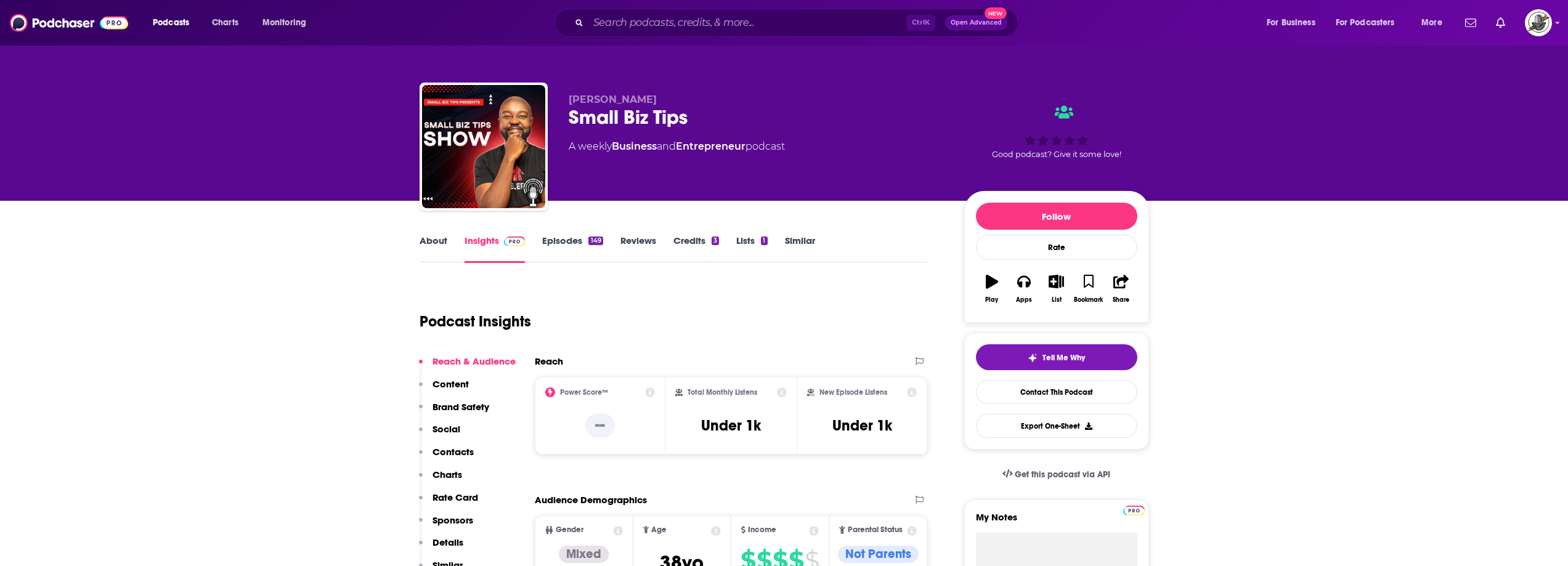
drag, startPoint x: 647, startPoint y: 96, endPoint x: 571, endPoint y: 96, distance: 76.0
click at [571, 96] on p "[PERSON_NAME]" at bounding box center [757, 99] width 376 height 11
click at [590, 95] on span "[PERSON_NAME]" at bounding box center [612, 99] width 88 height 11
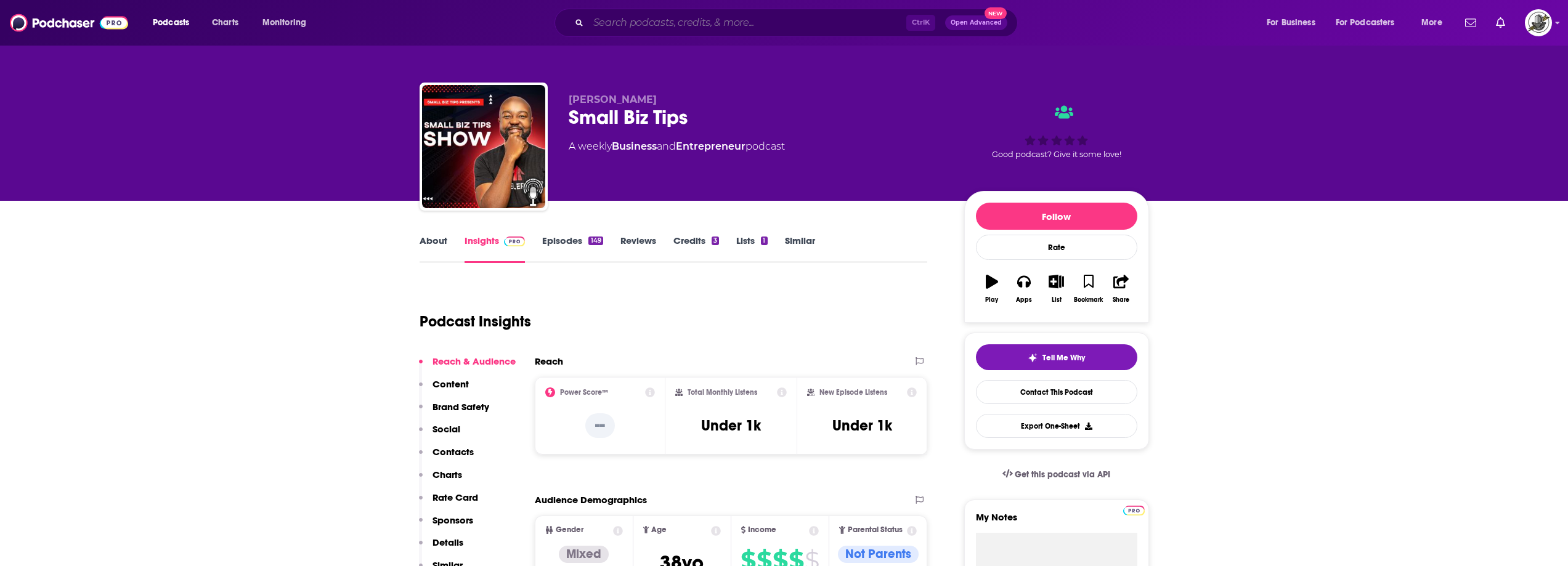
click at [683, 17] on input "Search podcasts, credits, & more..." at bounding box center [747, 23] width 318 height 20
paste input "Happy Productive: Business Growth Fueled by Freedom & Adventure"
type input "Happy Productive: Business Growth Fueled by Freedom & Adventure"
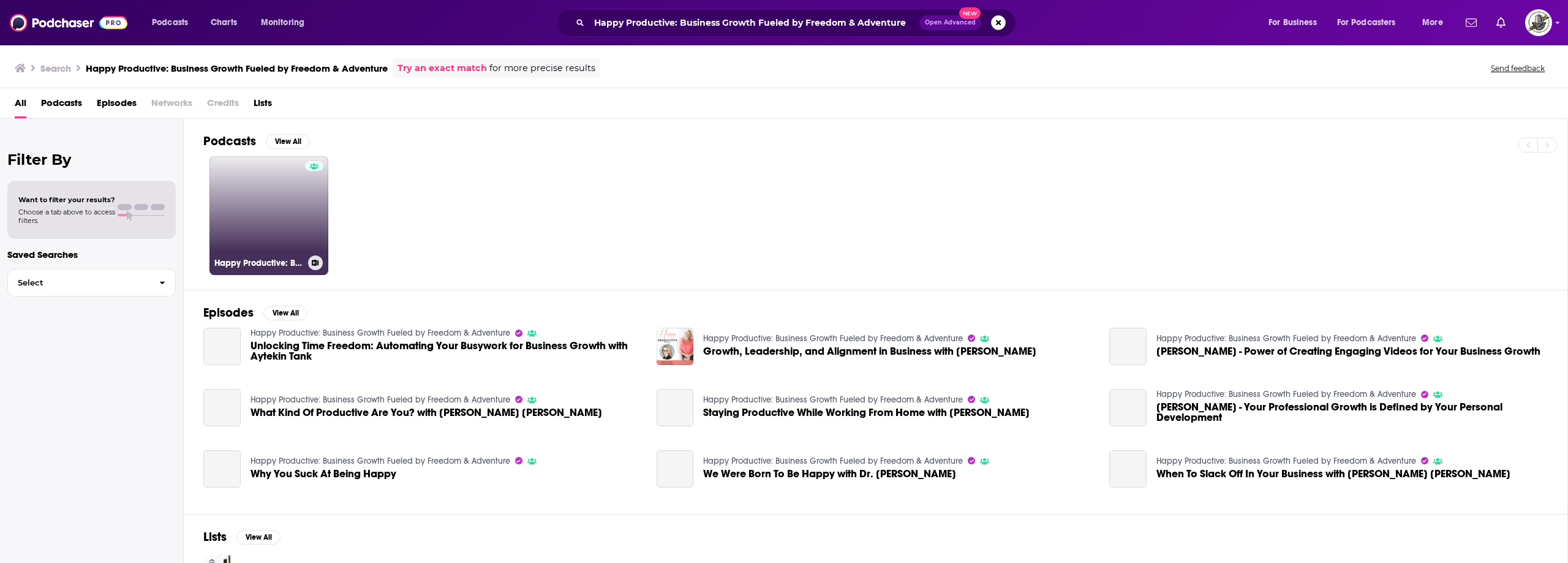
click at [282, 207] on link "Happy Productive: Business Growth Fueled by Freedom & Adventure" at bounding box center [269, 216] width 119 height 119
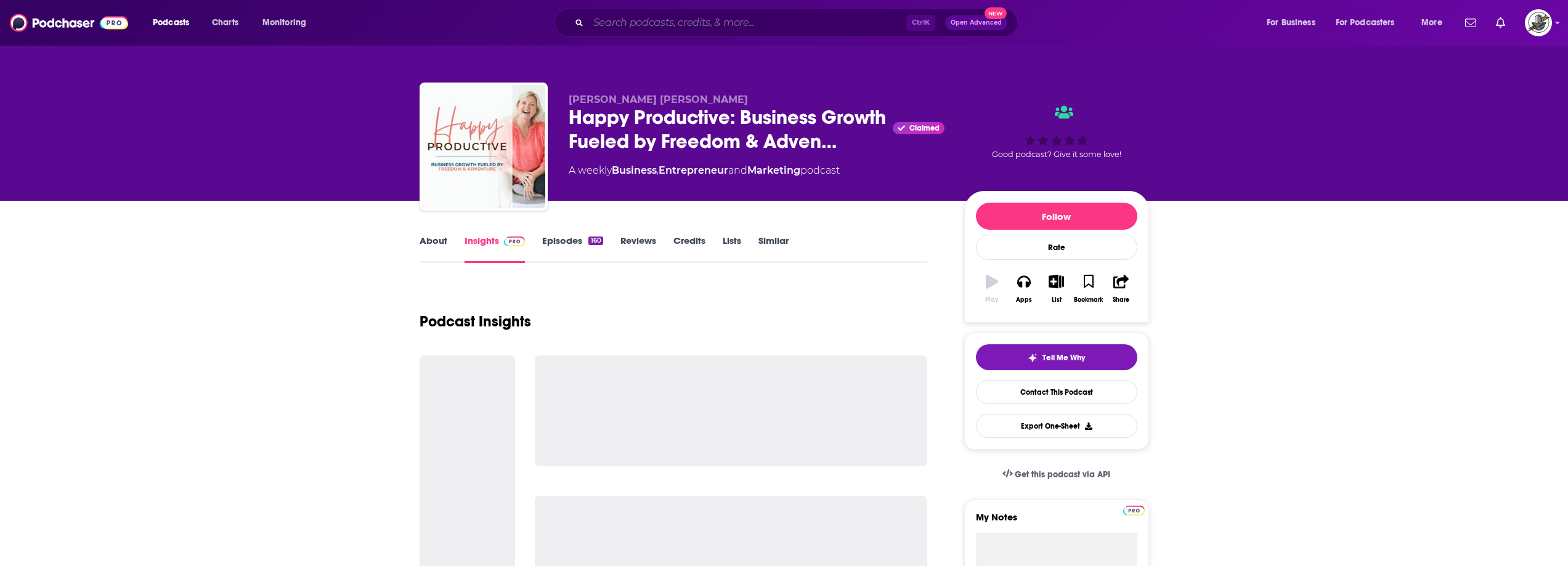
drag, startPoint x: 802, startPoint y: 18, endPoint x: 821, endPoint y: 25, distance: 20.2
click at [802, 18] on input "Search podcasts, credits, & more..." at bounding box center [747, 23] width 318 height 20
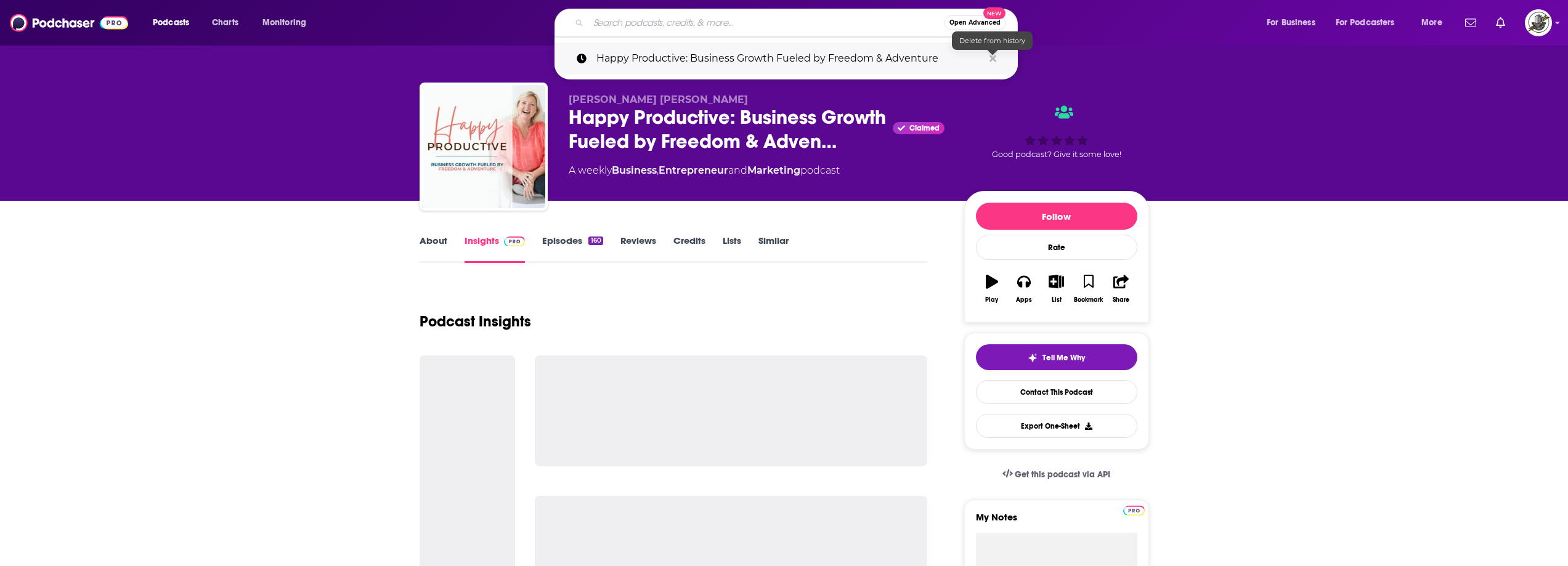
click at [993, 57] on icon "Search podcasts, credits, & more..." at bounding box center [993, 58] width 7 height 7
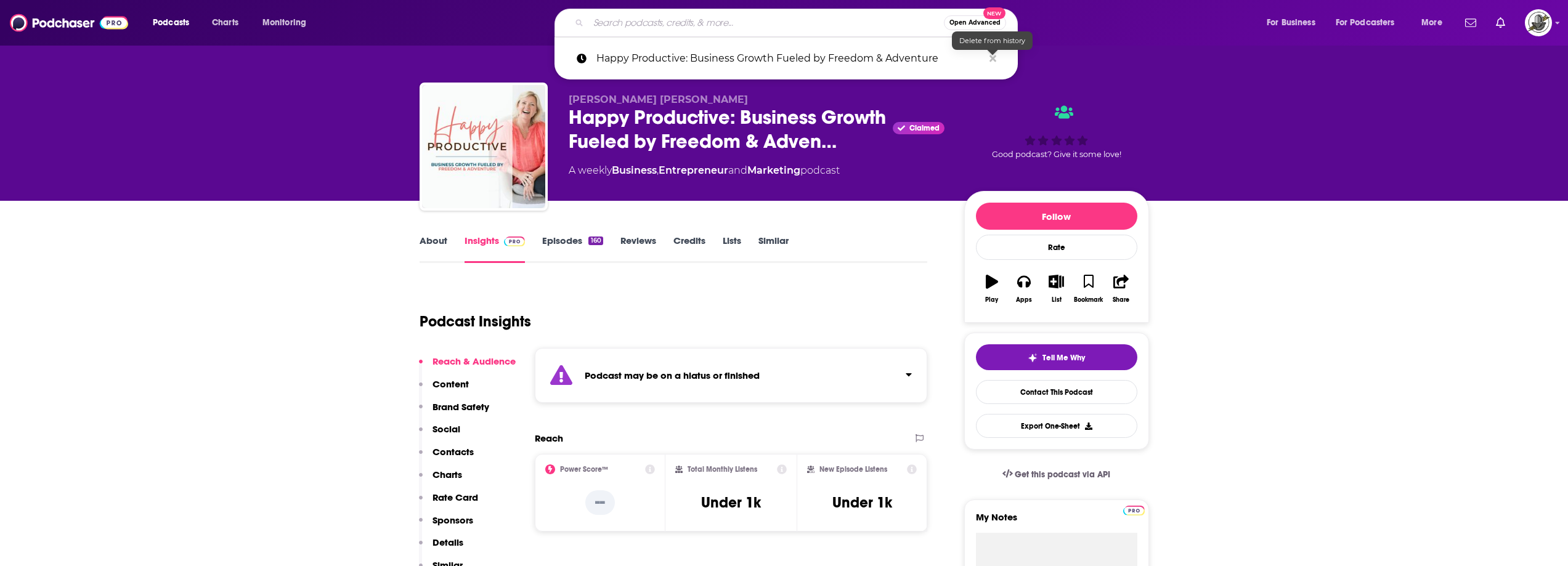
click at [855, 84] on div "[PERSON_NAME] [PERSON_NAME] Happy Productive: Business Growth Fueled by Freedom…" at bounding box center [784, 148] width 730 height 133
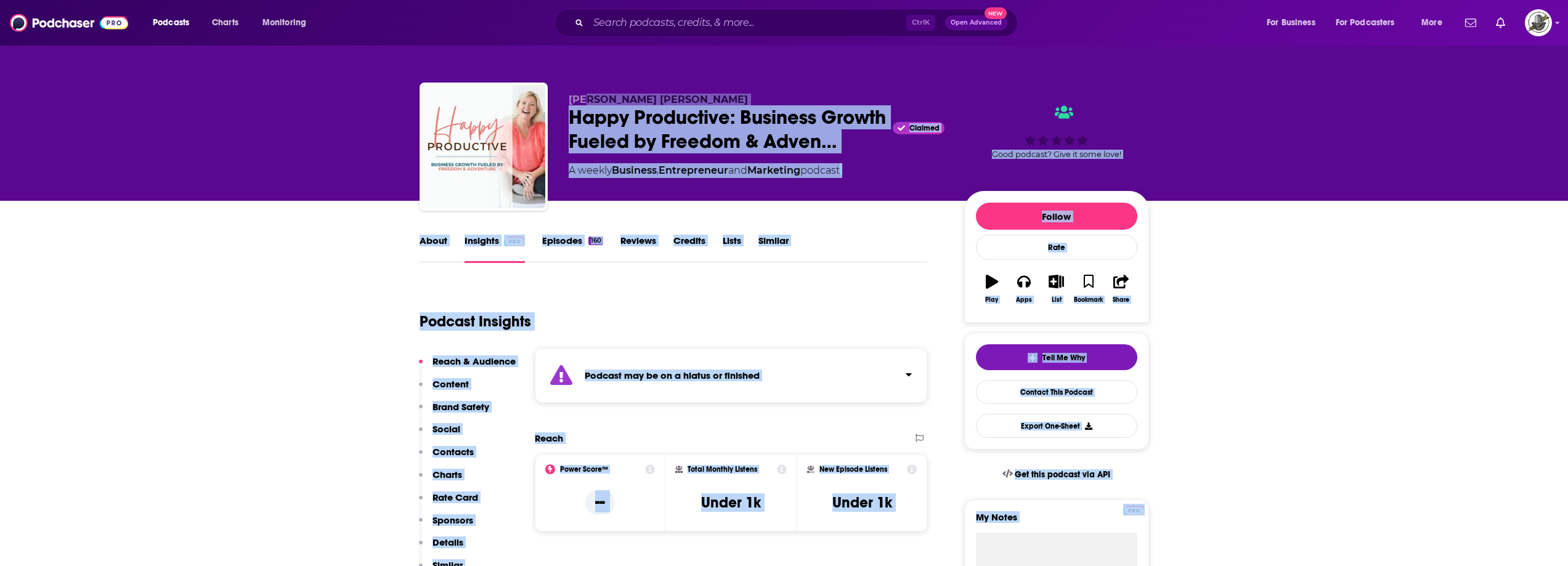
drag, startPoint x: 676, startPoint y: 95, endPoint x: 587, endPoint y: 100, distance: 89.1
click at [566, 99] on div "[PERSON_NAME] [PERSON_NAME] Happy Productive: Business Growth Fueled by Freedom…" at bounding box center [784, 148] width 730 height 133
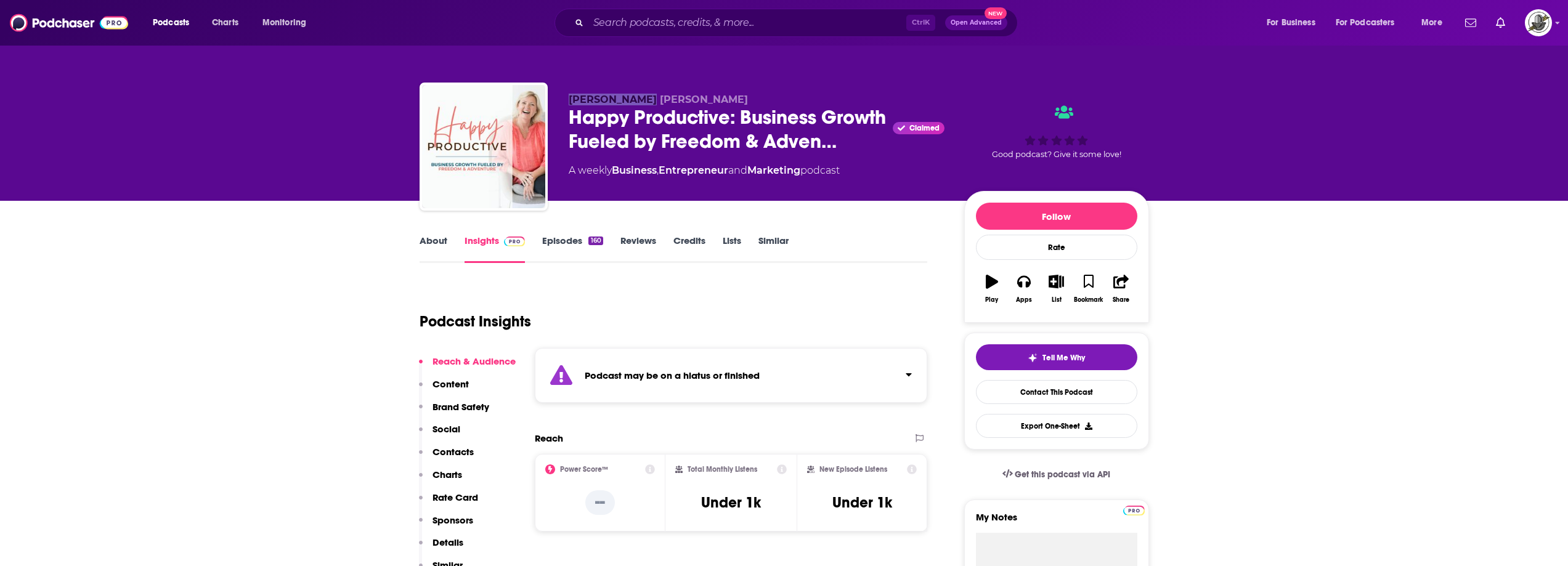
drag, startPoint x: 569, startPoint y: 93, endPoint x: 644, endPoint y: 92, distance: 75.0
click at [644, 94] on p "[PERSON_NAME] [PERSON_NAME]" at bounding box center [757, 99] width 376 height 11
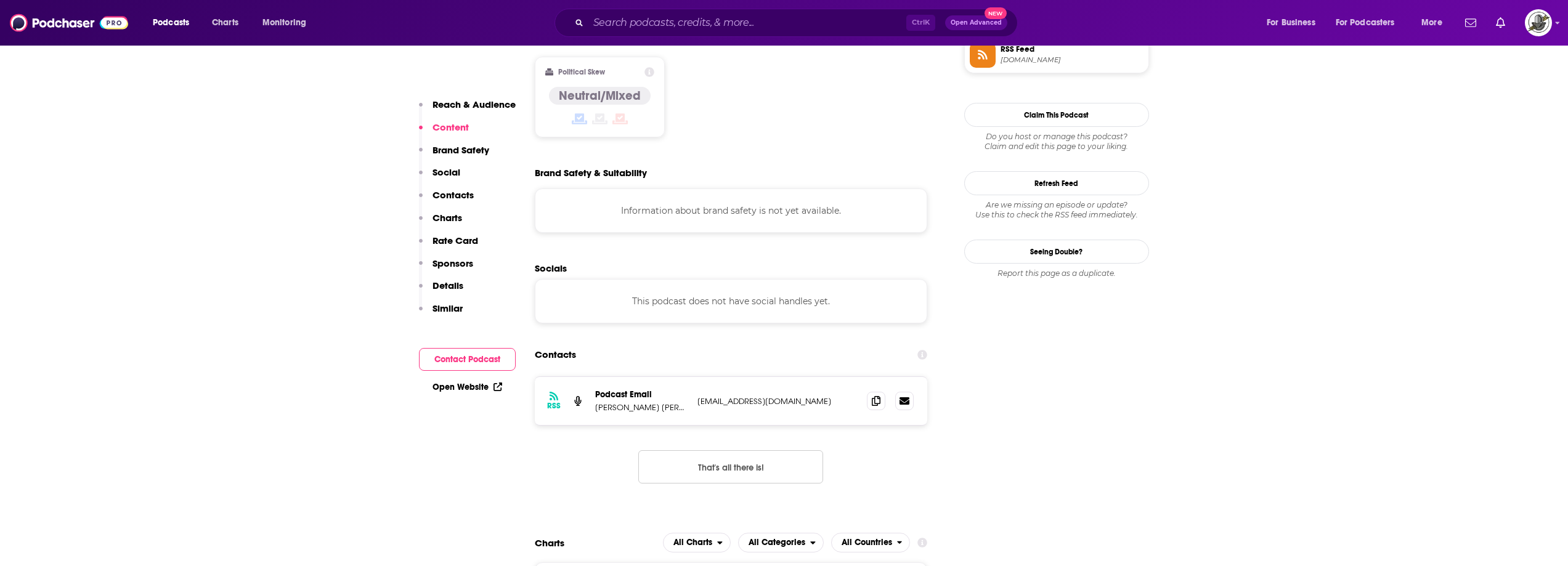
scroll to position [1047, 0]
drag, startPoint x: 696, startPoint y: 339, endPoint x: 846, endPoint y: 341, distance: 150.0
click at [846, 375] on div "RSS Podcast Email [PERSON_NAME] [PERSON_NAME] [EMAIL_ADDRESS][DOMAIN_NAME] [EMA…" at bounding box center [731, 398] width 393 height 48
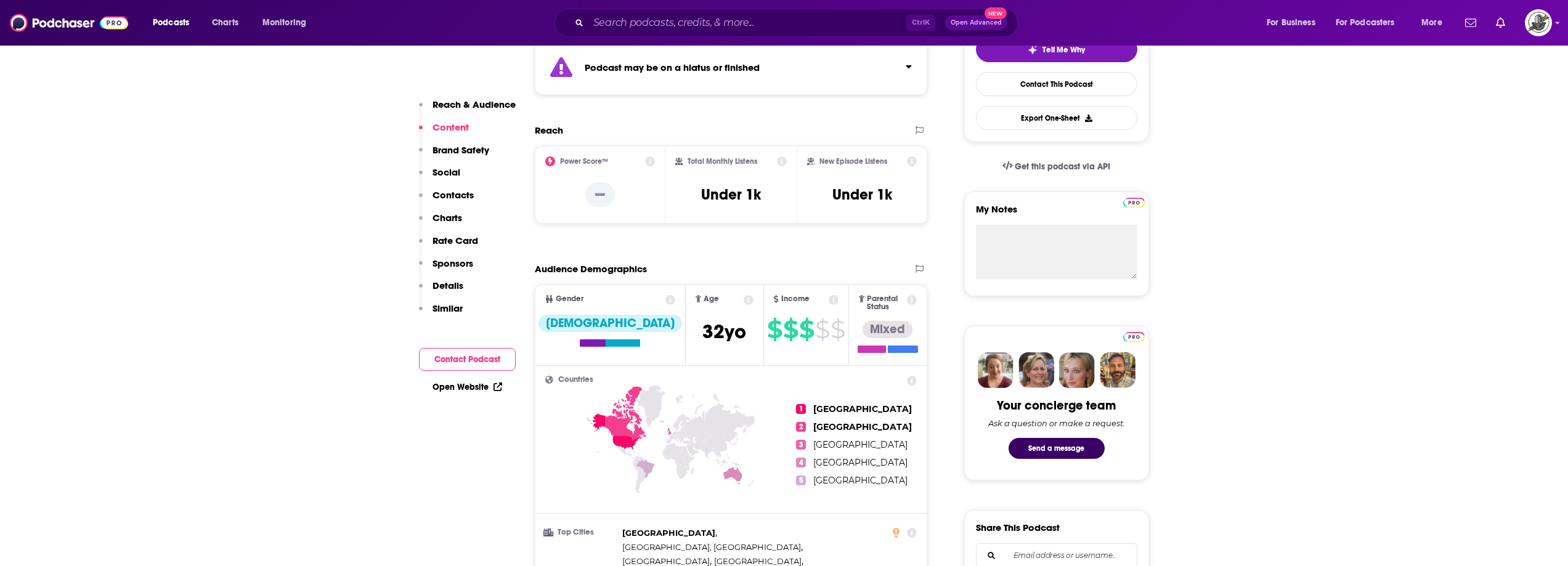
scroll to position [0, 0]
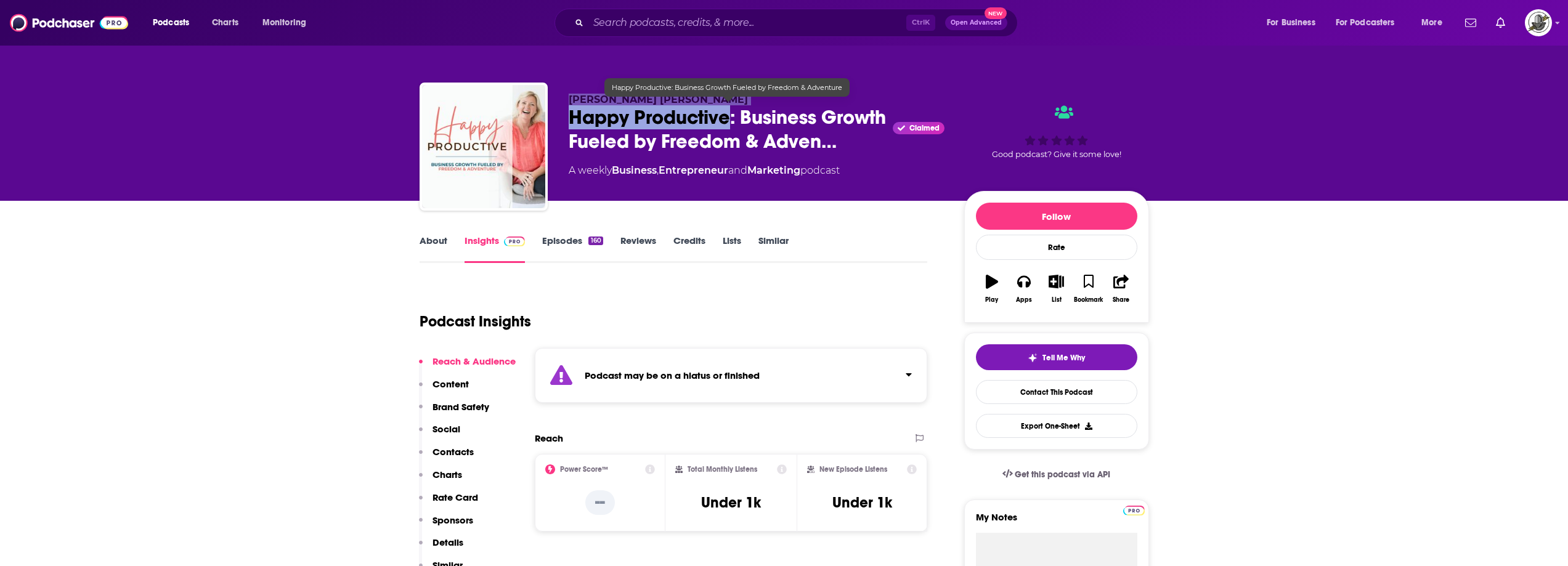
drag, startPoint x: 567, startPoint y: 95, endPoint x: 729, endPoint y: 114, distance: 163.1
click at [729, 114] on div "[PERSON_NAME] [PERSON_NAME] Happy Productive: Business Growth Fueled by Freedom…" at bounding box center [784, 148] width 730 height 133
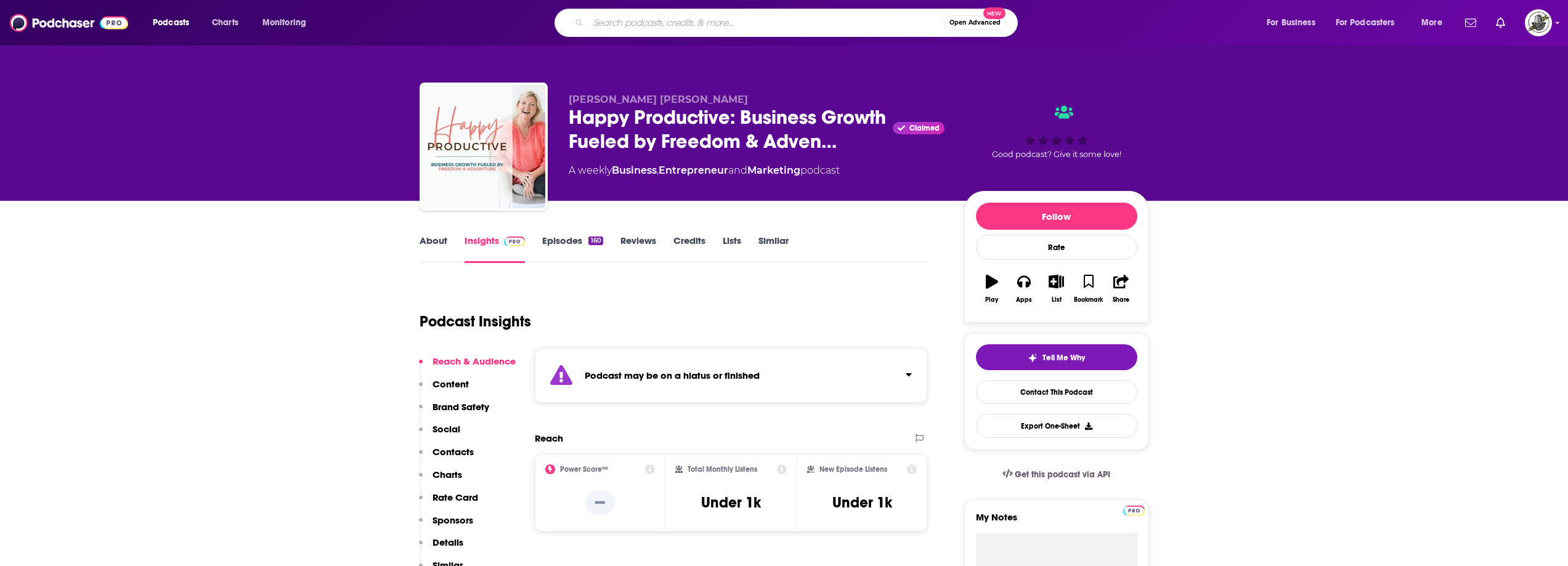
click at [673, 16] on input "Search podcasts, credits, & more..." at bounding box center [765, 23] width 355 height 20
paste input "Seeds of Success Podcast"
type input "Seeds of Success Podcast"
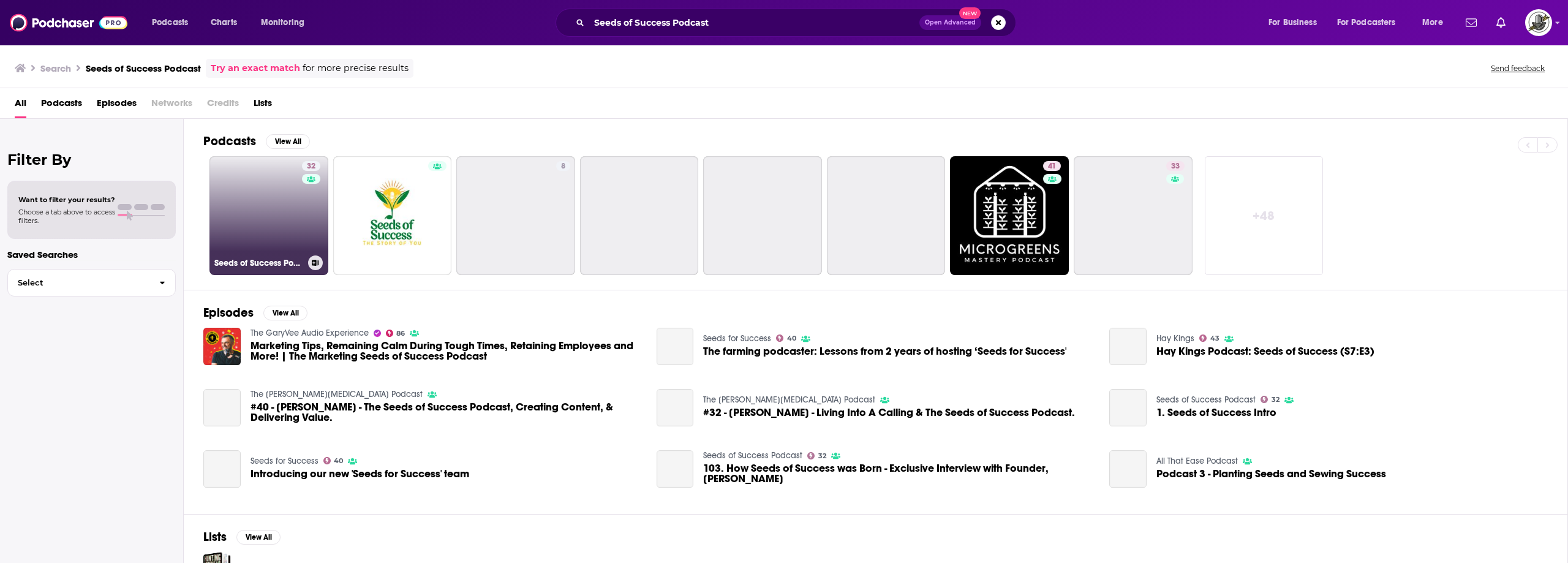
click at [300, 222] on link "32 Seeds of Success Podcast" at bounding box center [269, 216] width 119 height 119
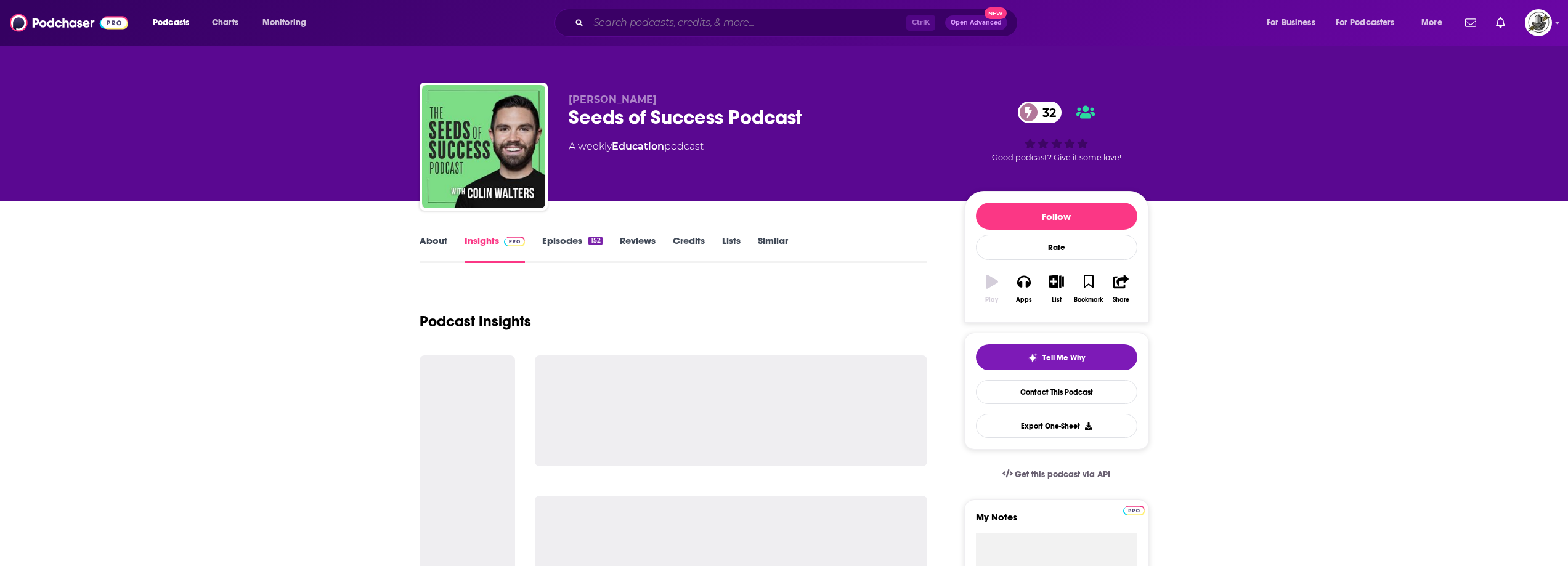
click at [740, 17] on input "Search podcasts, credits, & more..." at bounding box center [747, 23] width 318 height 20
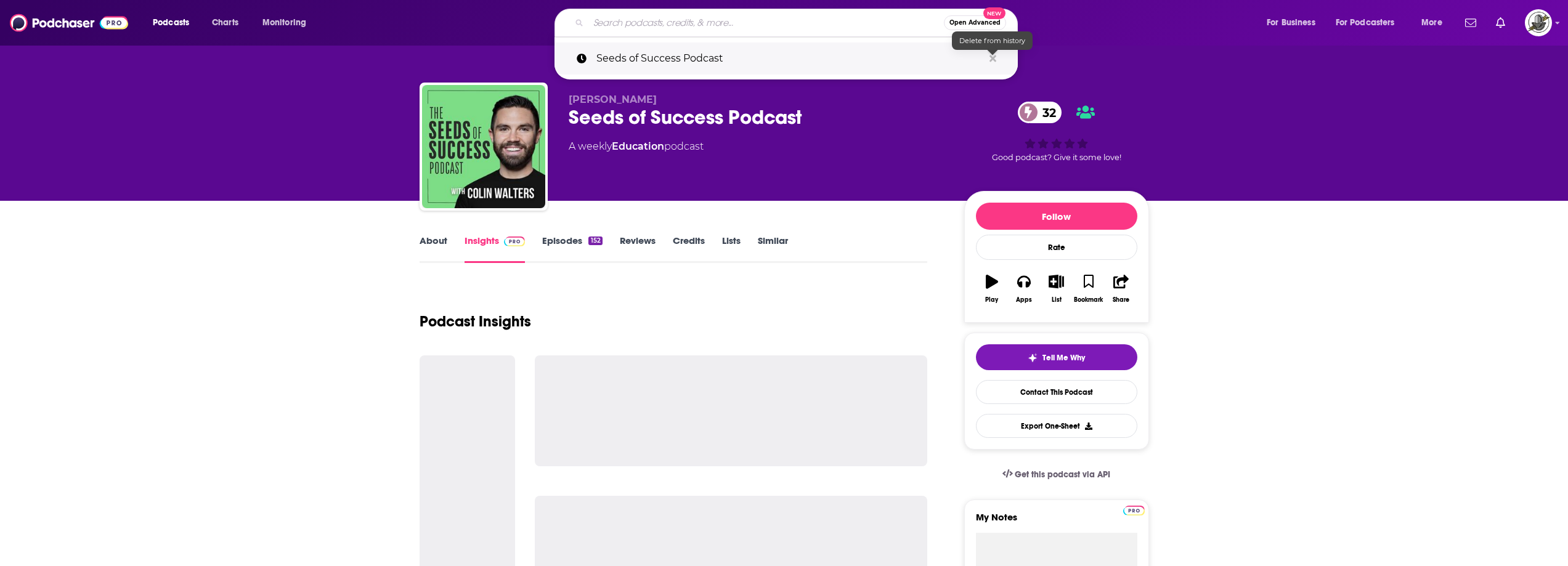
click at [993, 62] on icon "Search podcasts, credits, & more..." at bounding box center [993, 58] width 7 height 10
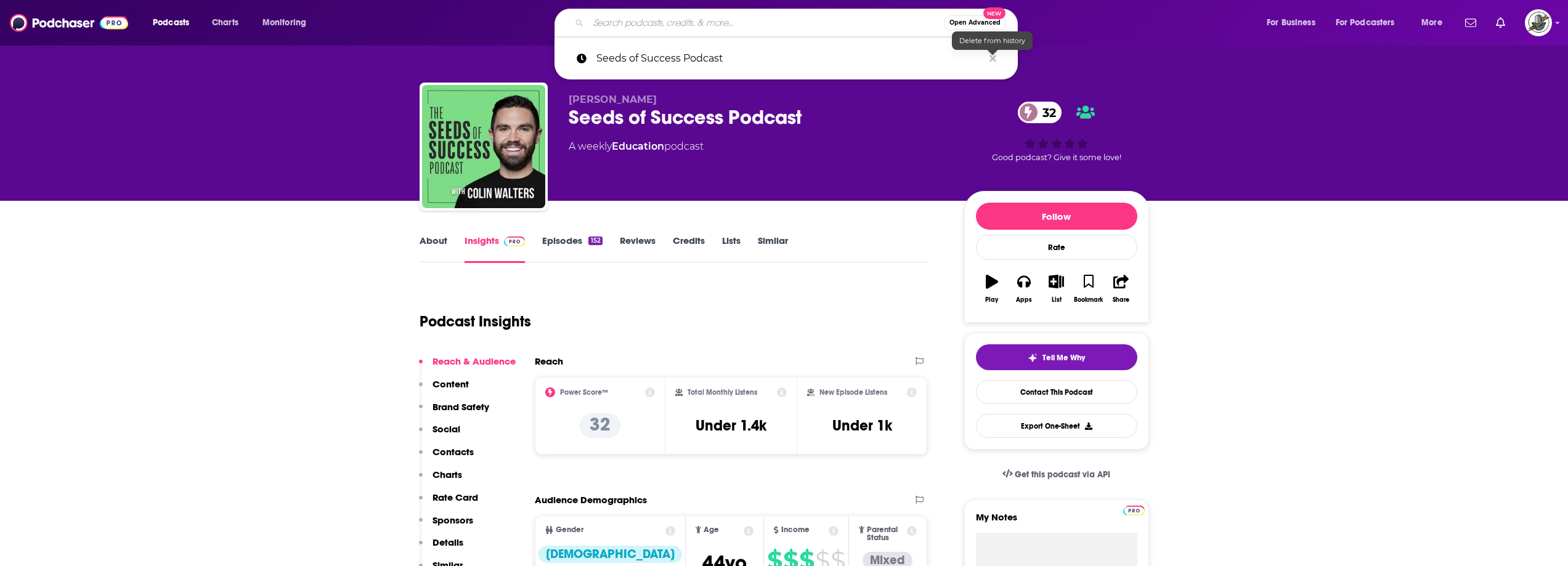
click at [831, 249] on div "About Insights Episodes 152 Reviews Credits Lists Similar" at bounding box center [673, 247] width 508 height 30
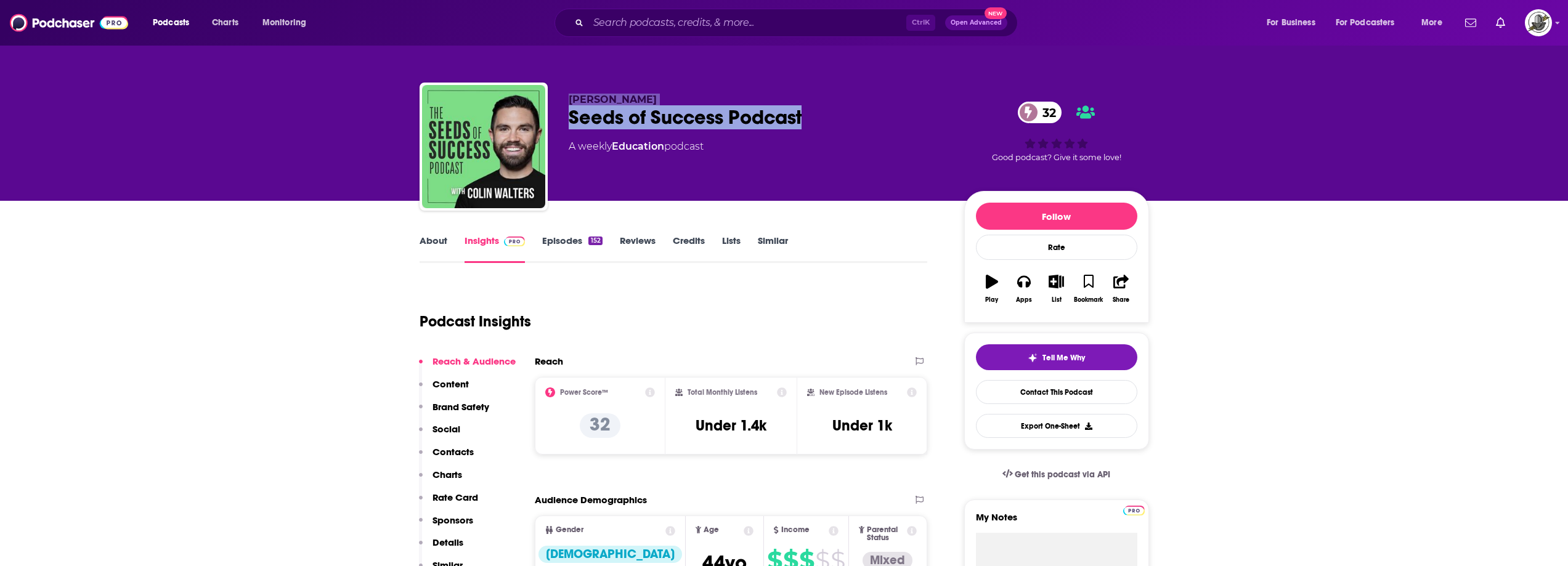
drag, startPoint x: 566, startPoint y: 95, endPoint x: 817, endPoint y: 107, distance: 251.3
click at [817, 107] on div "[PERSON_NAME] Seeds of Success Podcast 32 A weekly Education podcast 32 Good po…" at bounding box center [784, 148] width 730 height 133
paste input "CEO Podcasts"
click at [710, 29] on input "Search podcasts, credits, & more..." at bounding box center [747, 23] width 318 height 20
type input "CEO Podcasts"
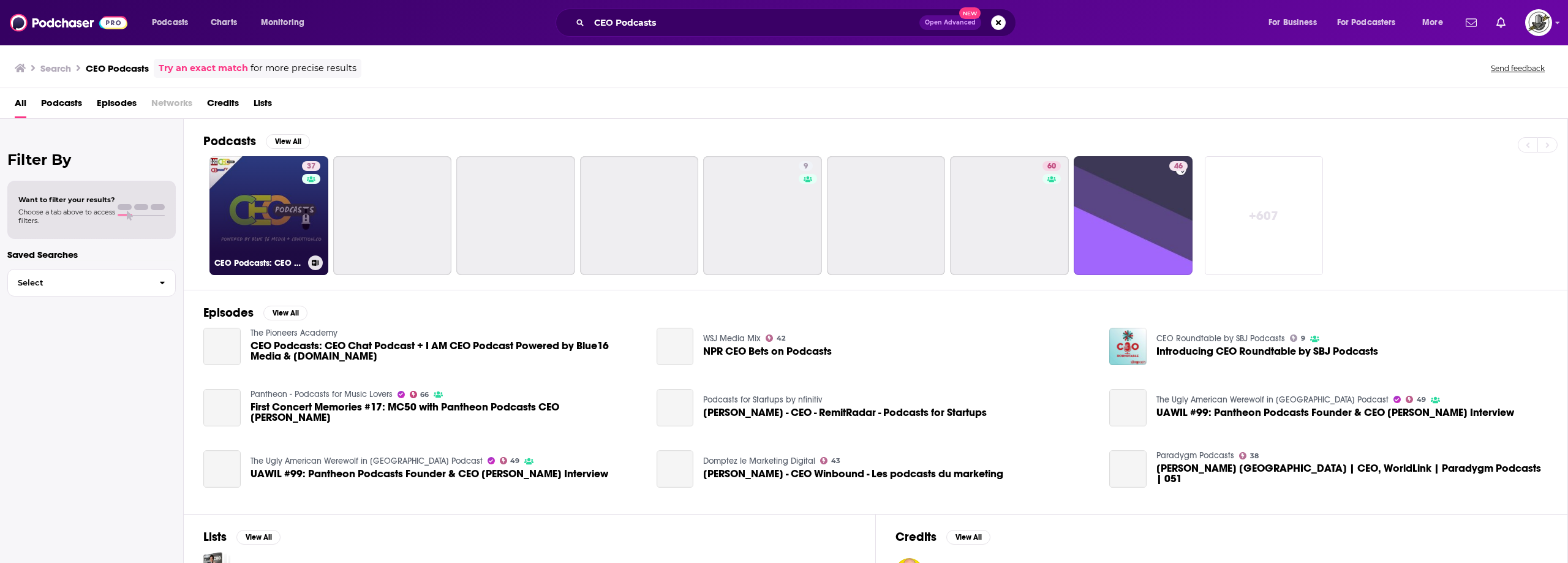
click at [292, 212] on link "37 CEO Podcasts: CEO Chat Podcast + I AM CEO Podcast Powered by Blue16 Media & …" at bounding box center [269, 216] width 119 height 119
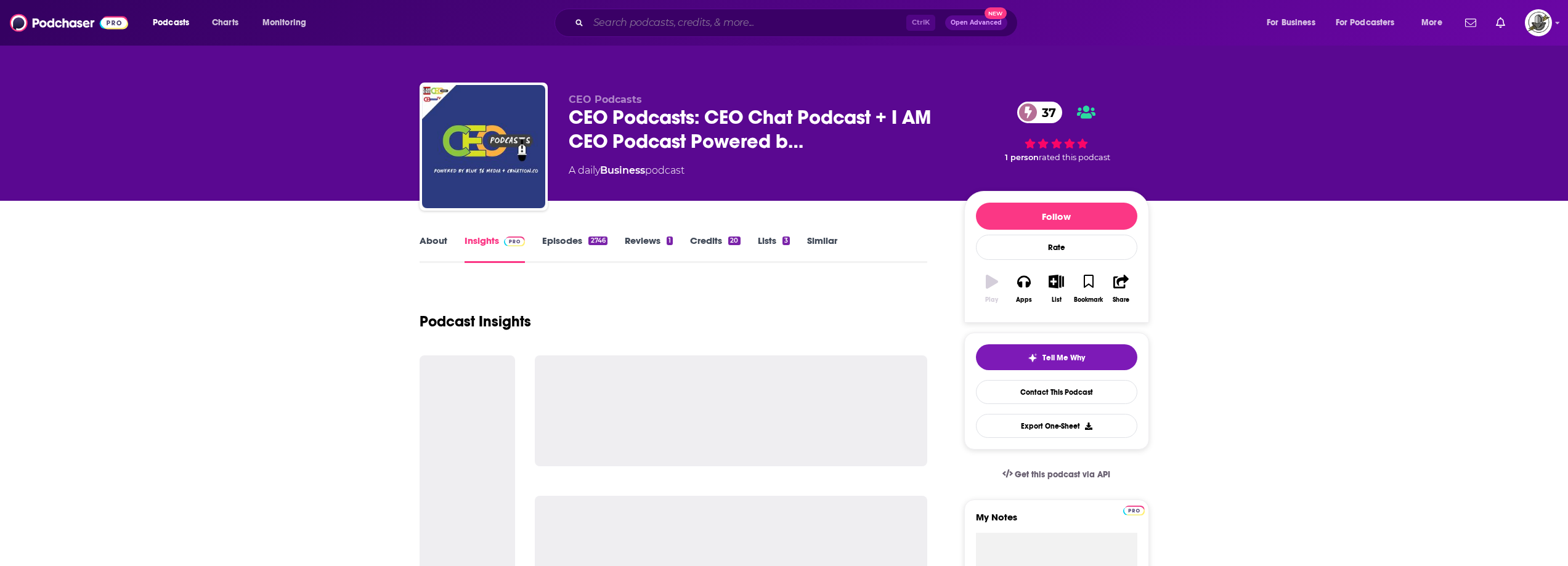
click at [779, 29] on input "Search podcasts, credits, & more..." at bounding box center [747, 23] width 318 height 20
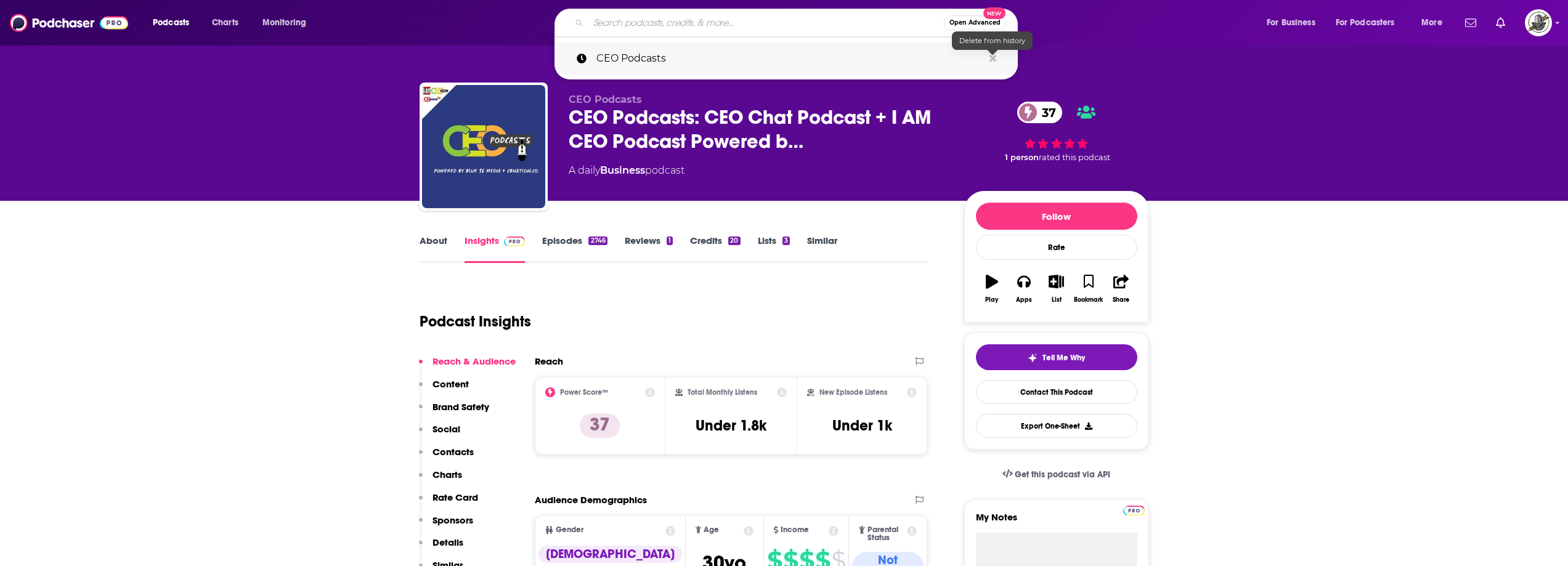
click at [996, 58] on button "Search podcasts, credits, & more..." at bounding box center [993, 59] width 19 height 23
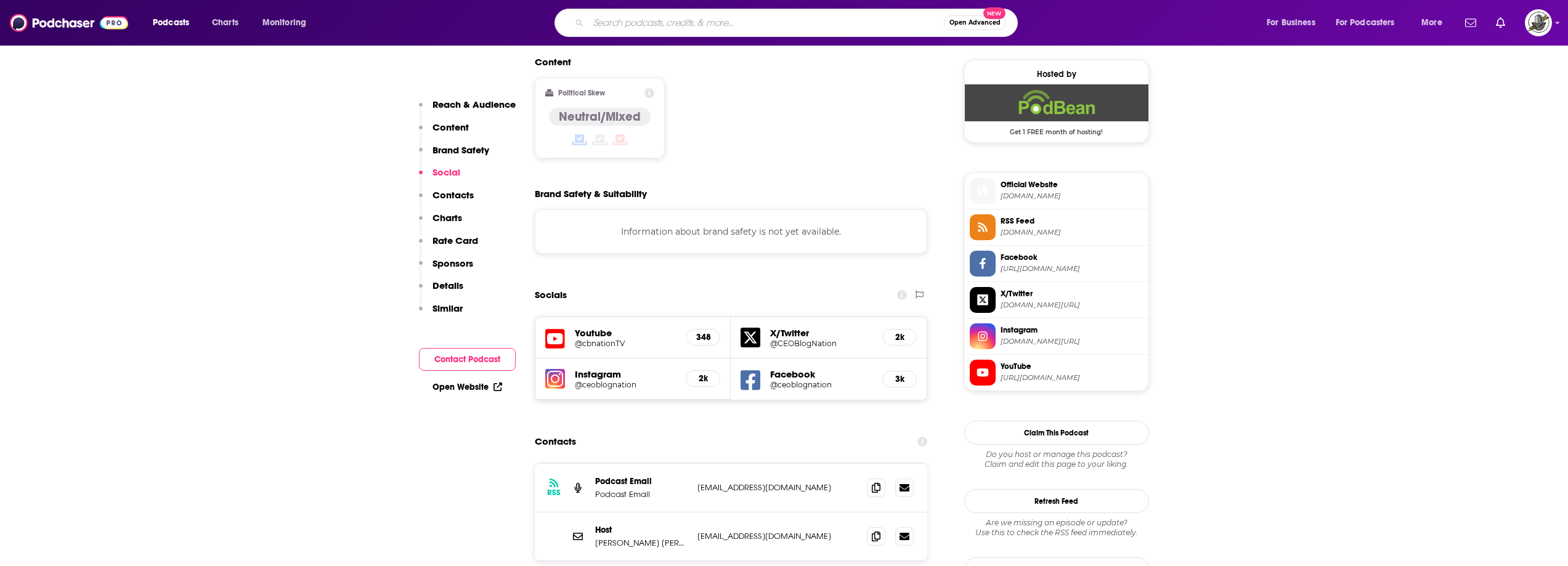
scroll to position [1047, 0]
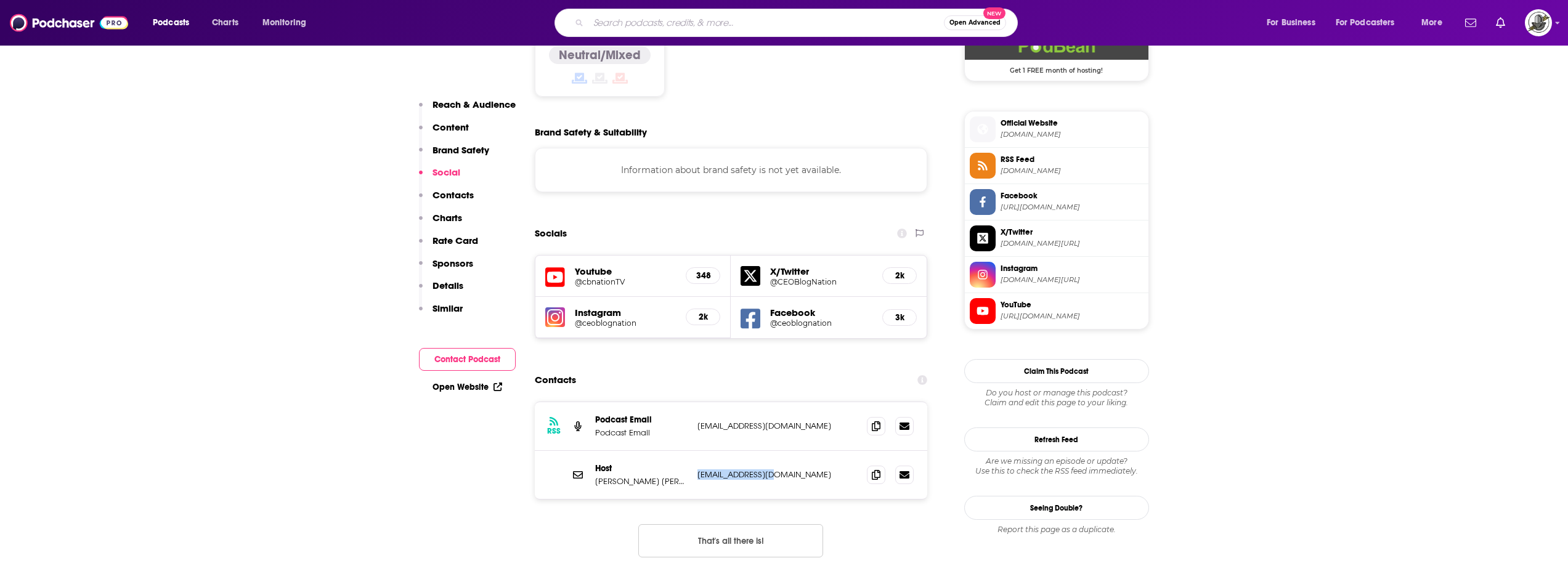
drag, startPoint x: 691, startPoint y: 435, endPoint x: 777, endPoint y: 431, distance: 86.1
click at [777, 451] on div "Host [PERSON_NAME] [PERSON_NAME] [EMAIL_ADDRESS][DOMAIN_NAME] [EMAIL_ADDRESS][D…" at bounding box center [731, 474] width 393 height 48
drag, startPoint x: 596, startPoint y: 441, endPoint x: 684, endPoint y: 439, distance: 88.0
click at [684, 476] on p "[PERSON_NAME] [PERSON_NAME]" at bounding box center [641, 481] width 92 height 10
click at [685, 13] on input "Search podcasts, credits, & more..." at bounding box center [765, 23] width 355 height 20
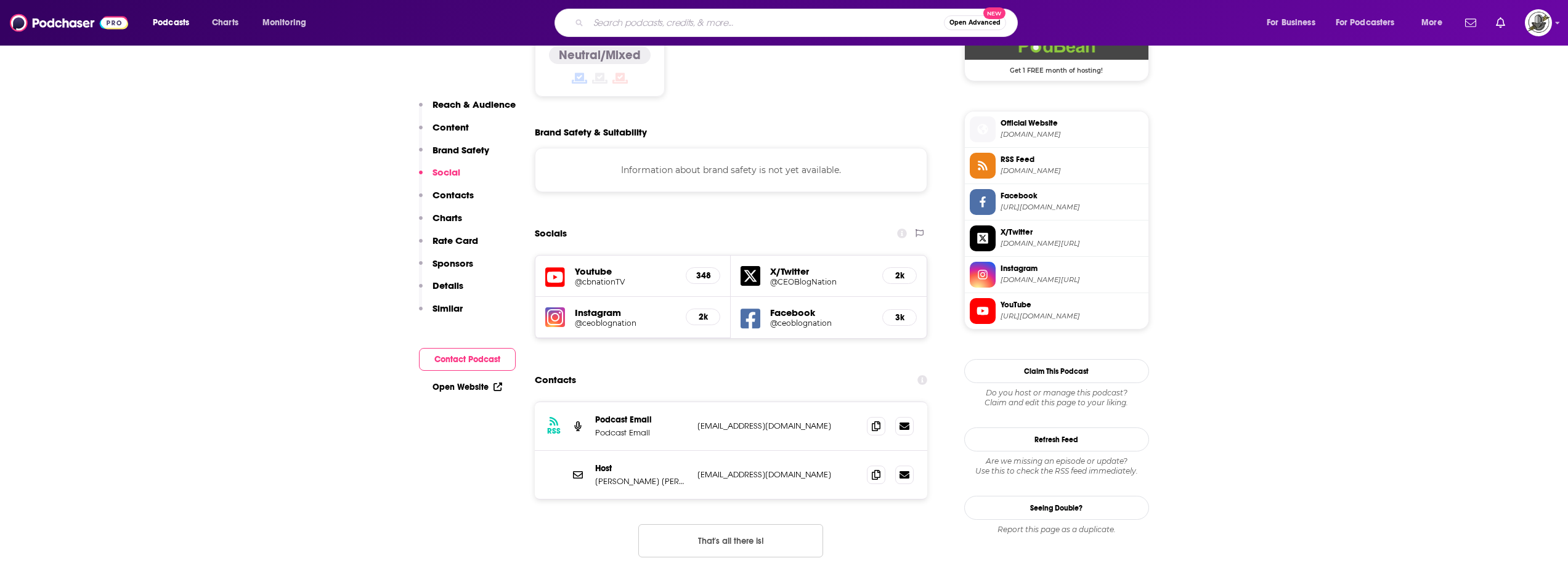
paste input "The UnNoticed Entrepreneur"
type input "The UnNoticed Entrepreneur"
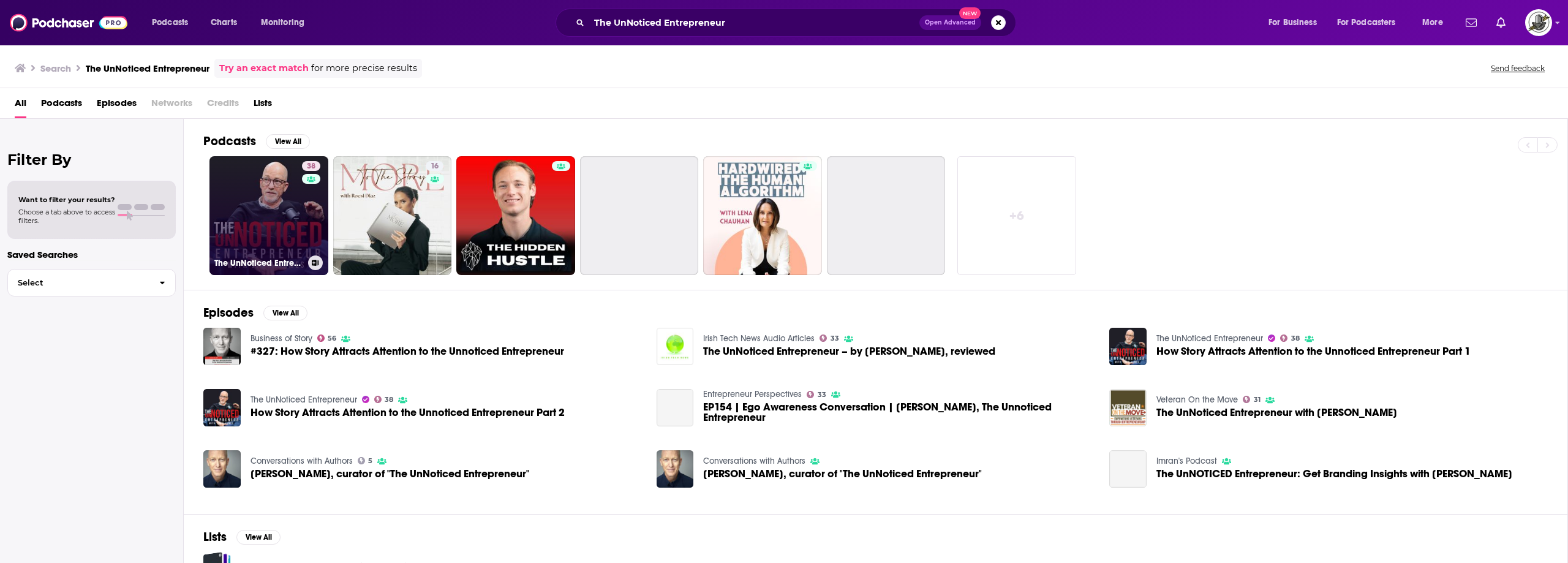
click at [313, 187] on div "38" at bounding box center [313, 208] width 22 height 94
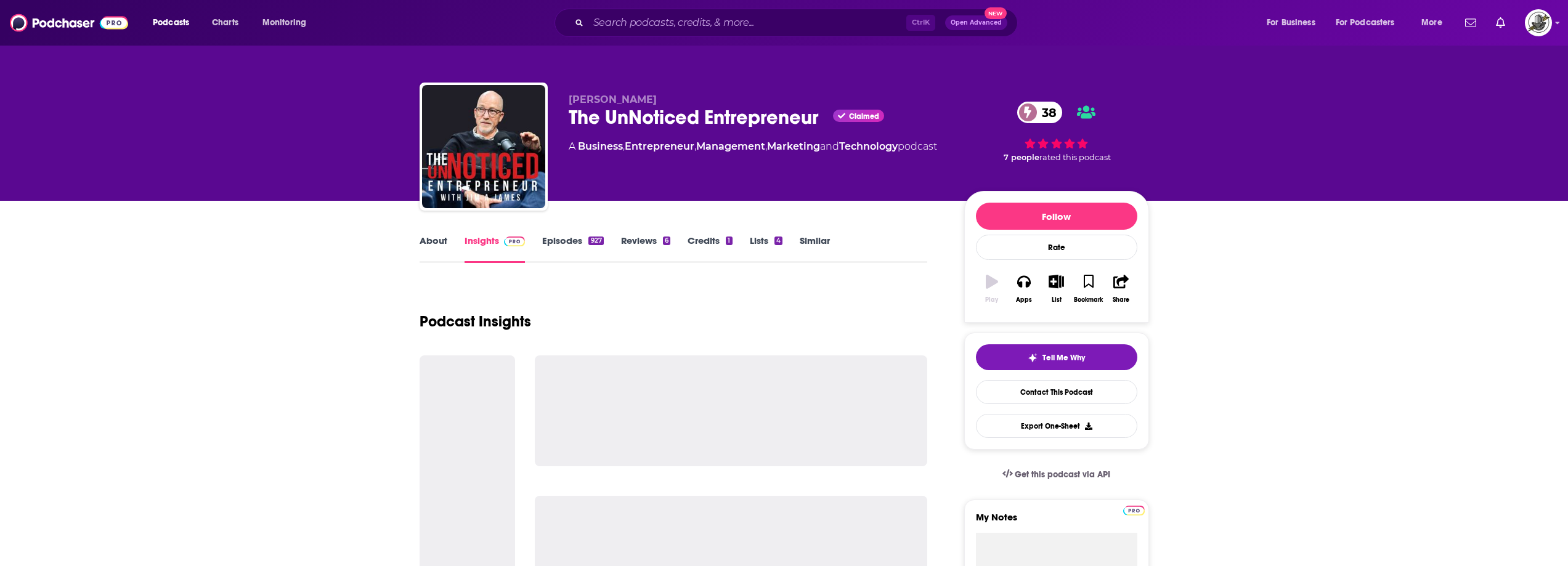
click at [767, 10] on div "Ctrl K Open Advanced New" at bounding box center [785, 23] width 463 height 29
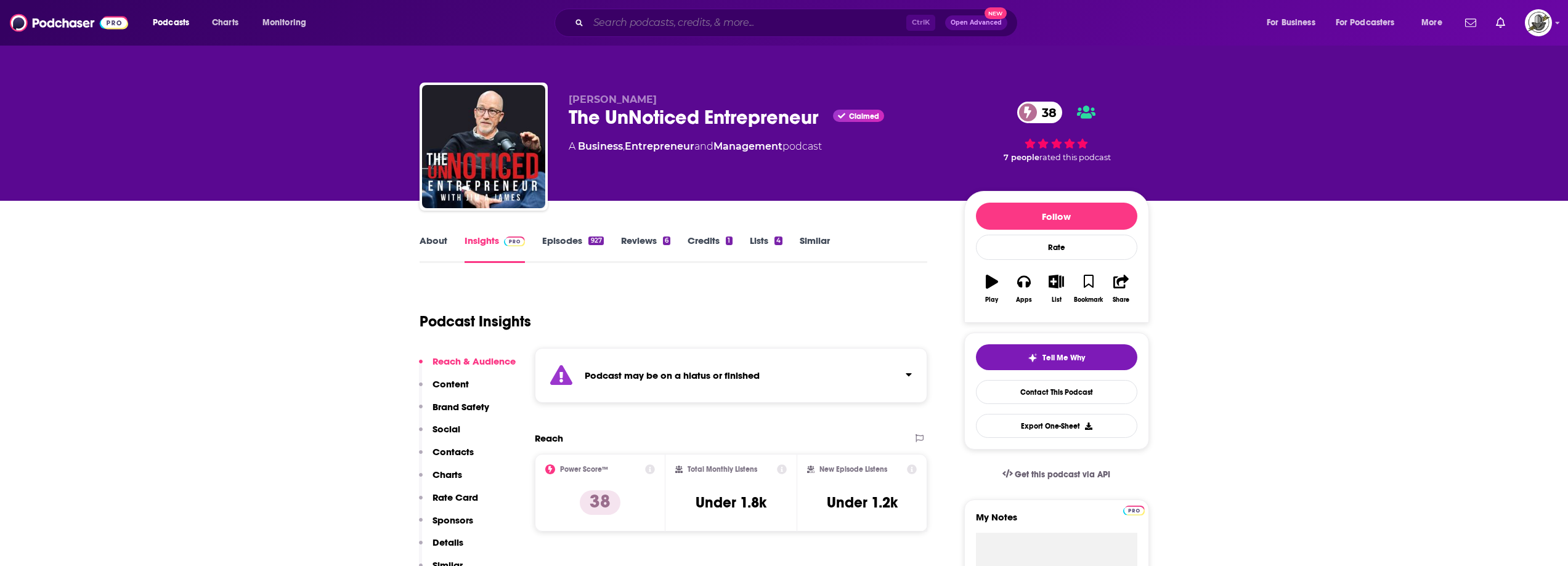
click at [825, 16] on input "Search podcasts, credits, & more..." at bounding box center [747, 23] width 318 height 20
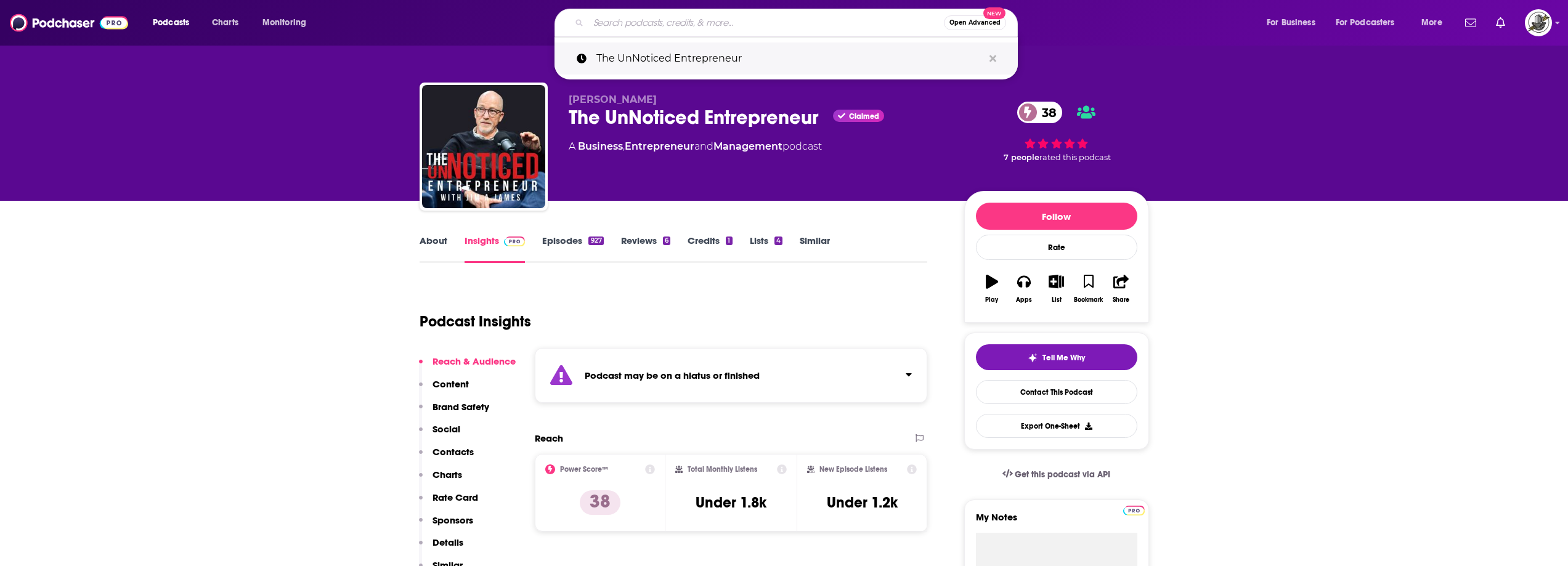
click at [993, 58] on icon "Search podcasts, credits, & more..." at bounding box center [993, 58] width 7 height 7
click at [729, 101] on p "[PERSON_NAME]" at bounding box center [757, 99] width 376 height 11
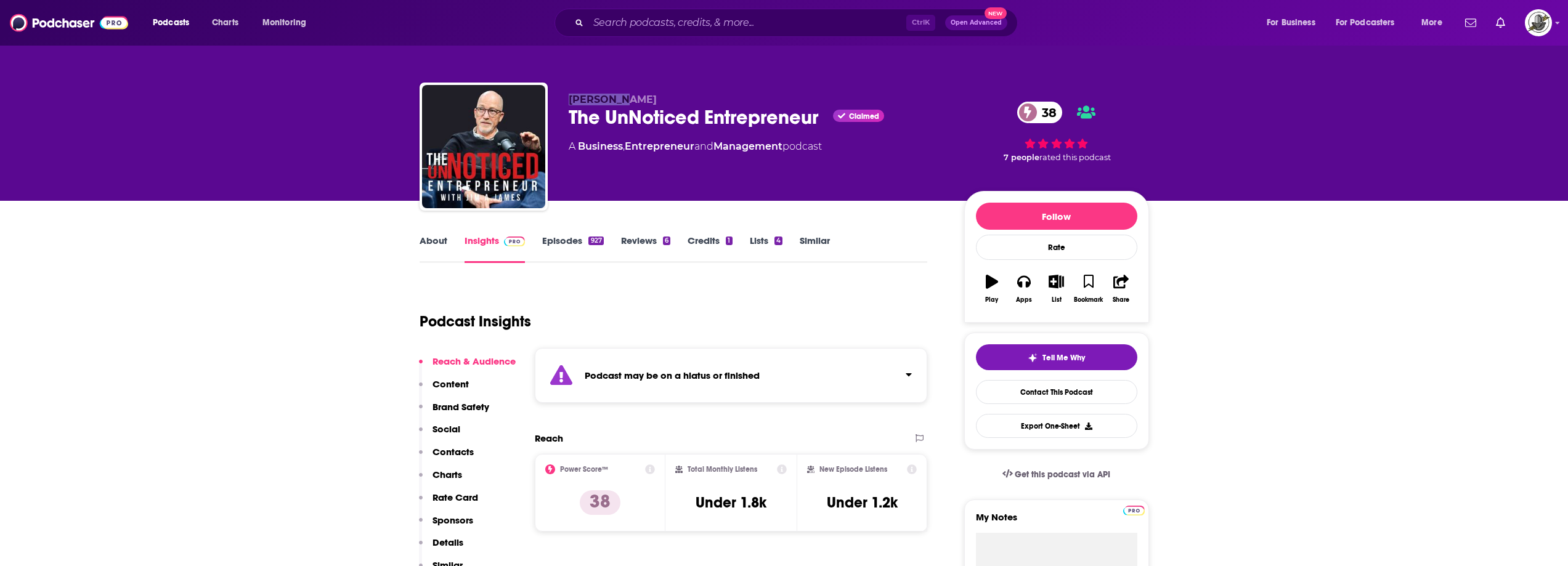
click at [561, 95] on div "[PERSON_NAME] The UnNoticed Entrepreneur Claimed 38 A Business , Entrepreneur a…" at bounding box center [784, 148] width 730 height 133
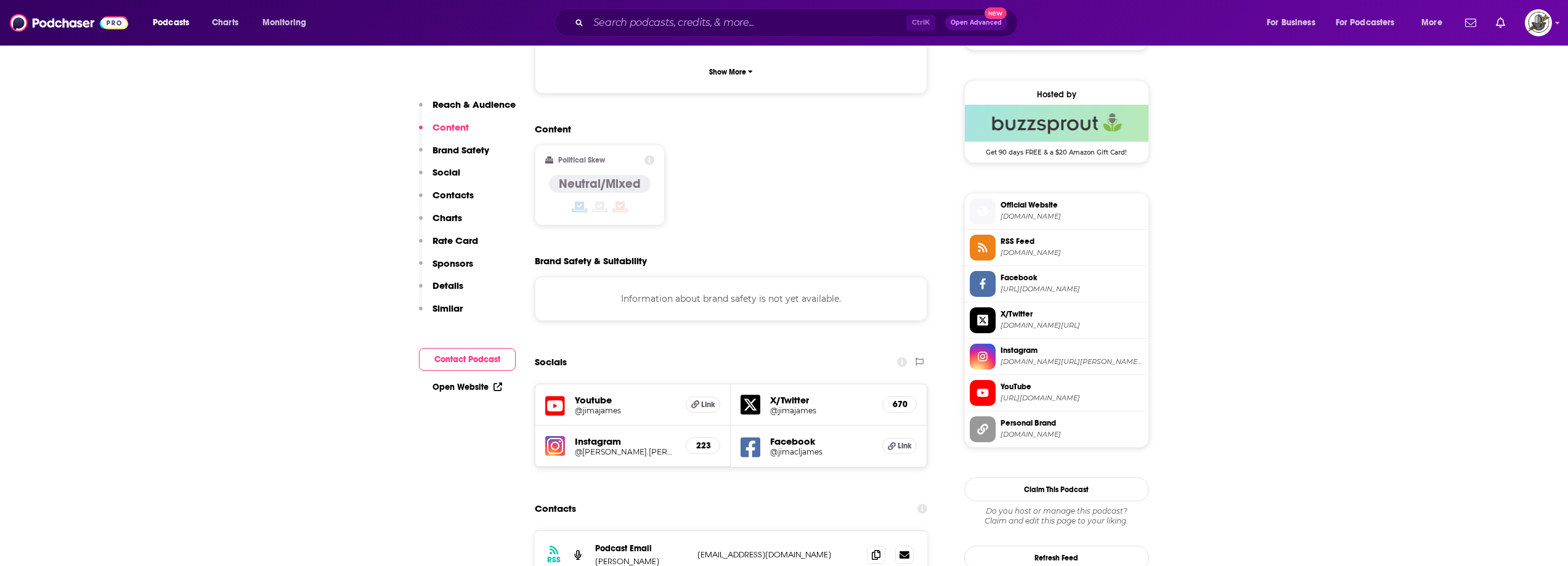
scroll to position [1169, 0]
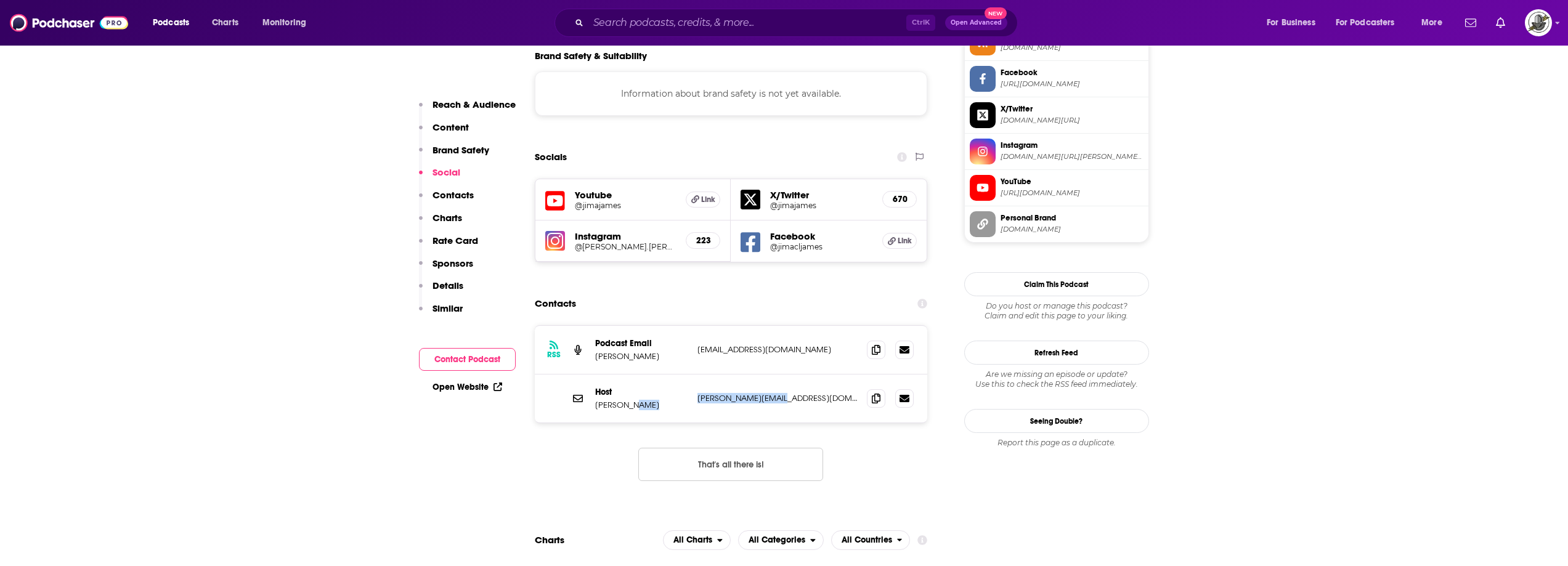
drag, startPoint x: 689, startPoint y: 357, endPoint x: 785, endPoint y: 357, distance: 96.0
click at [785, 374] on div "Host [PERSON_NAME] [PERSON_NAME][EMAIL_ADDRESS][DOMAIN_NAME] [PERSON_NAME][EMAI…" at bounding box center [731, 398] width 393 height 48
click at [561, 189] on icon at bounding box center [555, 201] width 20 height 23
click at [696, 29] on input "Search podcasts, credits, & more..." at bounding box center [747, 23] width 318 height 20
paste input "Everyday MBA"
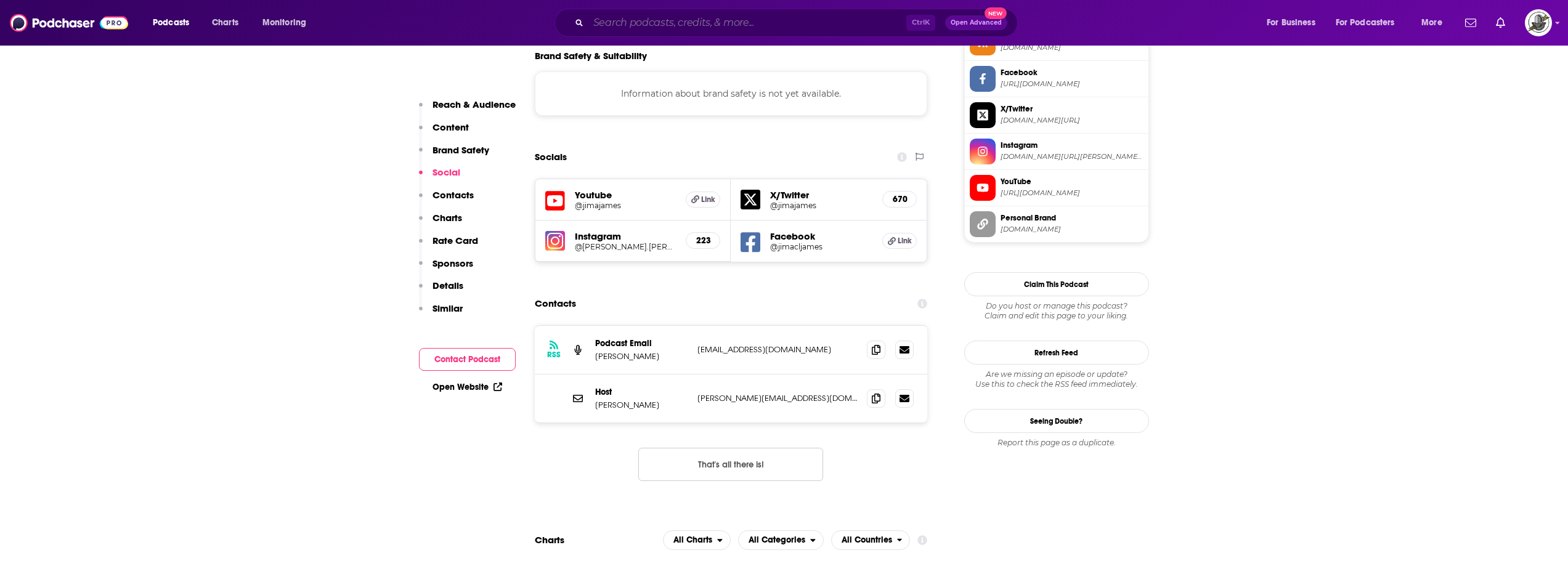
type input "Everyday MBA"
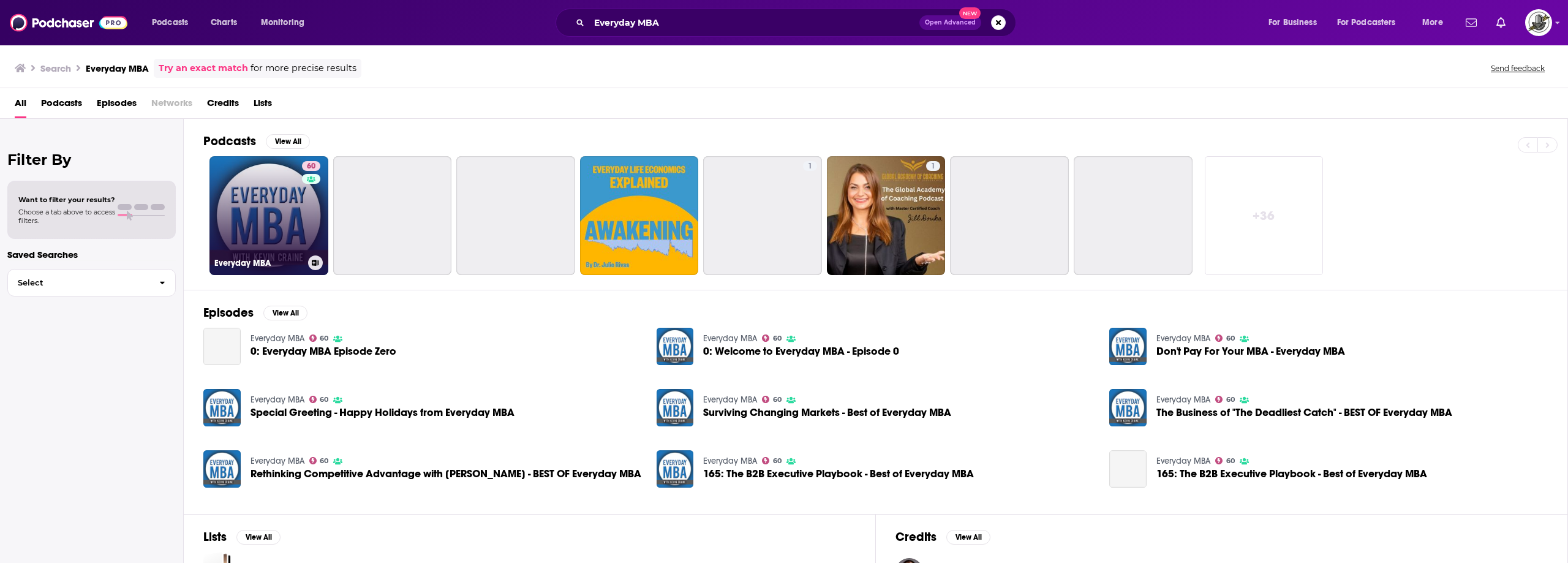
click at [326, 206] on link "60 Everyday MBA" at bounding box center [269, 216] width 119 height 119
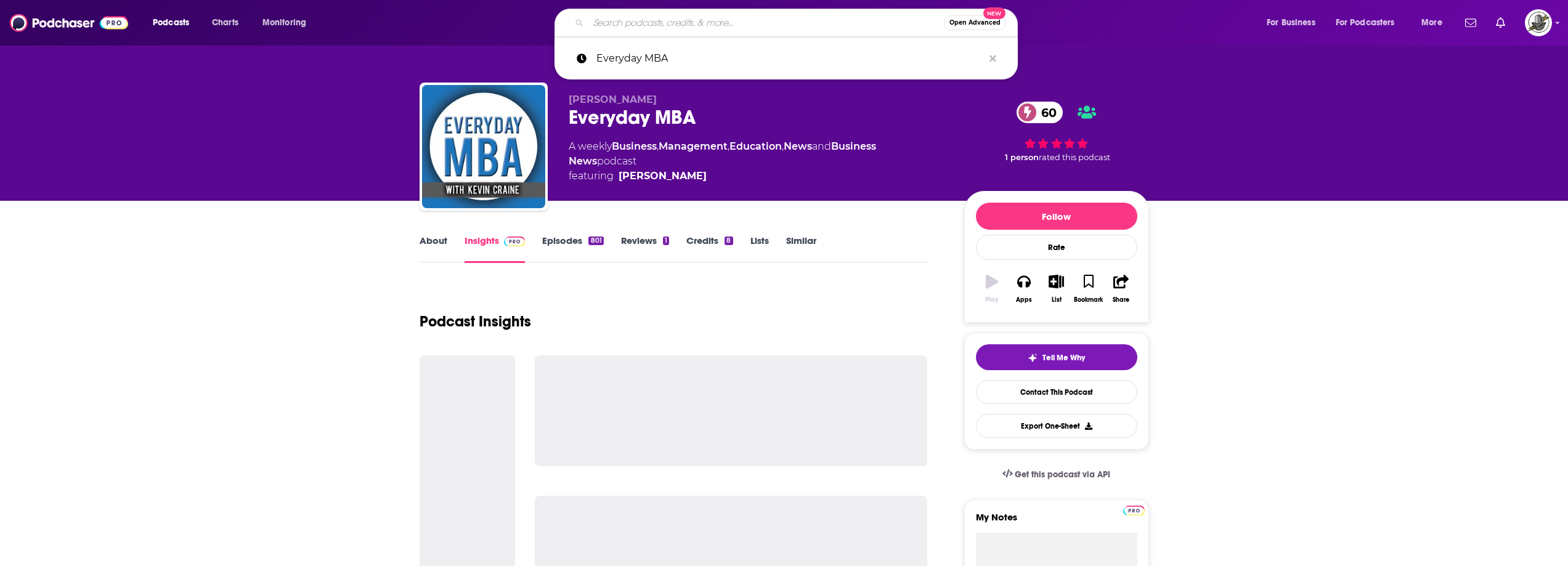
click at [806, 16] on input "Search podcasts, credits, & more..." at bounding box center [765, 23] width 355 height 20
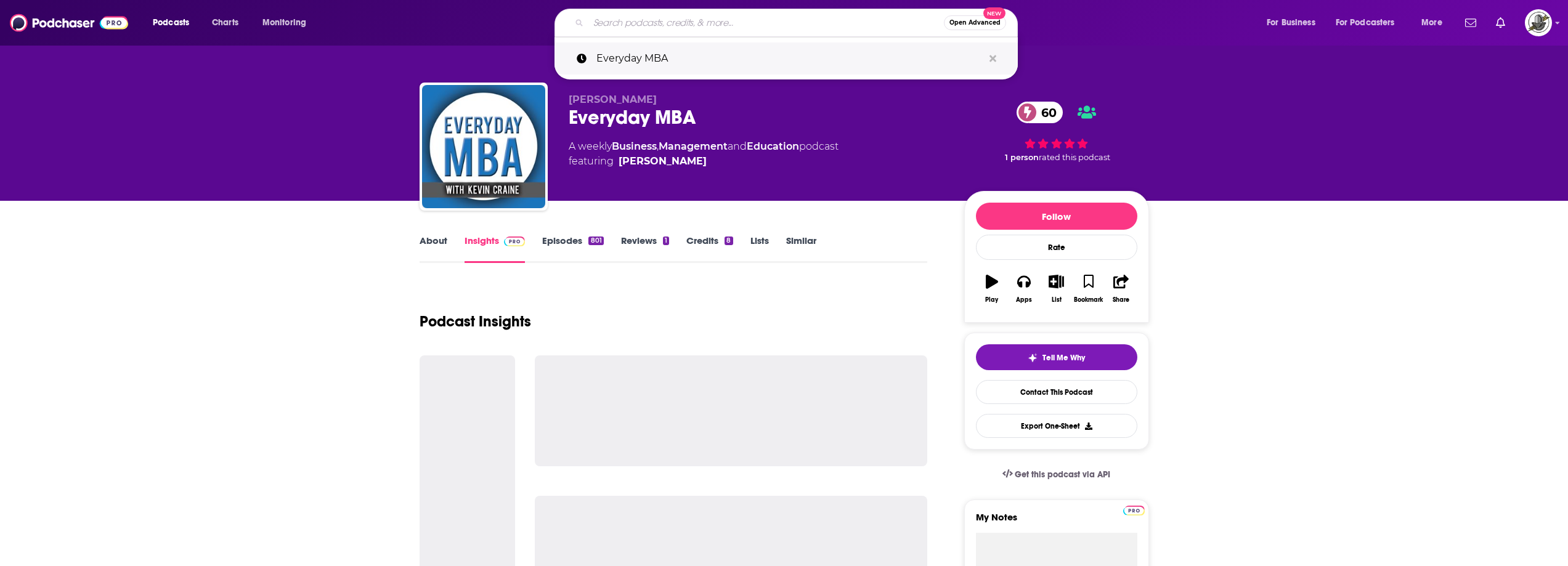
click at [994, 56] on icon "Search podcasts, credits, & more..." at bounding box center [993, 58] width 7 height 7
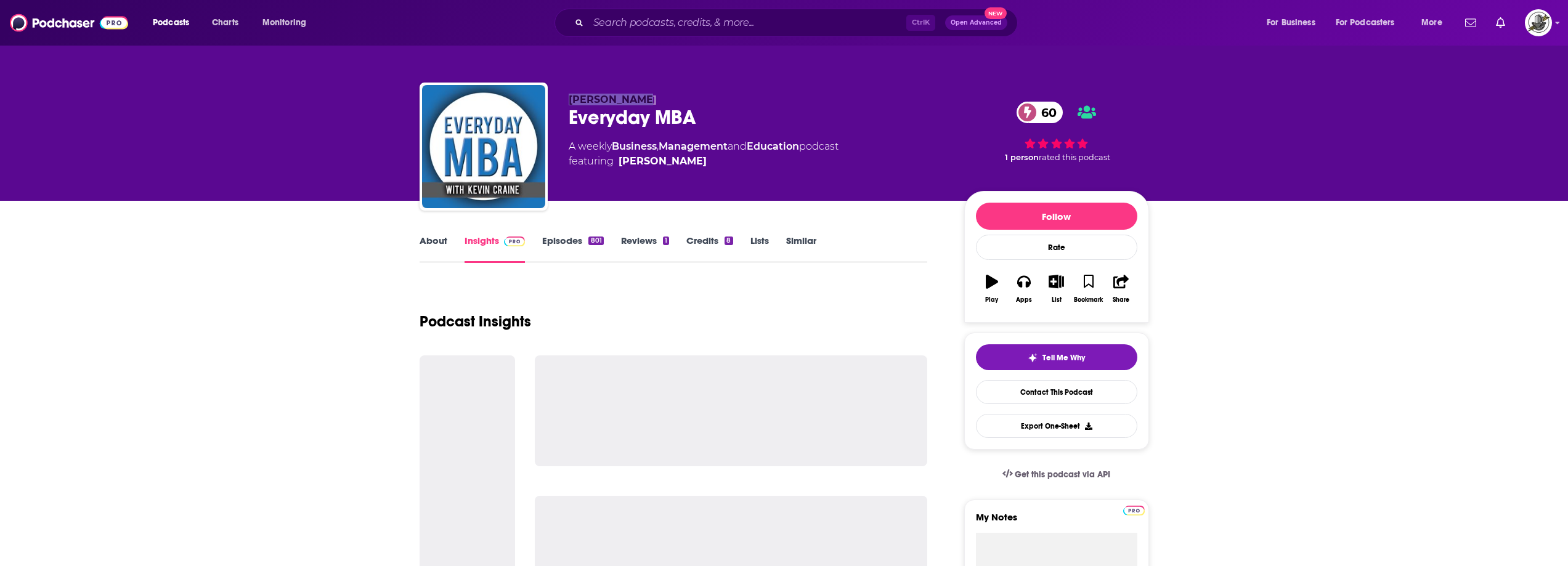
drag, startPoint x: 634, startPoint y: 95, endPoint x: 571, endPoint y: 95, distance: 63.0
click at [571, 95] on p "[PERSON_NAME]" at bounding box center [757, 99] width 376 height 11
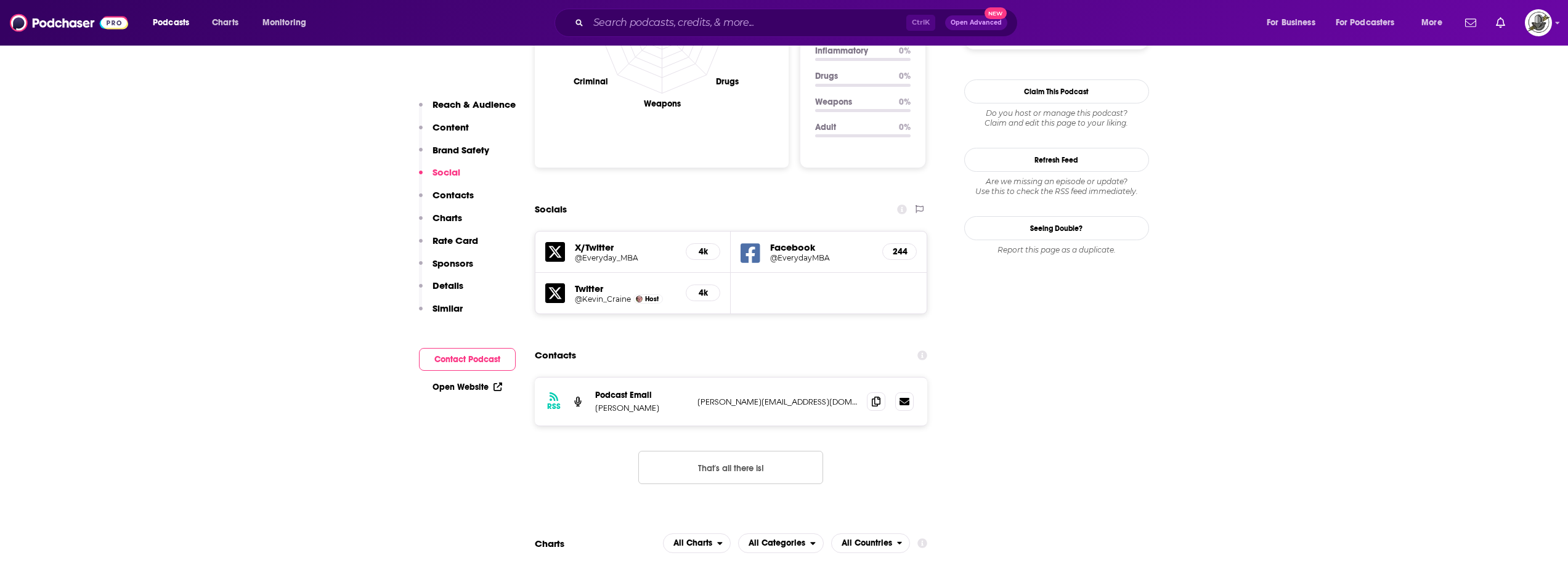
scroll to position [1293, 0]
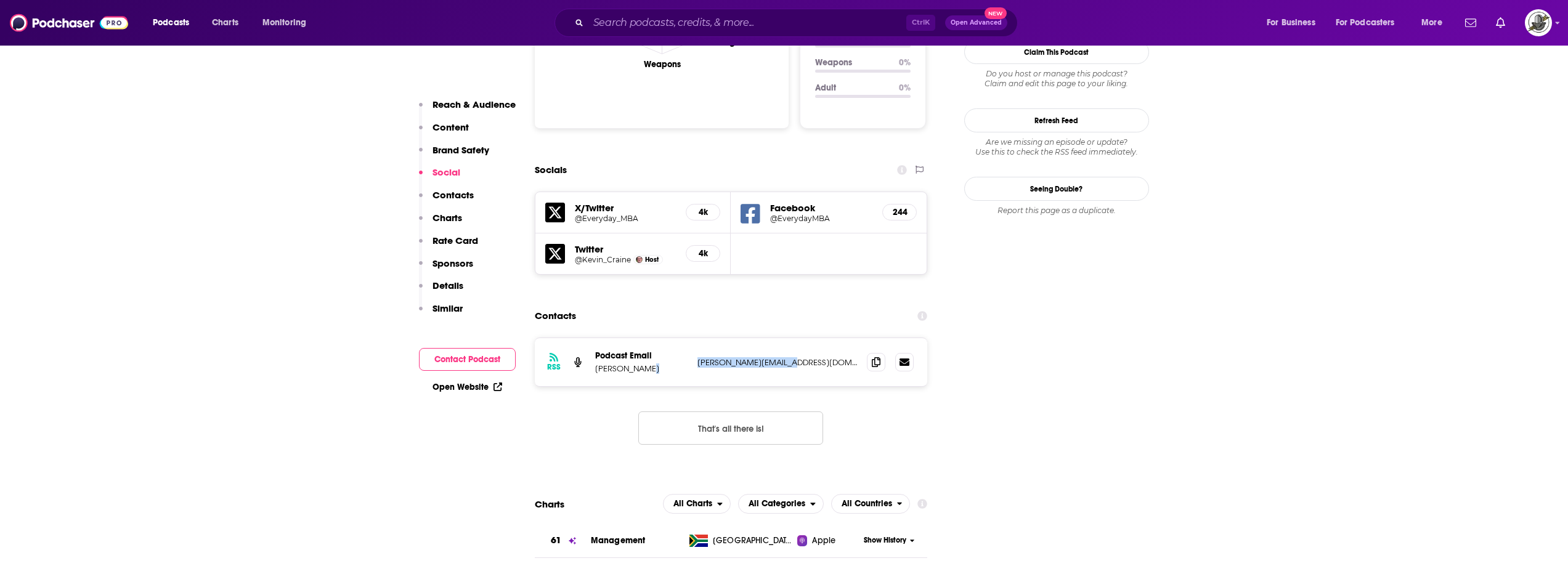
drag, startPoint x: 691, startPoint y: 329, endPoint x: 808, endPoint y: 328, distance: 117.0
click at [808, 338] on div "RSS Podcast Email [PERSON_NAME] [PERSON_NAME][EMAIL_ADDRESS][DOMAIN_NAME] [PERS…" at bounding box center [731, 361] width 393 height 48
click at [733, 29] on input "Search podcasts, credits, & more..." at bounding box center [747, 23] width 318 height 20
paste input "The Thought Leader Revolution Podcast"
type input "The Thought Leader Revolution Podcast"
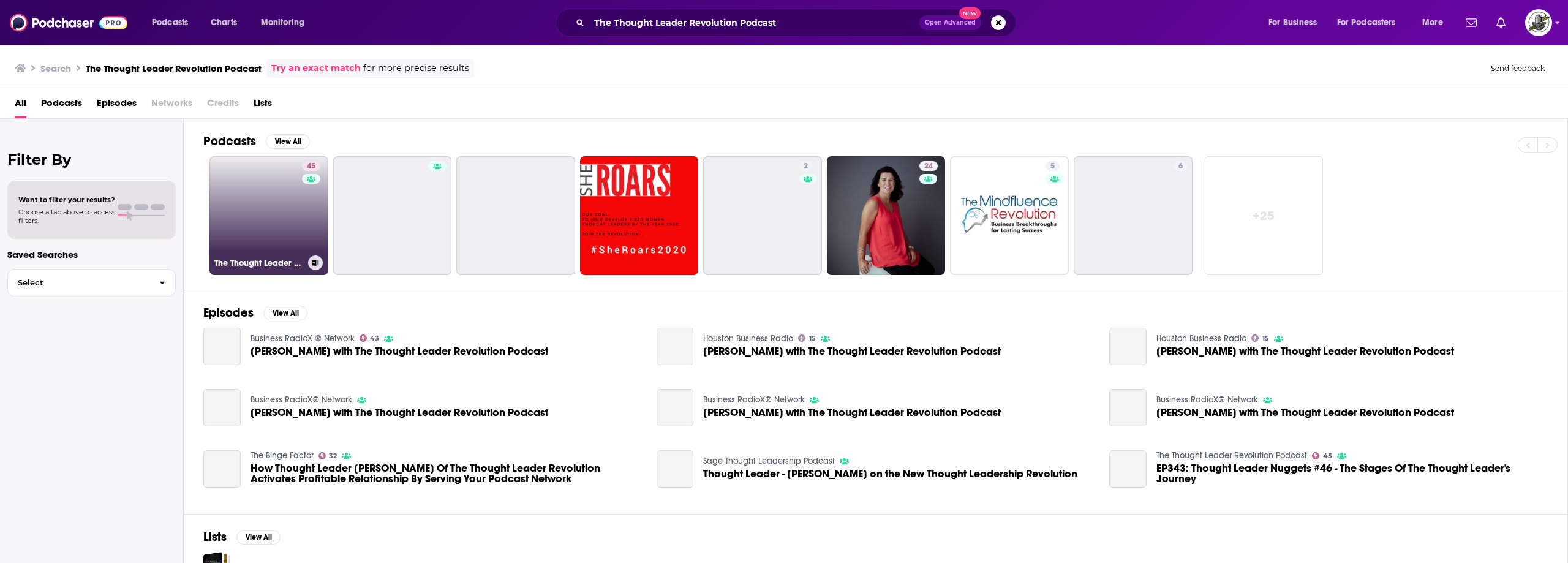
click at [316, 208] on div "45" at bounding box center [313, 208] width 22 height 94
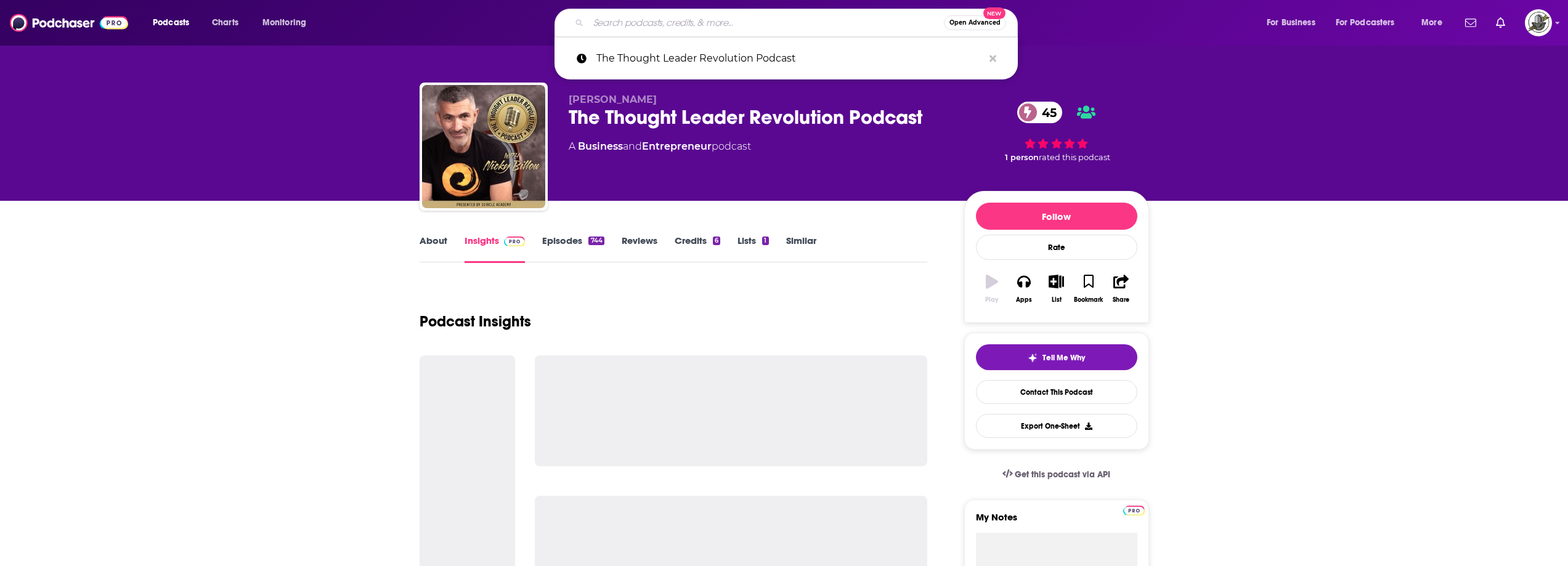
click at [757, 21] on input "Search podcasts, credits, & more..." at bounding box center [765, 23] width 355 height 20
click at [990, 59] on icon "Search podcasts, credits, & more..." at bounding box center [993, 58] width 7 height 7
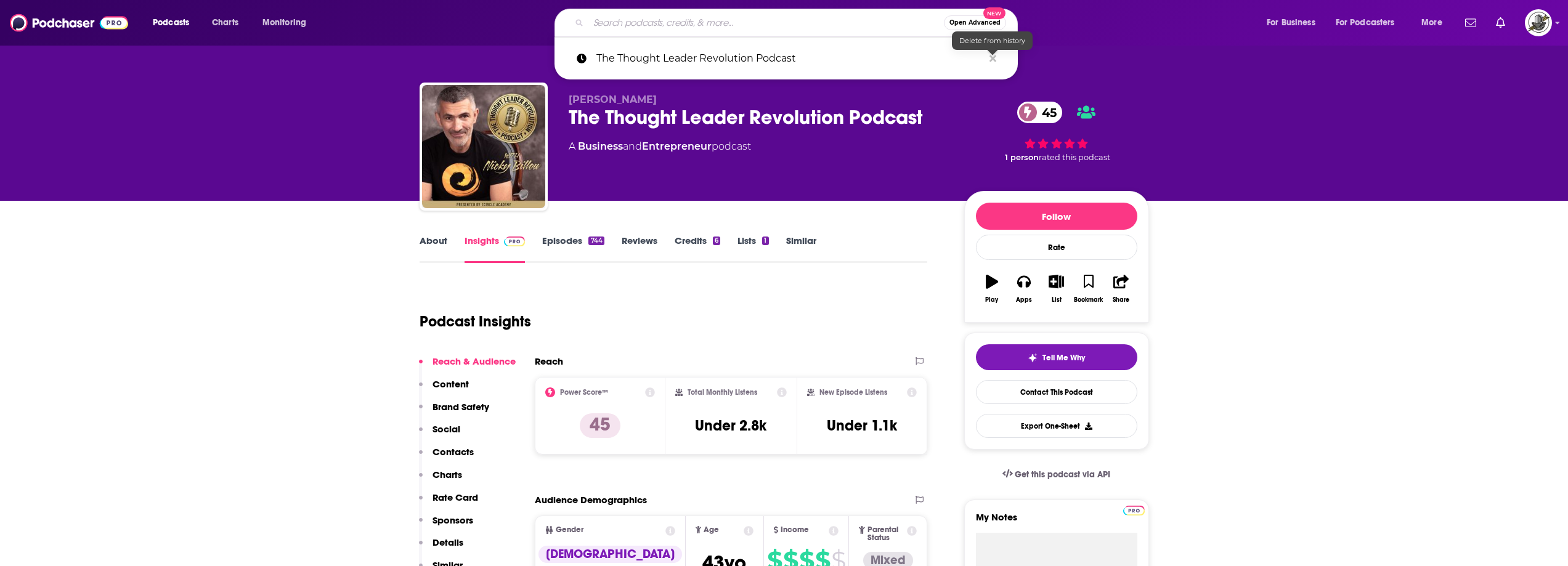
click at [790, 98] on p "[PERSON_NAME]" at bounding box center [757, 99] width 376 height 11
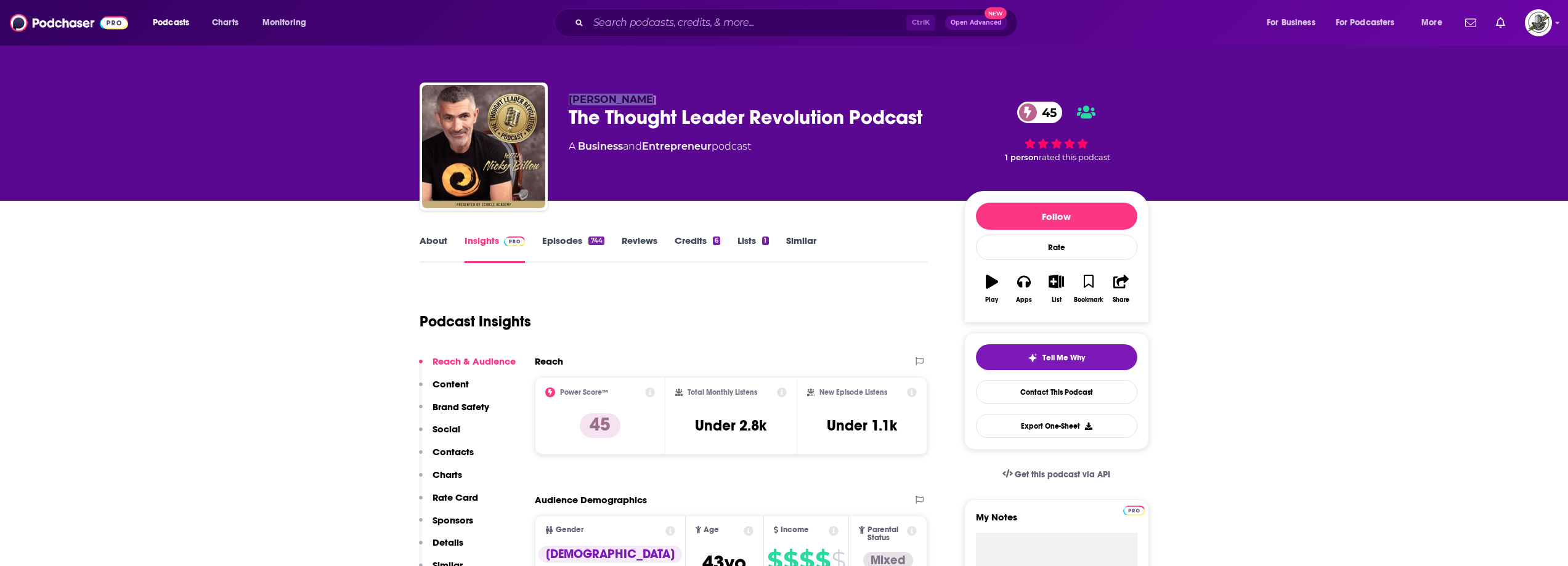
drag, startPoint x: 620, startPoint y: 99, endPoint x: 571, endPoint y: 99, distance: 49.0
click at [571, 99] on div "[PERSON_NAME] The Thought Leader Revolution Podcast 45 A Business and Entrepren…" at bounding box center [784, 148] width 730 height 133
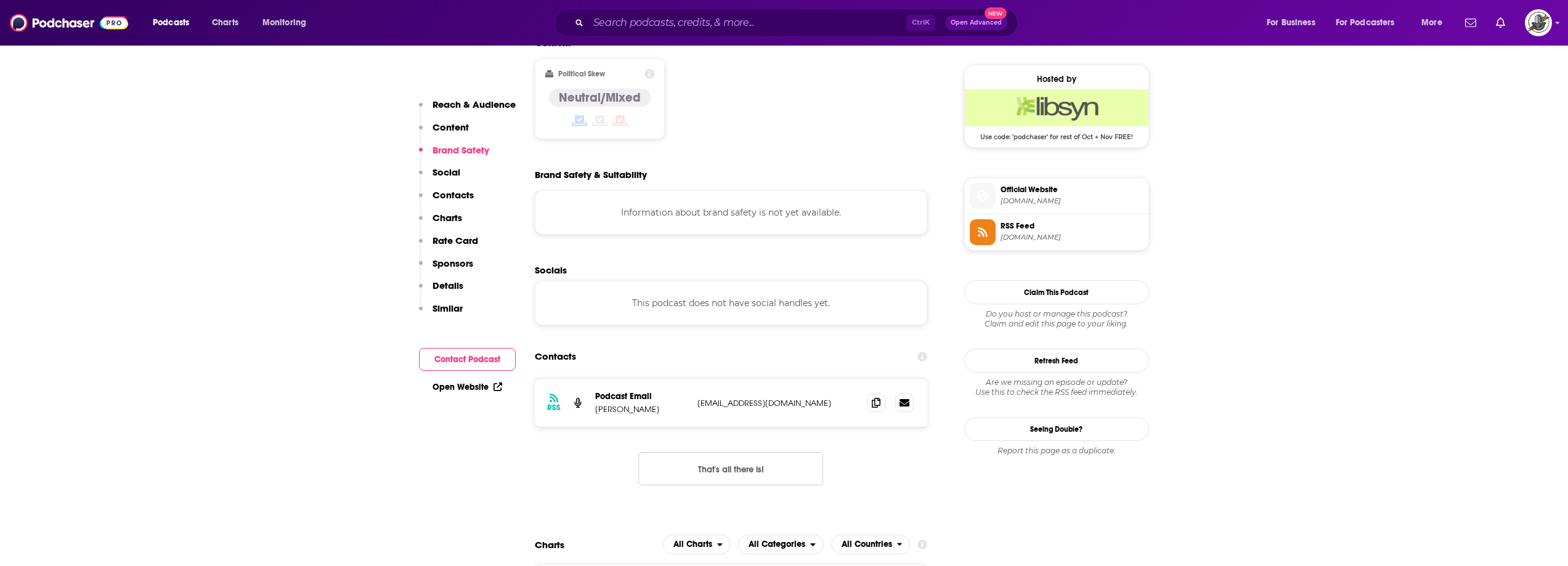
scroll to position [985, 0]
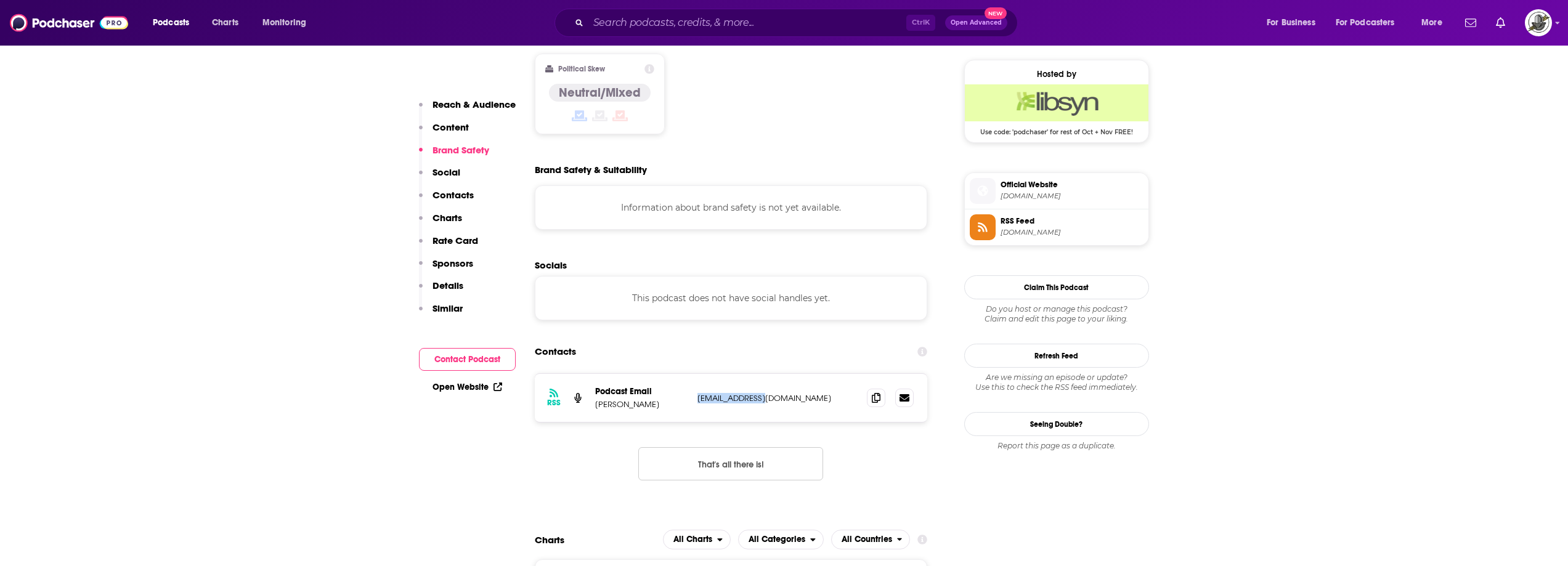
drag, startPoint x: 695, startPoint y: 336, endPoint x: 778, endPoint y: 333, distance: 83.1
click at [778, 373] on div "RSS Podcast Email [PERSON_NAME] [EMAIL_ADDRESS][DOMAIN_NAME] [EMAIL_ADDRESS][DO…" at bounding box center [731, 397] width 393 height 48
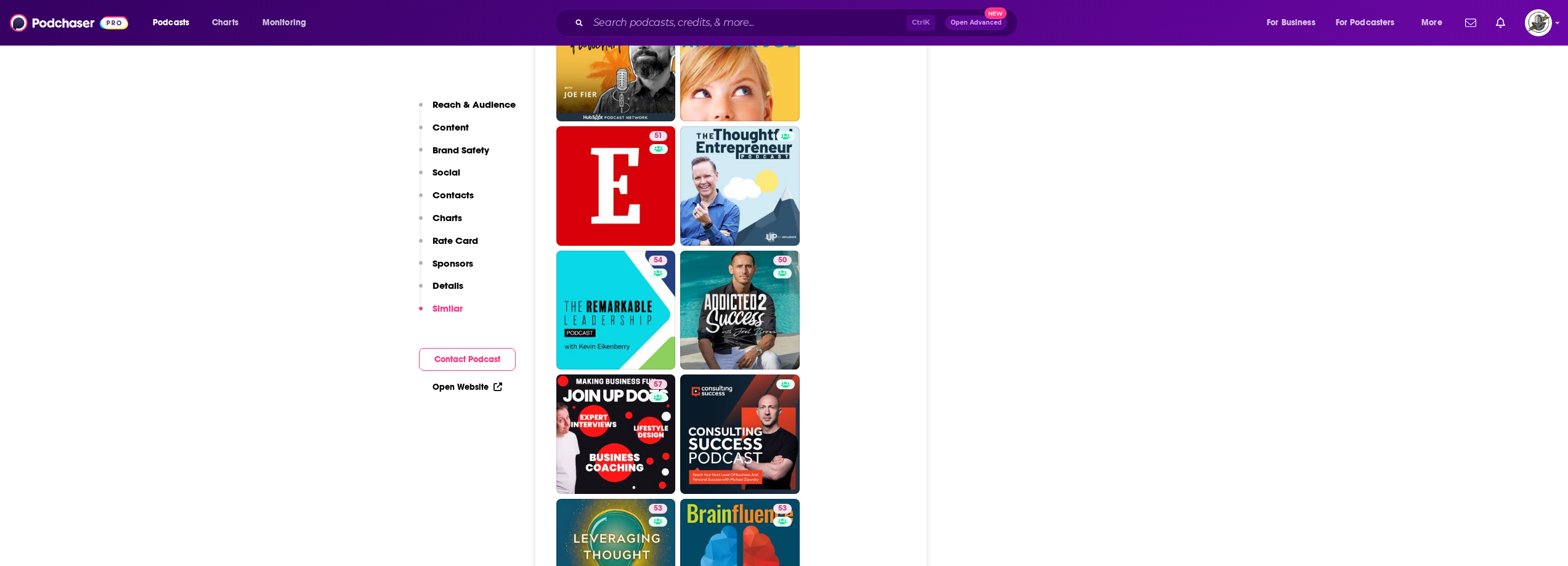
scroll to position [2401, 0]
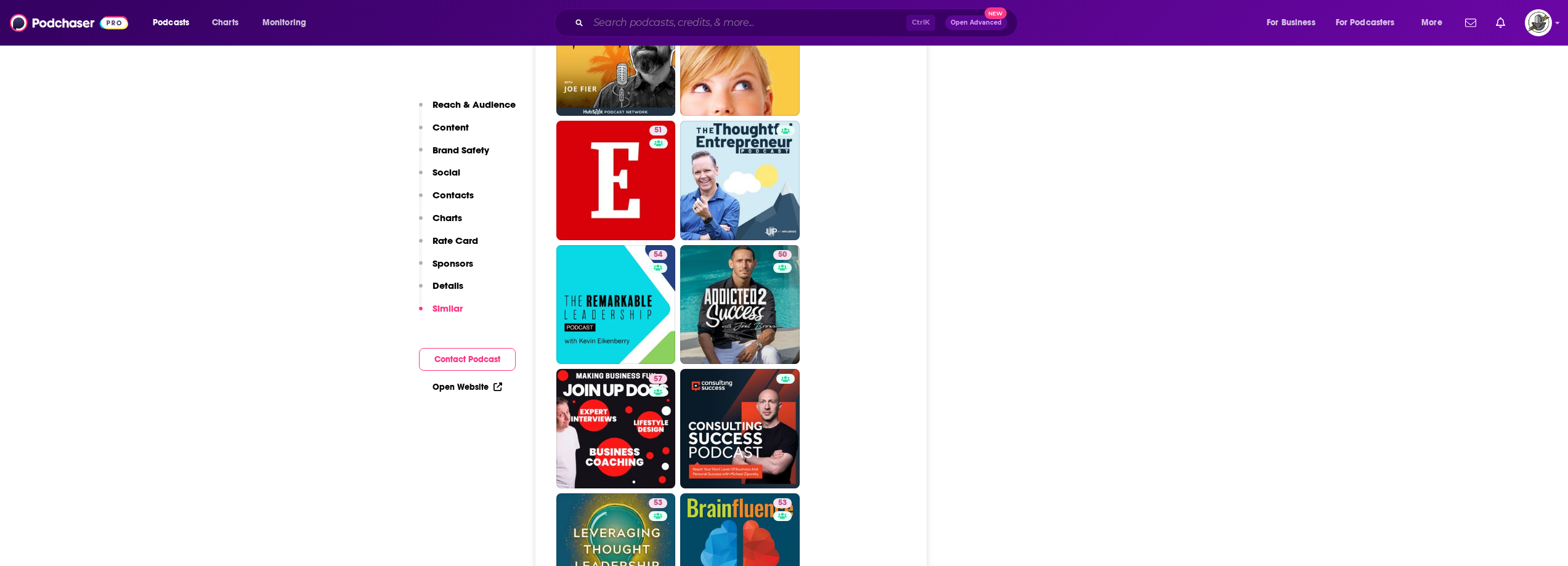
click at [668, 14] on input "Search podcasts, credits, & more..." at bounding box center [747, 23] width 318 height 20
paste input "Relationships Rule"
type input "Relationships Rule"
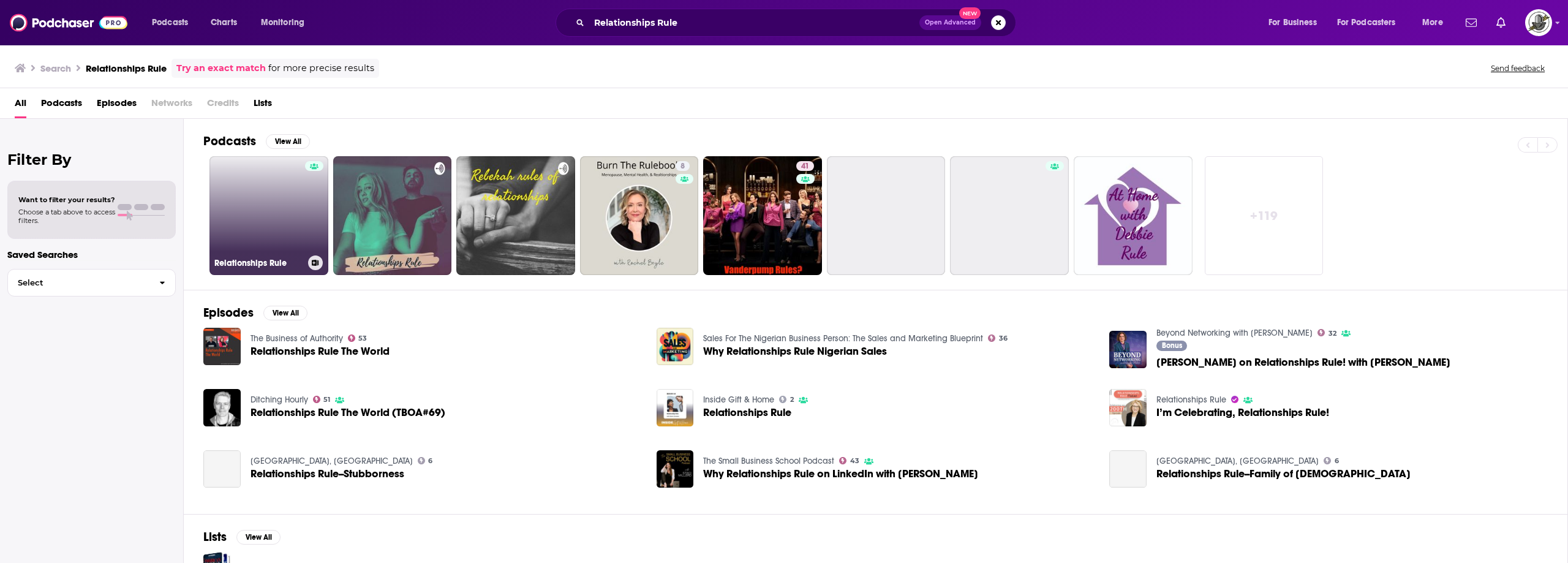
click at [269, 206] on link "Relationships Rule" at bounding box center [269, 216] width 119 height 119
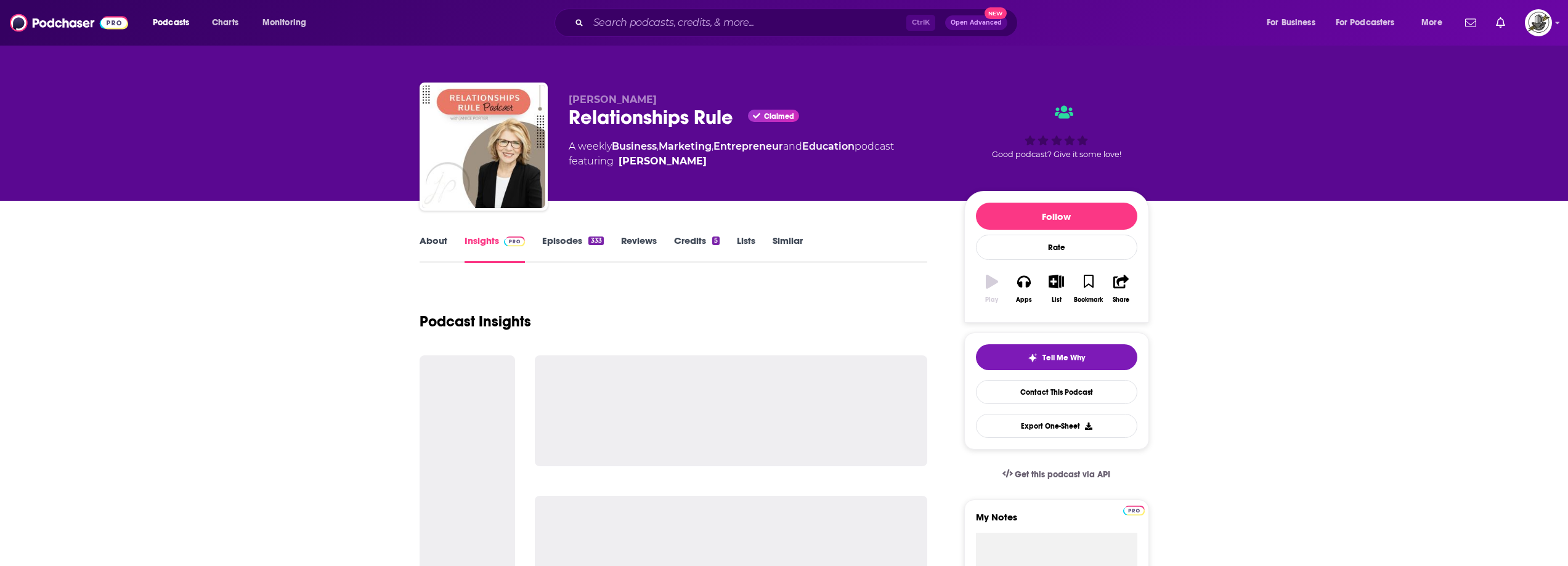
click at [706, 8] on div "Podcasts Charts Monitoring Ctrl K Open Advanced New For Business For Podcasters…" at bounding box center [784, 23] width 1568 height 45
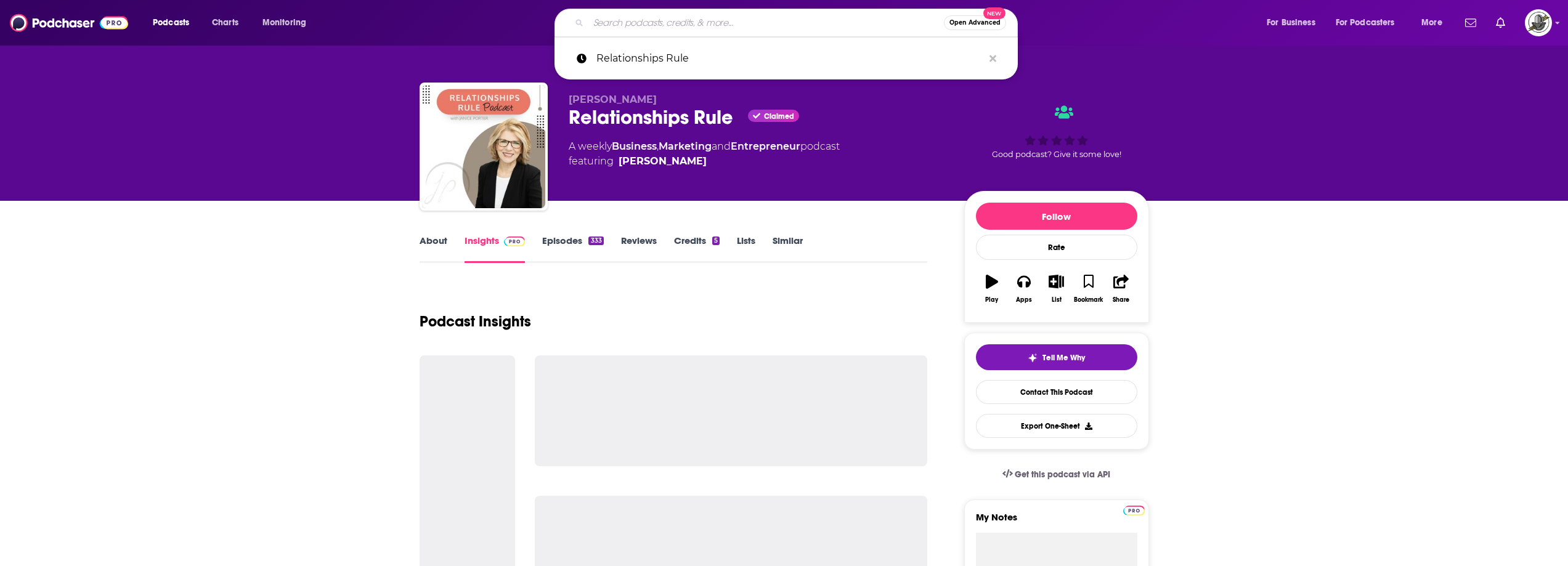
click at [716, 16] on input "Search podcasts, credits, & more..." at bounding box center [765, 23] width 355 height 20
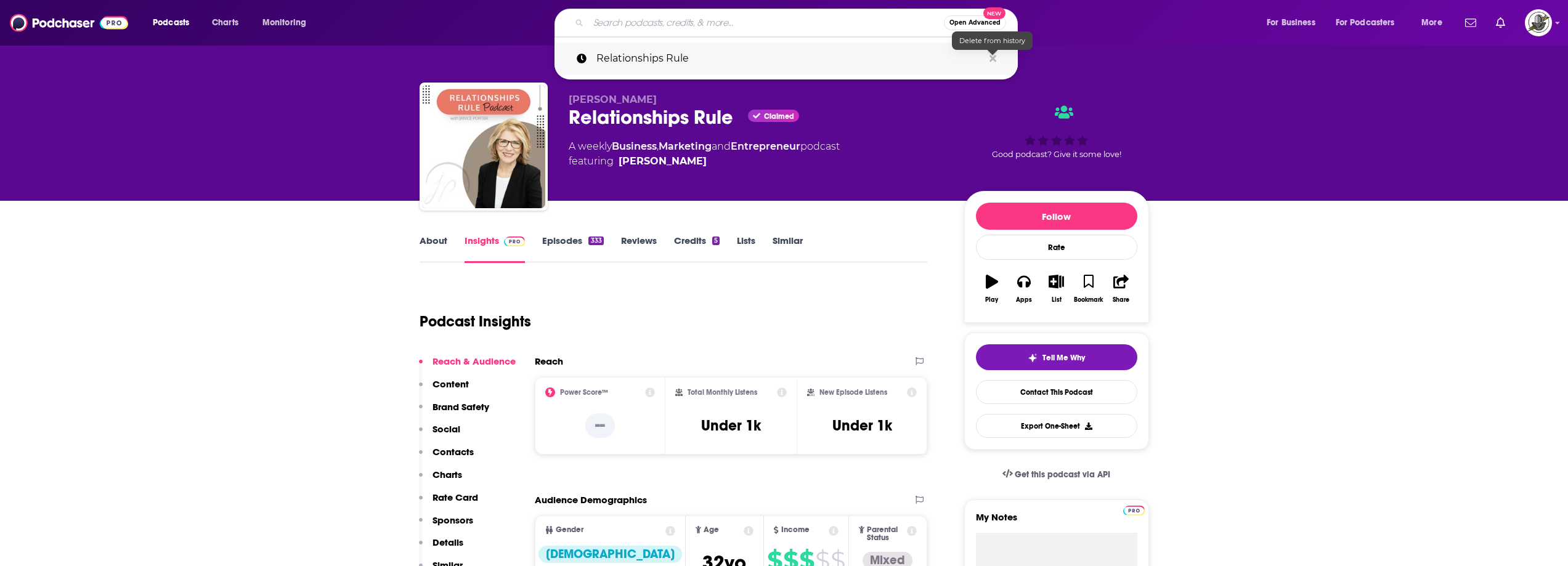
click at [992, 57] on icon "Search podcasts, credits, & more..." at bounding box center [993, 58] width 7 height 7
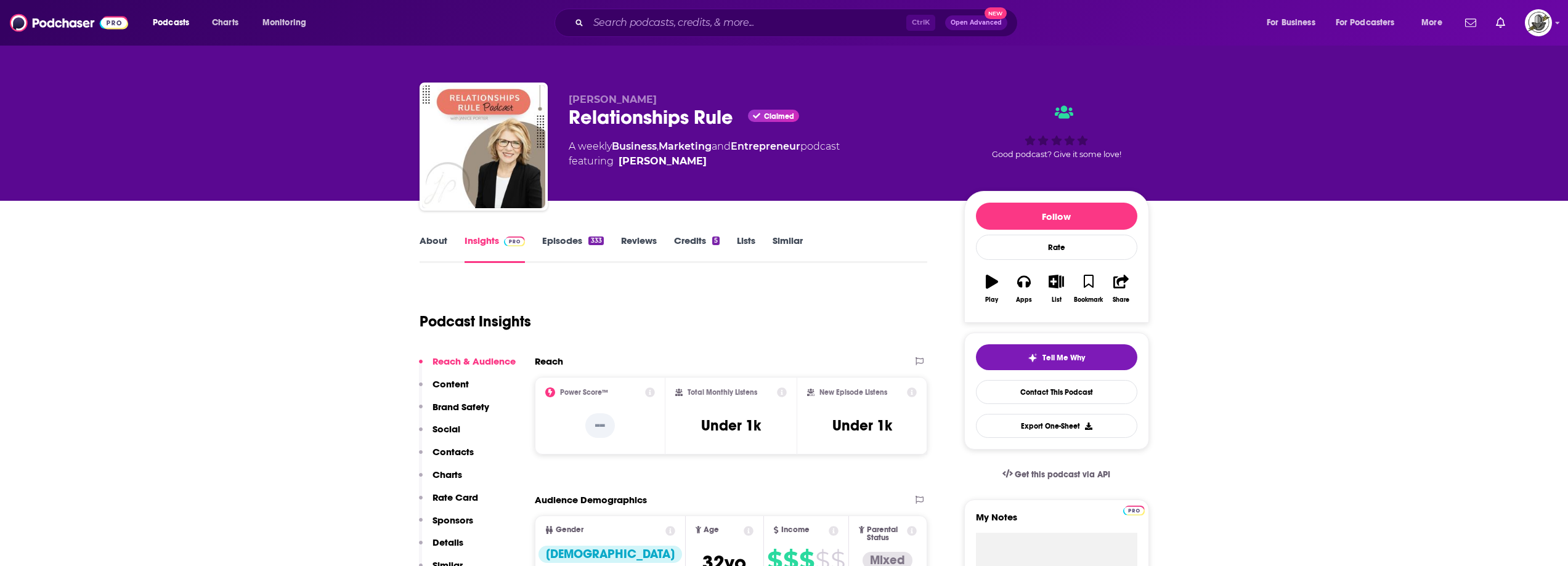
click at [665, 95] on p "[PERSON_NAME]" at bounding box center [757, 99] width 376 height 11
drag, startPoint x: 654, startPoint y: 98, endPoint x: 557, endPoint y: 96, distance: 97.0
click at [557, 96] on div "[PERSON_NAME] Relationships Rule Claimed A weekly Business , Marketing and Entr…" at bounding box center [784, 148] width 730 height 133
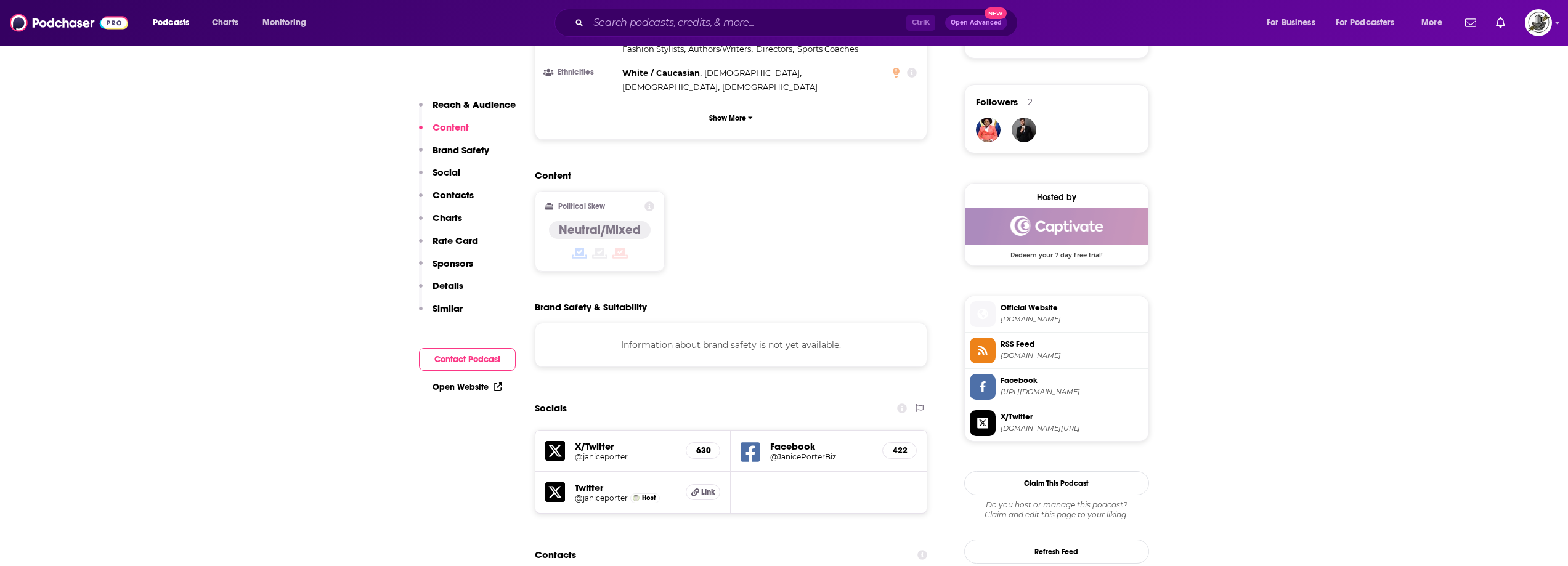
scroll to position [1047, 0]
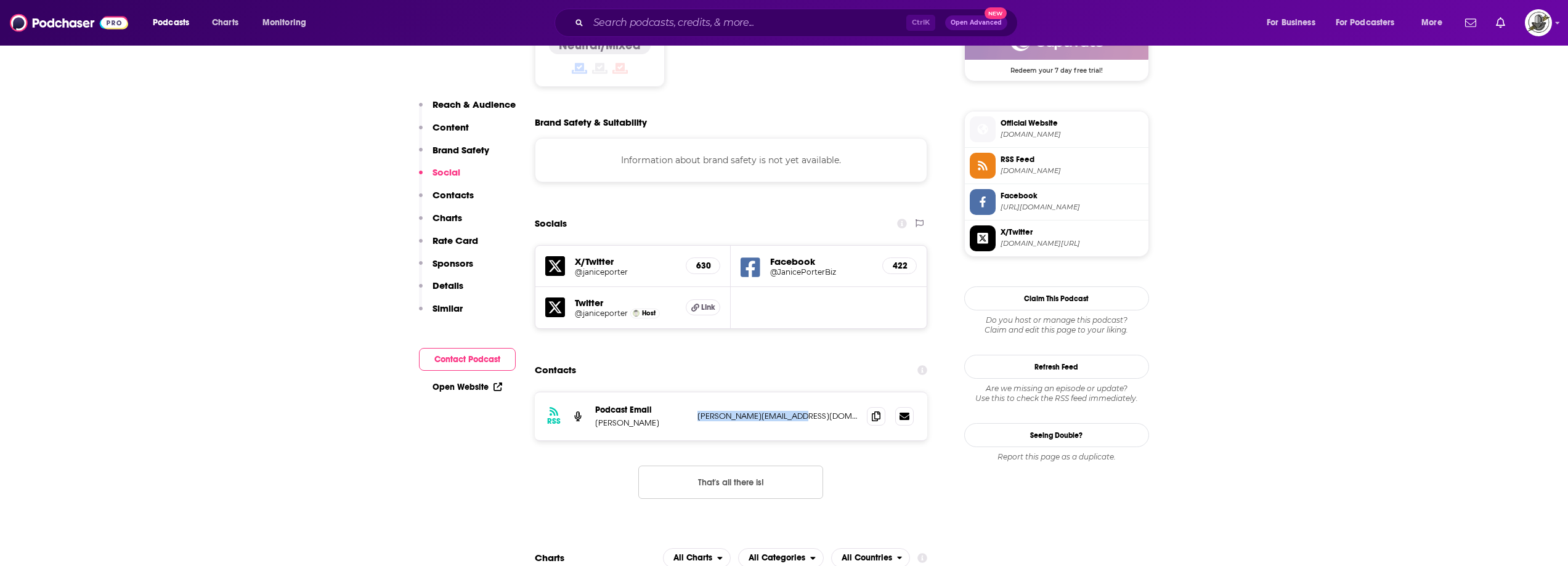
drag, startPoint x: 699, startPoint y: 357, endPoint x: 813, endPoint y: 359, distance: 114.0
click at [813, 392] on div "RSS Podcast Email [PERSON_NAME] [PERSON_NAME][EMAIL_ADDRESS][DOMAIN_NAME] [PERS…" at bounding box center [731, 416] width 393 height 48
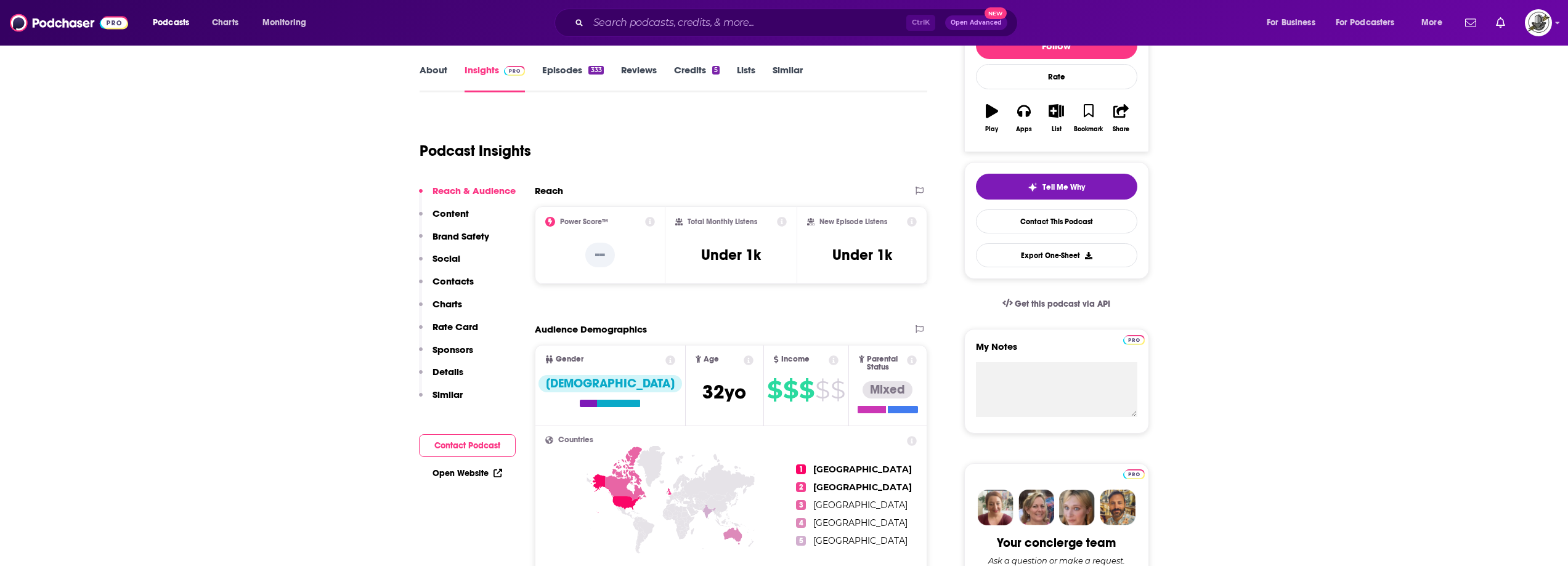
scroll to position [0, 0]
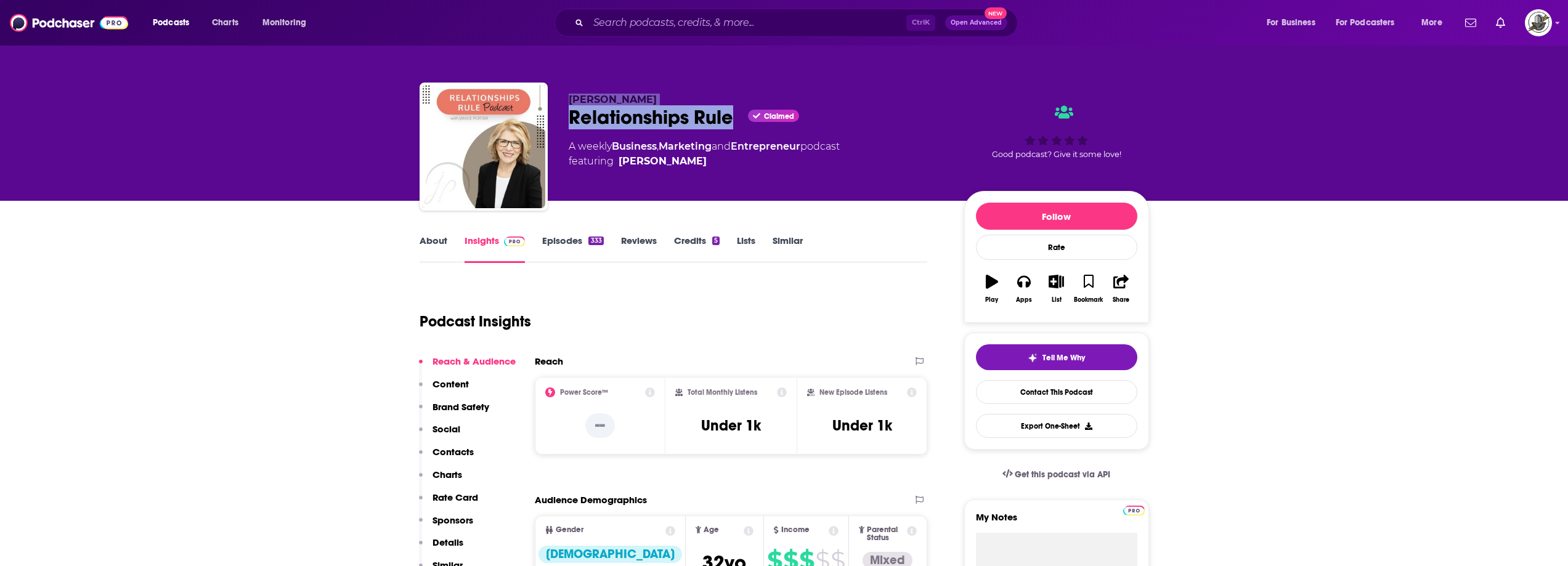
drag, startPoint x: 566, startPoint y: 105, endPoint x: 731, endPoint y: 122, distance: 165.9
click at [731, 122] on div "[PERSON_NAME] Relationships Rule Claimed A weekly Business , Marketing and Entr…" at bounding box center [784, 148] width 730 height 133
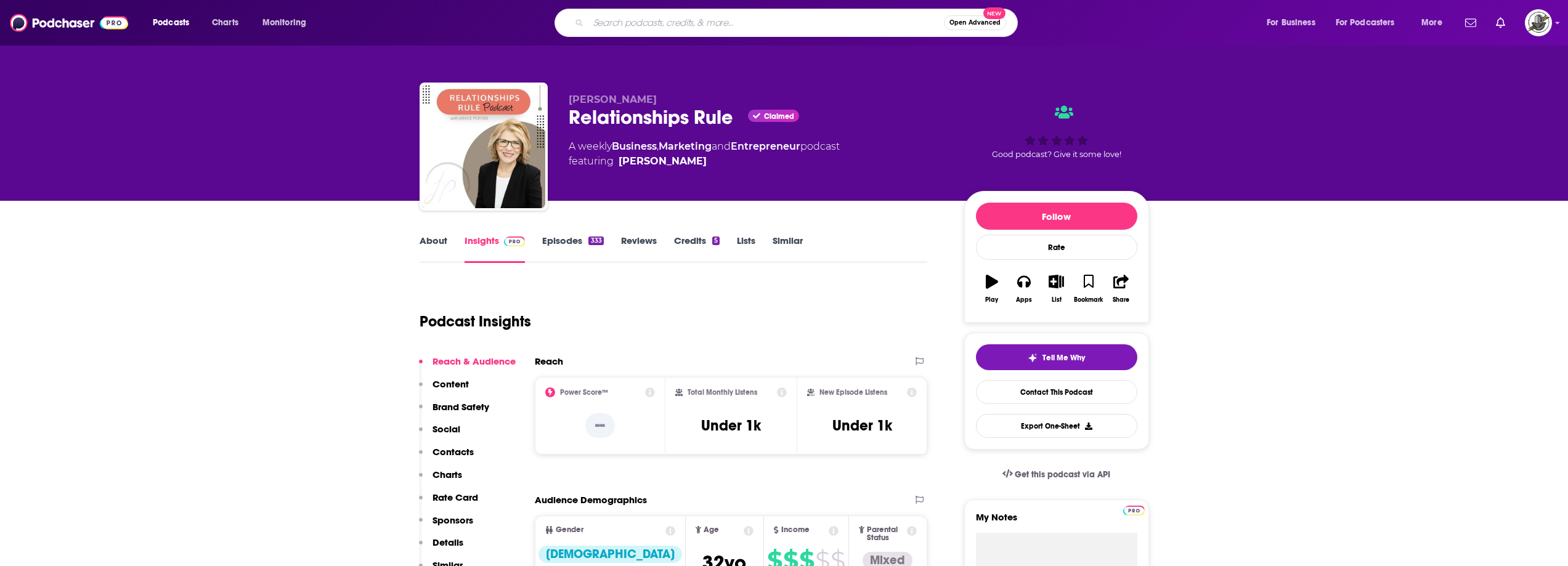
click at [659, 23] on input "Search podcasts, credits, & more..." at bounding box center [765, 23] width 355 height 20
paste input "[PERSON_NAME]'D UP!"
type input "[PERSON_NAME]'D UP!"
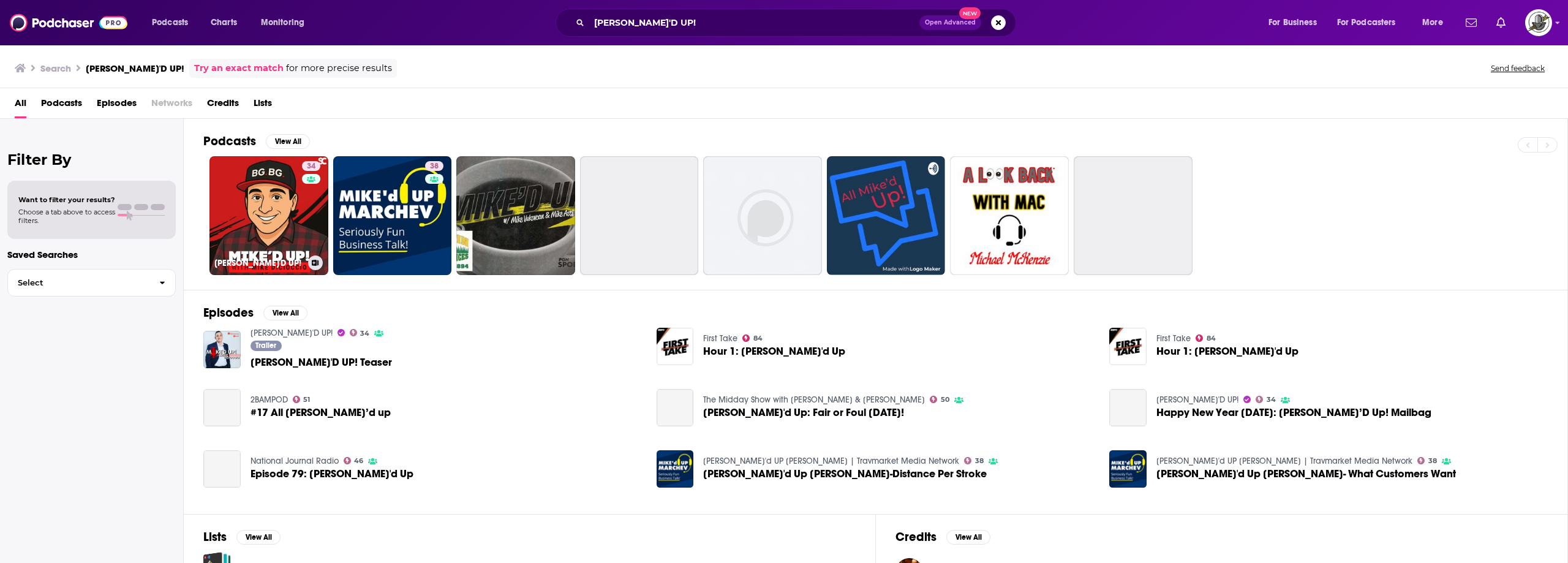
click at [296, 242] on link "34 [PERSON_NAME]'D UP!" at bounding box center [269, 216] width 119 height 119
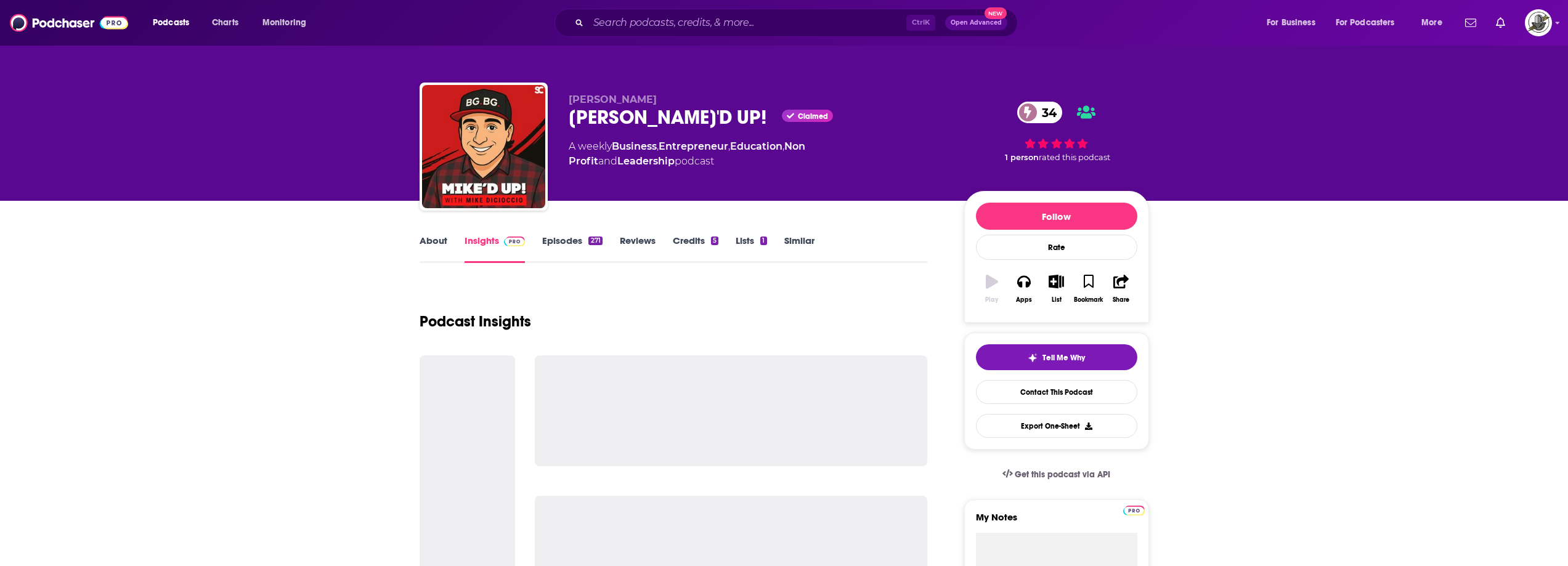
drag, startPoint x: 707, startPoint y: 35, endPoint x: 705, endPoint y: 26, distance: 9.2
click at [707, 35] on div "Ctrl K Open Advanced New" at bounding box center [785, 23] width 463 height 29
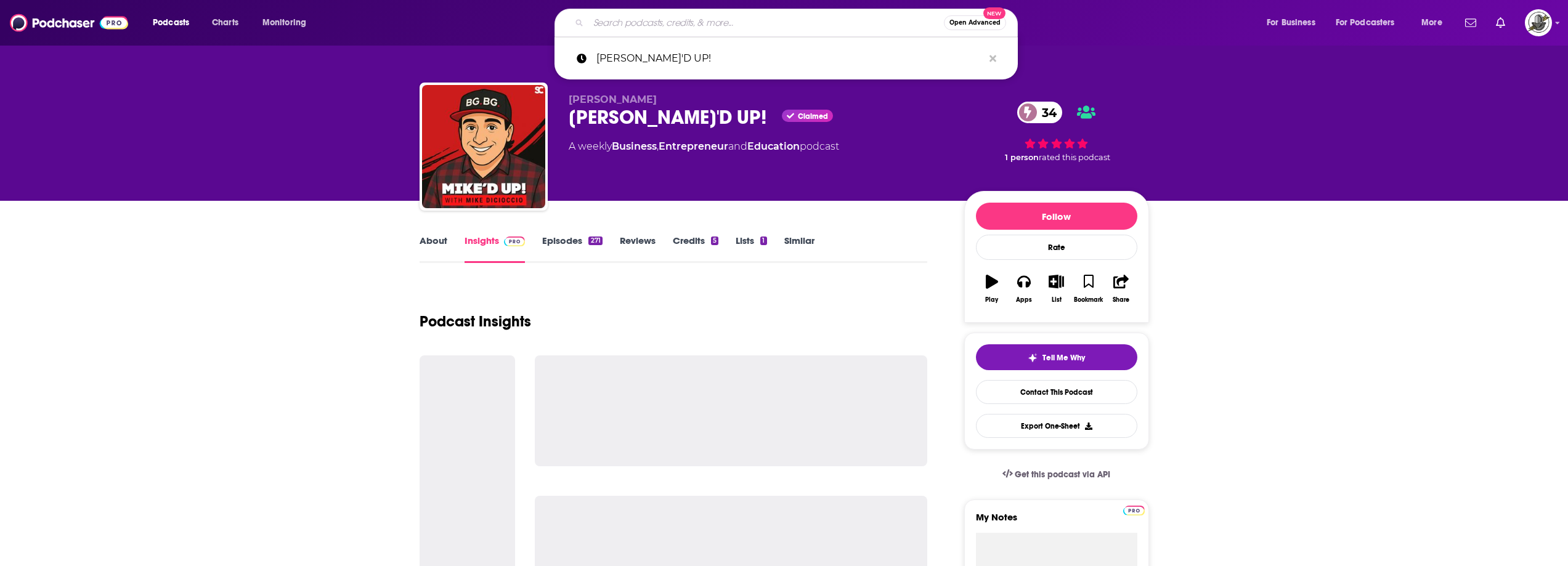
click at [705, 23] on input "Search podcasts, credits, & more..." at bounding box center [765, 23] width 355 height 20
click at [993, 61] on icon "Search podcasts, credits, & more..." at bounding box center [993, 58] width 7 height 10
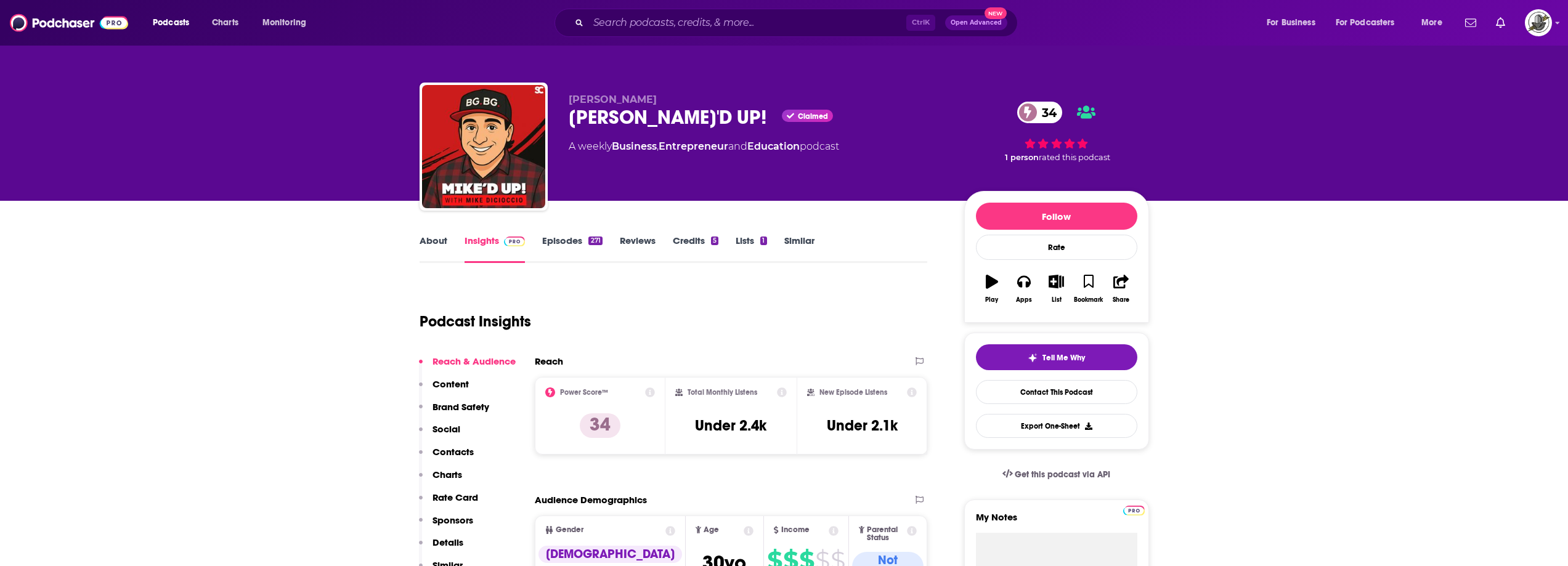
click at [787, 185] on div "[PERSON_NAME] [PERSON_NAME]'D UP! Claimed 34 A weekly Business , Entrepreneur a…" at bounding box center [757, 142] width 376 height 98
drag, startPoint x: 649, startPoint y: 96, endPoint x: 568, endPoint y: 104, distance: 81.4
click at [569, 104] on p "[PERSON_NAME]" at bounding box center [757, 99] width 376 height 11
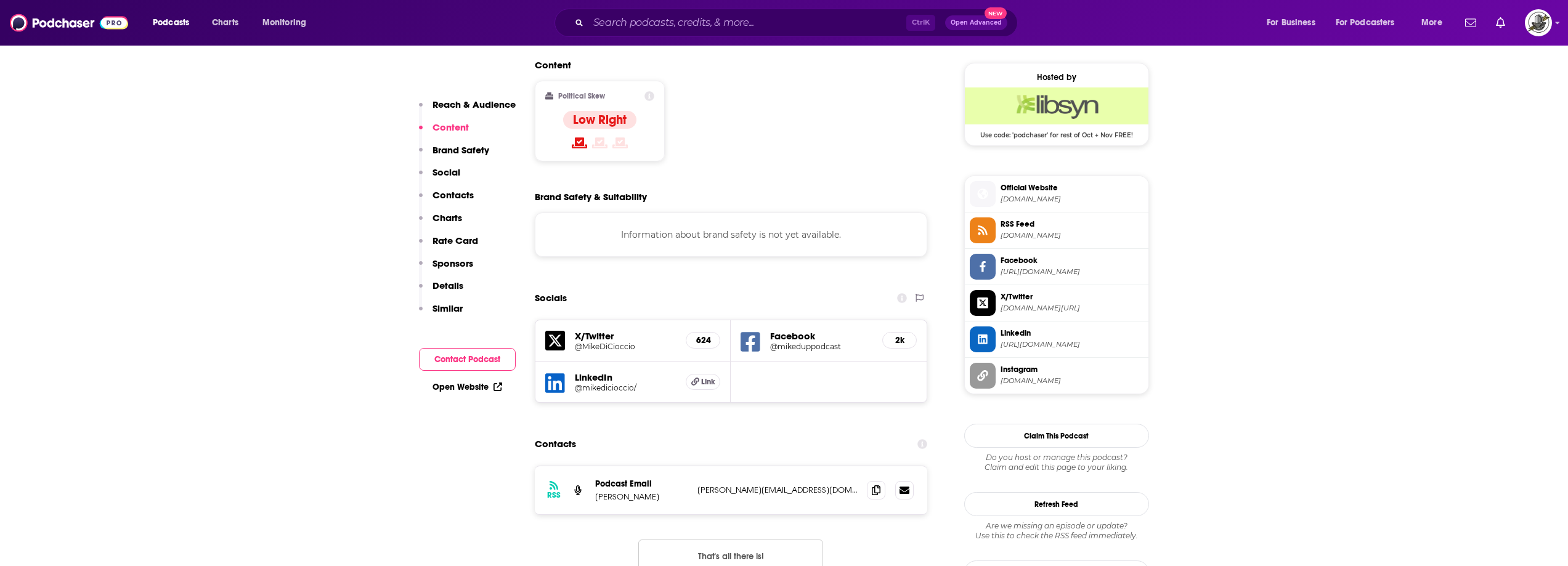
scroll to position [985, 0]
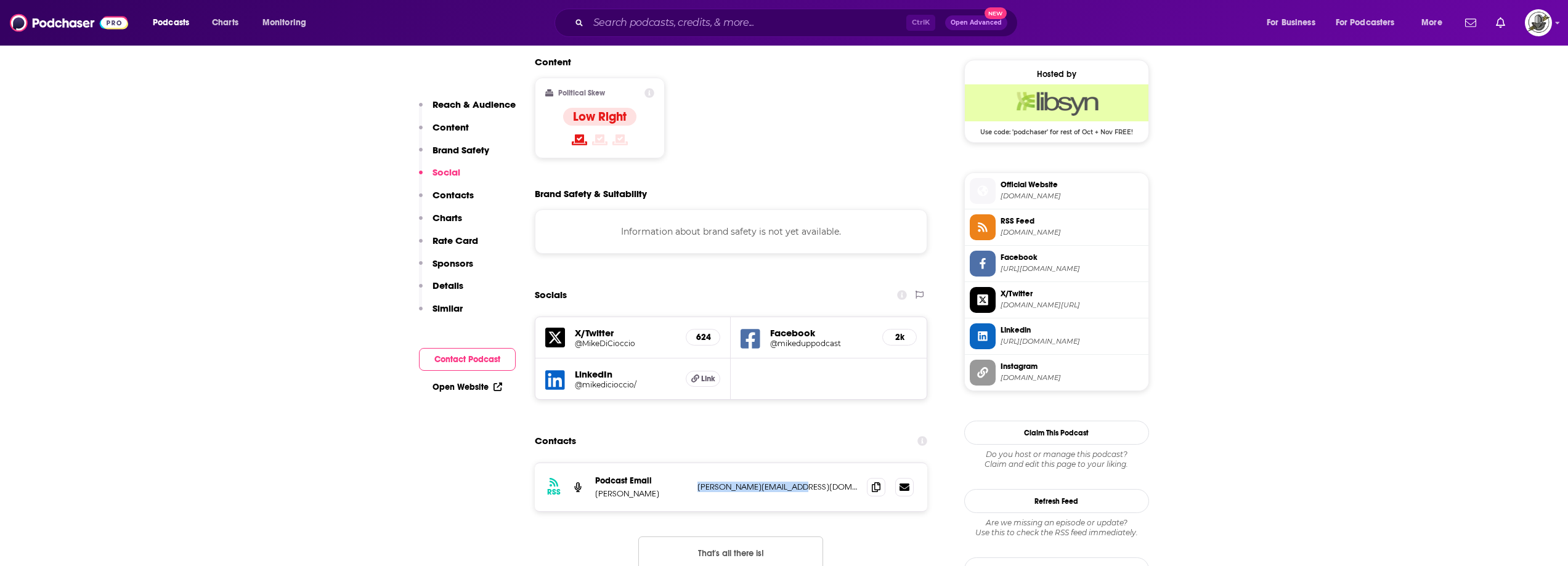
drag, startPoint x: 698, startPoint y: 399, endPoint x: 797, endPoint y: 398, distance: 99.0
click at [797, 482] on p "[PERSON_NAME][EMAIL_ADDRESS][DOMAIN_NAME]" at bounding box center [777, 487] width 160 height 10
drag, startPoint x: 612, startPoint y: 414, endPoint x: 598, endPoint y: 412, distance: 14.1
click at [598, 463] on div "RSS Podcast Email [PERSON_NAME] [PERSON_NAME][EMAIL_ADDRESS][DOMAIN_NAME] [PERS…" at bounding box center [731, 486] width 393 height 48
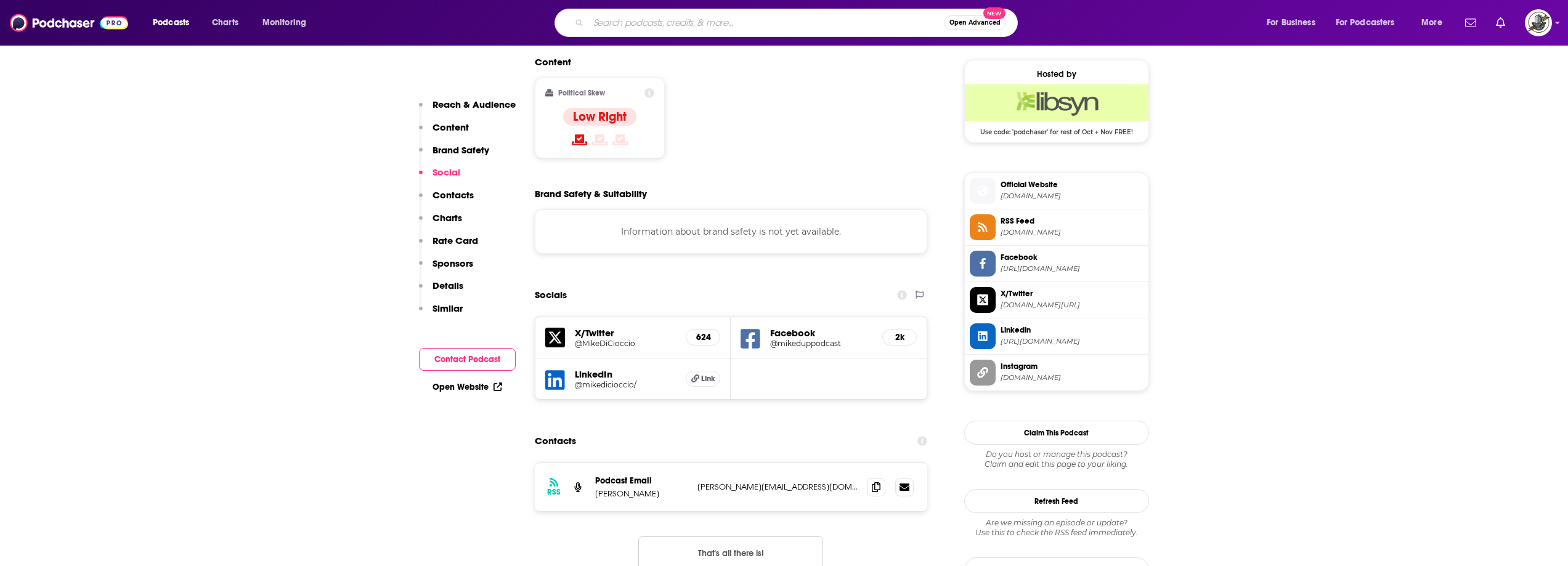
click at [698, 14] on input "Search podcasts, credits, & more..." at bounding box center [765, 23] width 355 height 20
paste input "Blaze Your Own Trail"
type input "Blaze Your Own Trail"
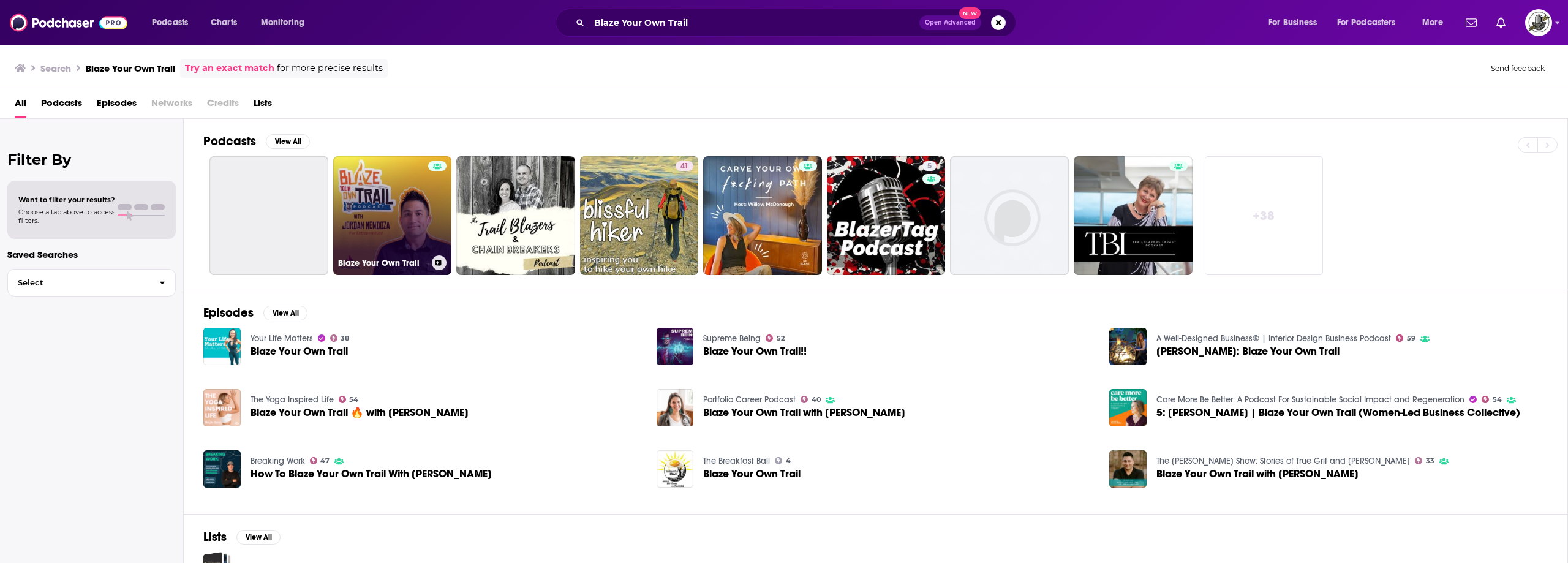
click at [403, 193] on link "Blaze Your Own Trail" at bounding box center [393, 216] width 119 height 119
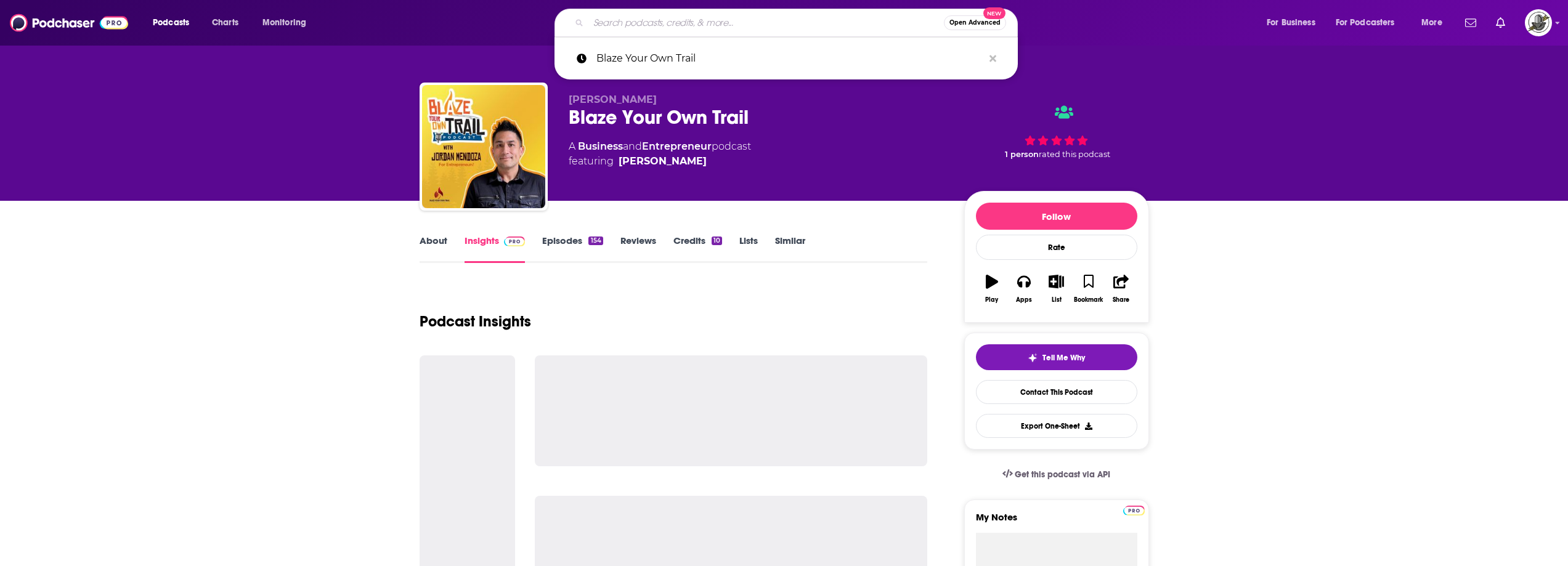
click at [810, 24] on input "Search podcasts, credits, & more..." at bounding box center [765, 23] width 355 height 20
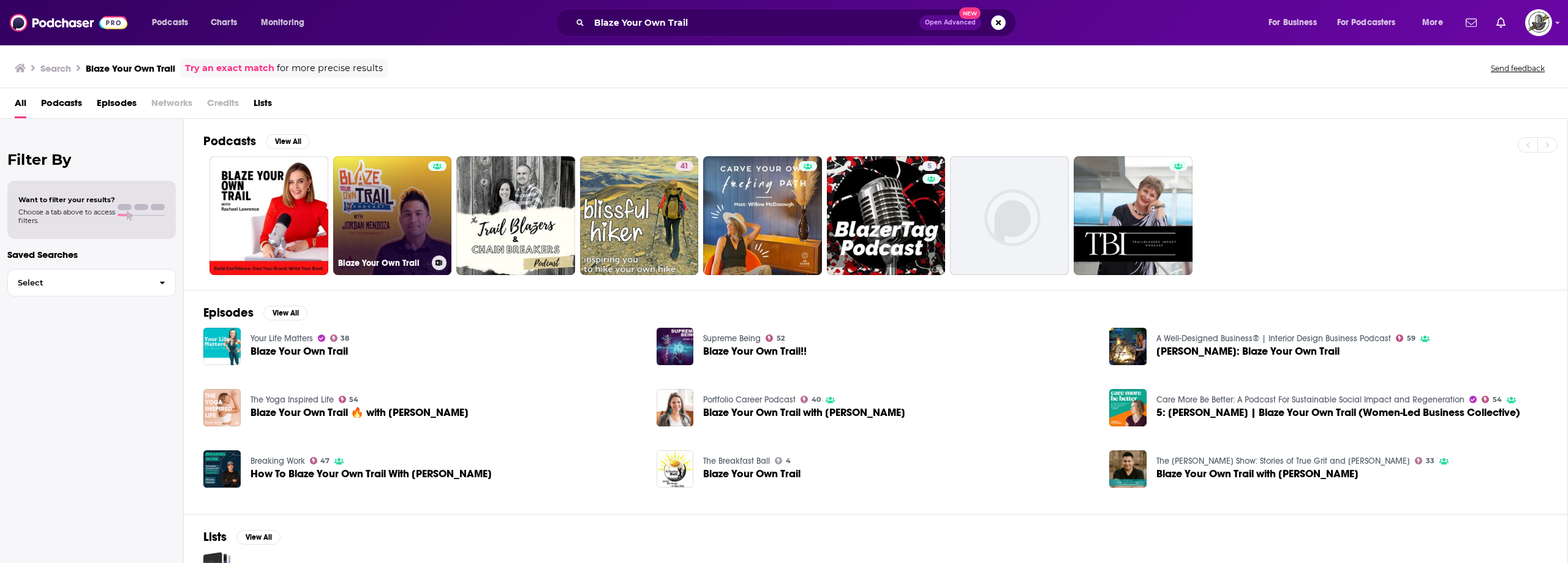
click at [411, 174] on link "Blaze Your Own Trail" at bounding box center [393, 216] width 119 height 119
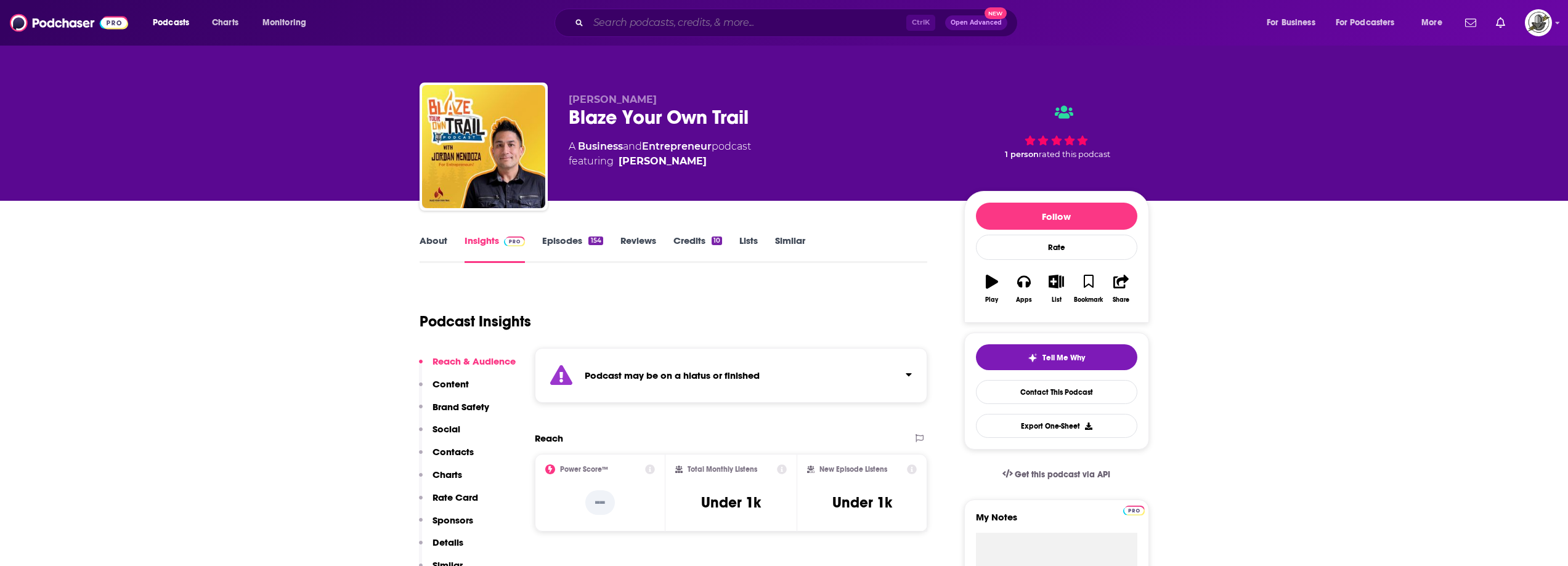
click at [766, 23] on input "Search podcasts, credits, & more..." at bounding box center [747, 23] width 318 height 20
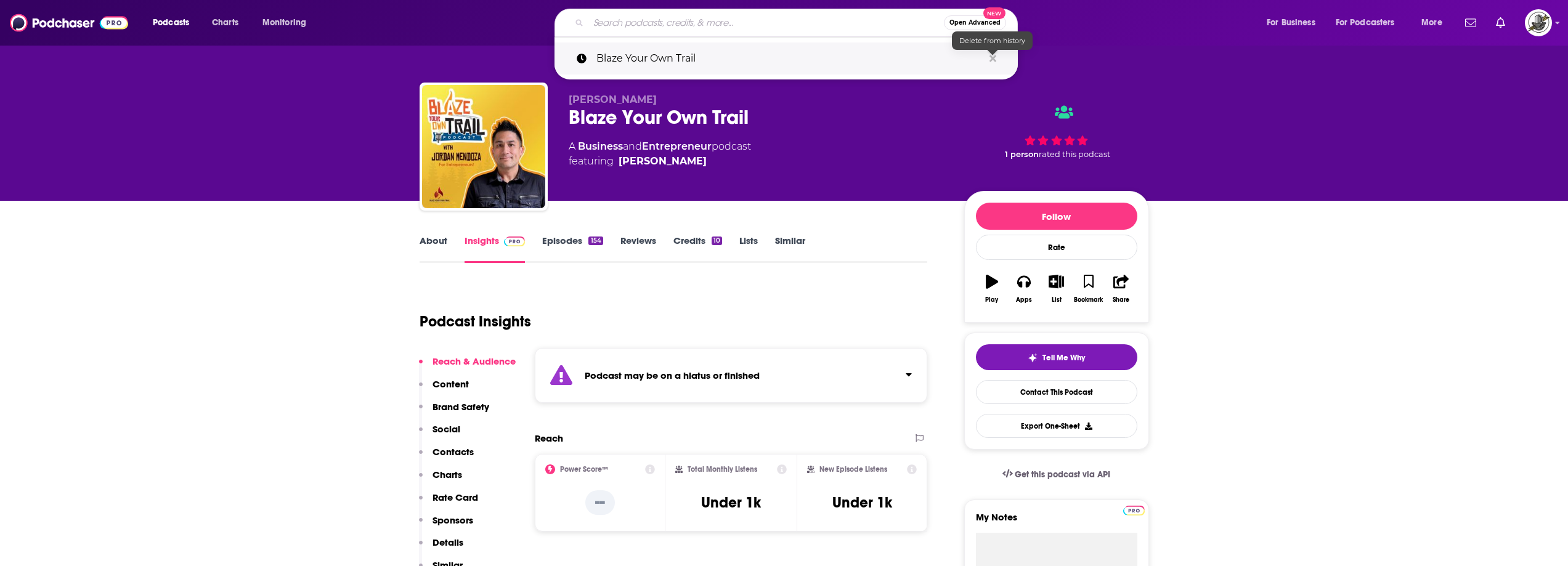
click at [993, 56] on icon "Search podcasts, credits, & more..." at bounding box center [993, 58] width 7 height 7
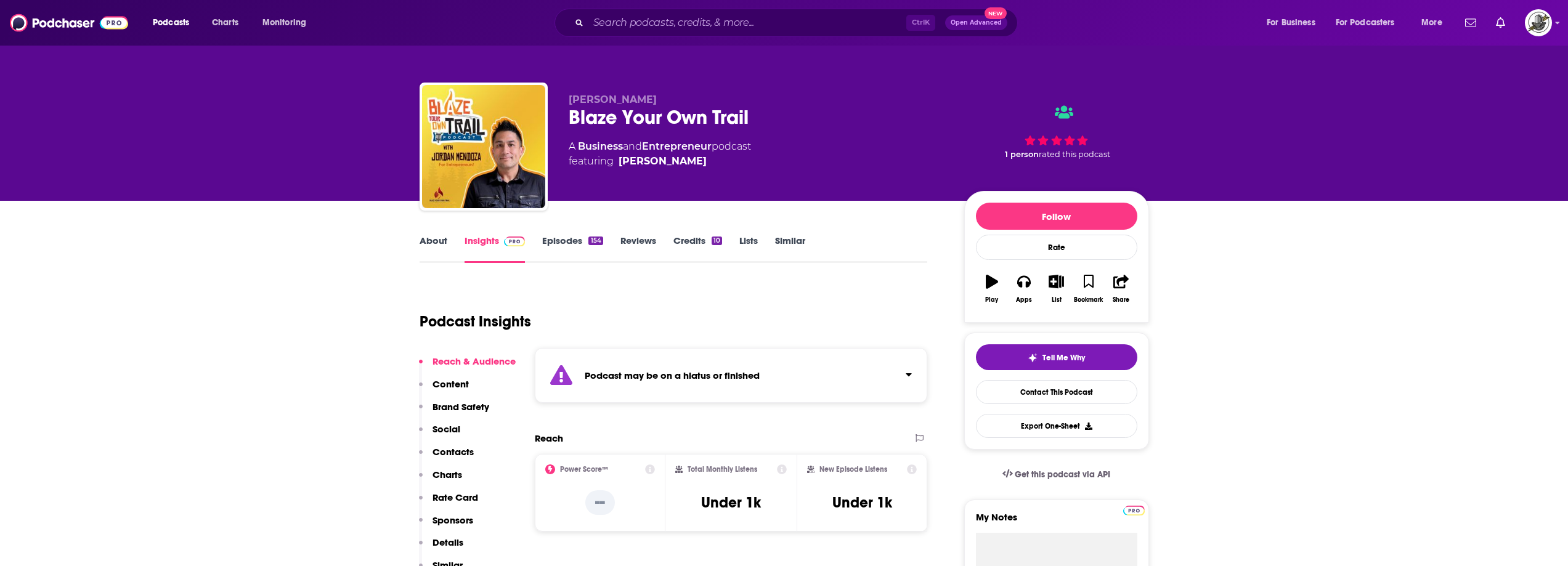
click at [762, 127] on div "Blaze Your Own Trail" at bounding box center [757, 117] width 376 height 24
drag, startPoint x: 613, startPoint y: 98, endPoint x: 568, endPoint y: 99, distance: 45.0
click at [569, 99] on p "[PERSON_NAME]" at bounding box center [757, 99] width 376 height 11
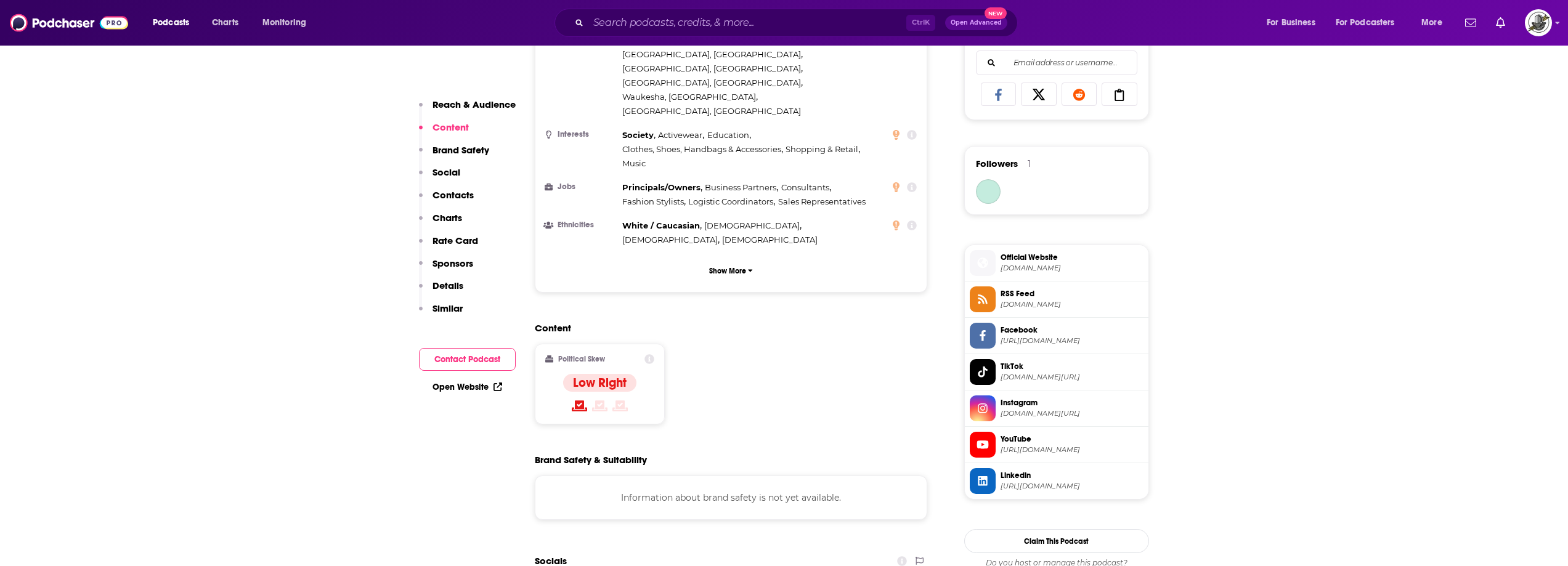
scroll to position [1169, 0]
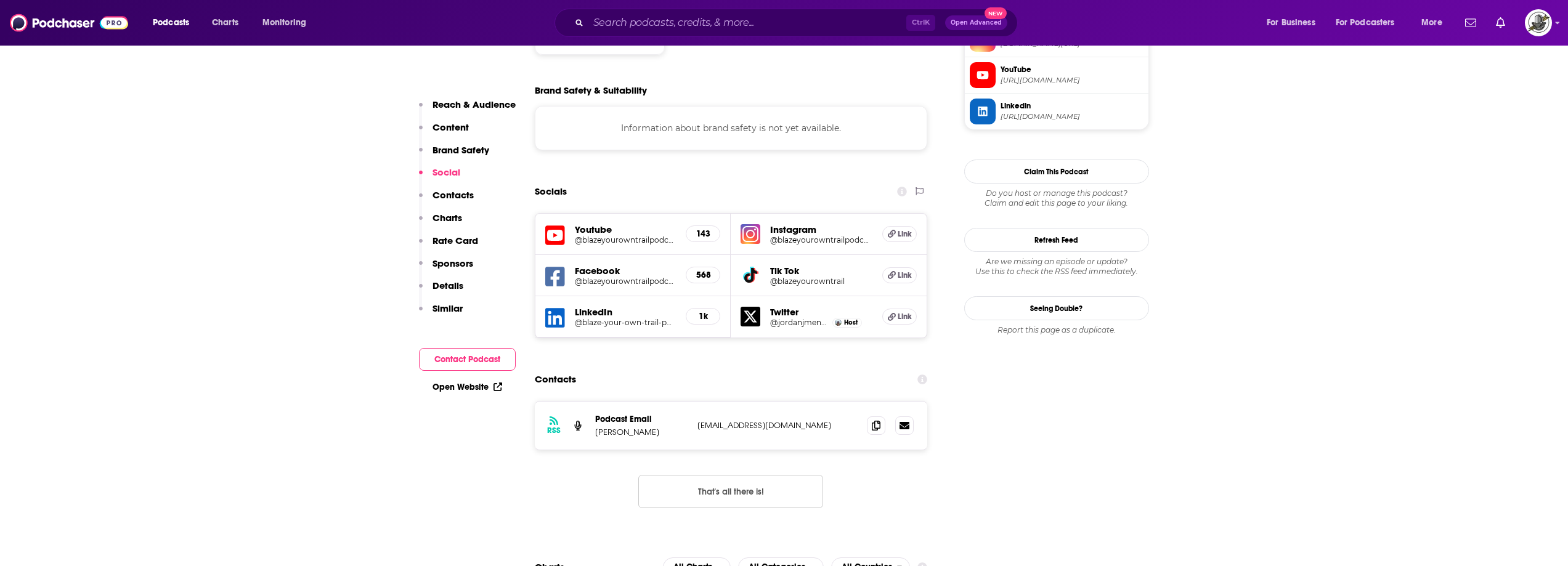
drag, startPoint x: 694, startPoint y: 350, endPoint x: 853, endPoint y: 352, distance: 159.0
click at [853, 401] on div "RSS Podcast Email [PERSON_NAME] [PERSON_NAME][EMAIL_ADDRESS][DOMAIN_NAME] [EMAI…" at bounding box center [731, 424] width 393 height 48
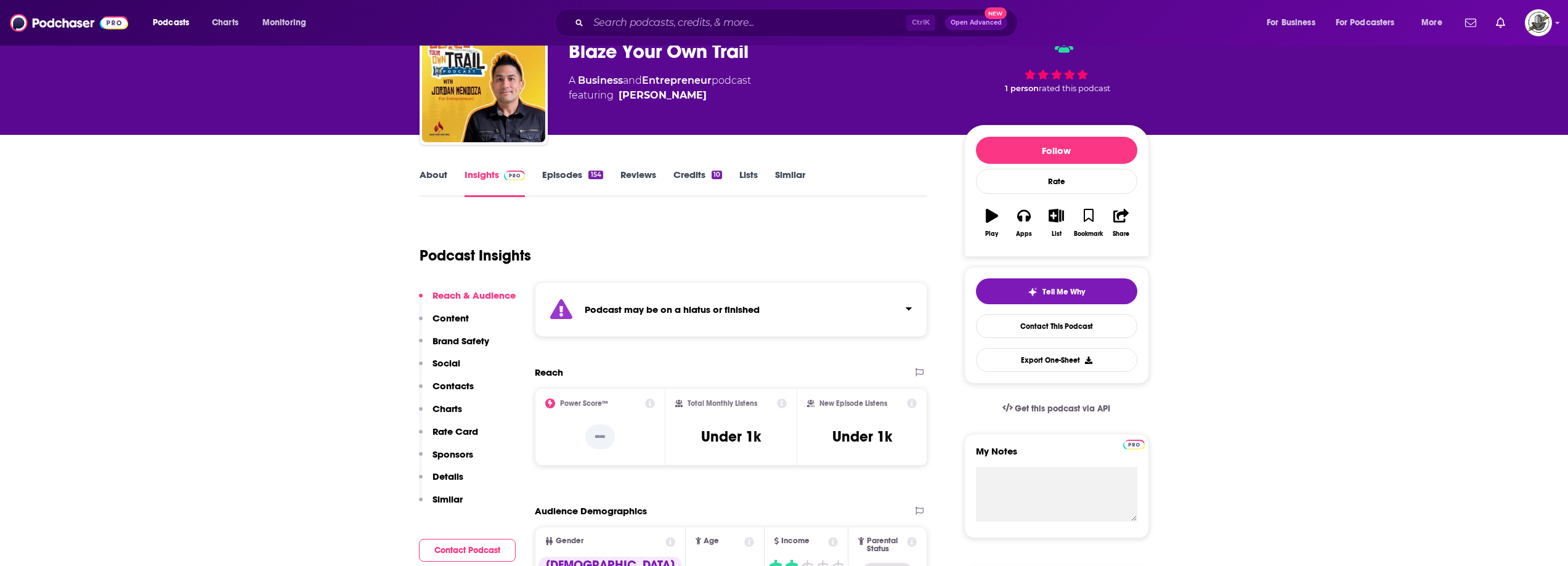
scroll to position [0, 0]
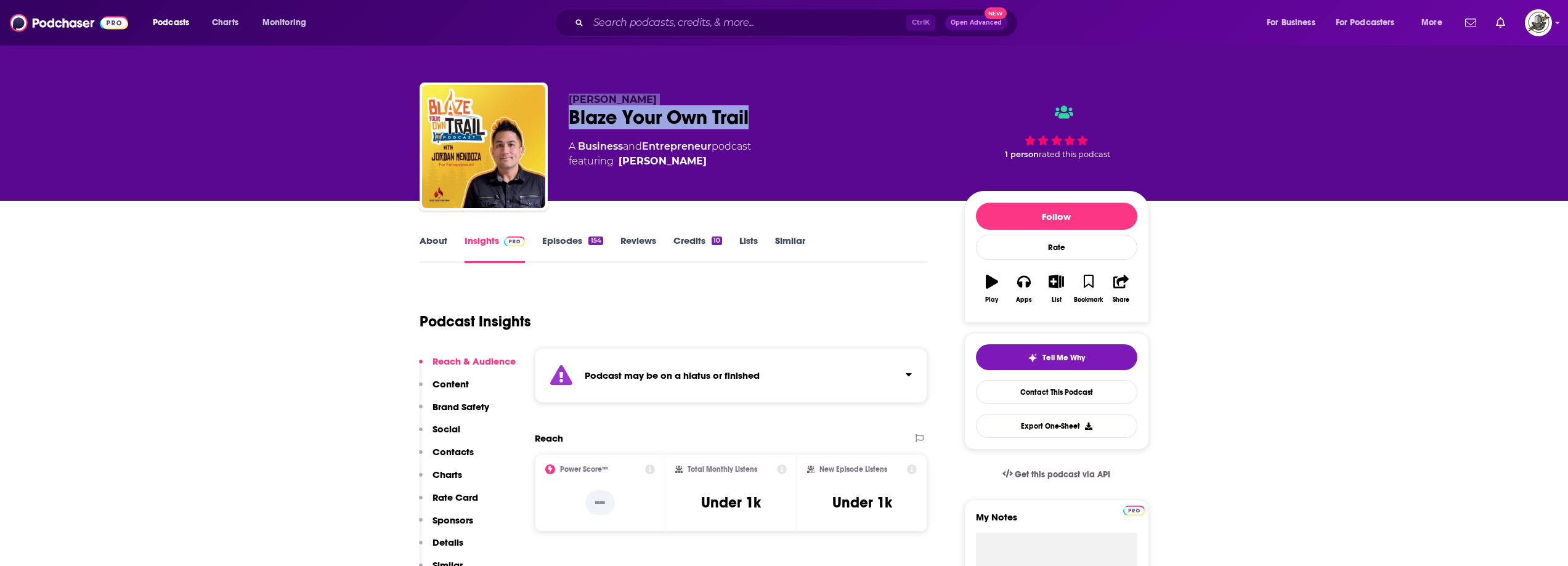
drag, startPoint x: 565, startPoint y: 102, endPoint x: 804, endPoint y: 128, distance: 240.4
click at [804, 128] on div "[PERSON_NAME] Blaze Your Own Trail A Business and Entrepreneur podcast featurin…" at bounding box center [784, 148] width 730 height 133
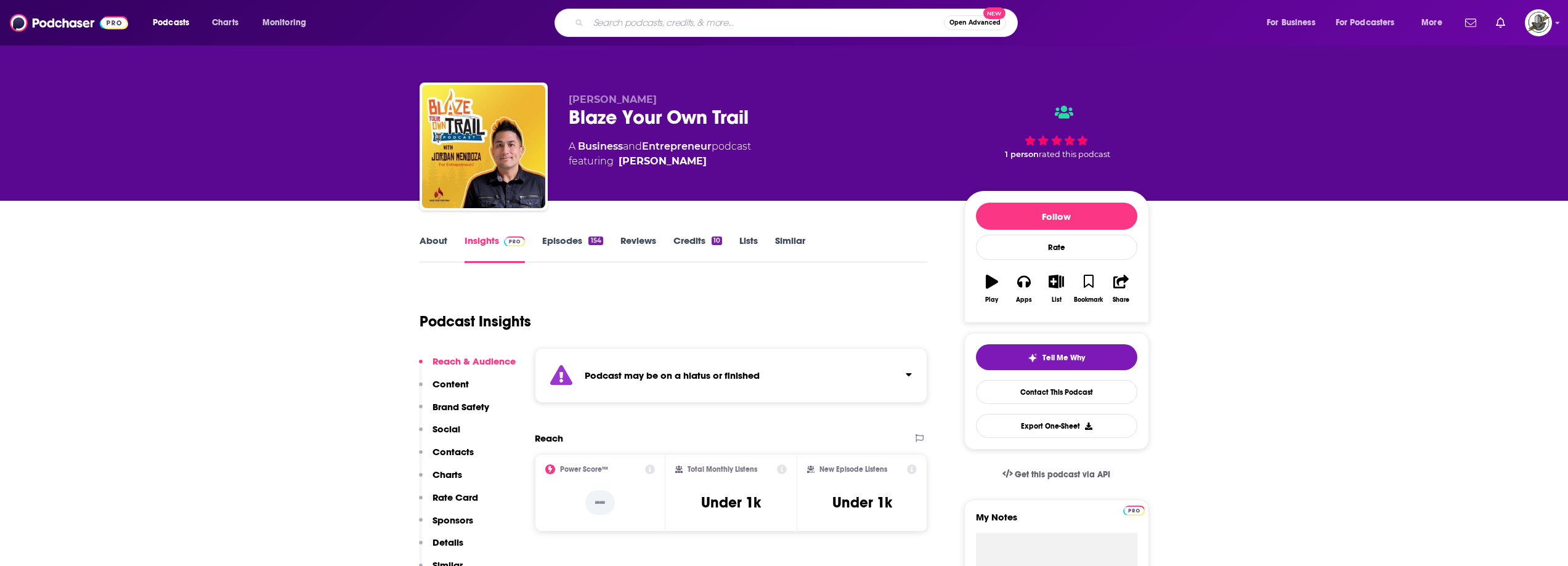
click at [705, 28] on input "Search podcasts, credits, & more..." at bounding box center [765, 23] width 355 height 20
click at [725, 17] on input "Search podcasts, credits, & more..." at bounding box center [765, 23] width 355 height 20
paste input "Your Spectacular Life"
type input "Your Spectacular Life"
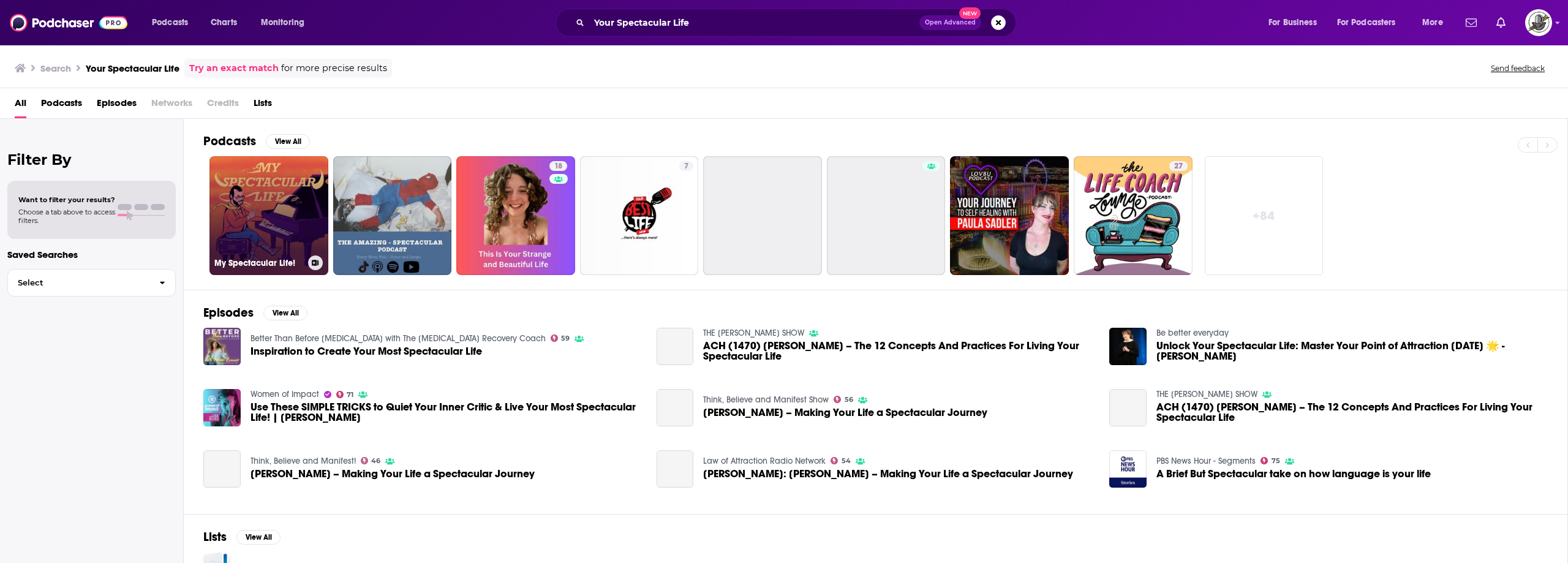
click at [292, 218] on link "My Spectacular Life!" at bounding box center [269, 216] width 119 height 119
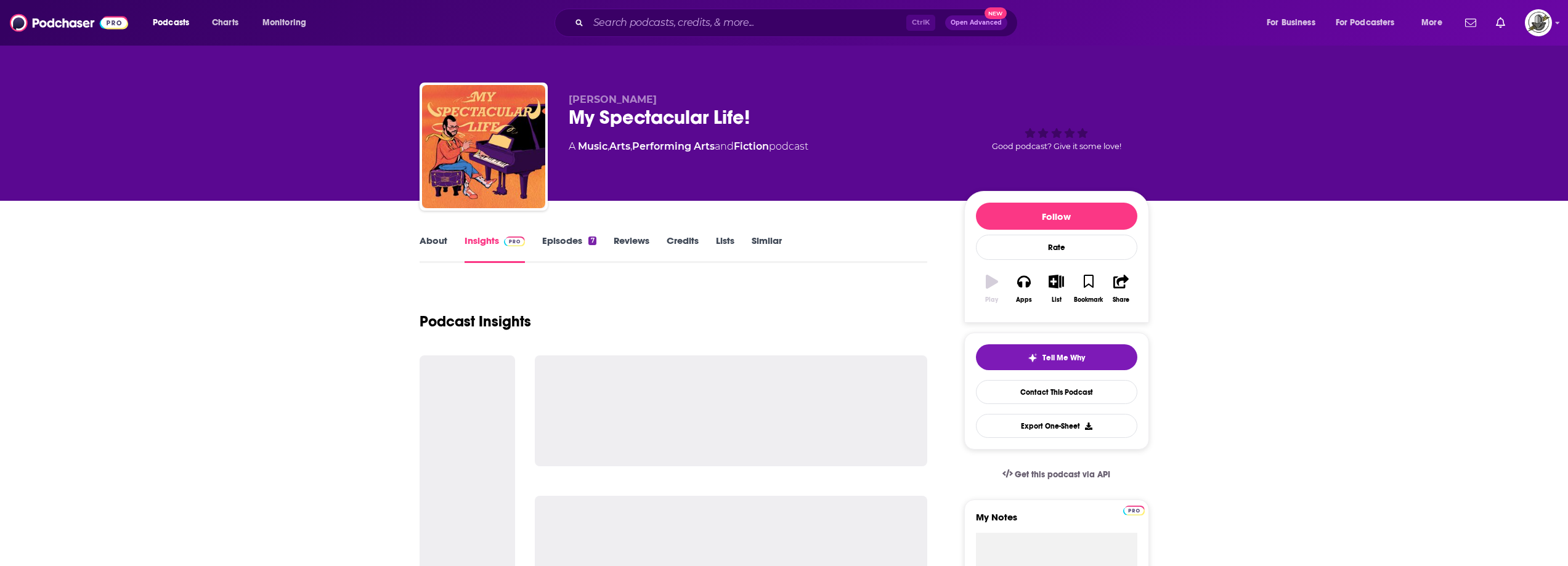
drag, startPoint x: 737, startPoint y: 161, endPoint x: 763, endPoint y: 191, distance: 39.7
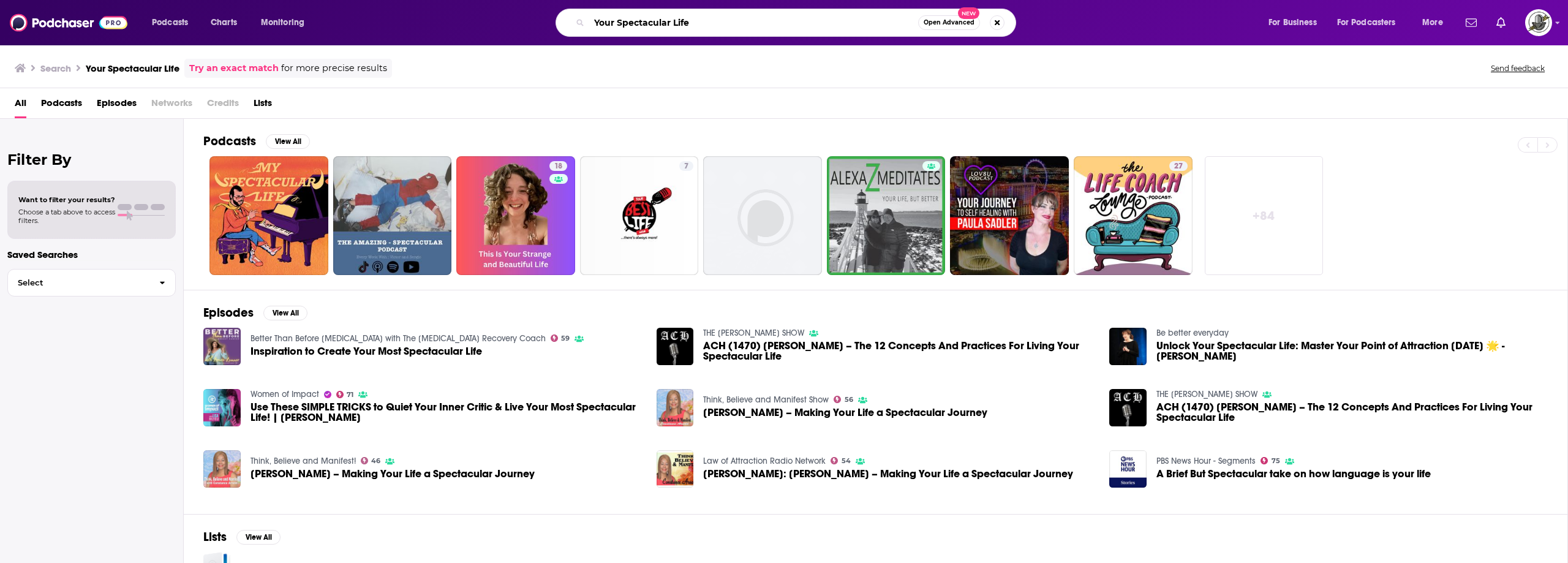
click at [719, 17] on input "Your Spectacular Life" at bounding box center [753, 22] width 329 height 20
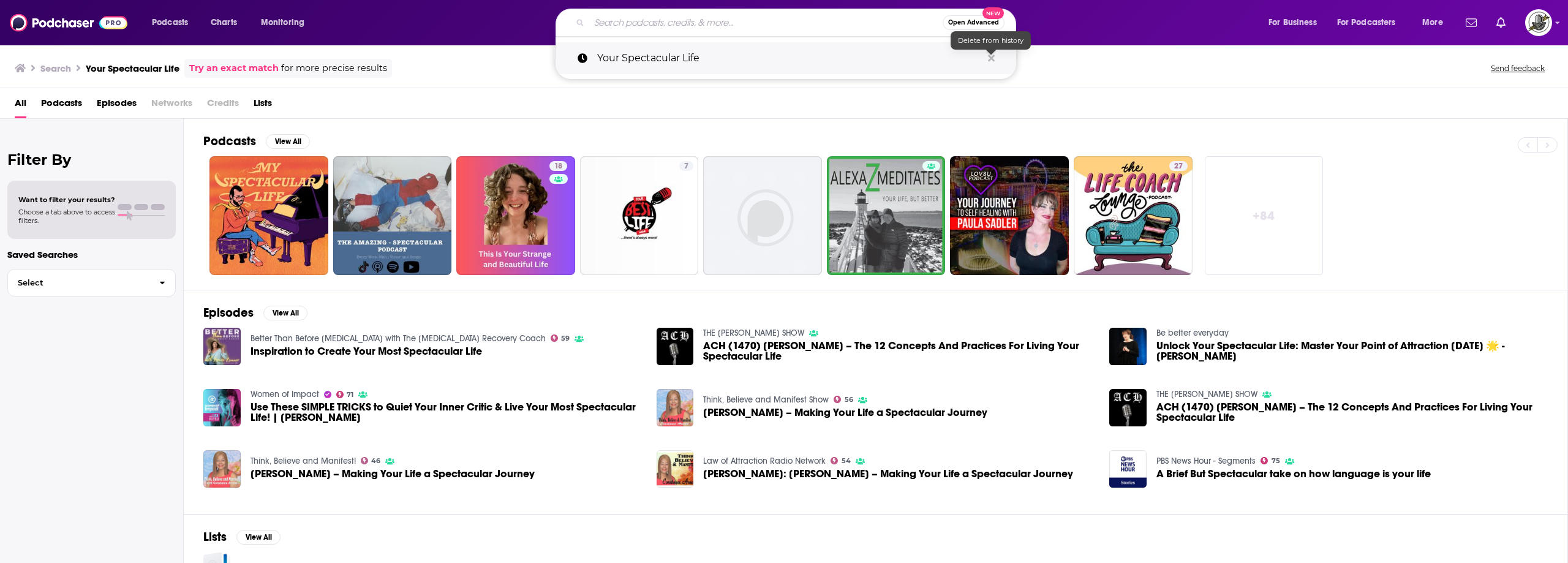
click at [990, 60] on icon "Search podcasts, credits, & more..." at bounding box center [991, 58] width 7 height 7
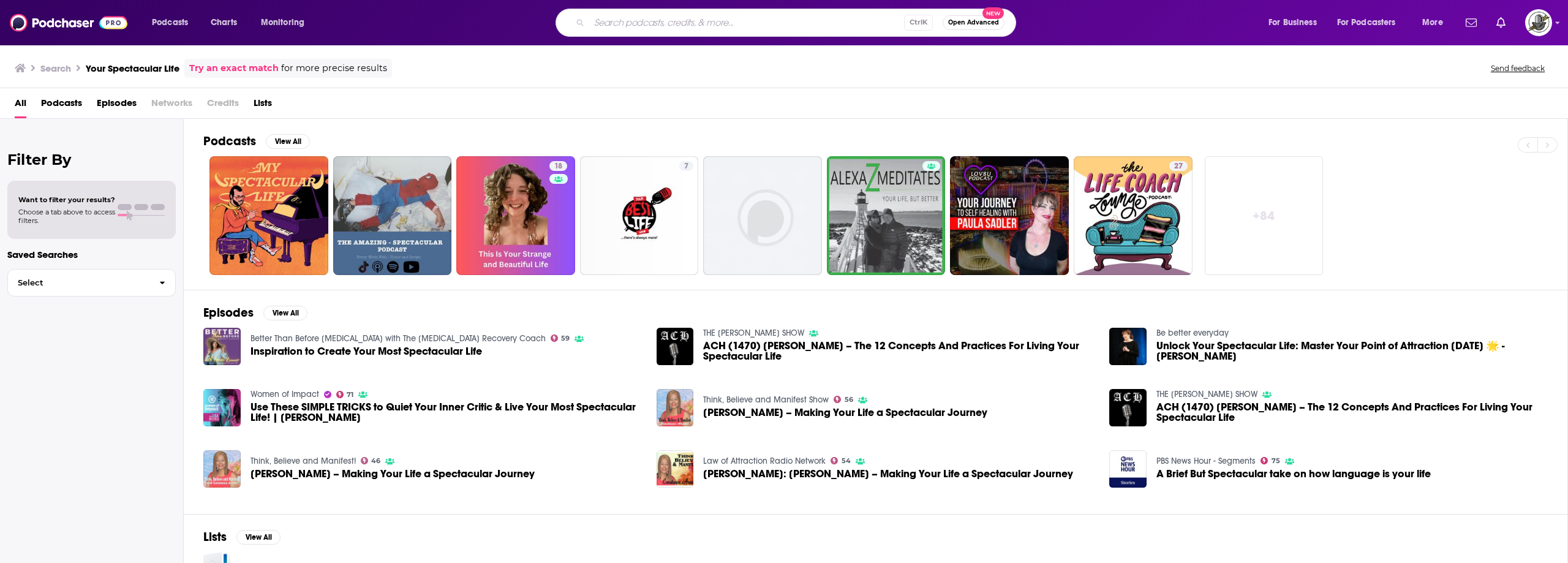
drag, startPoint x: 885, startPoint y: 119, endPoint x: 571, endPoint y: 13, distance: 331.4
click at [884, 119] on div "Podcasts View All 18 7 27 + 84" at bounding box center [885, 205] width 1364 height 171
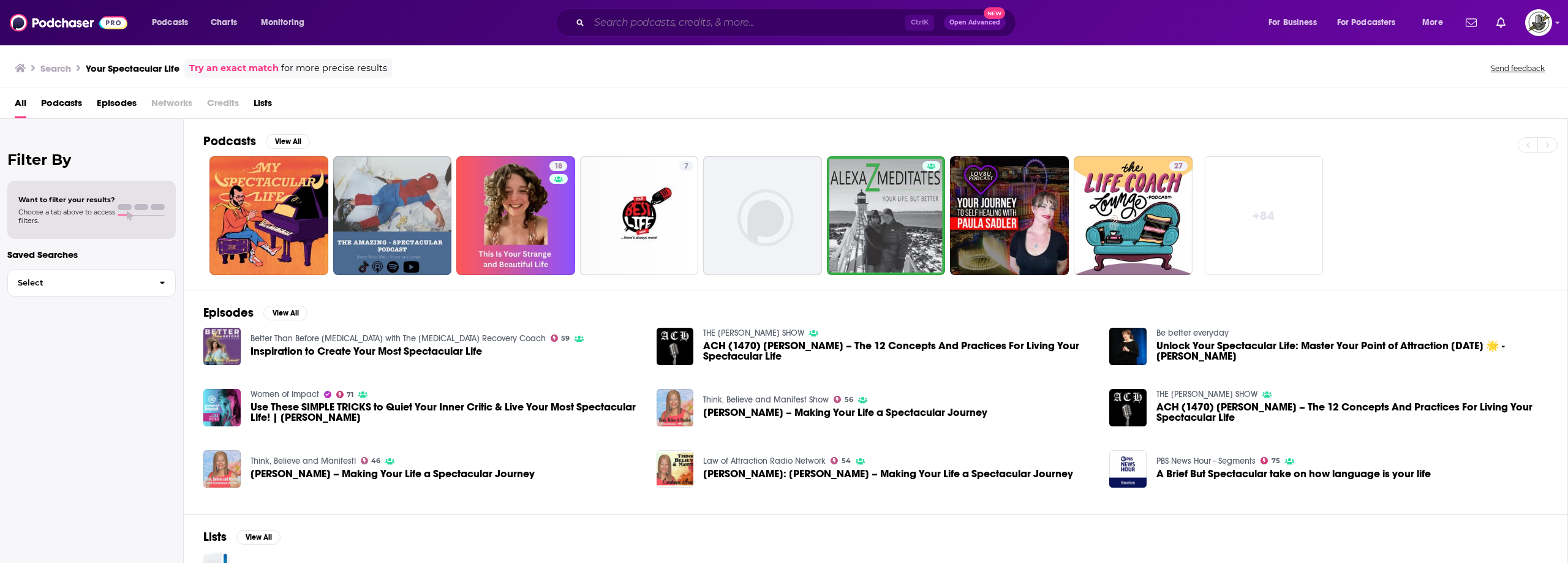
click at [662, 26] on input "Search podcasts, credits, & more..." at bounding box center [747, 22] width 316 height 20
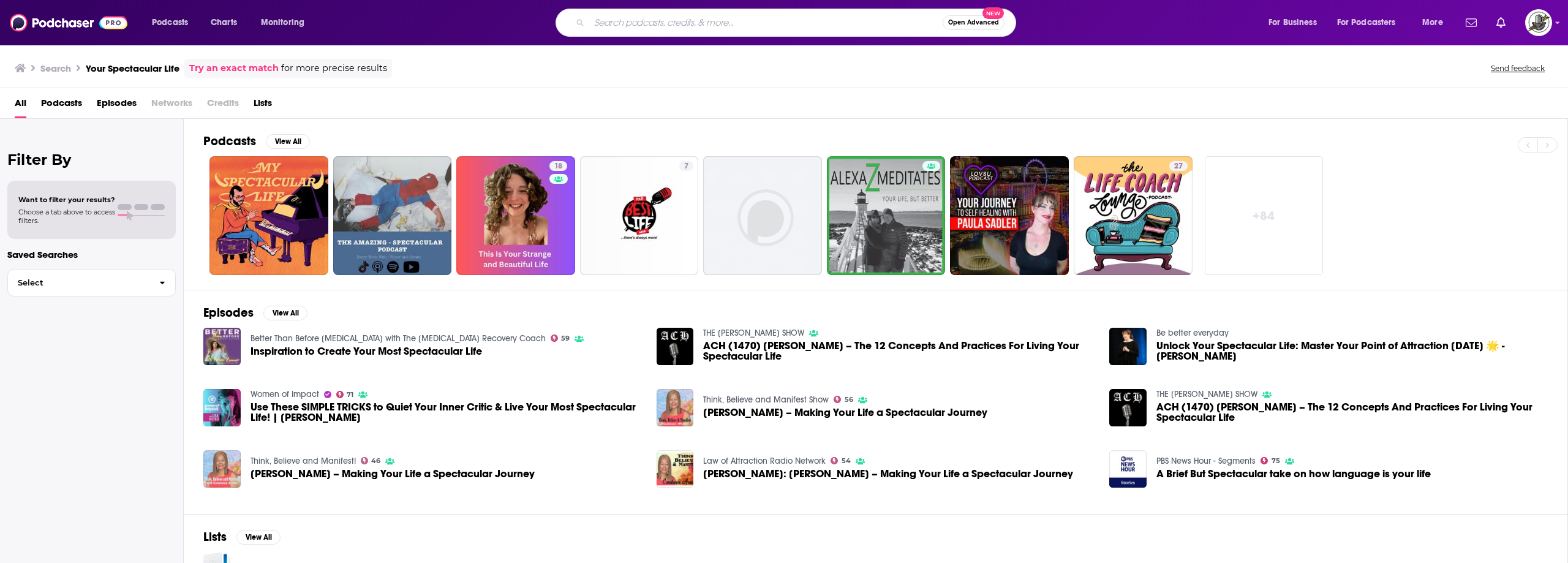
paste input "The [MEDICAL_DATA] Project"
type input "The [MEDICAL_DATA] Project"
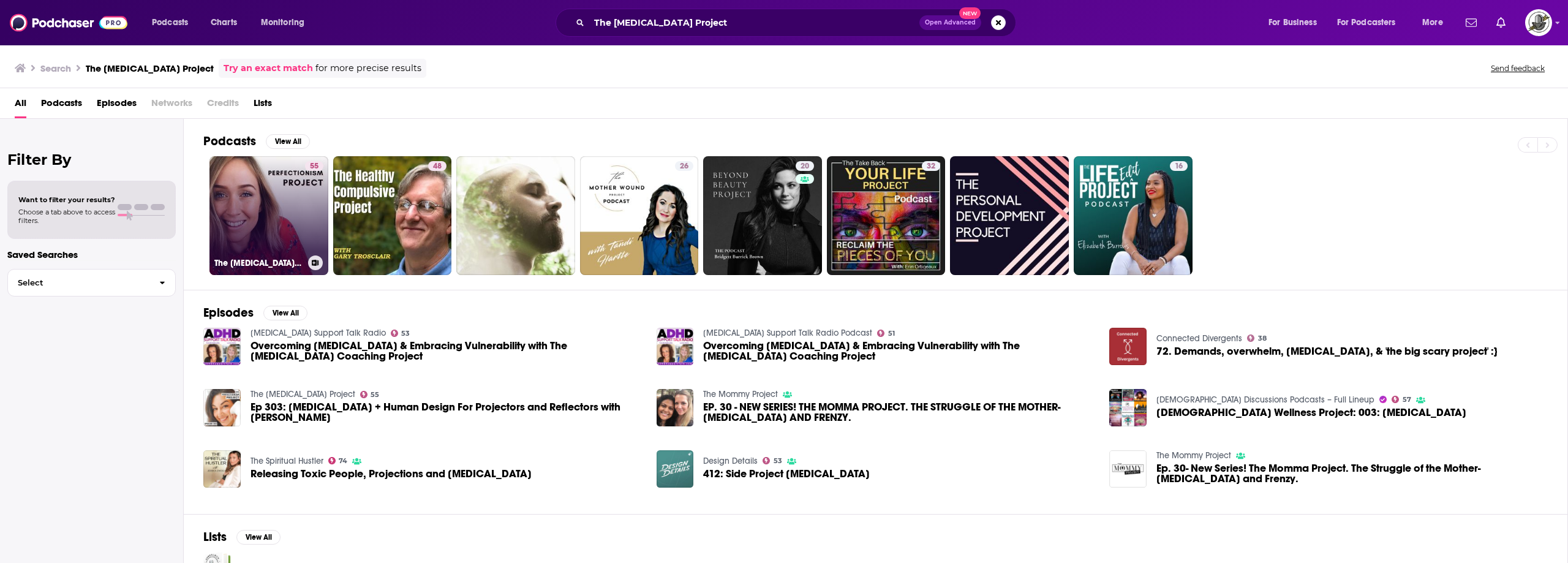
click at [290, 199] on link "55 The [MEDICAL_DATA] Project" at bounding box center [269, 216] width 119 height 119
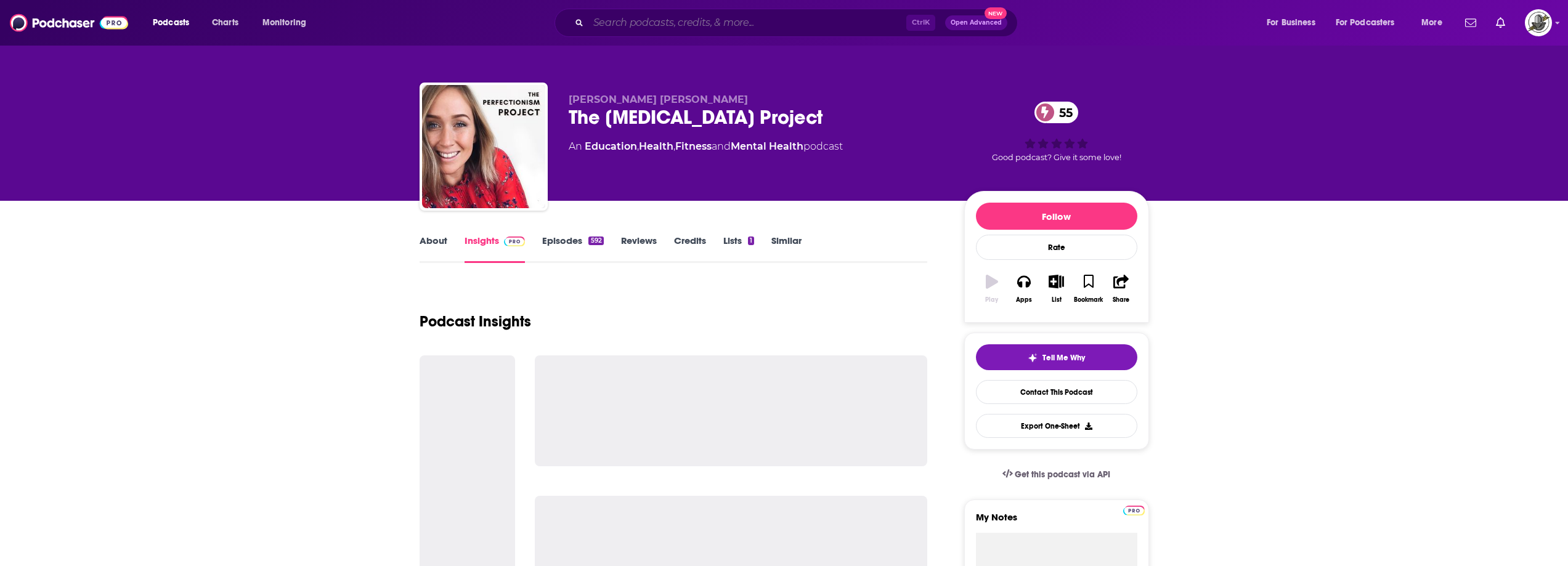
click at [725, 16] on input "Search podcasts, credits, & more..." at bounding box center [747, 23] width 318 height 20
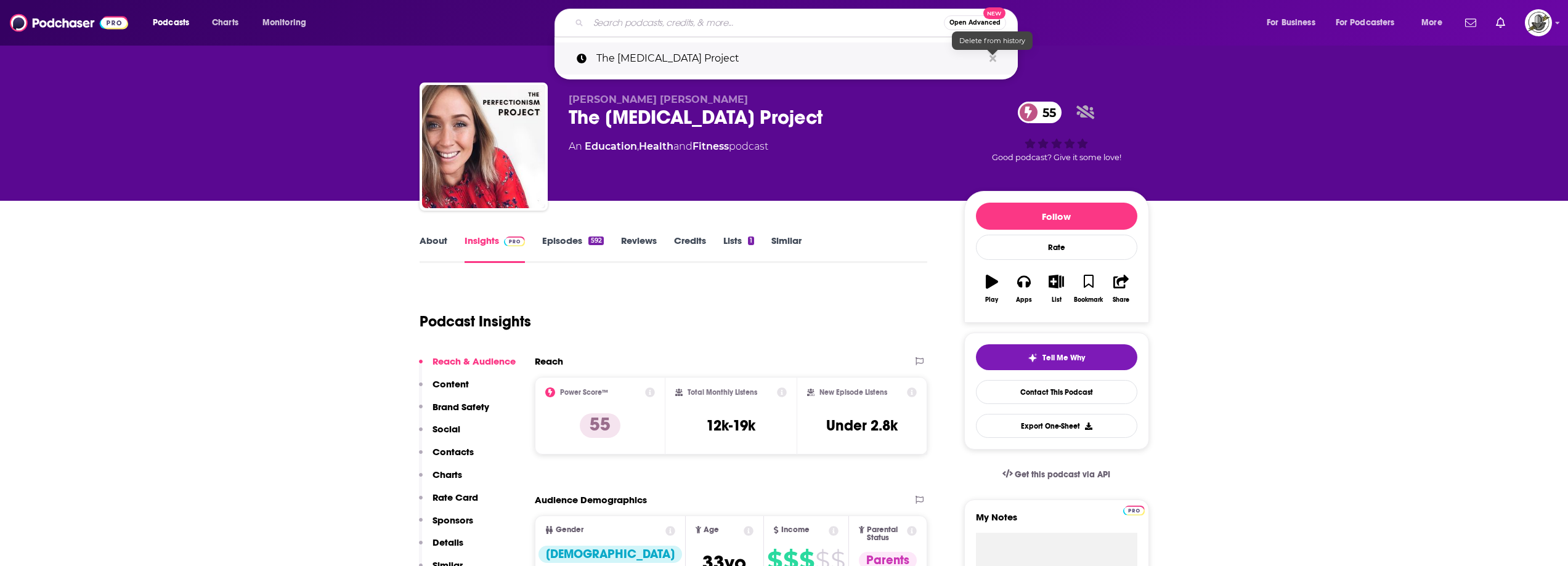
click at [994, 59] on icon "Search podcasts, credits, & more..." at bounding box center [993, 58] width 7 height 7
click at [893, 237] on div "About Insights Episodes 592 Reviews Credits Lists 1 Similar" at bounding box center [673, 247] width 508 height 30
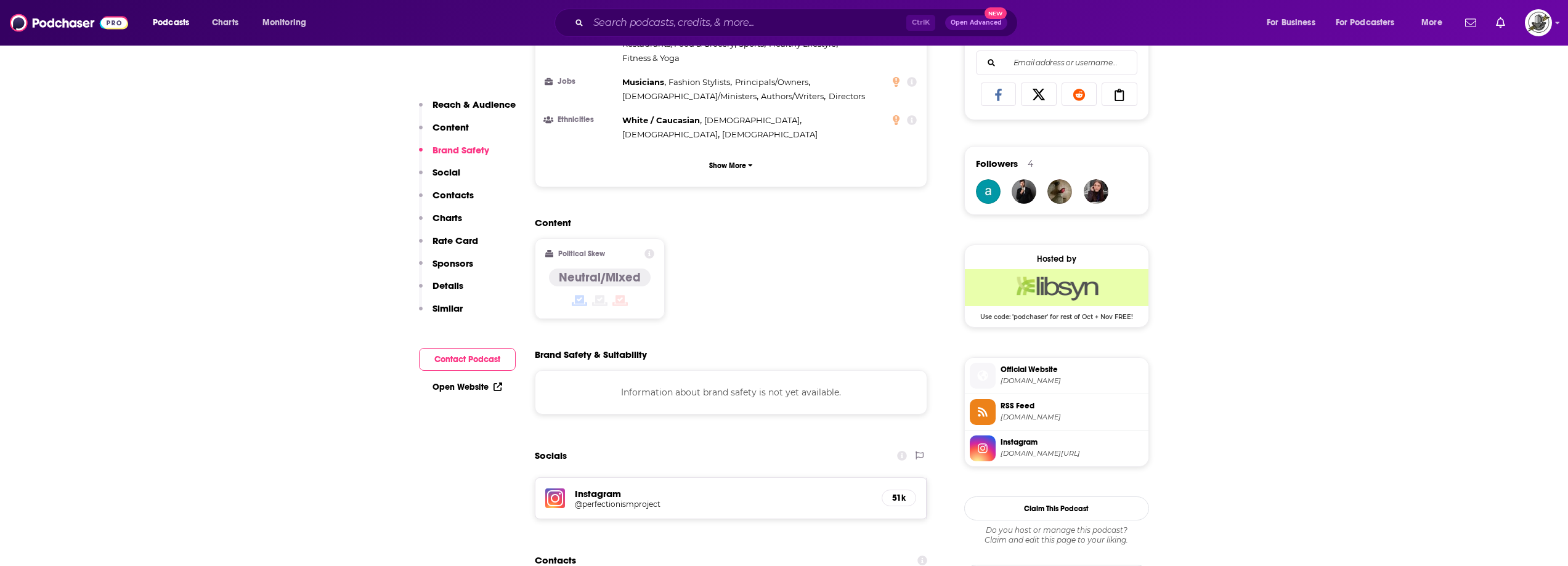
scroll to position [1047, 0]
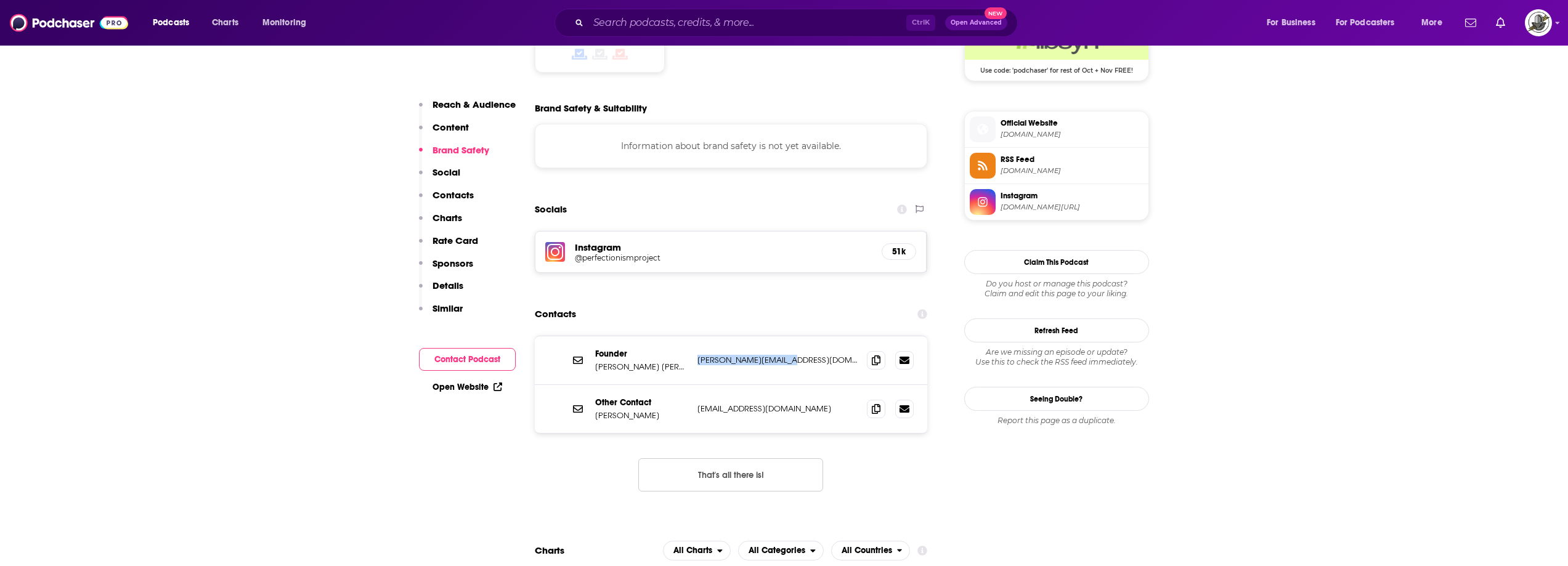
drag, startPoint x: 697, startPoint y: 313, endPoint x: 812, endPoint y: 313, distance: 115.0
click at [812, 354] on p "[PERSON_NAME][EMAIL_ADDRESS][DOMAIN_NAME]" at bounding box center [777, 359] width 160 height 10
drag, startPoint x: 593, startPoint y: 321, endPoint x: 640, endPoint y: 320, distance: 47.0
click at [640, 336] on div "Founder [PERSON_NAME] [PERSON_NAME] [PERSON_NAME][EMAIL_ADDRESS][DOMAIN_NAME] […" at bounding box center [731, 360] width 393 height 49
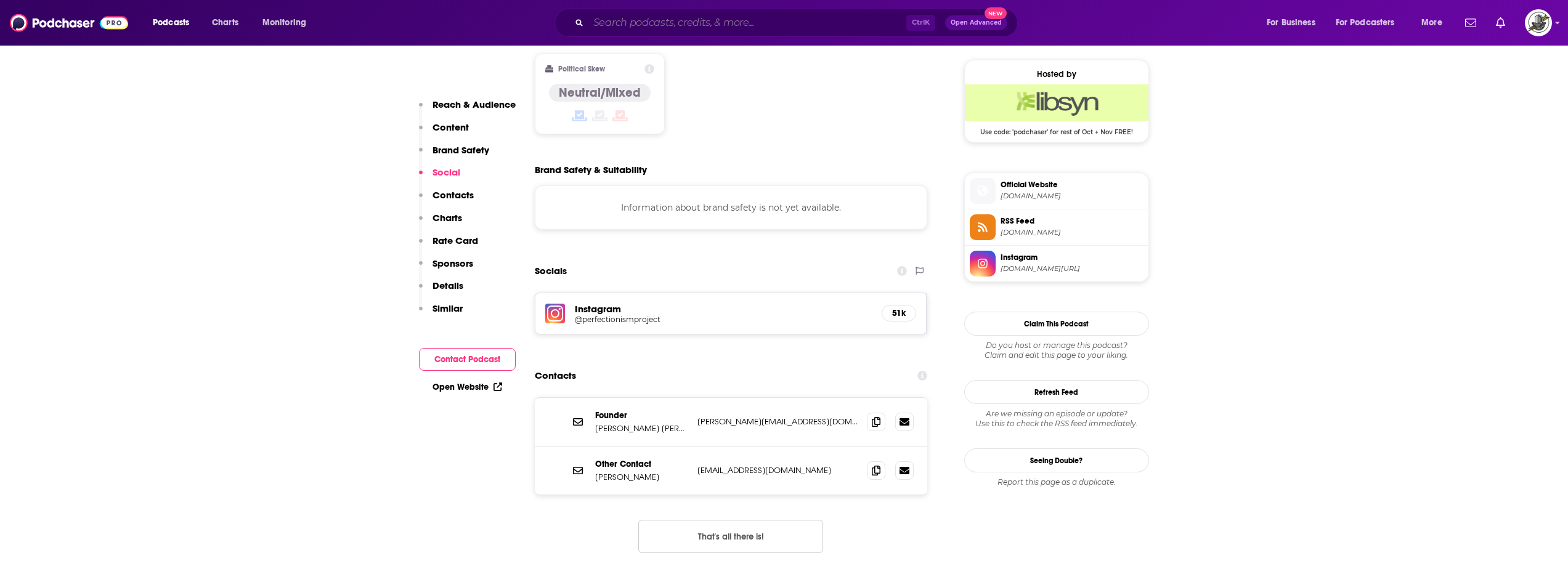
click at [700, 23] on input "Search podcasts, credits, & more..." at bounding box center [747, 23] width 318 height 20
paste input "Goal Setting & Achievement Podcast"
type input "Goal Setting & Achievement Podcast"
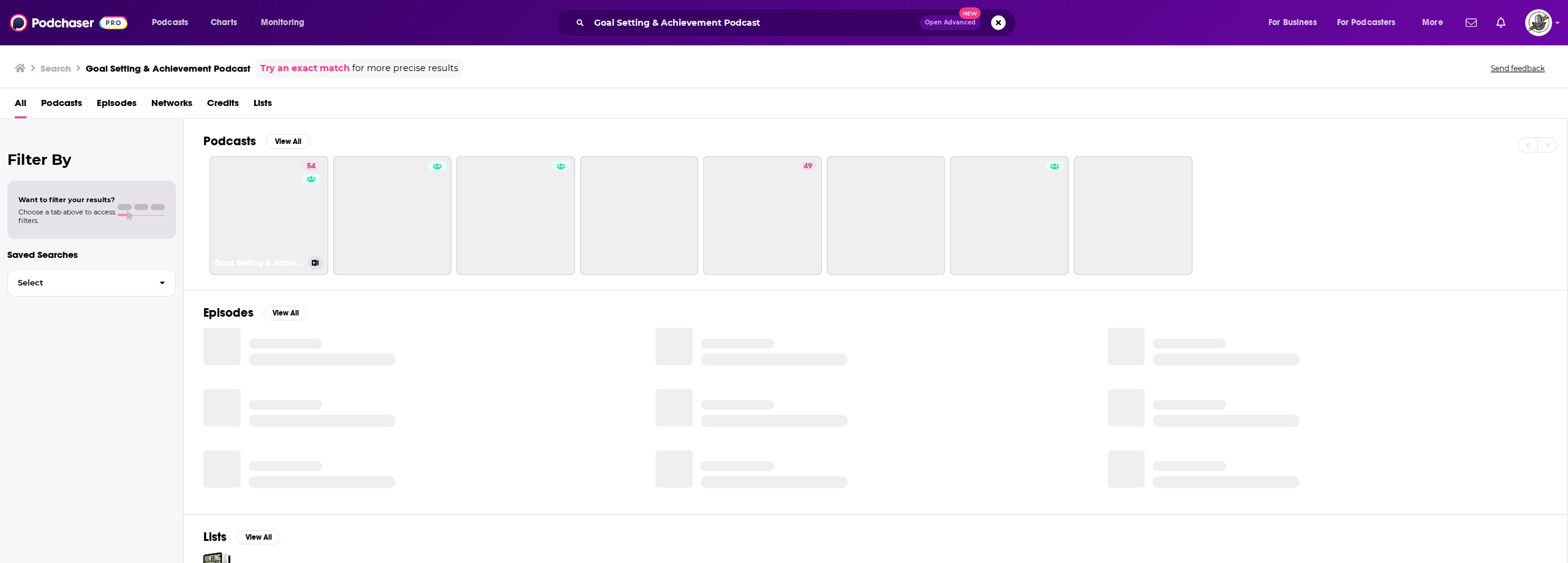
click at [279, 201] on link "54 Goal Setting & Achievement Podcast: Business|Productivity" at bounding box center [269, 216] width 119 height 119
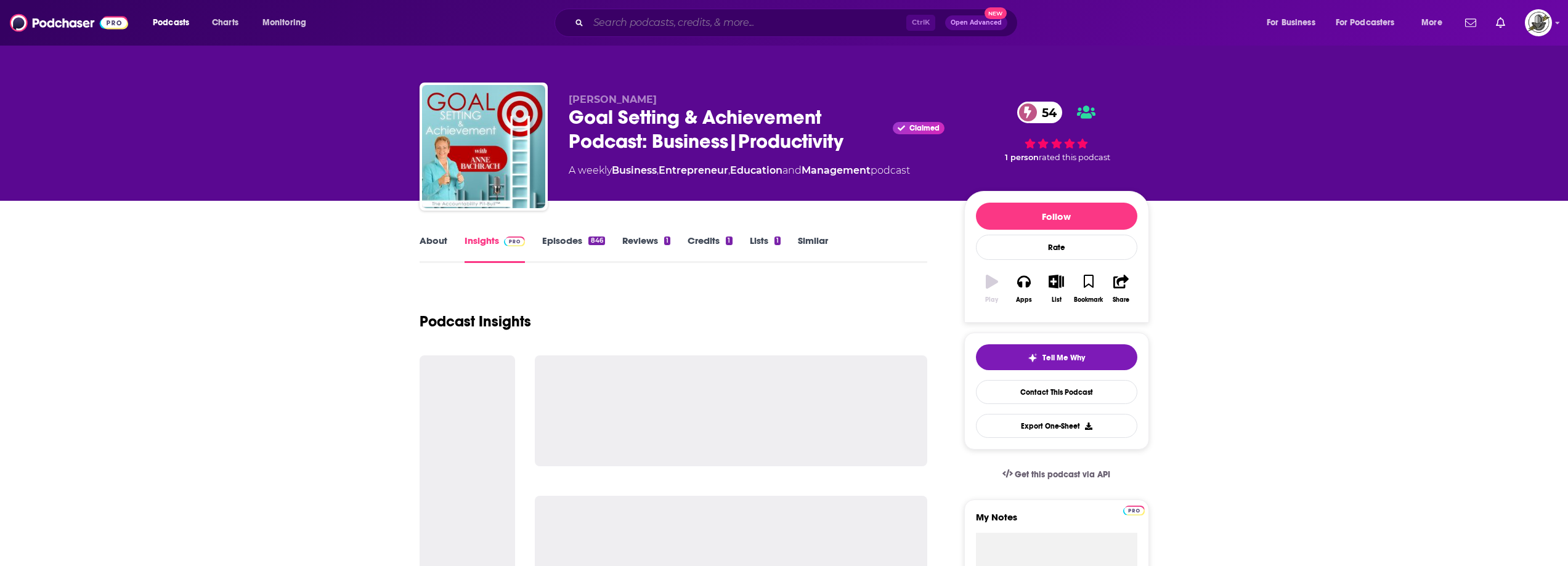
drag, startPoint x: 764, startPoint y: 20, endPoint x: 773, endPoint y: 24, distance: 9.8
click at [764, 20] on input "Search podcasts, credits, & more..." at bounding box center [747, 23] width 318 height 20
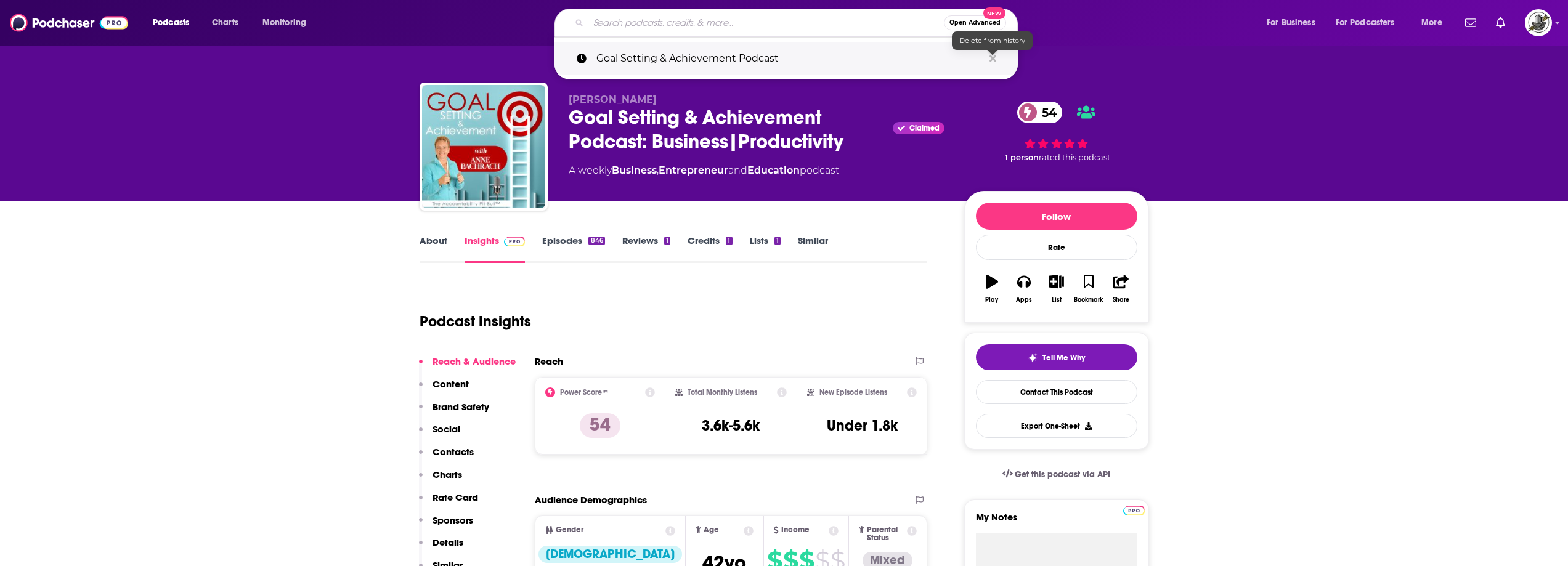
click at [994, 61] on icon "Search podcasts, credits, & more..." at bounding box center [993, 58] width 7 height 10
click at [849, 308] on div "Podcast Insights" at bounding box center [669, 314] width 499 height 63
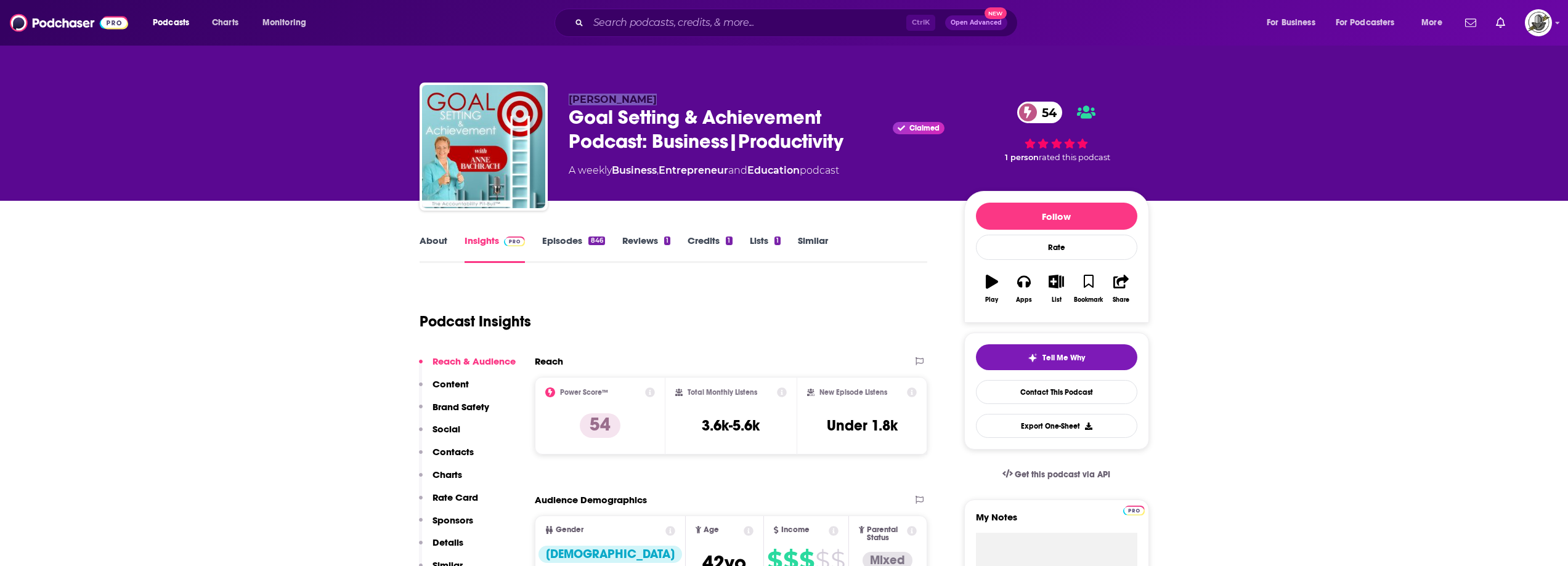
drag, startPoint x: 568, startPoint y: 102, endPoint x: 671, endPoint y: 57, distance: 112.4
click at [658, 91] on div "[PERSON_NAME] Goal Setting & Achievement Podcast: Business|Productivity Claimed…" at bounding box center [784, 148] width 730 height 133
click at [672, 7] on div "Podcasts Charts Monitoring Ctrl K Open Advanced New For Business For Podcasters…" at bounding box center [784, 23] width 1568 height 45
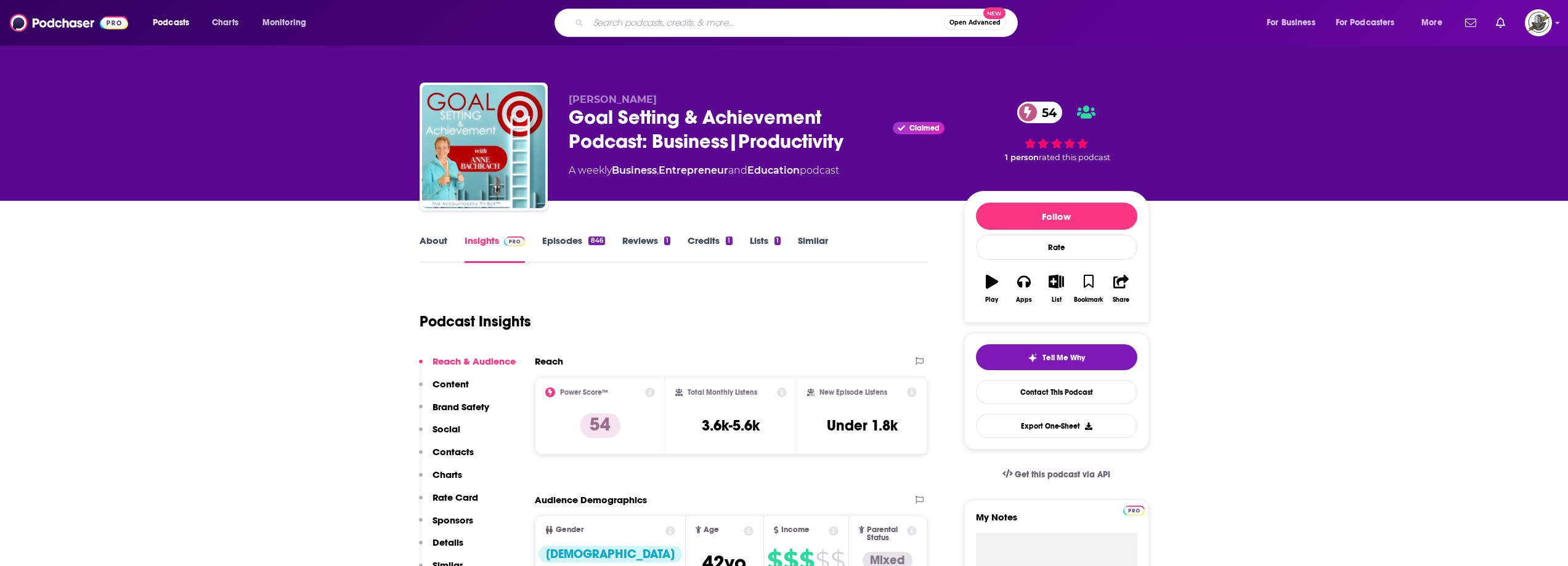
paste input "Leading [DEMOGRAPHIC_DATA] Podcast"
type input "Leading [DEMOGRAPHIC_DATA] Podcast"
click at [672, 20] on input "Leading [DEMOGRAPHIC_DATA] Podcast" at bounding box center [765, 23] width 355 height 20
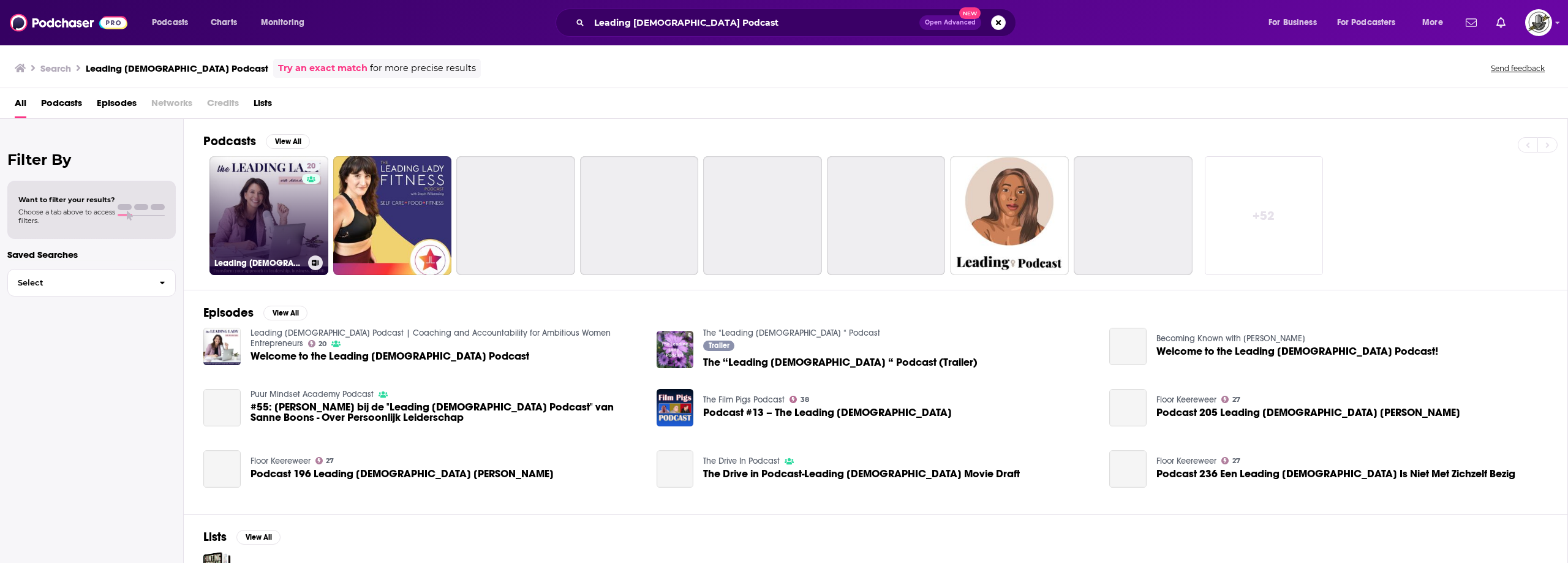
click at [292, 226] on link "20 Leading [DEMOGRAPHIC_DATA] Podcast | Coaching and Accountability for Ambitio…" at bounding box center [269, 216] width 119 height 119
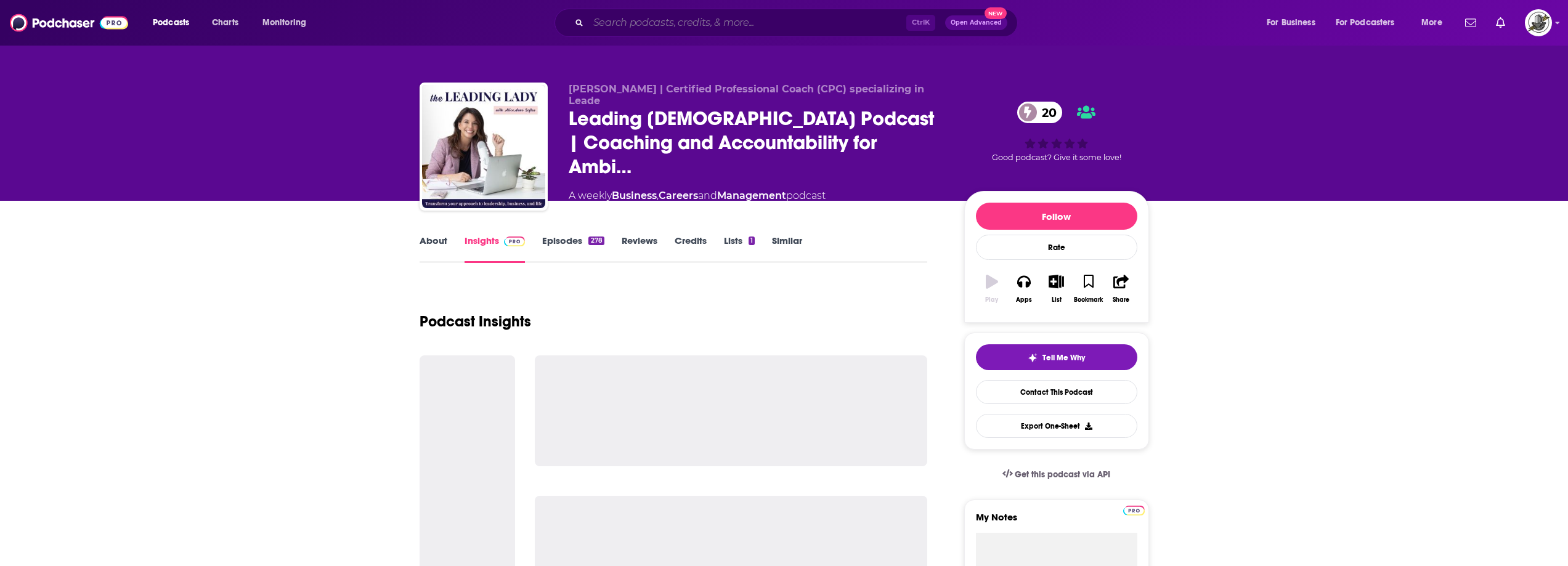
click at [768, 25] on input "Search podcasts, credits, & more..." at bounding box center [747, 23] width 318 height 20
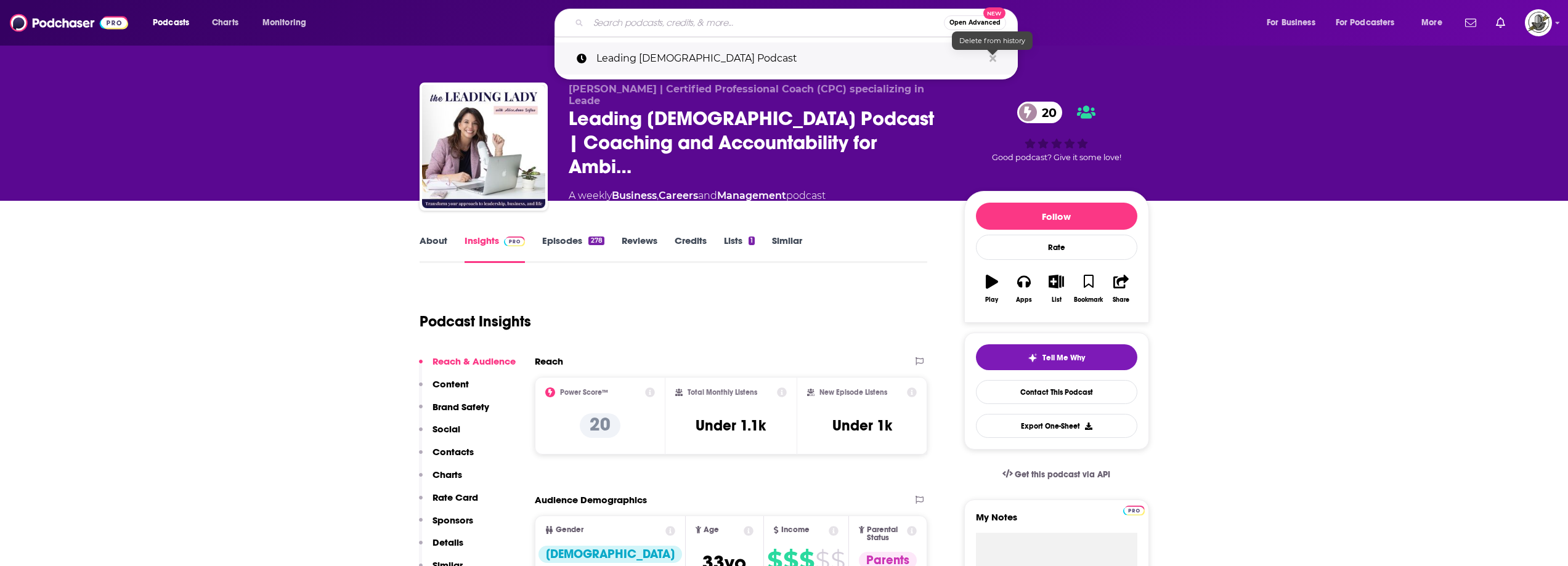
click at [993, 57] on icon "Search podcasts, credits, & more..." at bounding box center [993, 58] width 7 height 7
click at [841, 283] on div "Podcast Insights" at bounding box center [669, 314] width 499 height 63
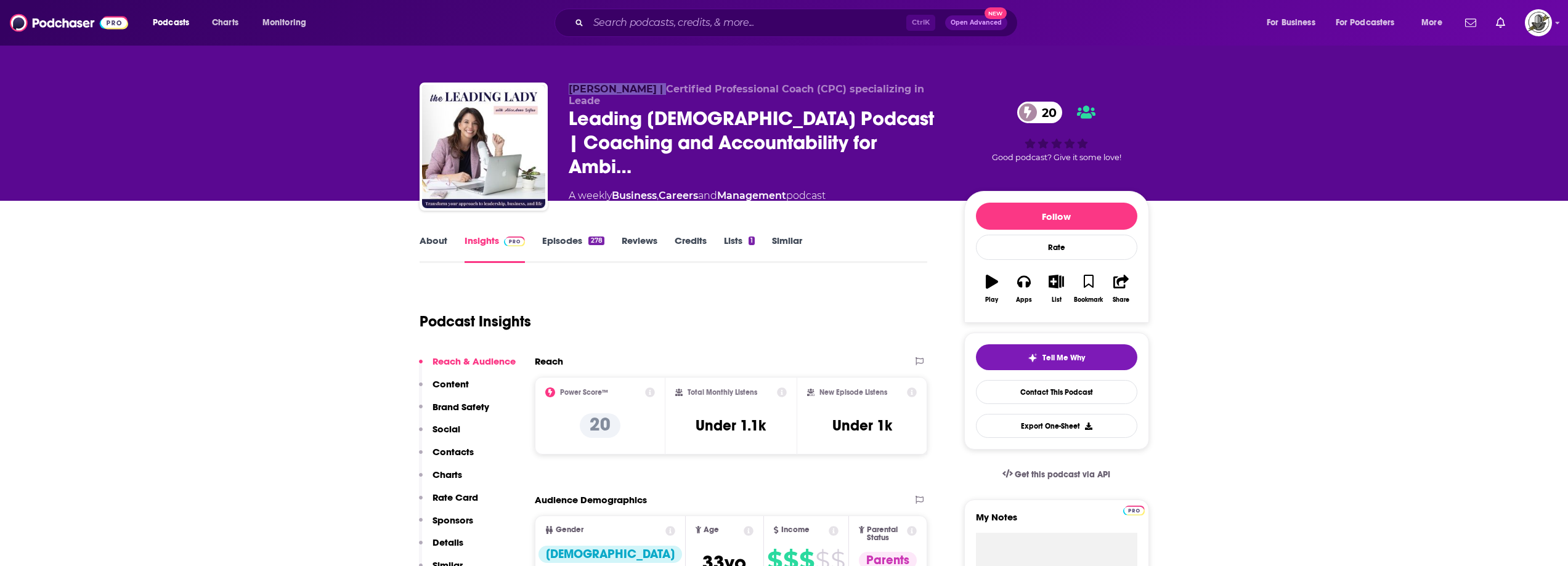
drag, startPoint x: 567, startPoint y: 102, endPoint x: 657, endPoint y: 102, distance: 90.0
click at [657, 102] on div "[PERSON_NAME] | Certified Professional Coach (CPC) specializing in Leade Leadin…" at bounding box center [784, 148] width 730 height 133
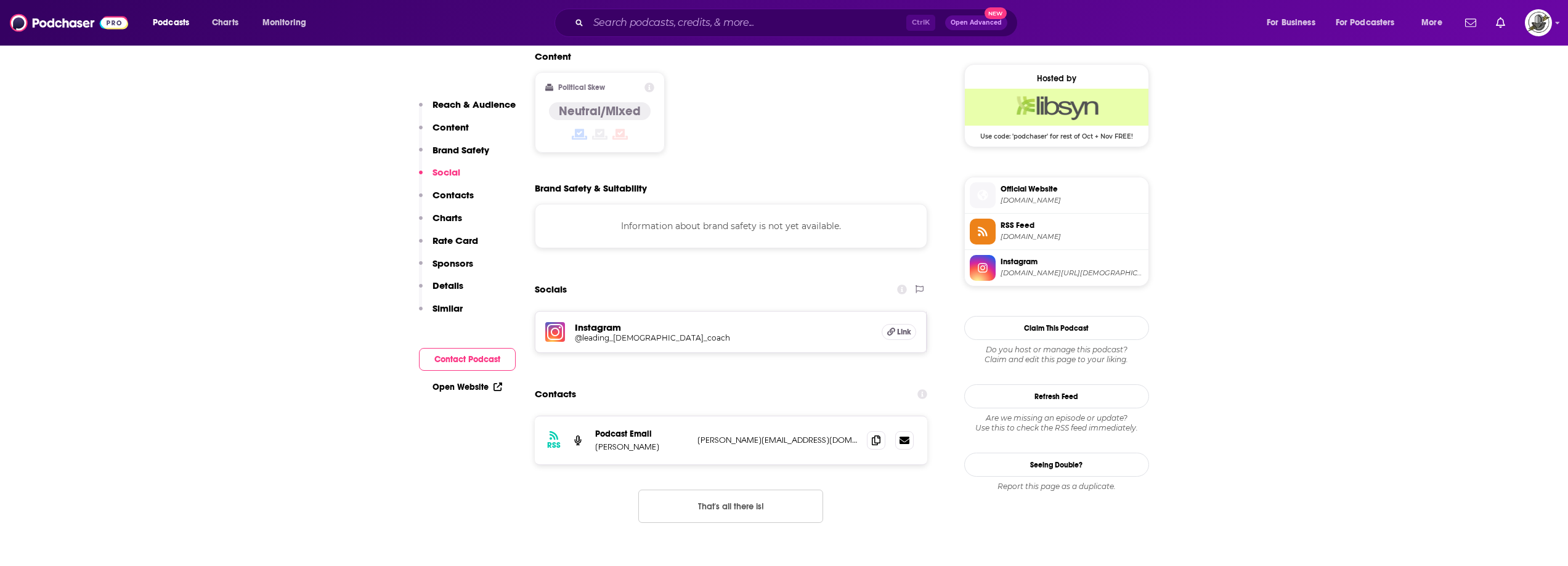
scroll to position [1047, 0]
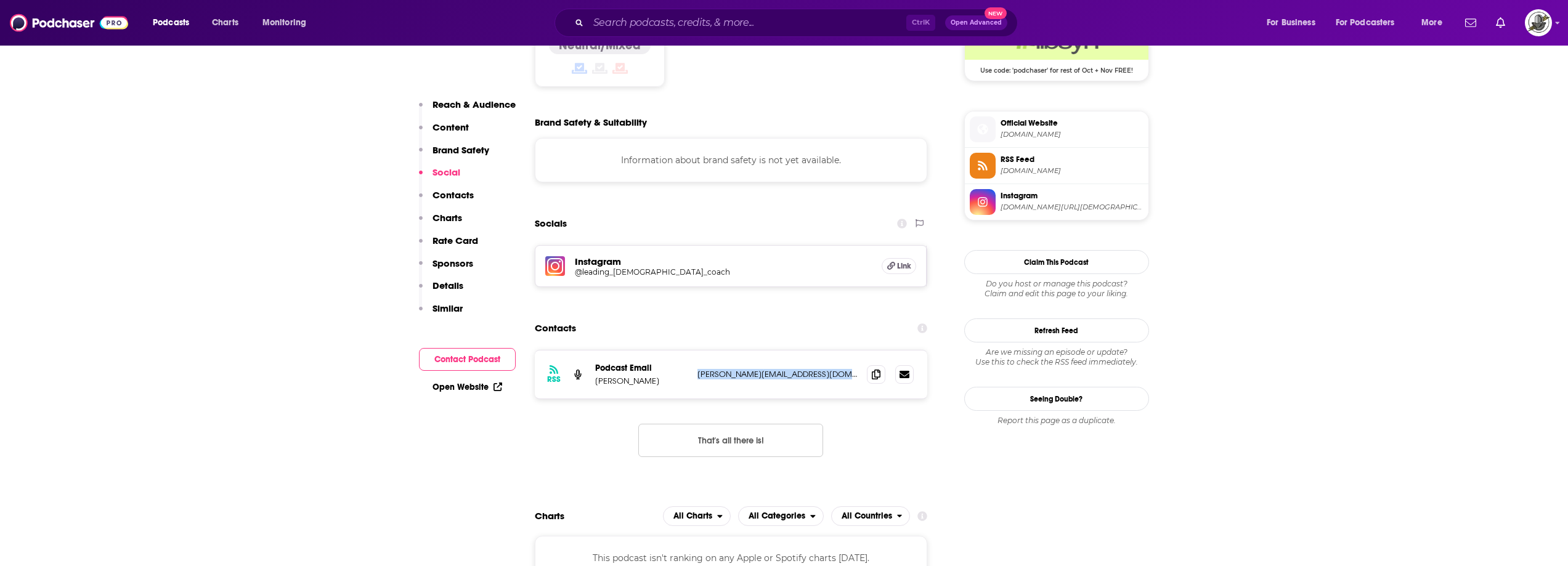
drag, startPoint x: 696, startPoint y: 314, endPoint x: 850, endPoint y: 314, distance: 154.0
click at [850, 351] on div "RSS Podcast Email [PERSON_NAME] [PERSON_NAME][EMAIL_ADDRESS][DOMAIN_NAME] [PERS…" at bounding box center [731, 374] width 393 height 48
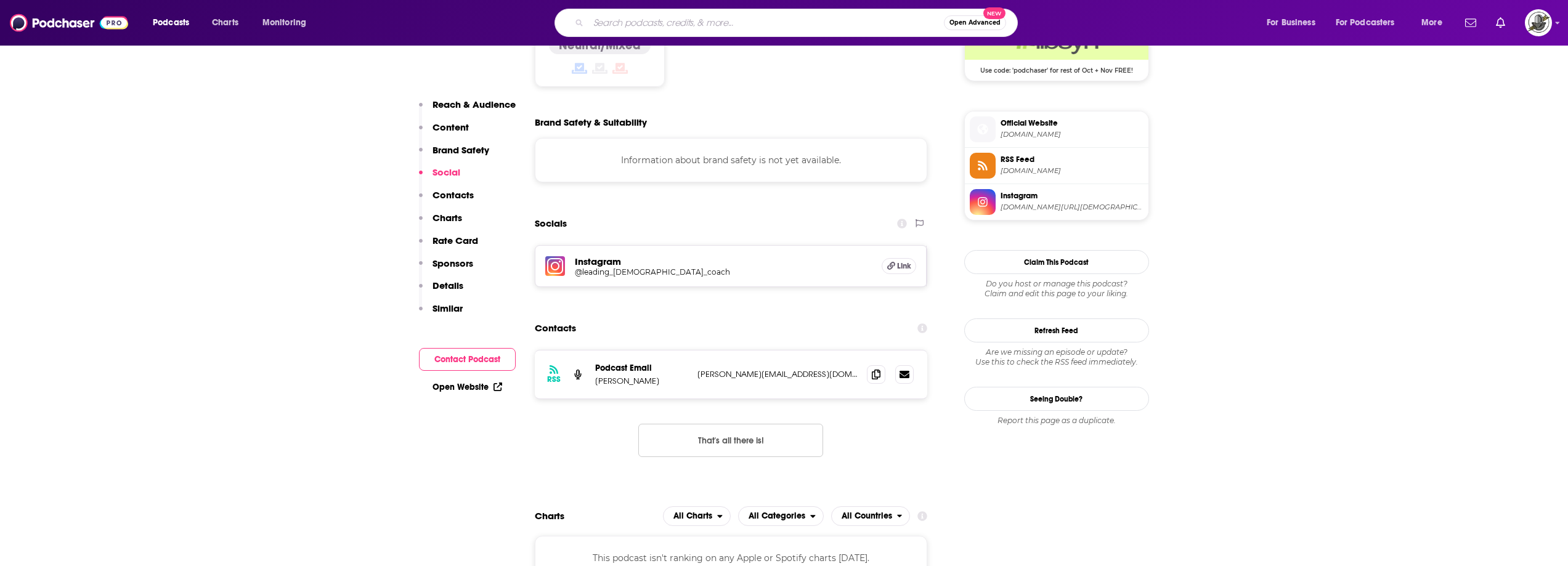
click at [711, 18] on input "Search podcasts, credits, & more..." at bounding box center [765, 23] width 355 height 20
paste input "Grow Your Independent Consulting Business"
type input "Grow Your Independent Consulting Business"
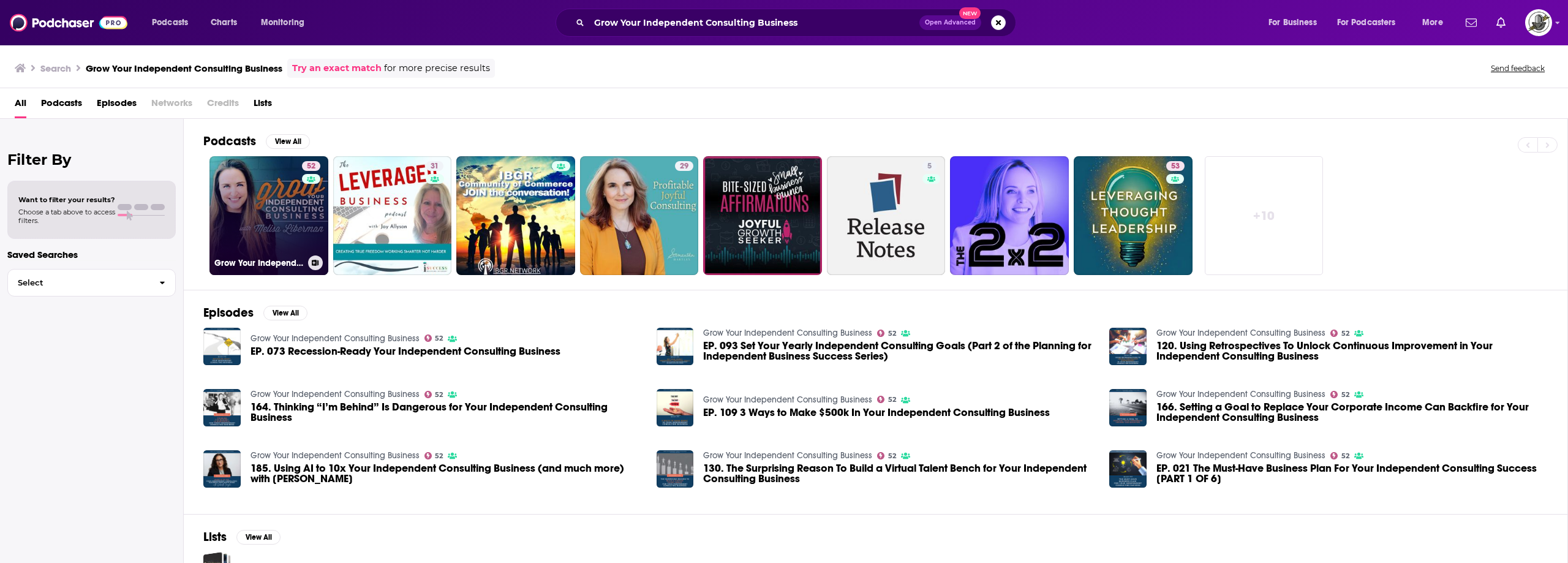
click at [275, 230] on link "52 Grow Your Independent Consulting Business" at bounding box center [269, 216] width 119 height 119
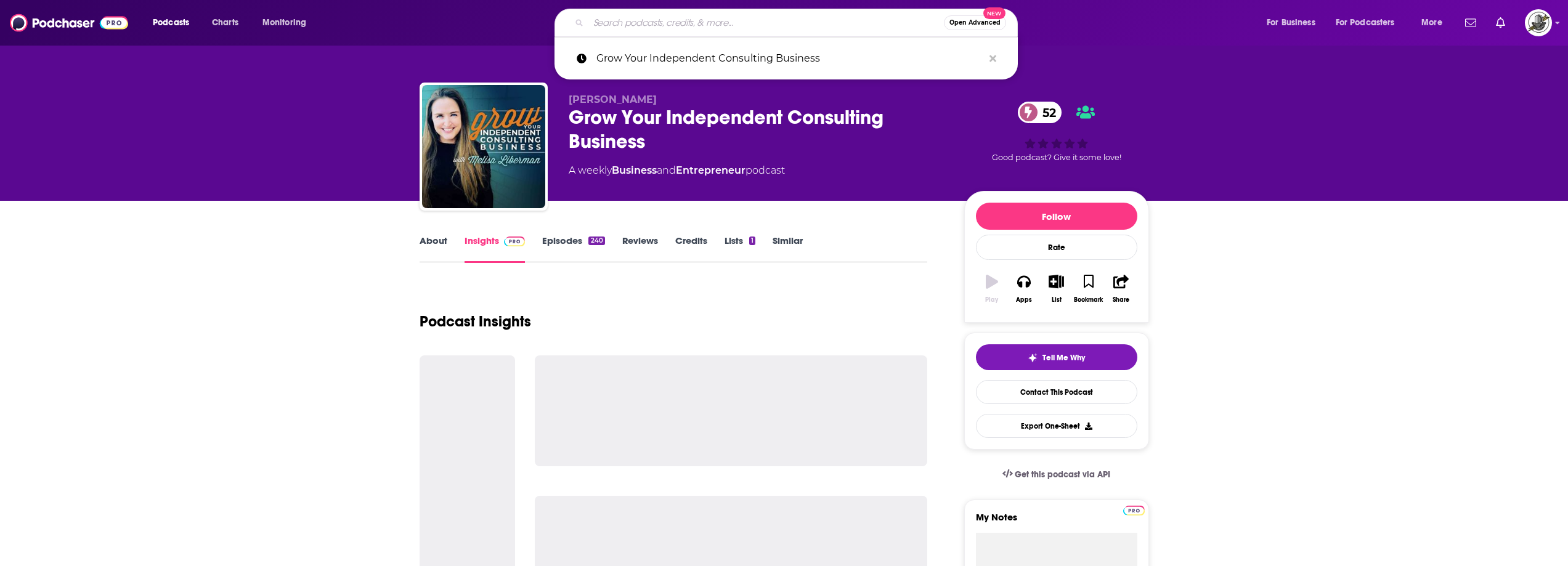
click at [804, 26] on input "Search podcasts, credits, & more..." at bounding box center [765, 23] width 355 height 20
click at [996, 58] on icon "Search podcasts, credits, & more..." at bounding box center [993, 58] width 7 height 10
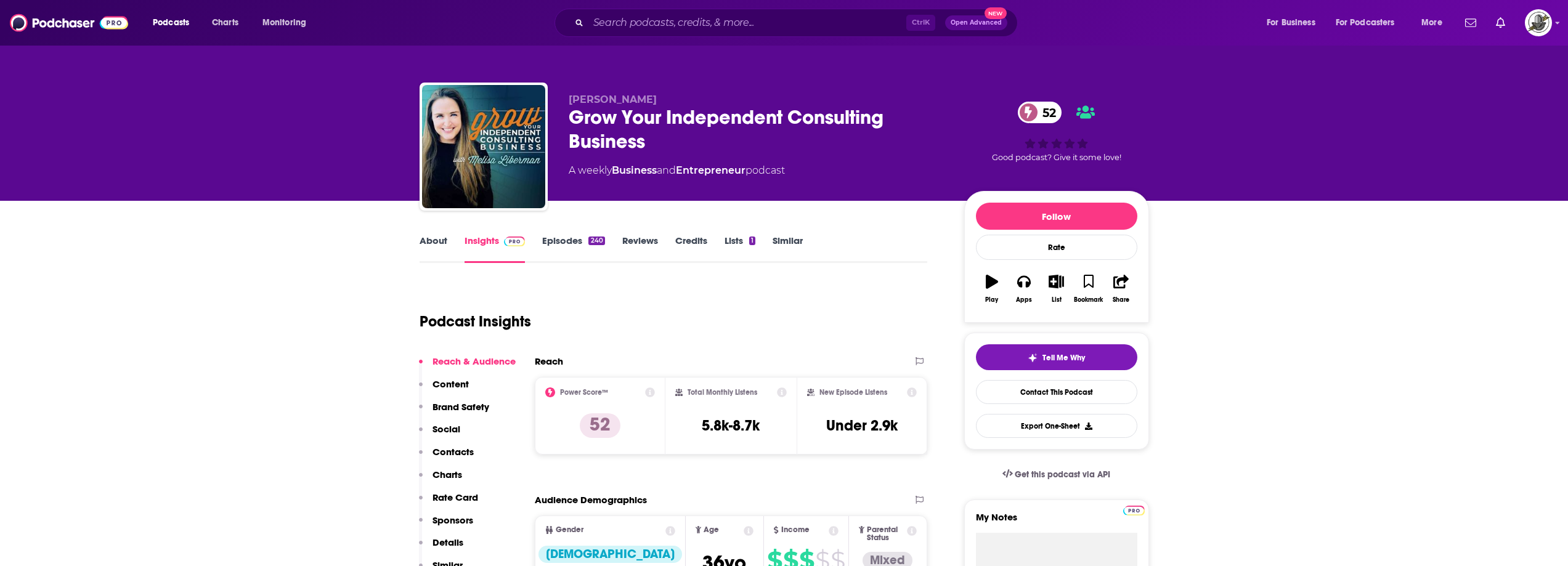
click at [757, 101] on p "[PERSON_NAME]" at bounding box center [757, 99] width 376 height 11
drag, startPoint x: 615, startPoint y: 102, endPoint x: 572, endPoint y: 104, distance: 43.0
click at [572, 104] on p "[PERSON_NAME]" at bounding box center [757, 99] width 376 height 11
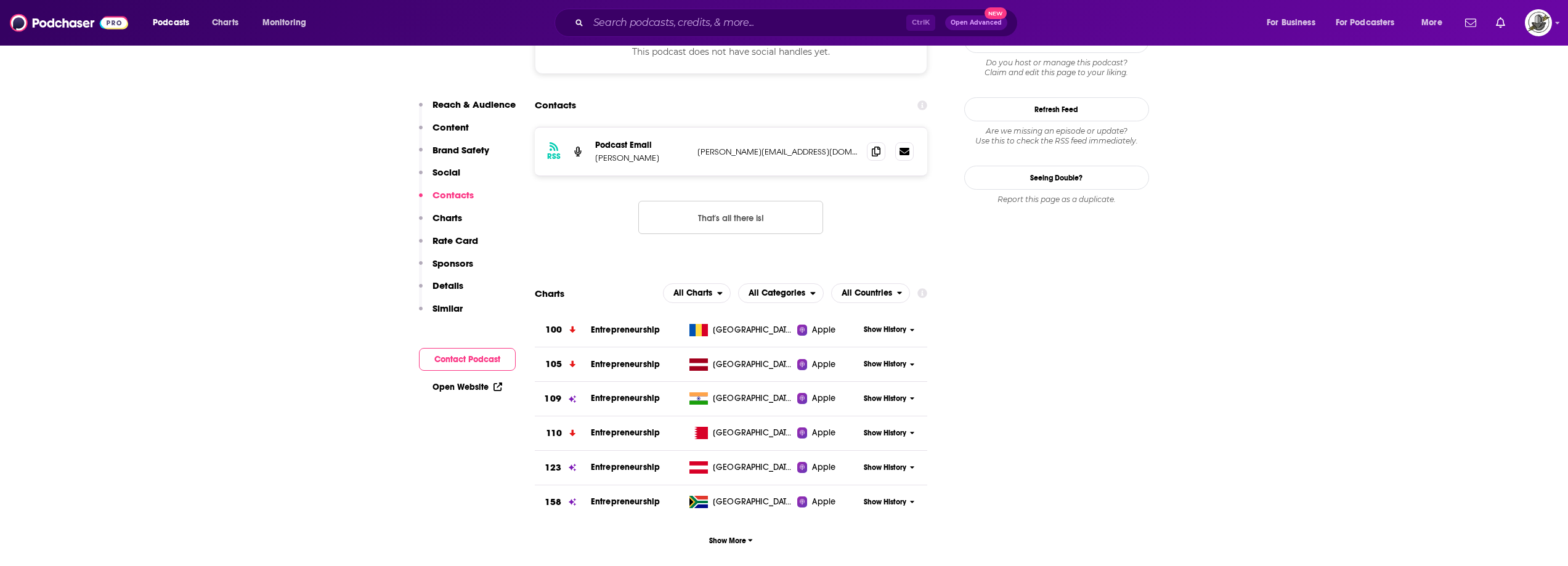
scroll to position [1047, 0]
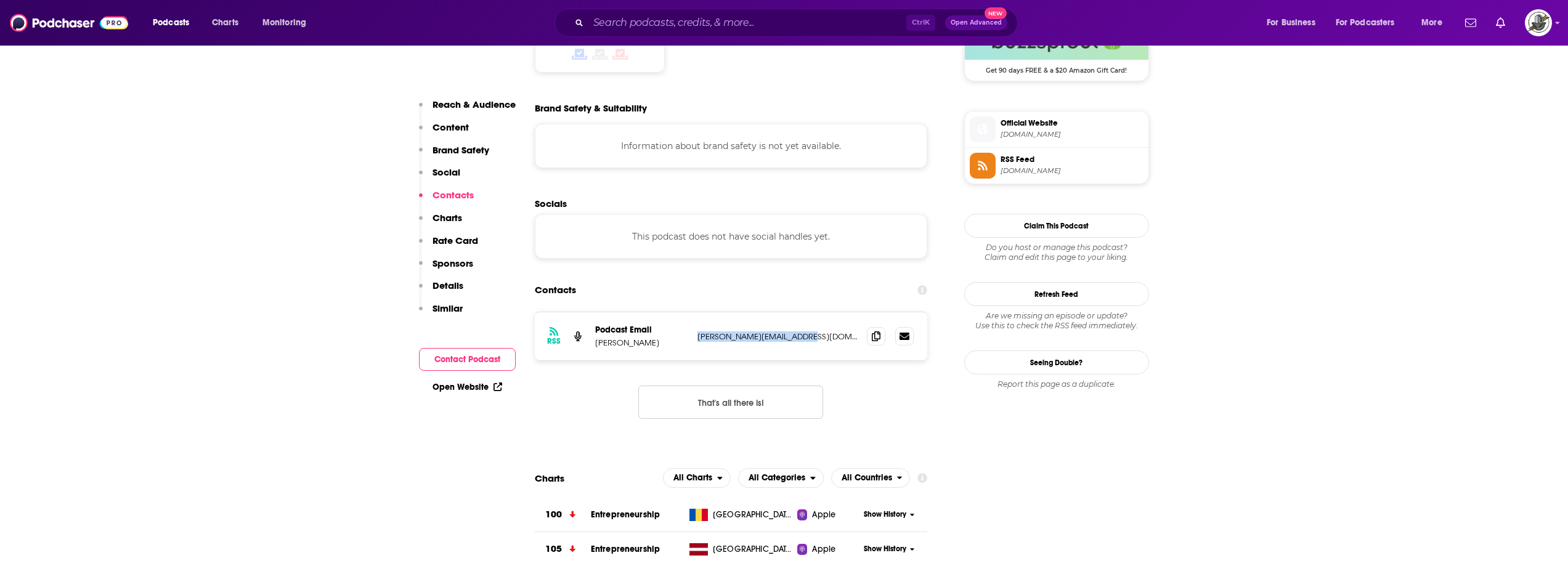
drag, startPoint x: 698, startPoint y: 284, endPoint x: 831, endPoint y: 284, distance: 133.0
click at [831, 332] on p "[PERSON_NAME][EMAIL_ADDRESS][DOMAIN_NAME]" at bounding box center [777, 337] width 160 height 10
paste input "Prosperous Coach Podcast"
type input "Prosperous Coach Podcast"
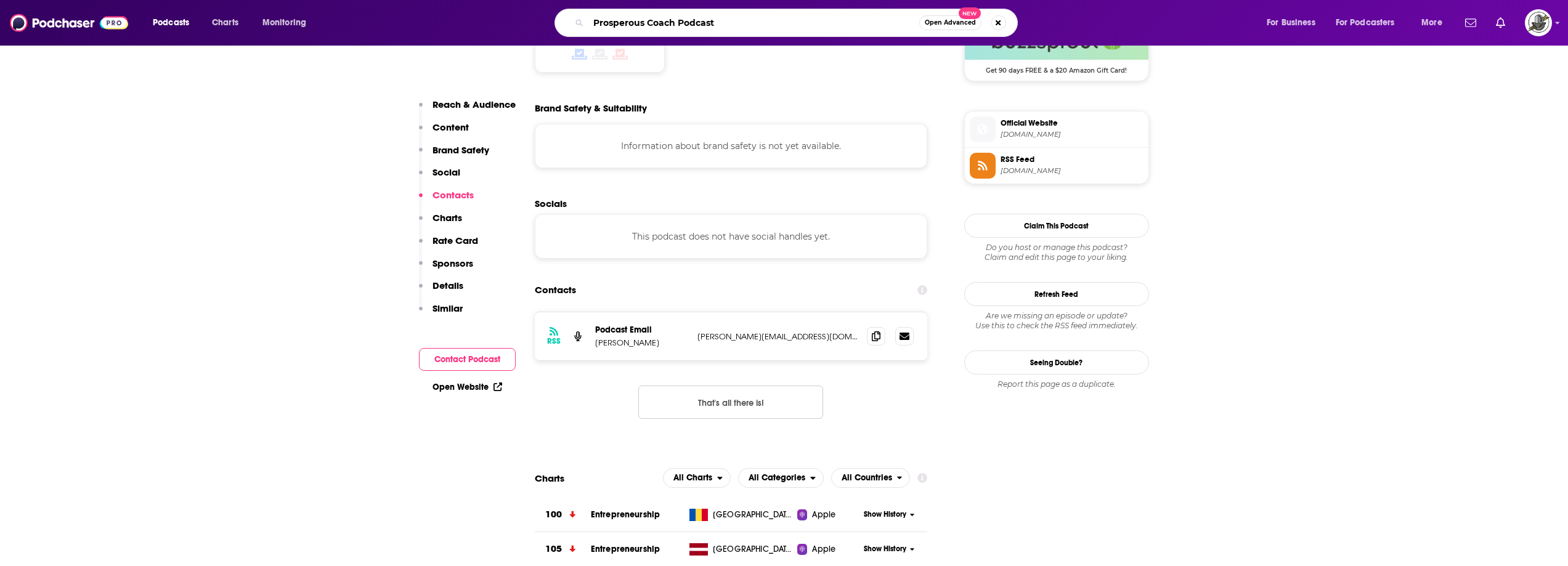
click at [678, 24] on input "Prosperous Coach Podcast" at bounding box center [753, 23] width 331 height 20
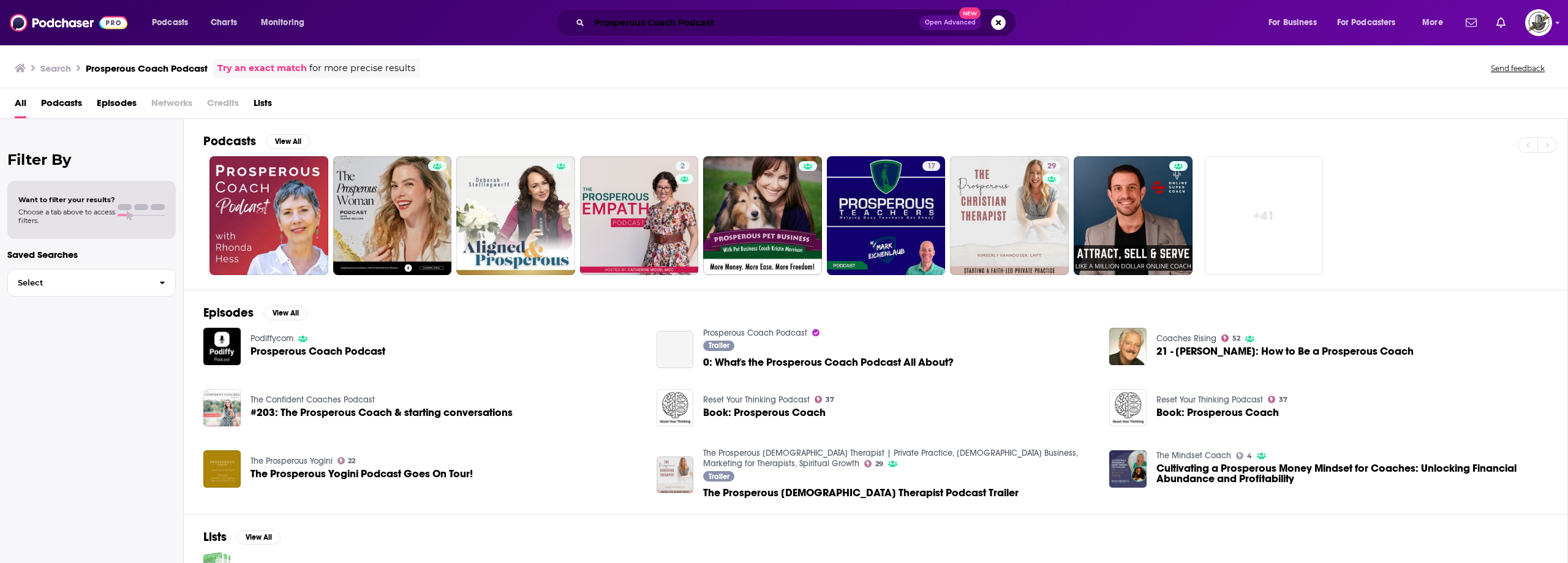
click at [730, 20] on input "Prosperous Coach Podcast" at bounding box center [754, 22] width 330 height 20
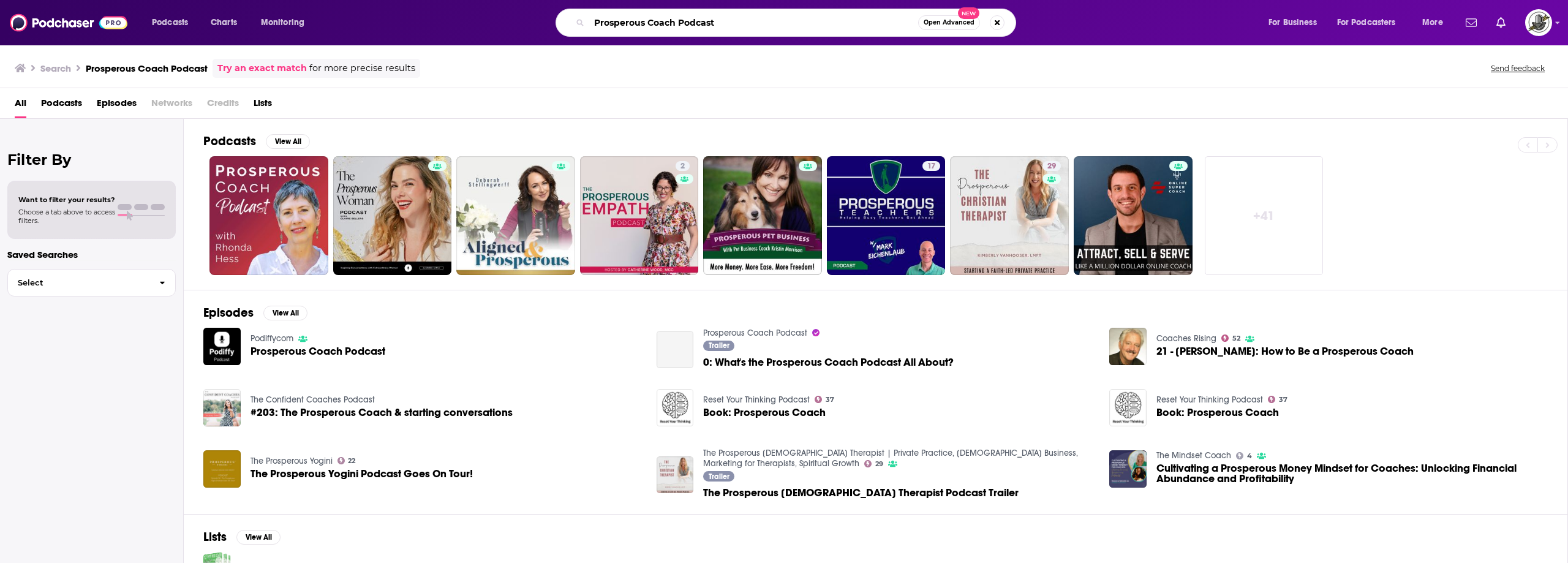
click at [730, 20] on input "Prosperous Coach Podcast" at bounding box center [753, 22] width 329 height 20
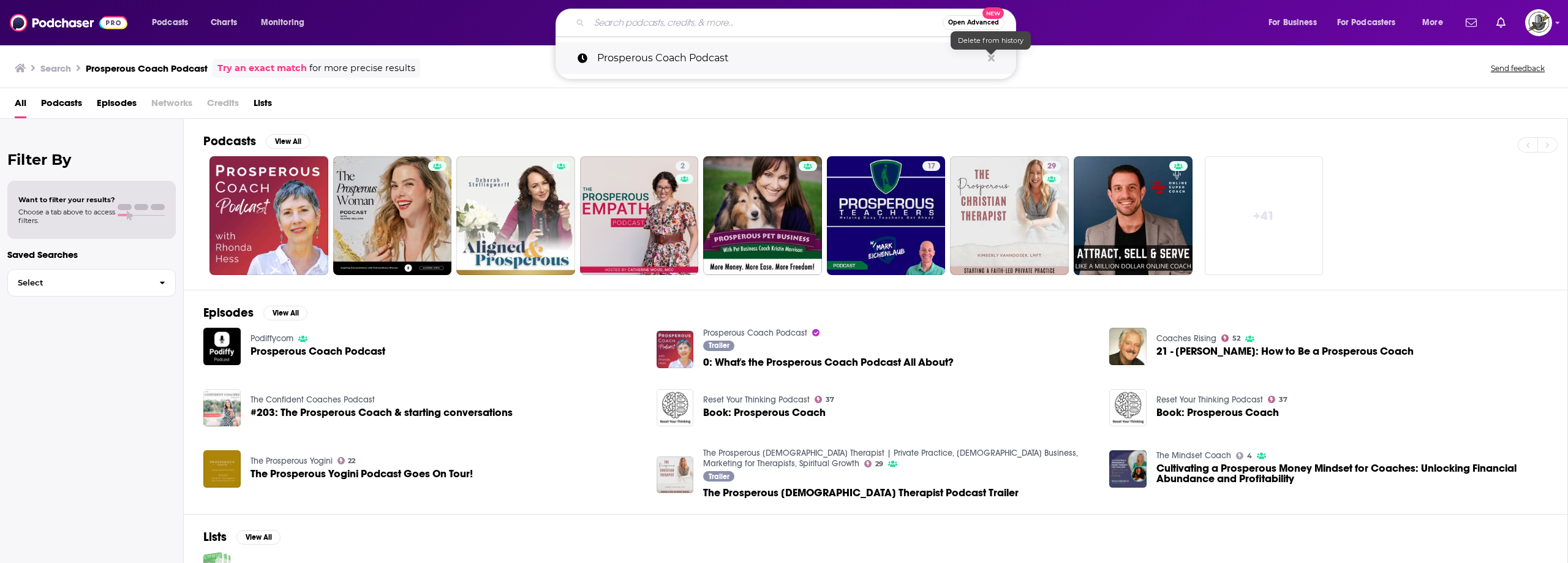
click at [991, 58] on icon "Search podcasts, credits, & more..." at bounding box center [991, 58] width 7 height 7
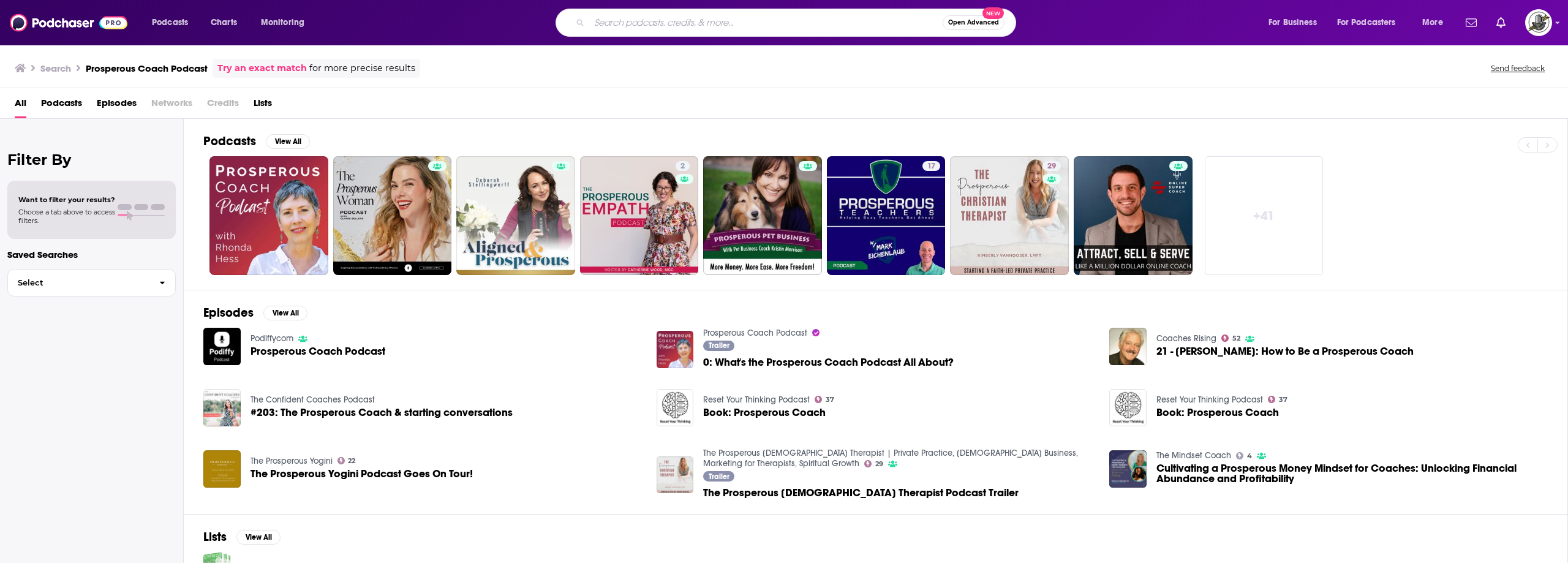
paste input "Building a Life You Love™"
click at [679, 26] on input "Building a Life You Love™" at bounding box center [765, 22] width 353 height 20
type input "Building a Life You Love™"
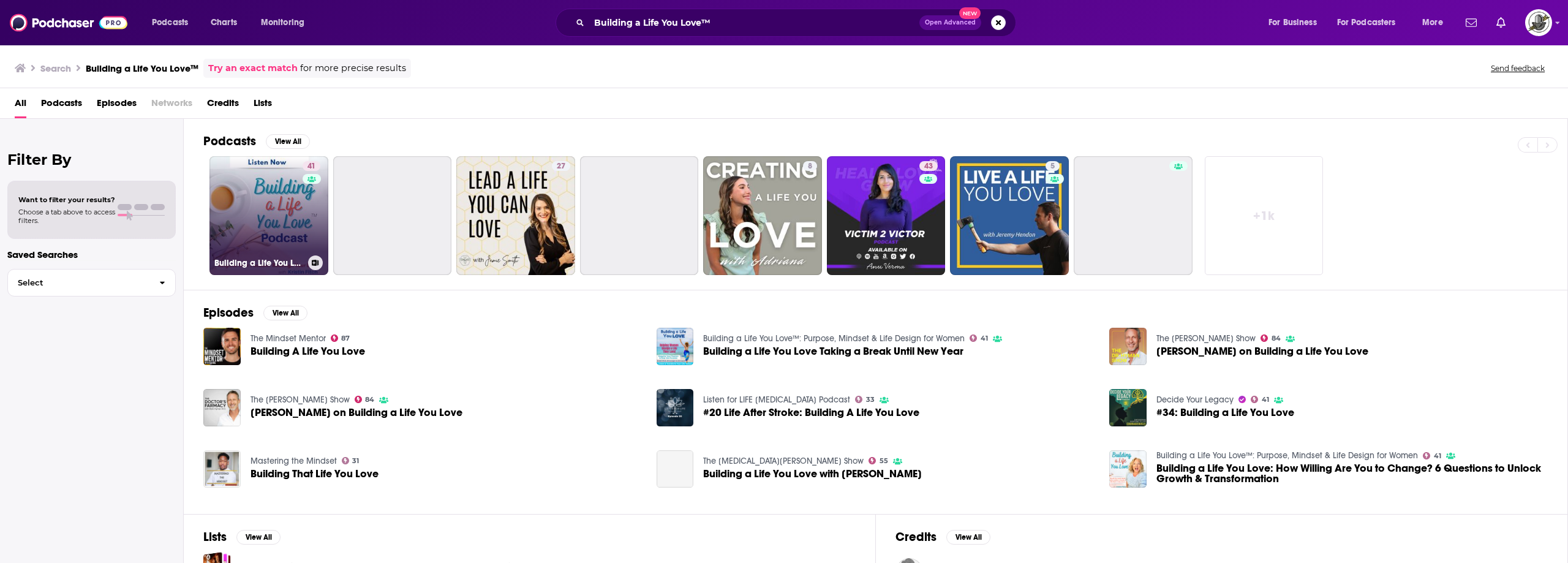
click at [273, 218] on link "41 Building a Life You Love™: Purpose, Mindset & Life Design for Women" at bounding box center [269, 216] width 119 height 119
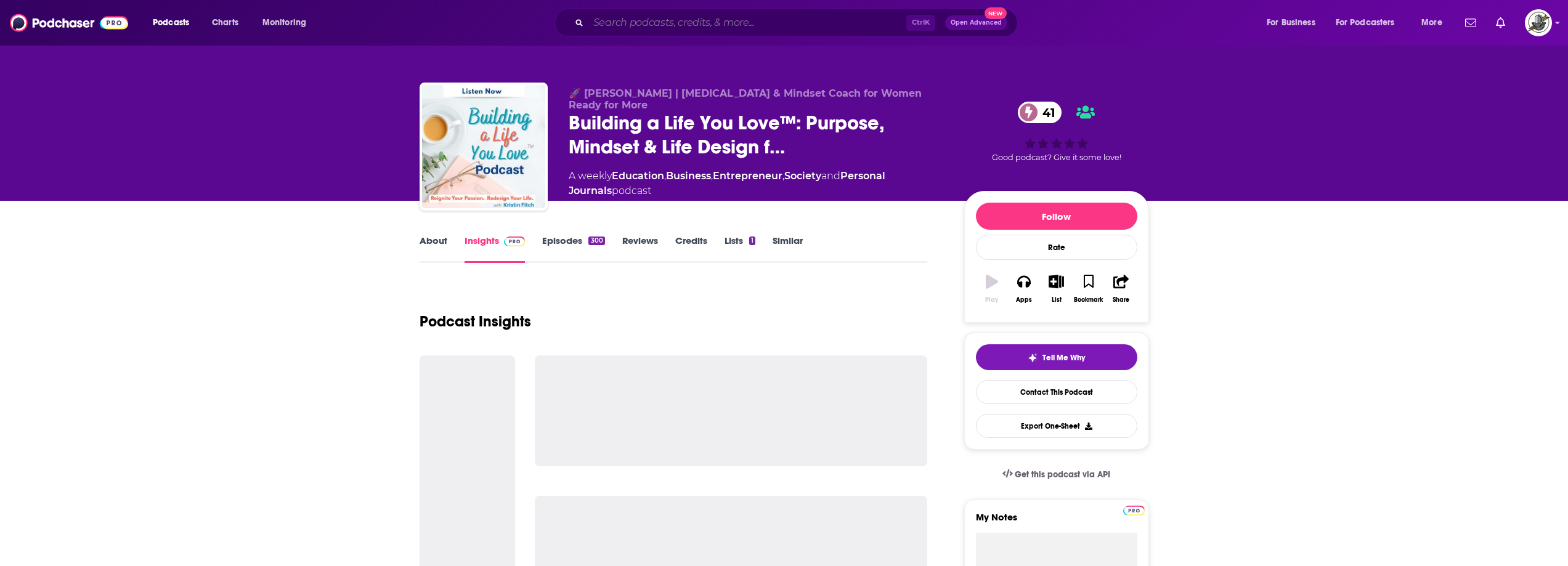
click at [749, 20] on input "Search podcasts, credits, & more..." at bounding box center [747, 23] width 318 height 20
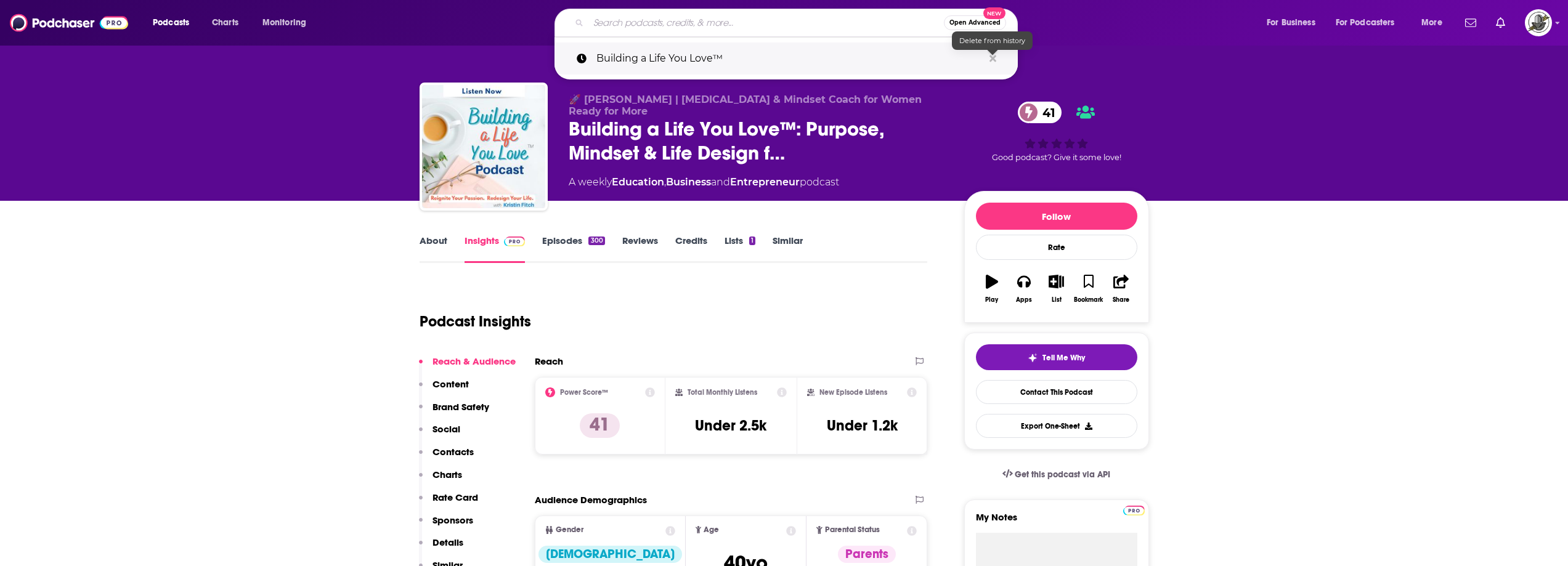
click at [989, 56] on icon "Search podcasts, credits, & more..." at bounding box center [993, 58] width 7 height 10
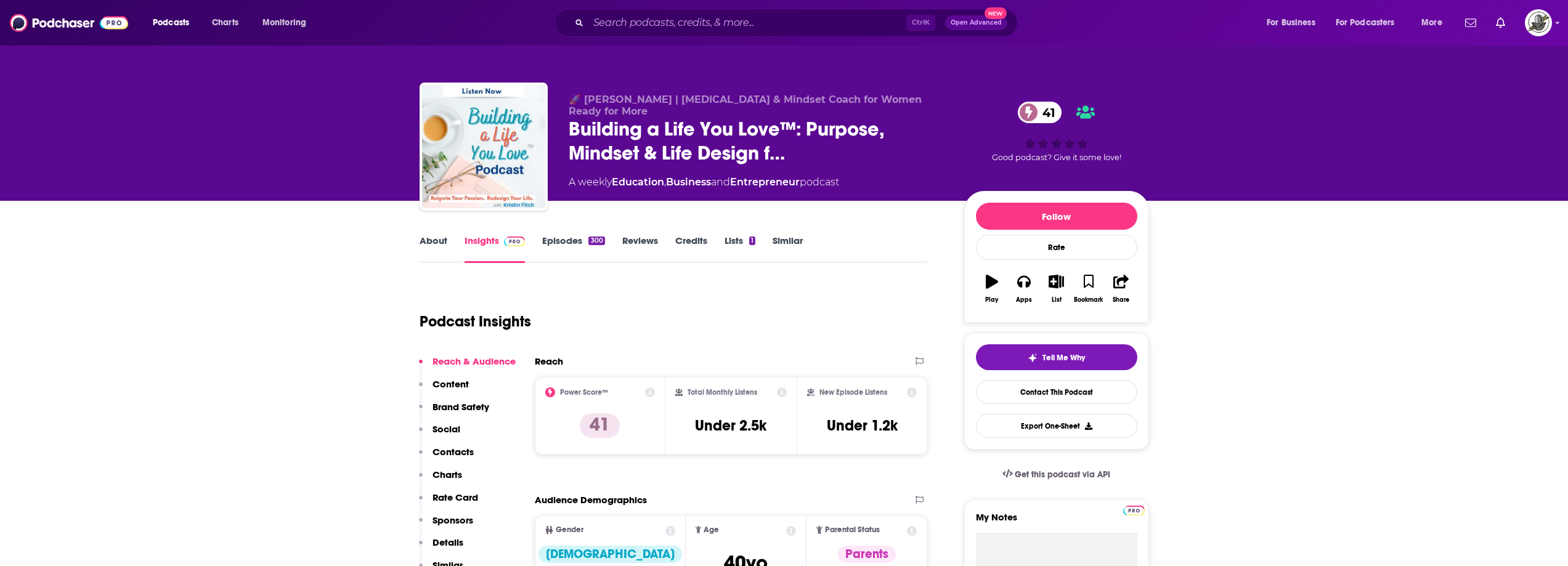
drag, startPoint x: 872, startPoint y: 258, endPoint x: 620, endPoint y: 194, distance: 260.0
click at [870, 259] on div "About Insights Episodes 300 Reviews Credits Lists 1 Similar" at bounding box center [673, 247] width 508 height 30
drag, startPoint x: 582, startPoint y: 99, endPoint x: 647, endPoint y: 100, distance: 65.0
click at [647, 100] on span "🚀 [PERSON_NAME] | [MEDICAL_DATA] & Mindset Coach for Women Ready for More" at bounding box center [745, 105] width 353 height 23
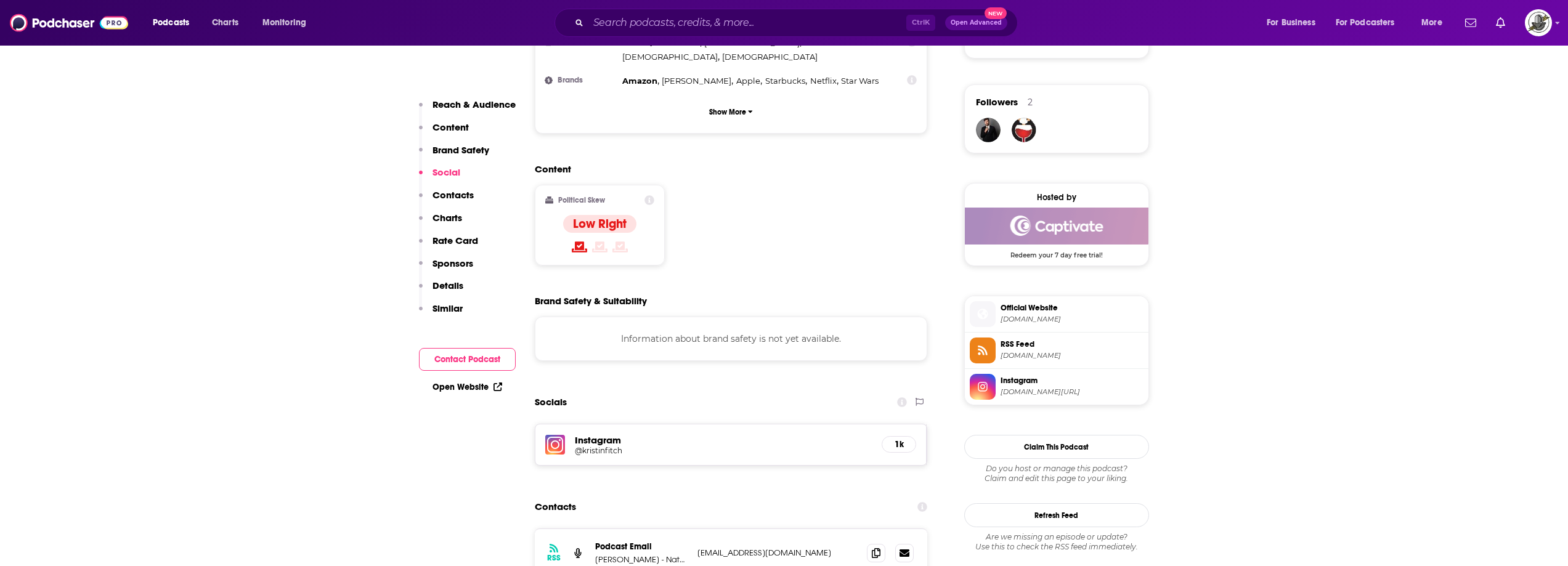
scroll to position [1047, 0]
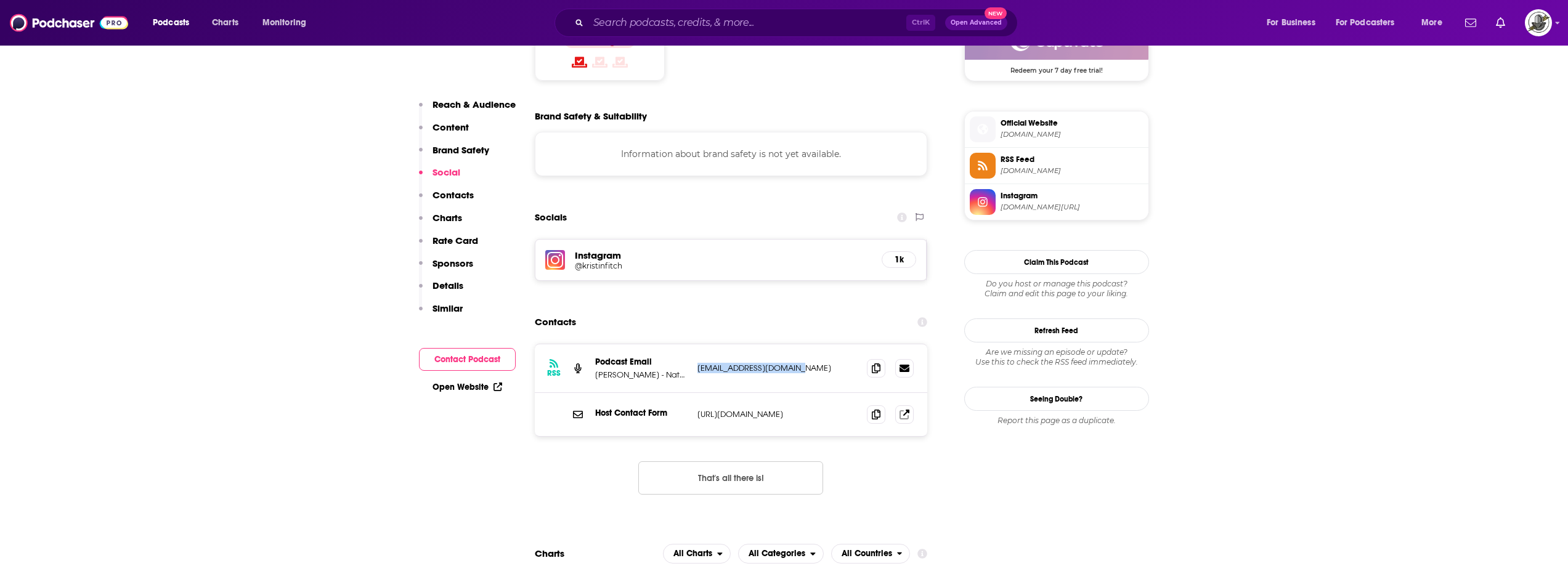
drag, startPoint x: 696, startPoint y: 295, endPoint x: 796, endPoint y: 295, distance: 100.0
click at [796, 344] on div "RSS Podcast Email [PERSON_NAME] - Natural Wellness Guide [EMAIL_ADDRESS][DOMAIN…" at bounding box center [731, 368] width 393 height 49
paste input "The Scalable Freedom Show"
type input "The Scalable Freedom Show"
click at [704, 23] on input "The Scalable Freedom Show" at bounding box center [747, 23] width 318 height 20
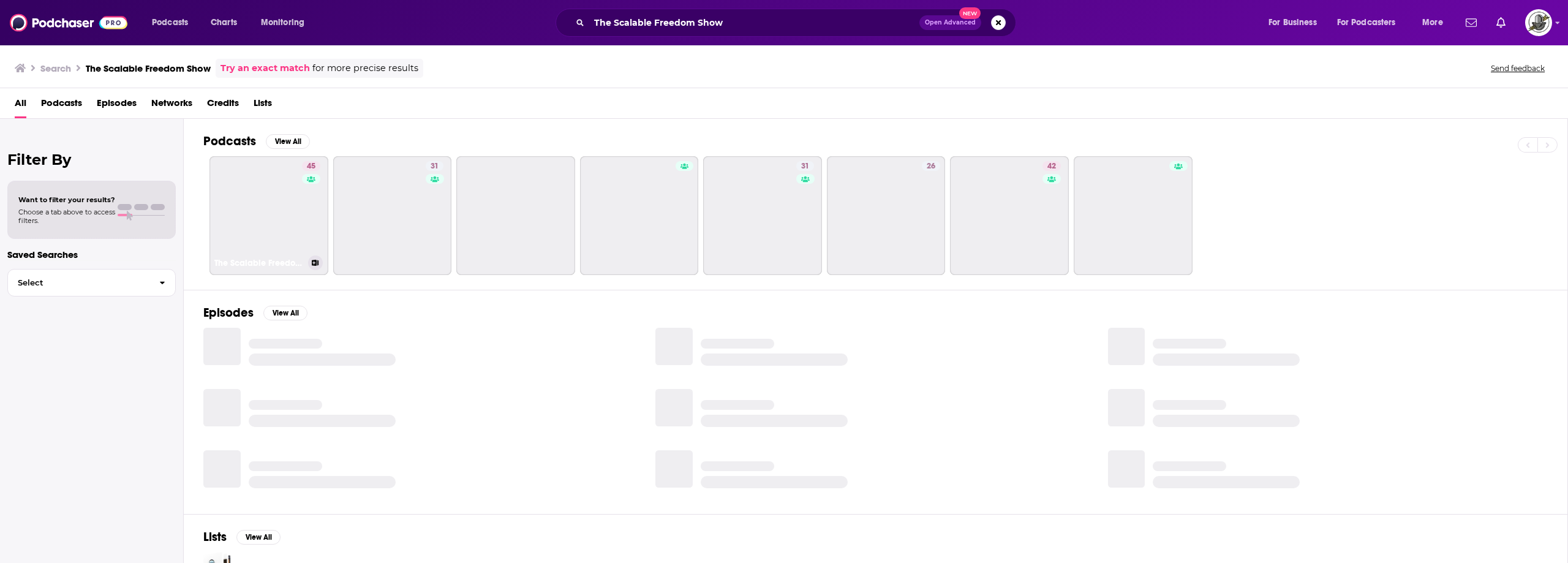
click at [270, 195] on link "45 The Scalable Freedom Show" at bounding box center [269, 216] width 119 height 119
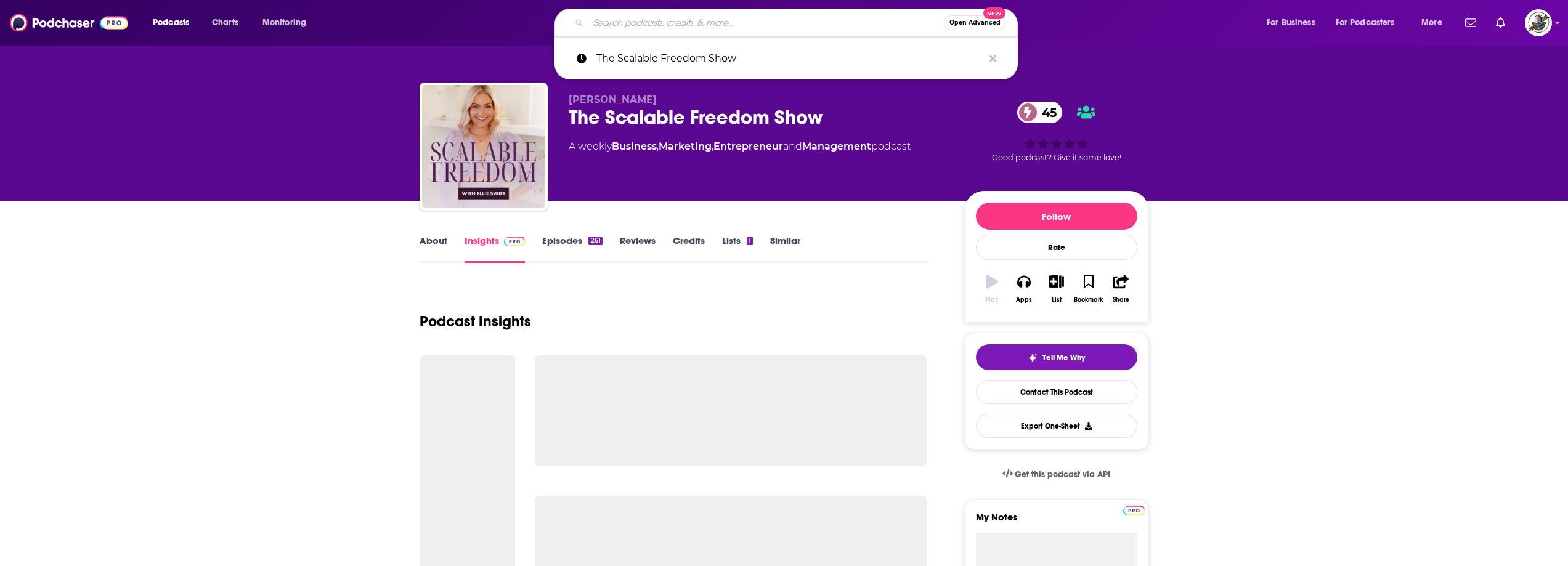
click at [752, 31] on input "Search podcasts, credits, & more..." at bounding box center [765, 23] width 355 height 20
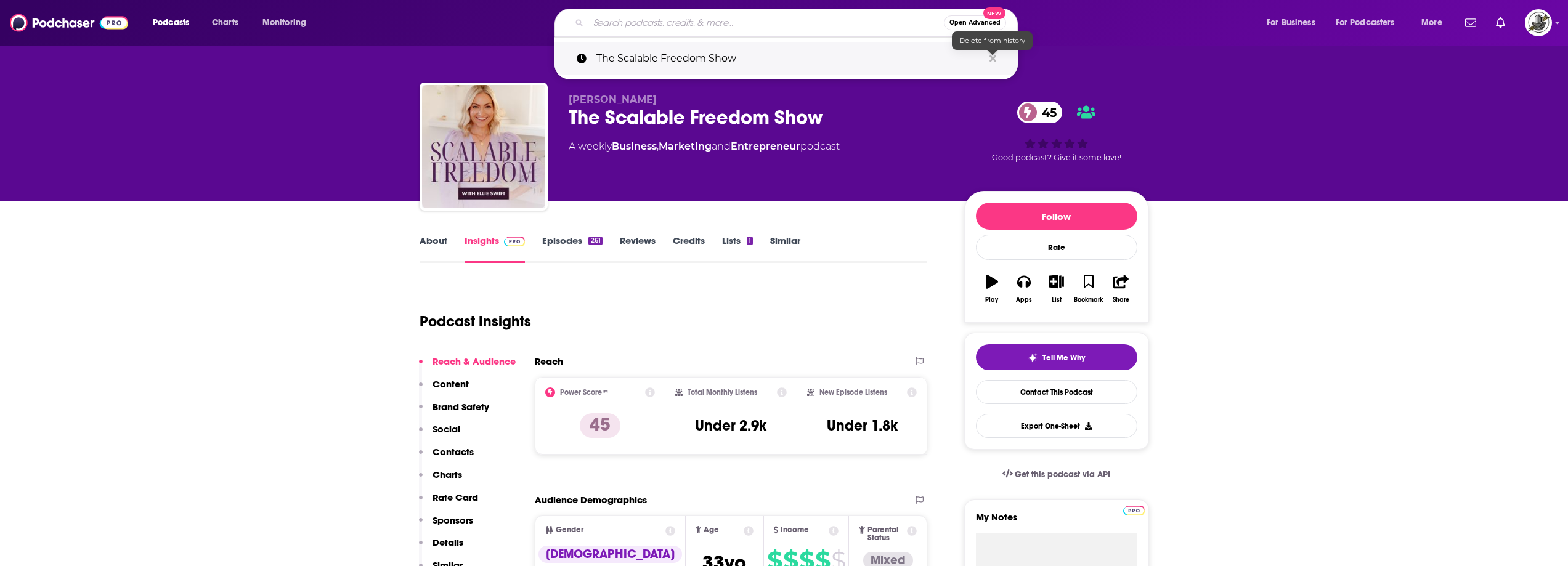
click at [992, 61] on icon "Search podcasts, credits, & more..." at bounding box center [993, 58] width 7 height 10
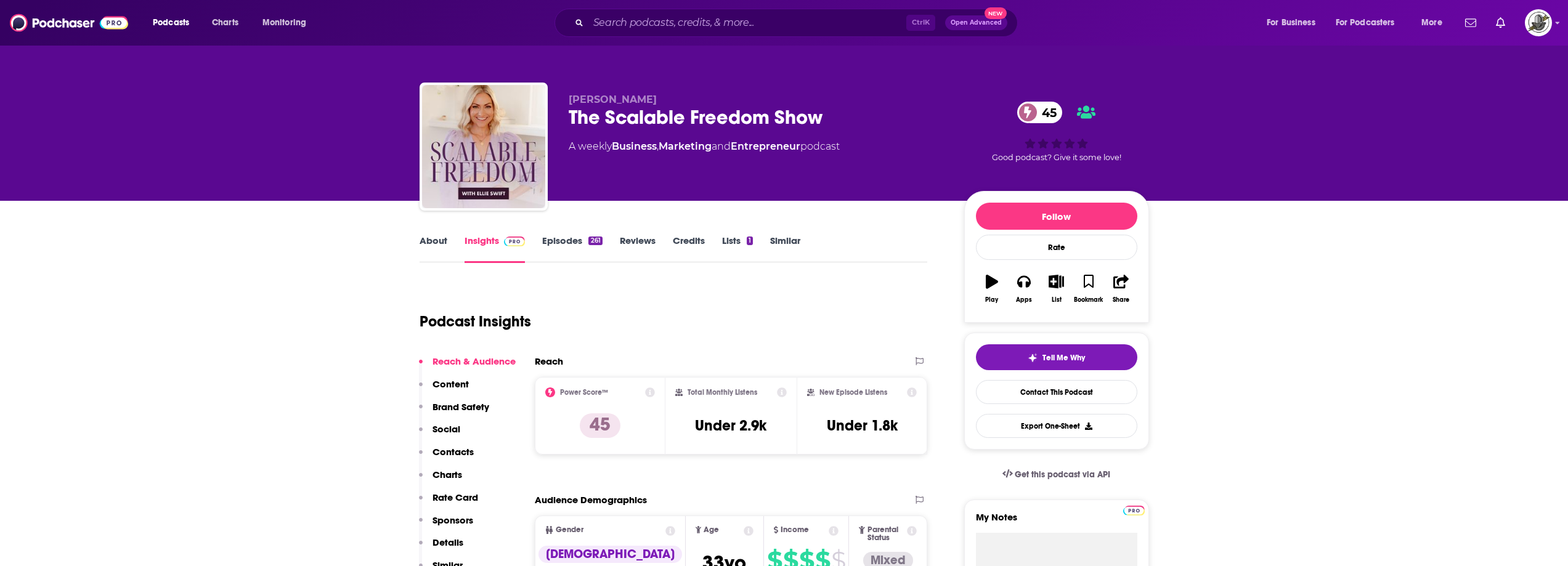
drag, startPoint x: 778, startPoint y: 290, endPoint x: 617, endPoint y: 143, distance: 218.0
click at [777, 290] on div "Podcast Insights" at bounding box center [669, 314] width 499 height 63
drag, startPoint x: 566, startPoint y: 124, endPoint x: 836, endPoint y: 121, distance: 270.0
click at [836, 121] on div "[PERSON_NAME] The Scalable Freedom Show 45 A weekly Business , Marketing and En…" at bounding box center [784, 148] width 730 height 133
paste input "Next Level Minds"
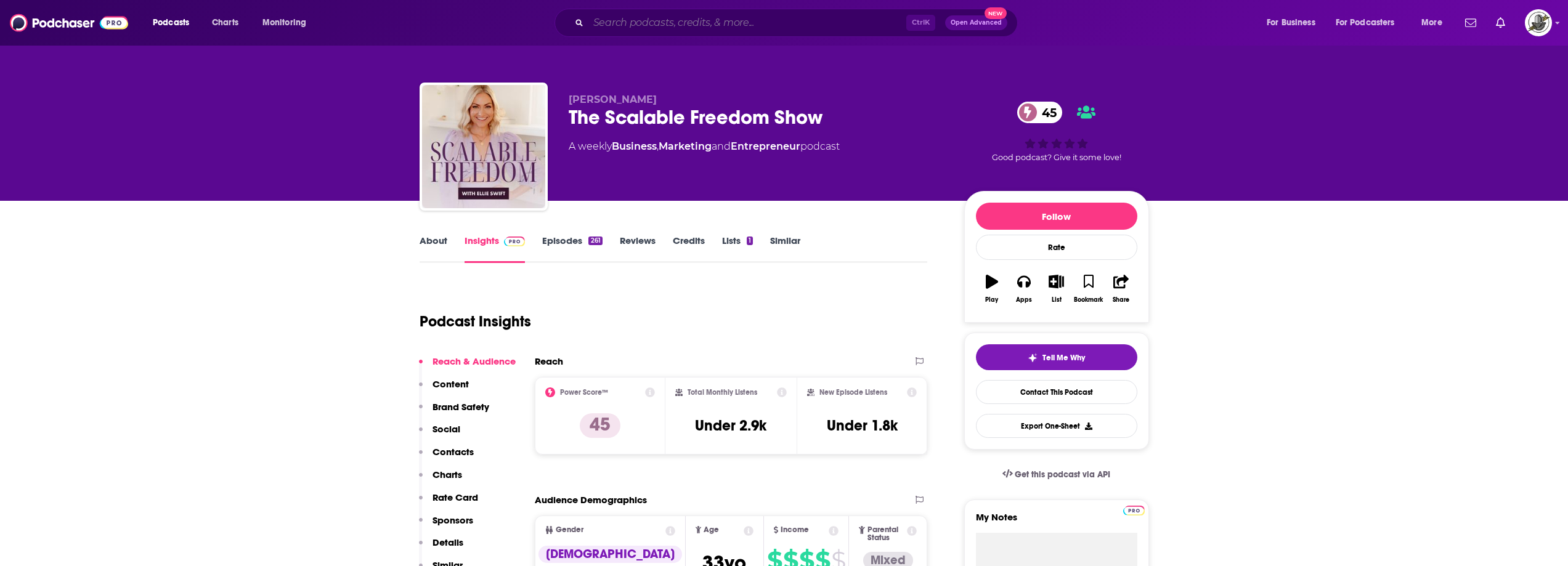
type input "Next Level Minds"
click at [700, 23] on input "Next Level Minds" at bounding box center [747, 23] width 318 height 20
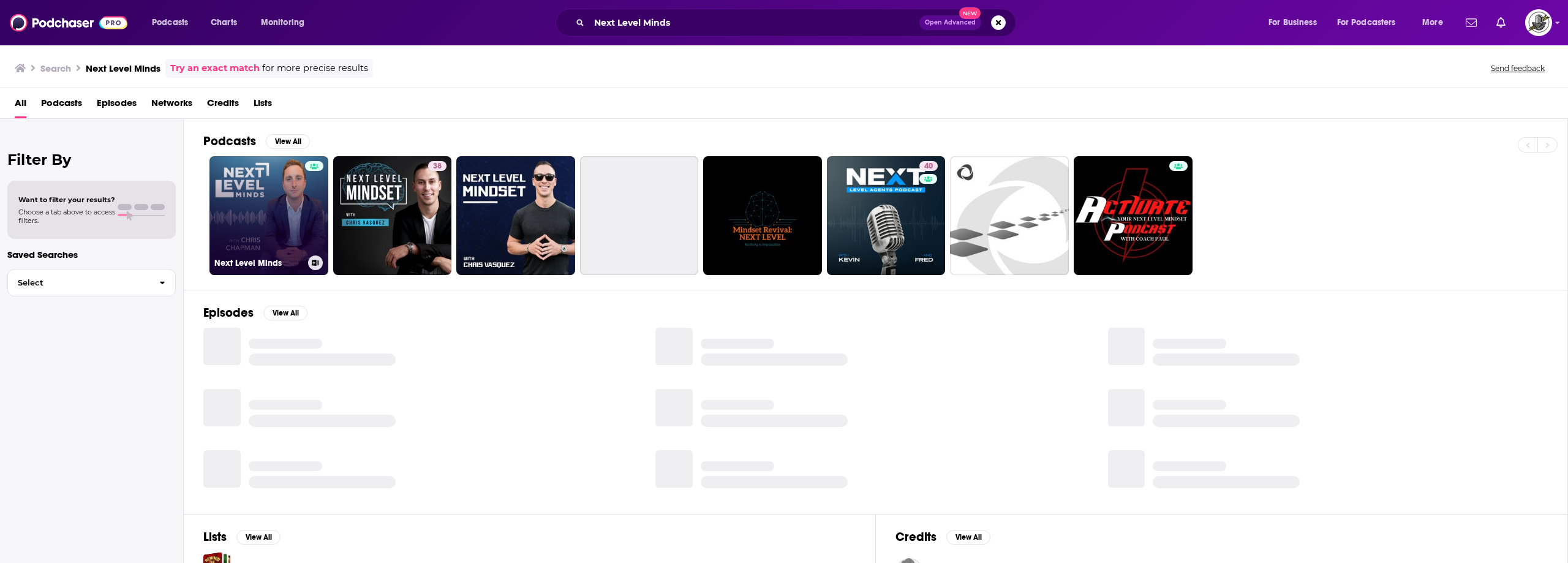
click at [288, 226] on link "Next Level Minds" at bounding box center [269, 216] width 119 height 119
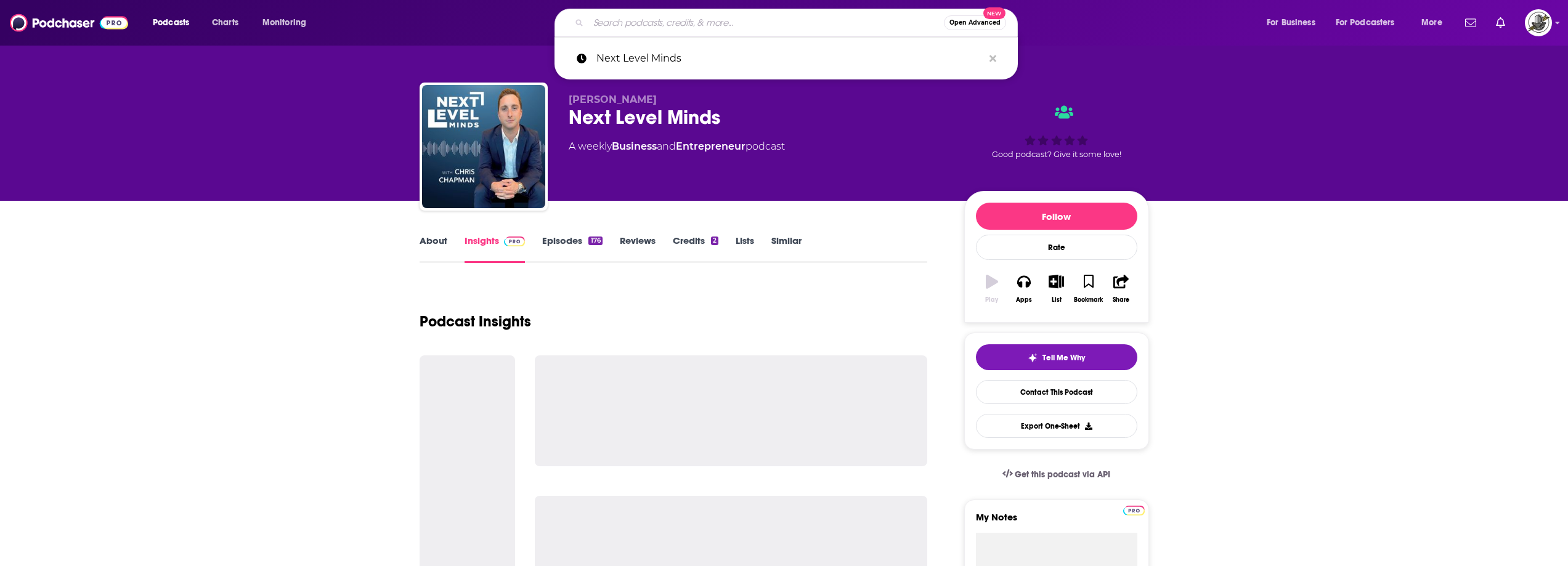
click at [734, 23] on input "Search podcasts, credits, & more..." at bounding box center [765, 23] width 355 height 20
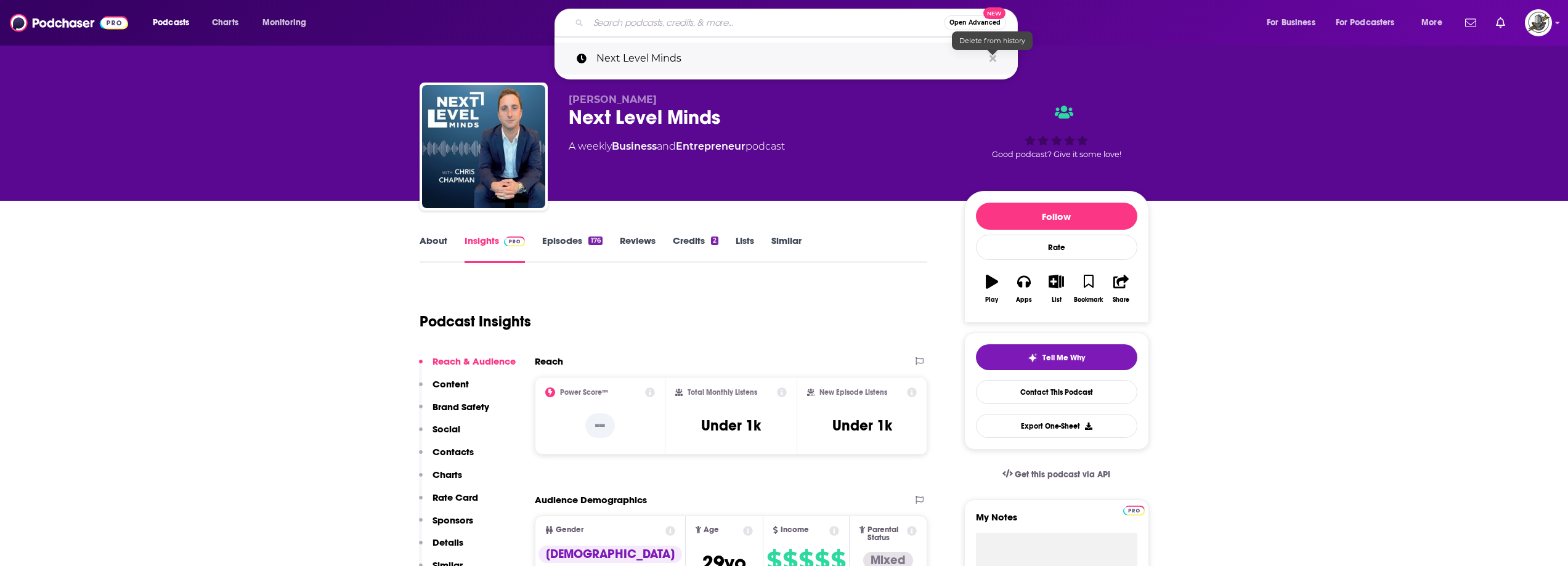
click at [996, 62] on icon "Search podcasts, credits, & more..." at bounding box center [993, 58] width 7 height 10
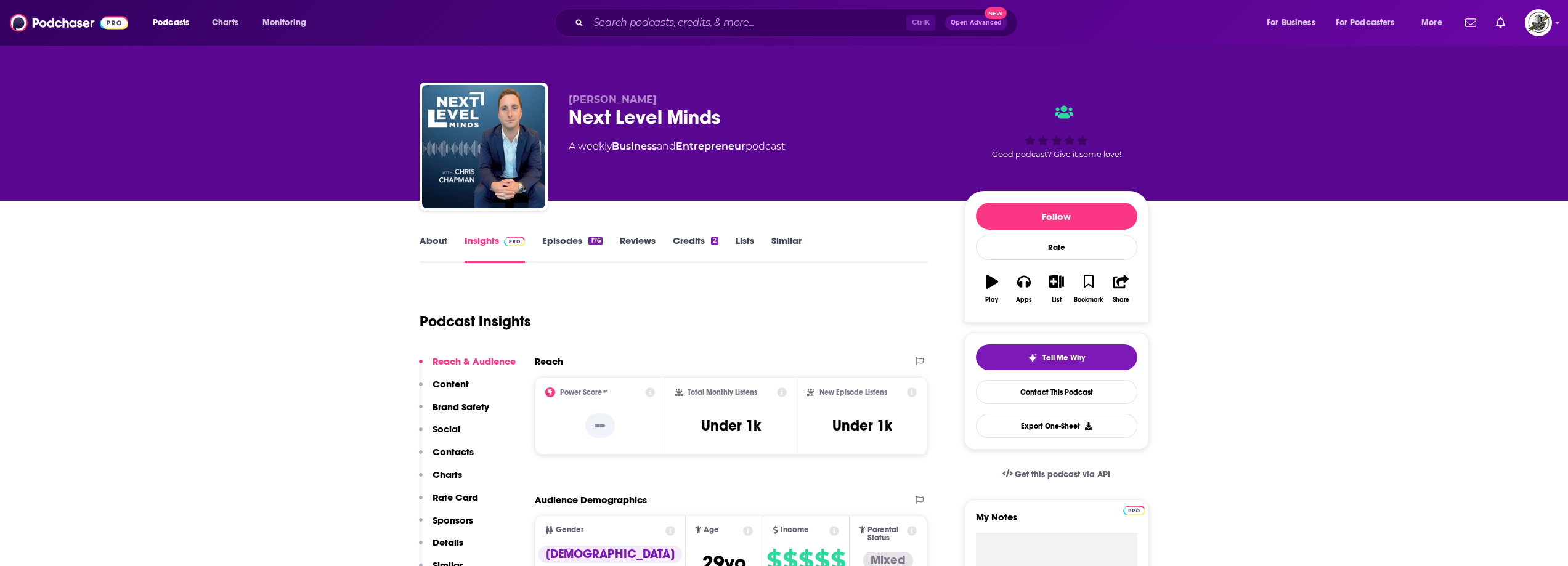
click at [819, 346] on div "Podcast Insights" at bounding box center [673, 319] width 508 height 73
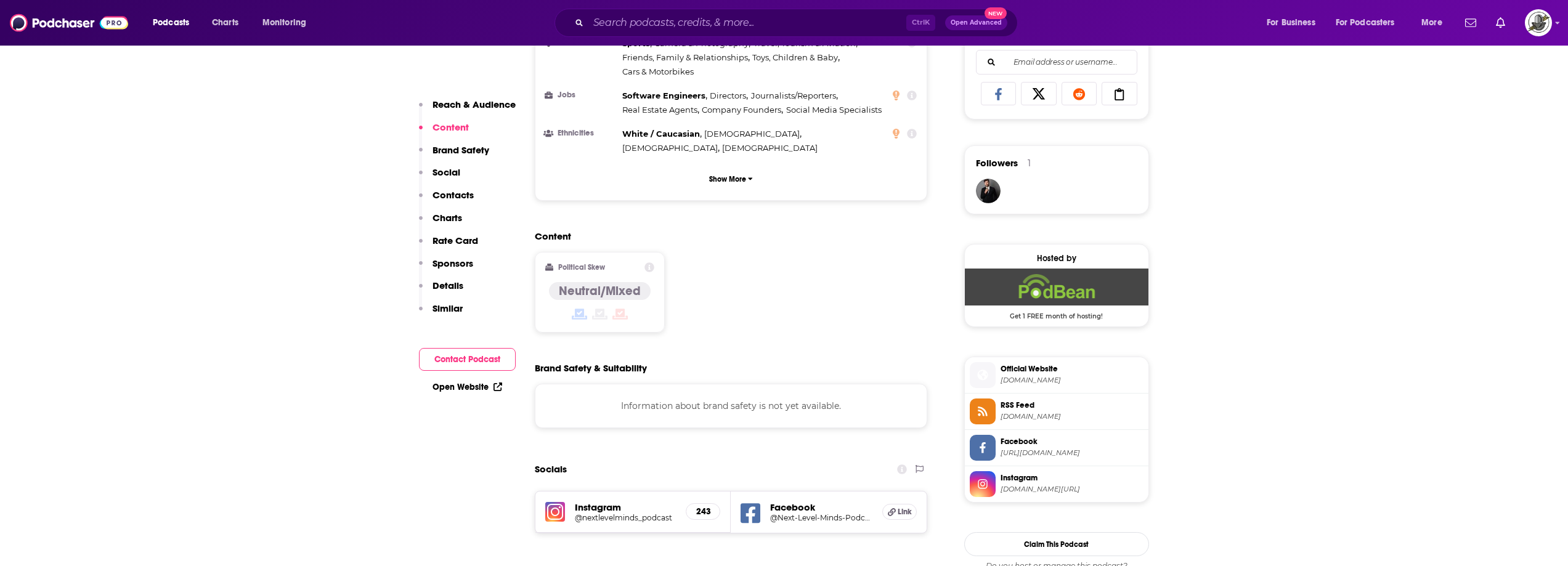
scroll to position [985, 0]
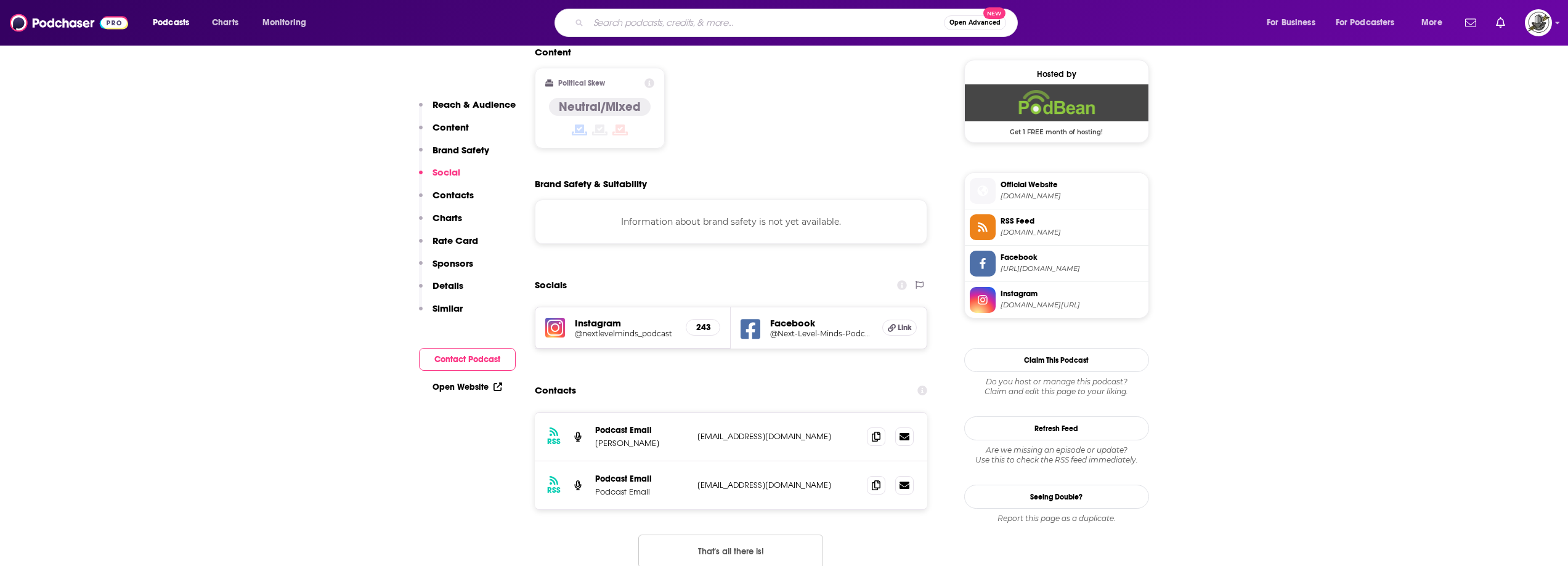
click at [689, 19] on input "Search podcasts, credits, & more..." at bounding box center [765, 23] width 355 height 20
paste input "Relentless Goal Achievers"
type input "Relentless Goal Achievers"
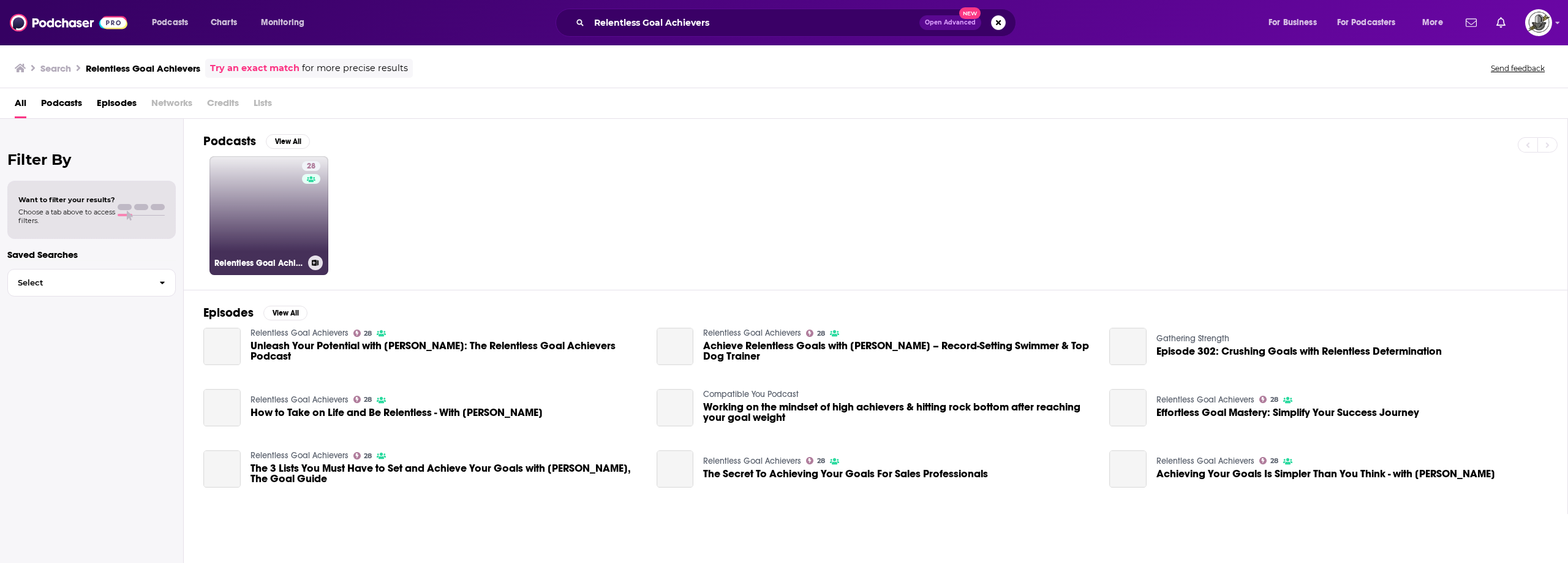
click at [281, 220] on link "28 Relentless Goal Achievers" at bounding box center [269, 216] width 119 height 119
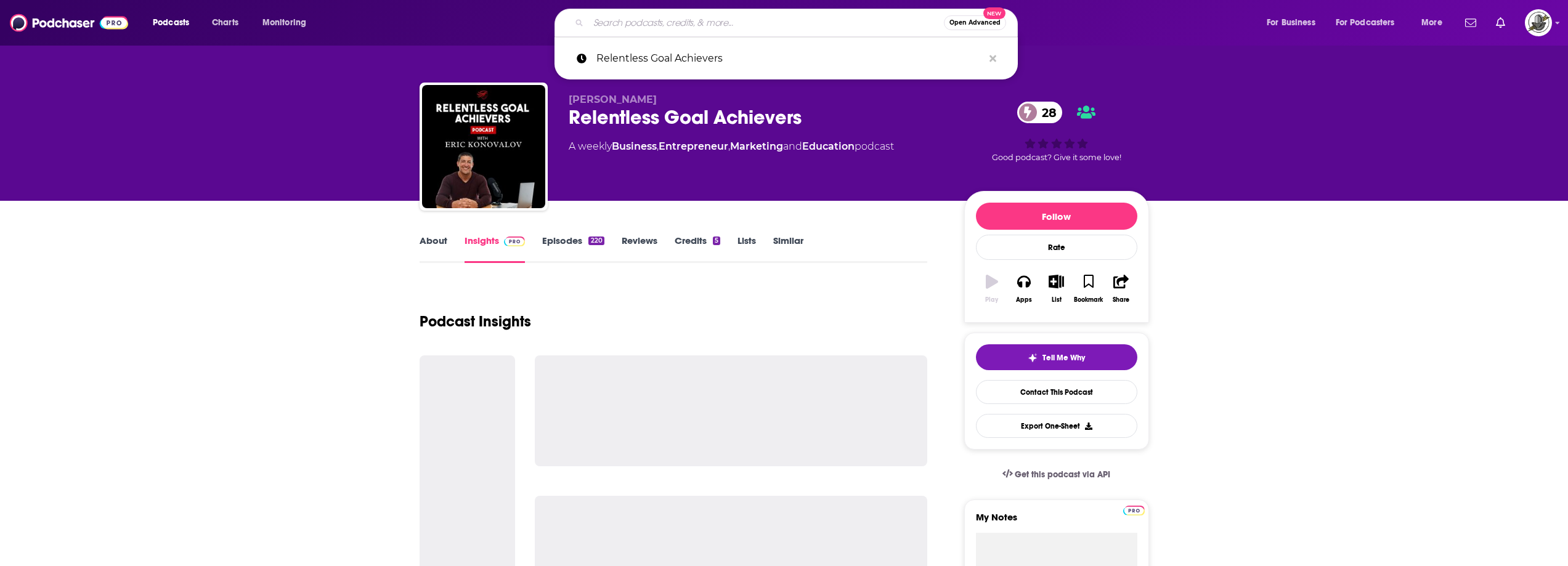
click at [749, 17] on input "Search podcasts, credits, & more..." at bounding box center [765, 23] width 355 height 20
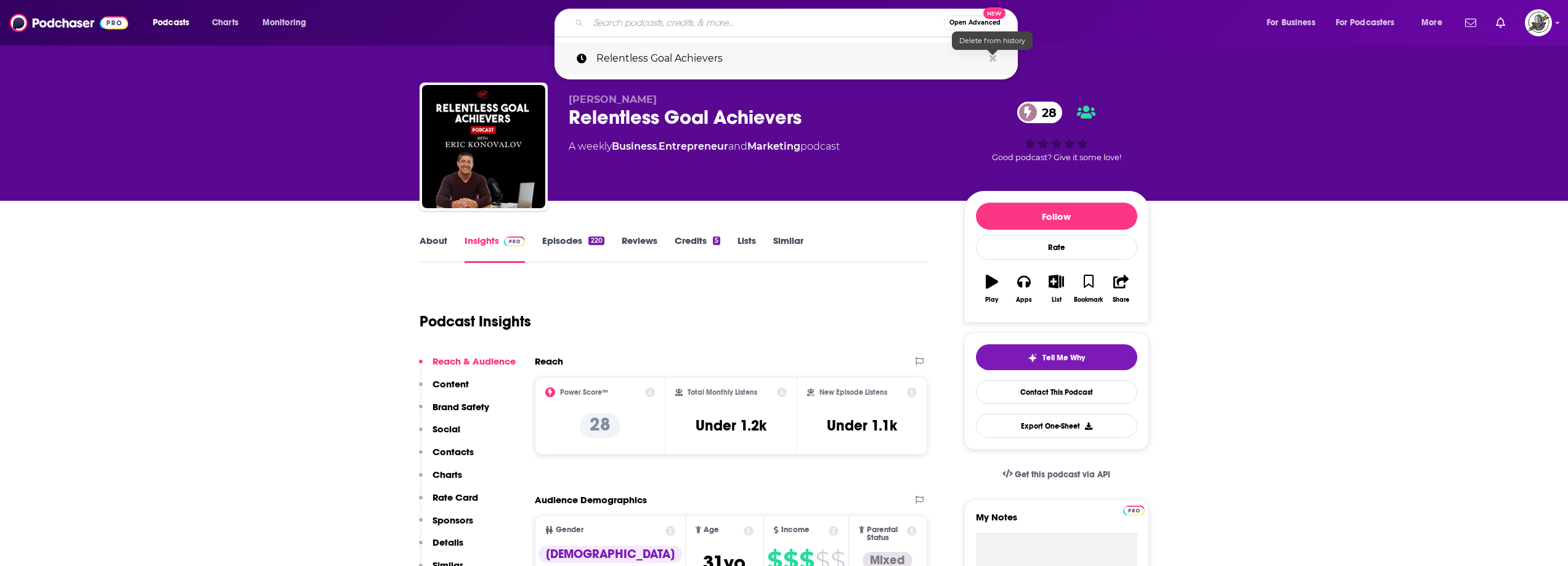
click at [991, 59] on icon "Search podcasts, credits, & more..." at bounding box center [993, 58] width 7 height 7
drag, startPoint x: 778, startPoint y: 107, endPoint x: 677, endPoint y: 103, distance: 101.1
click at [778, 107] on div "Relentless Goal Achievers 28" at bounding box center [757, 117] width 376 height 24
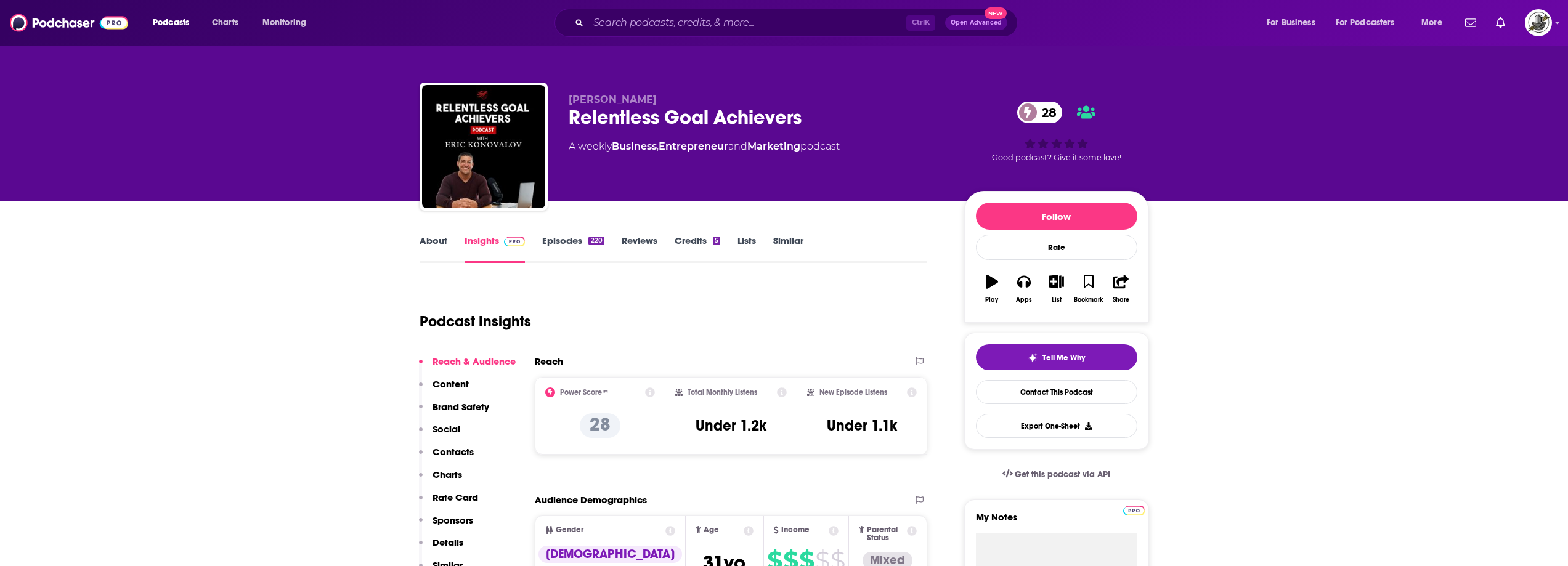
drag, startPoint x: 640, startPoint y: 104, endPoint x: 568, endPoint y: 107, distance: 72.1
click at [569, 107] on div "[PERSON_NAME] Relentless Goal Achievers 28 A weekly Business , Entrepreneur and…" at bounding box center [757, 142] width 376 height 98
drag, startPoint x: 566, startPoint y: 98, endPoint x: 644, endPoint y: 92, distance: 78.2
click at [644, 92] on div "[PERSON_NAME] Relentless Goal Achievers 28 A weekly Business , Entrepreneur and…" at bounding box center [784, 148] width 730 height 133
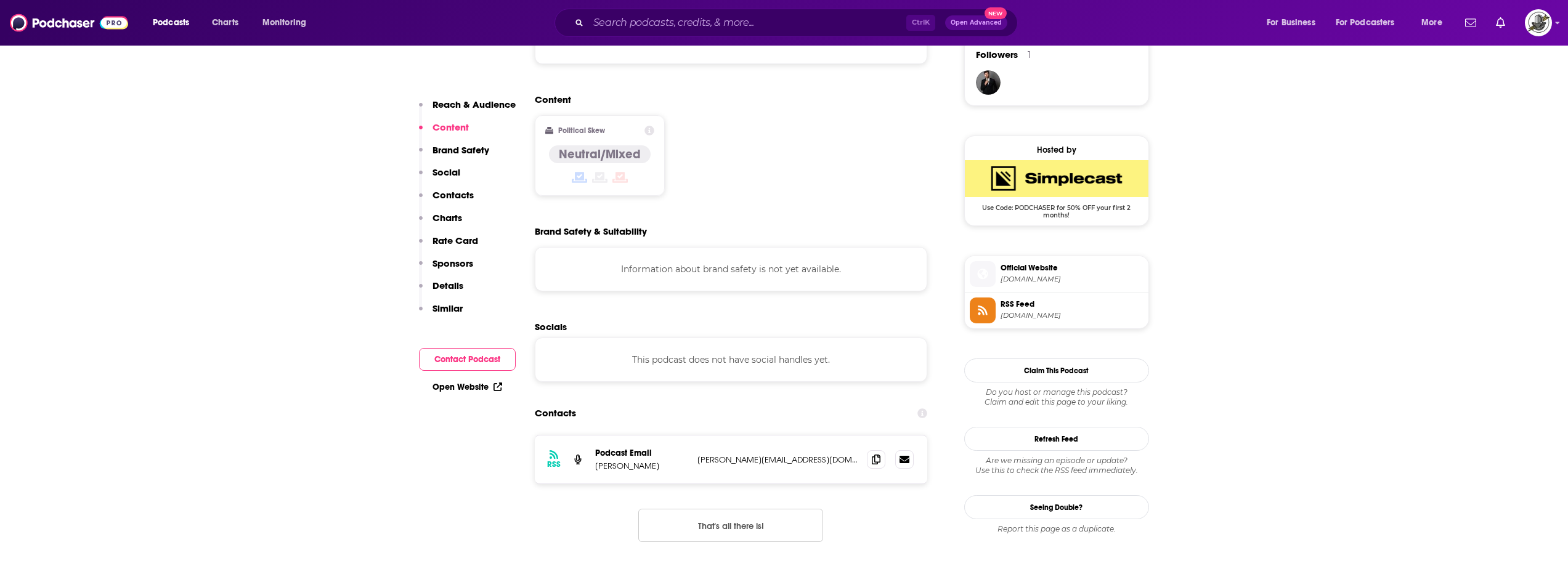
scroll to position [924, 0]
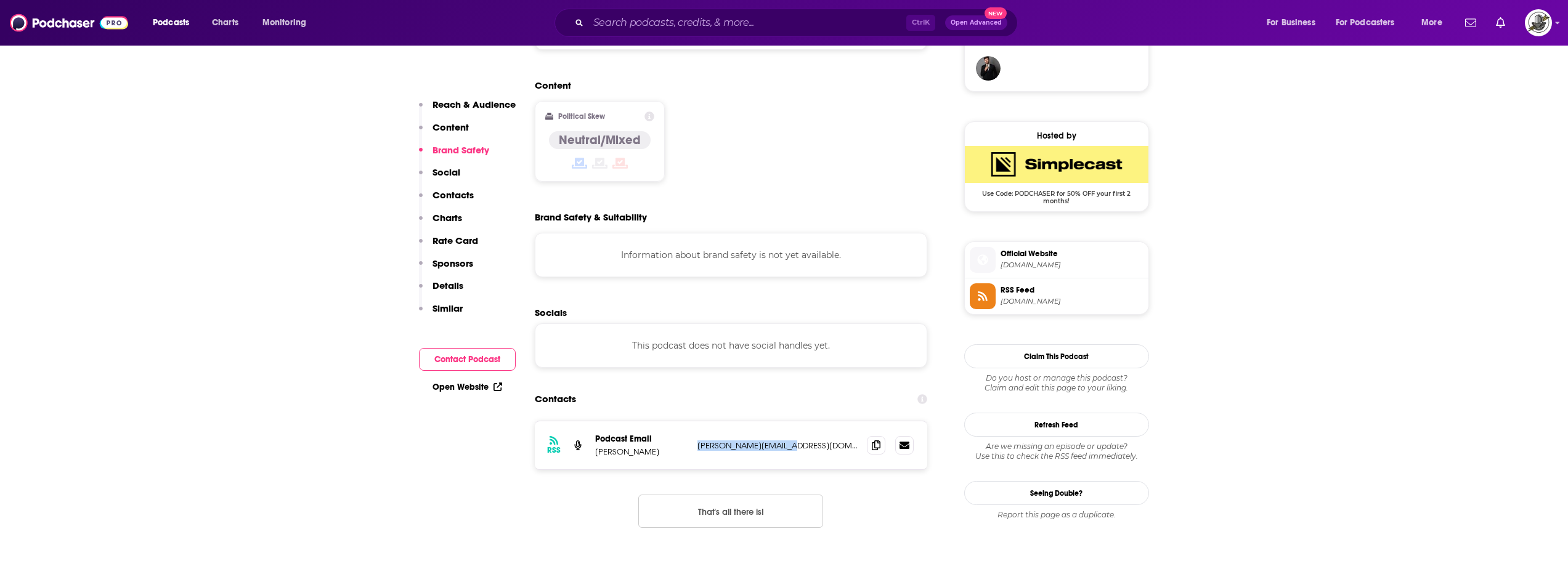
drag, startPoint x: 697, startPoint y: 399, endPoint x: 797, endPoint y: 398, distance: 100.0
click at [797, 421] on div "RSS Podcast Email [PERSON_NAME] [PERSON_NAME][EMAIL_ADDRESS][DOMAIN_NAME] [PERS…" at bounding box center [731, 444] width 393 height 48
paste input "Mission Matters Business Podcast with [PERSON_NAME]"
type input "Mission Matters Business Podcast with [PERSON_NAME]"
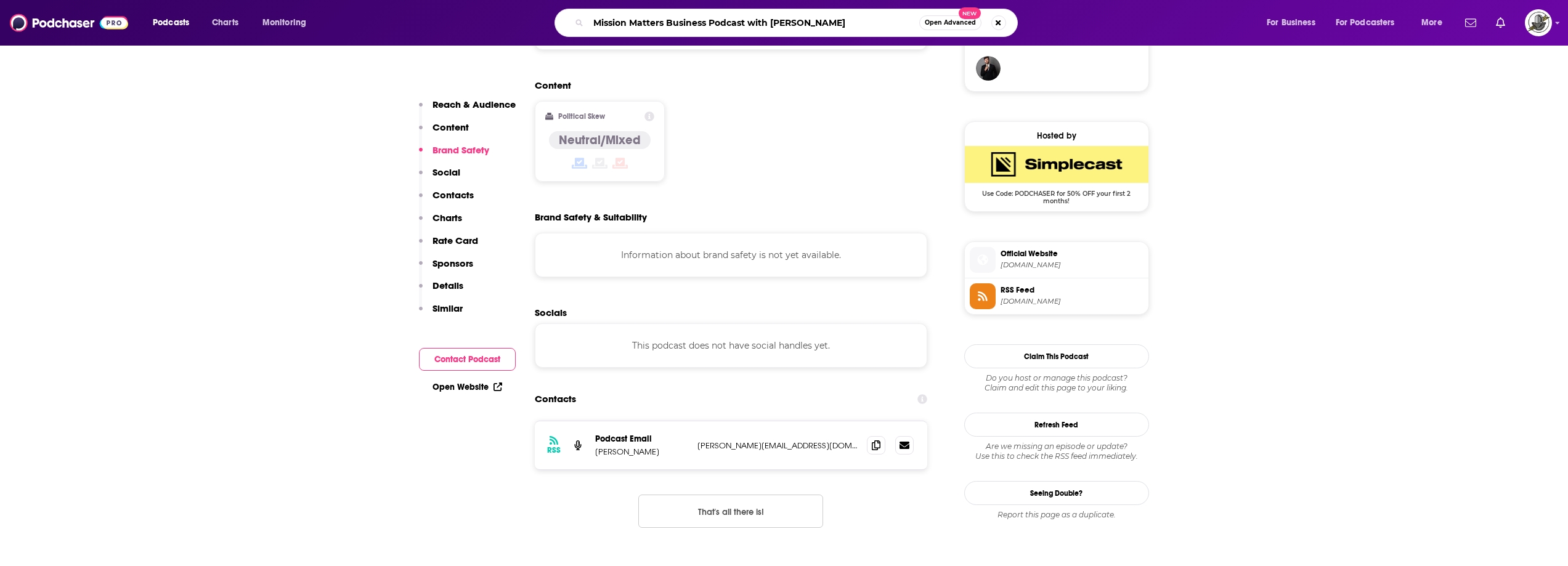
click at [635, 19] on input "Mission Matters Business Podcast with [PERSON_NAME]" at bounding box center [753, 23] width 331 height 20
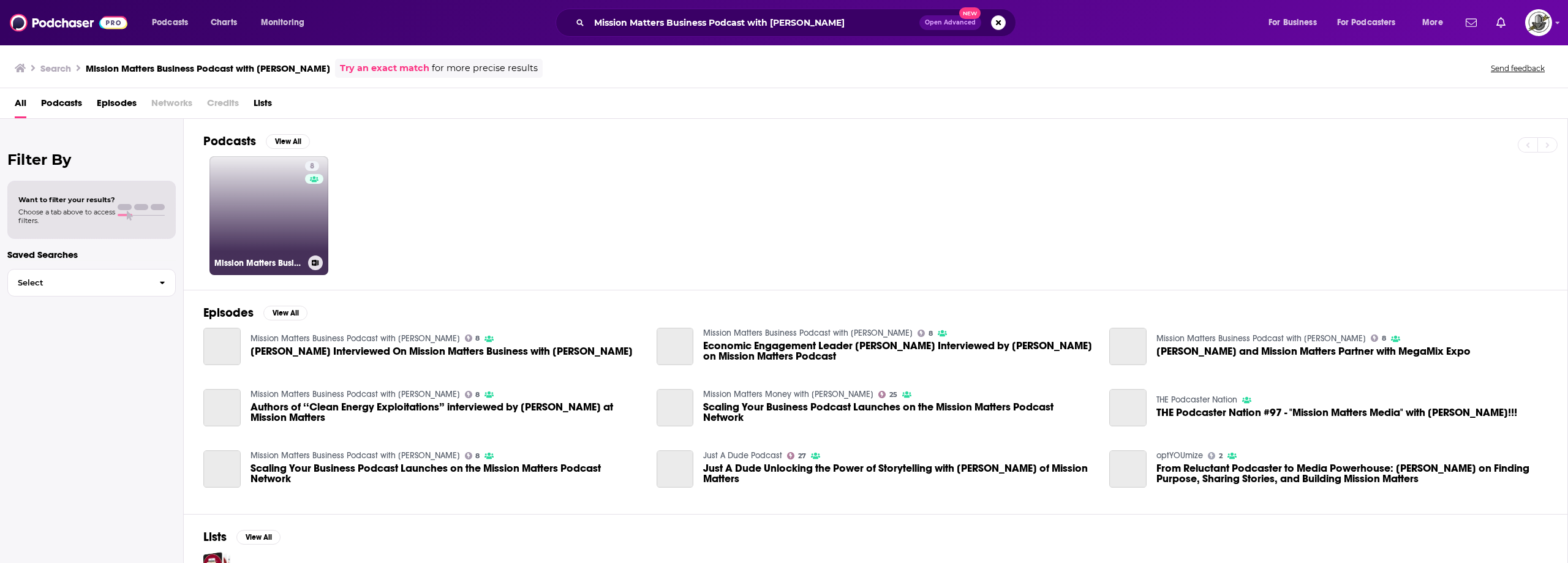
click at [269, 225] on link "8 Mission Matters Business Podcast with [PERSON_NAME]" at bounding box center [269, 216] width 119 height 119
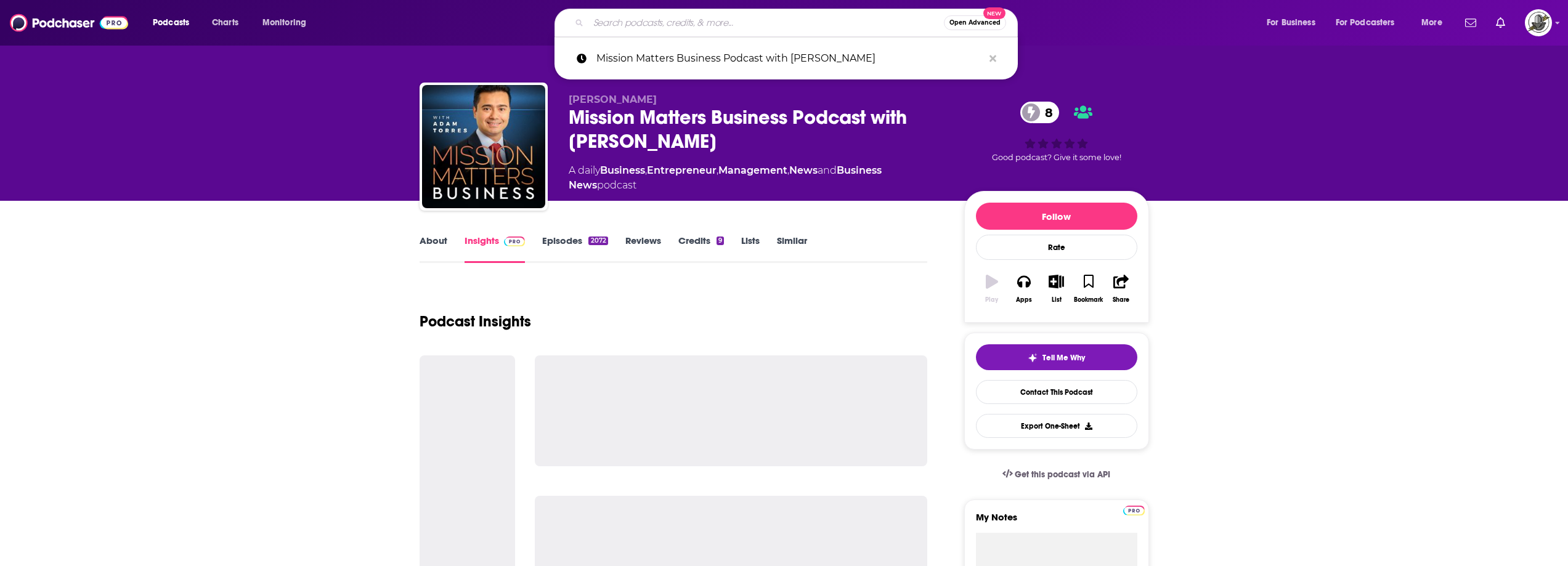
click at [767, 13] on input "Search podcasts, credits, & more..." at bounding box center [765, 23] width 355 height 20
click at [992, 61] on icon "Search podcasts, credits, & more..." at bounding box center [993, 58] width 7 height 10
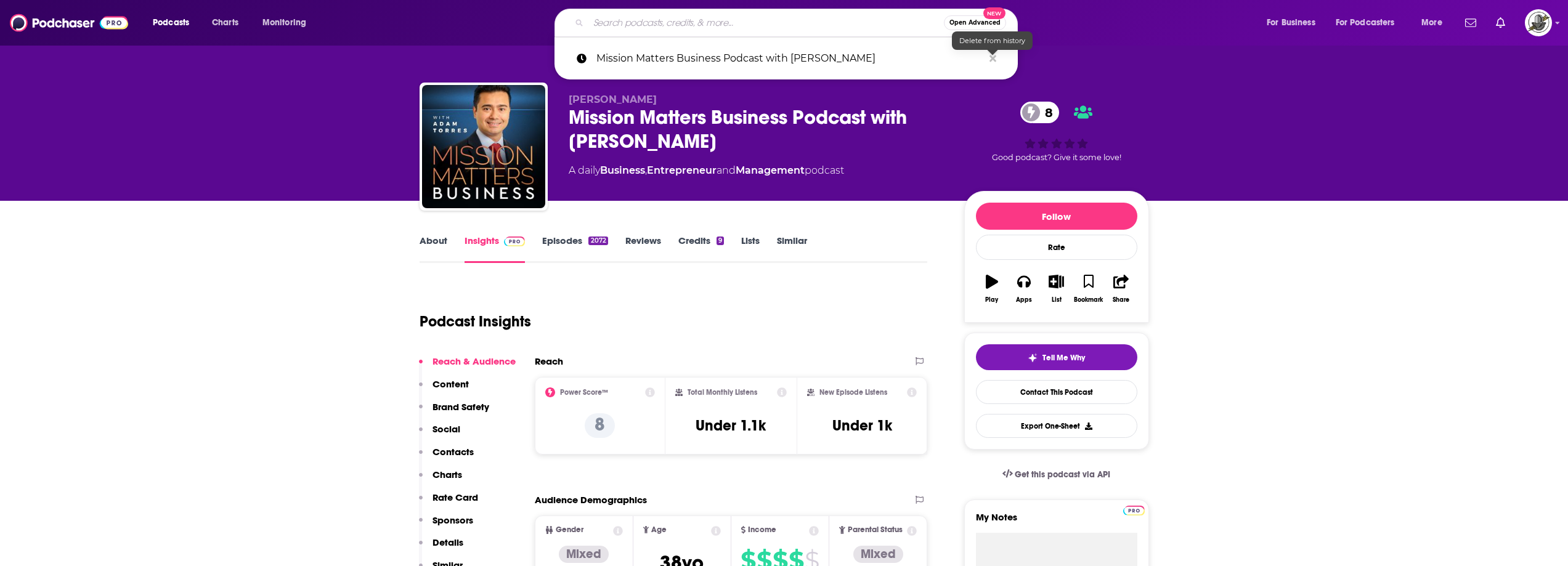
drag, startPoint x: 879, startPoint y: 276, endPoint x: 808, endPoint y: 391, distance: 135.2
click at [858, 315] on div "Podcast Insights" at bounding box center [669, 314] width 499 height 63
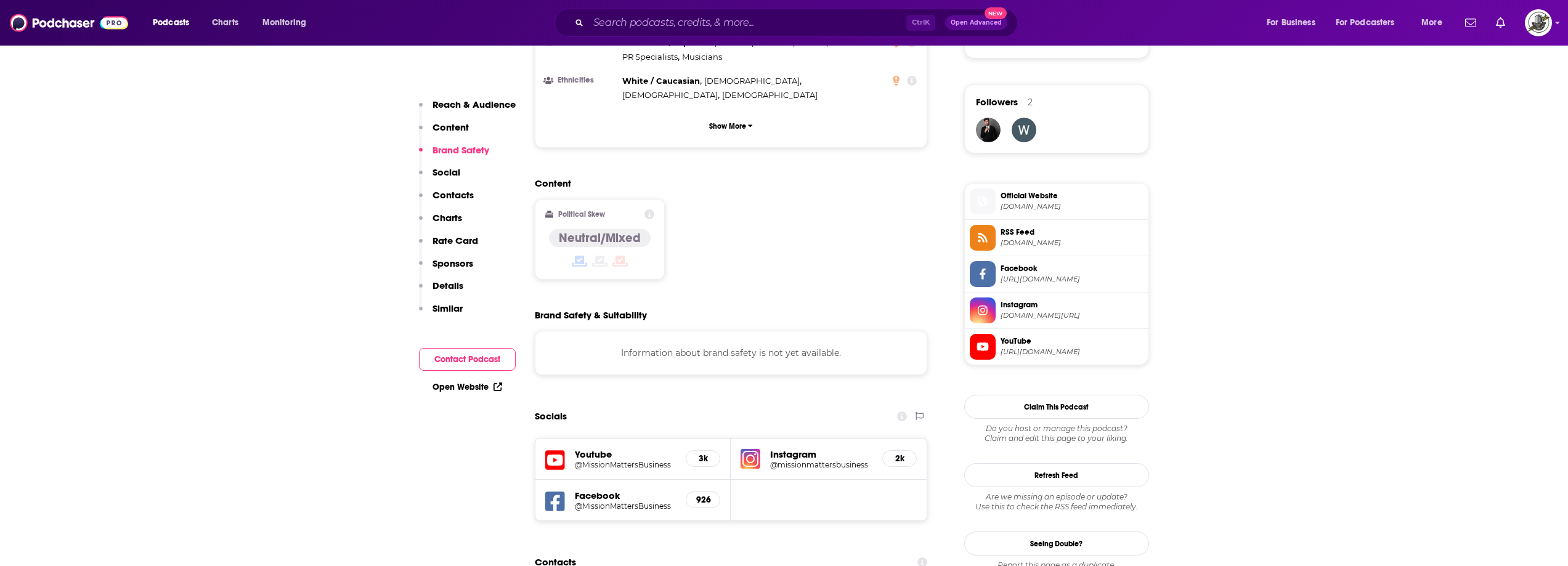
scroll to position [985, 0]
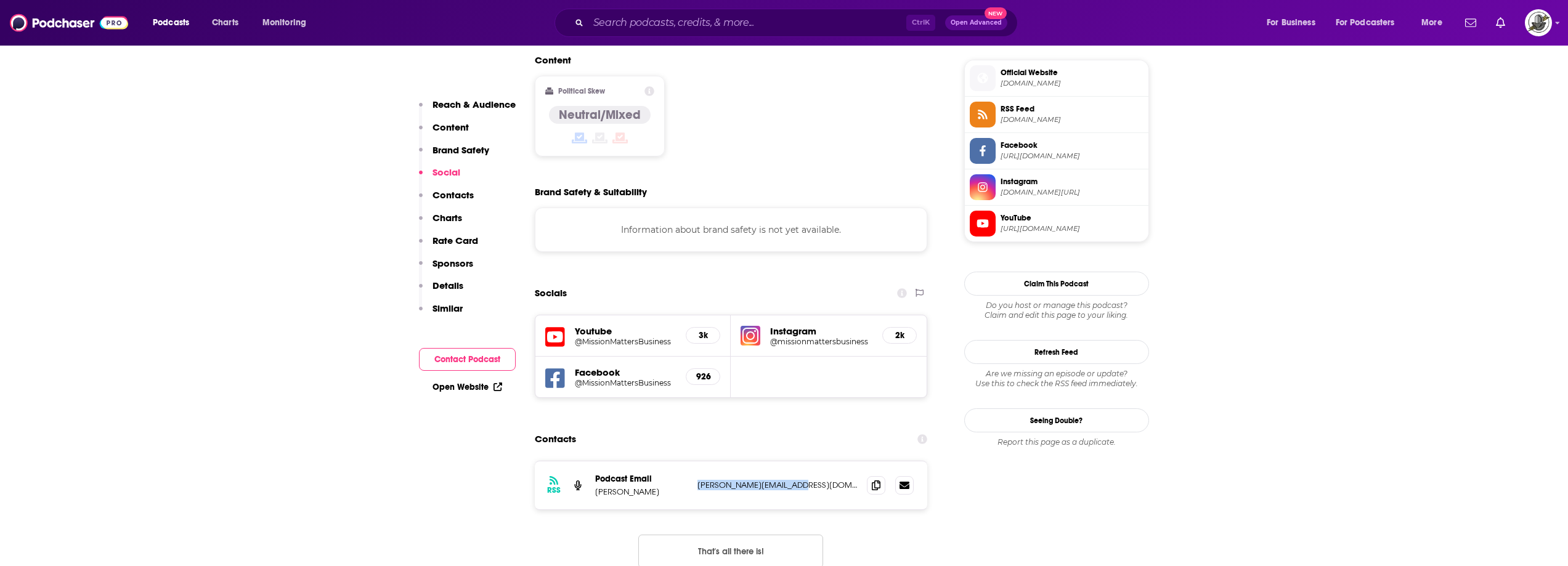
drag, startPoint x: 698, startPoint y: 418, endPoint x: 803, endPoint y: 414, distance: 105.1
click at [803, 461] on div "RSS Podcast Email [PERSON_NAME] [PERSON_NAME][EMAIL_ADDRESS][DOMAIN_NAME] [PERS…" at bounding box center [731, 484] width 393 height 48
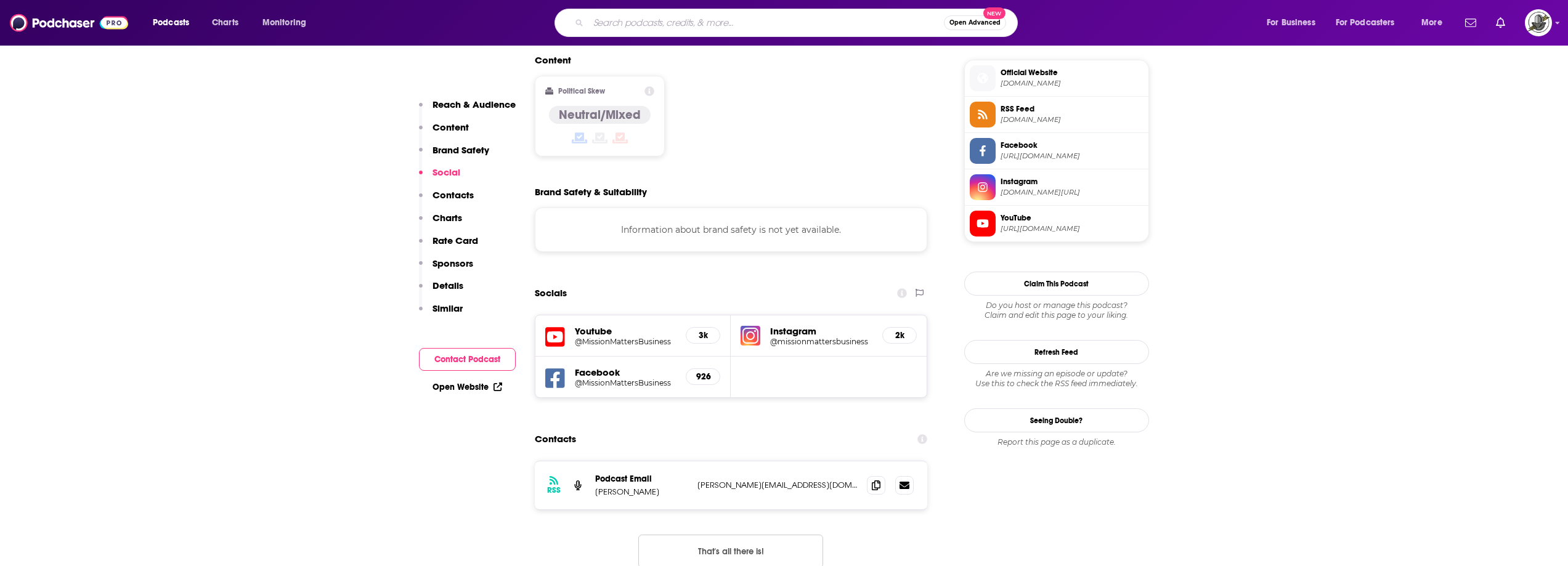
click at [723, 29] on input "Search podcasts, credits, & more..." at bounding box center [765, 23] width 355 height 20
paste input "Entrepreneurs United"
type input "Entrepreneurs United"
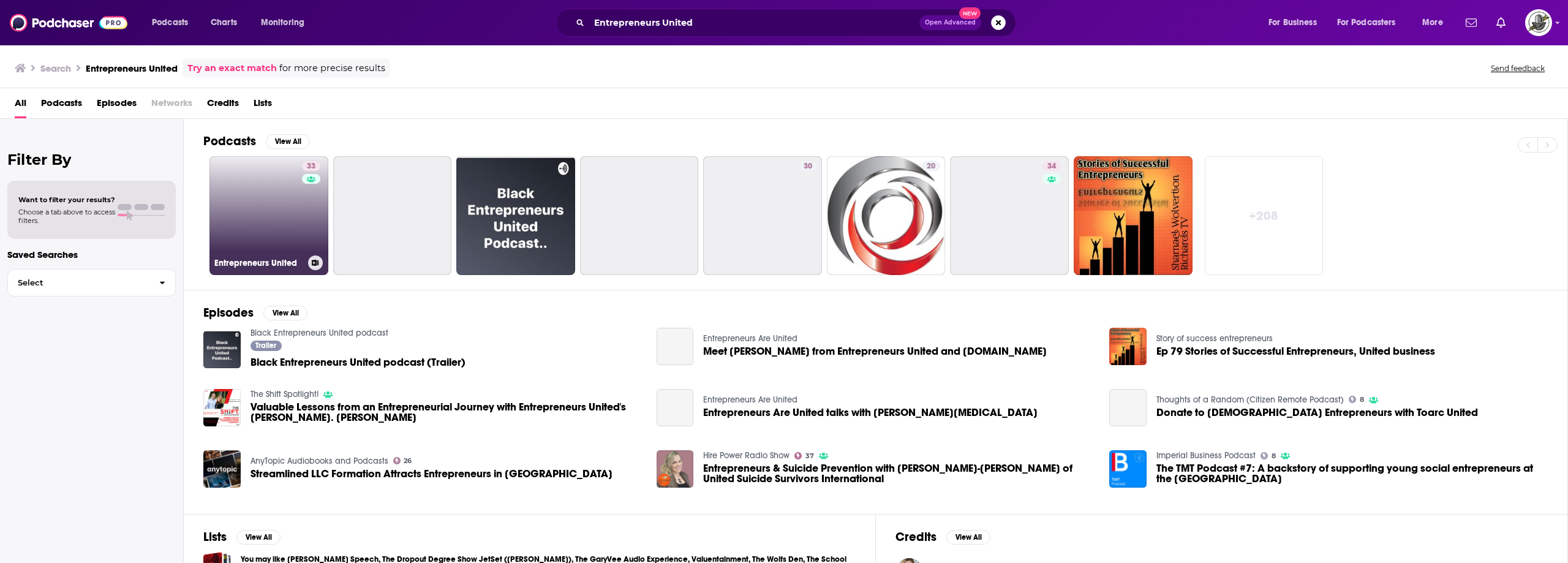
click at [311, 216] on div "33" at bounding box center [313, 208] width 22 height 94
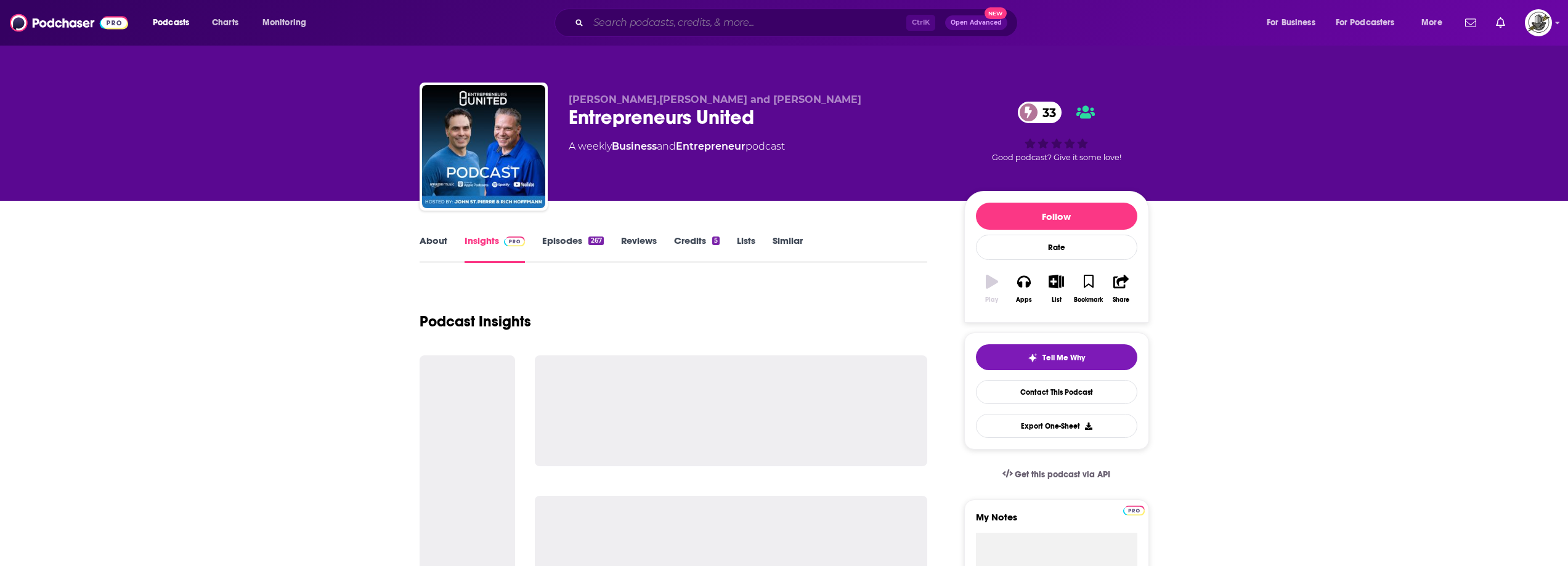
click at [797, 24] on input "Search podcasts, credits, & more..." at bounding box center [747, 23] width 318 height 20
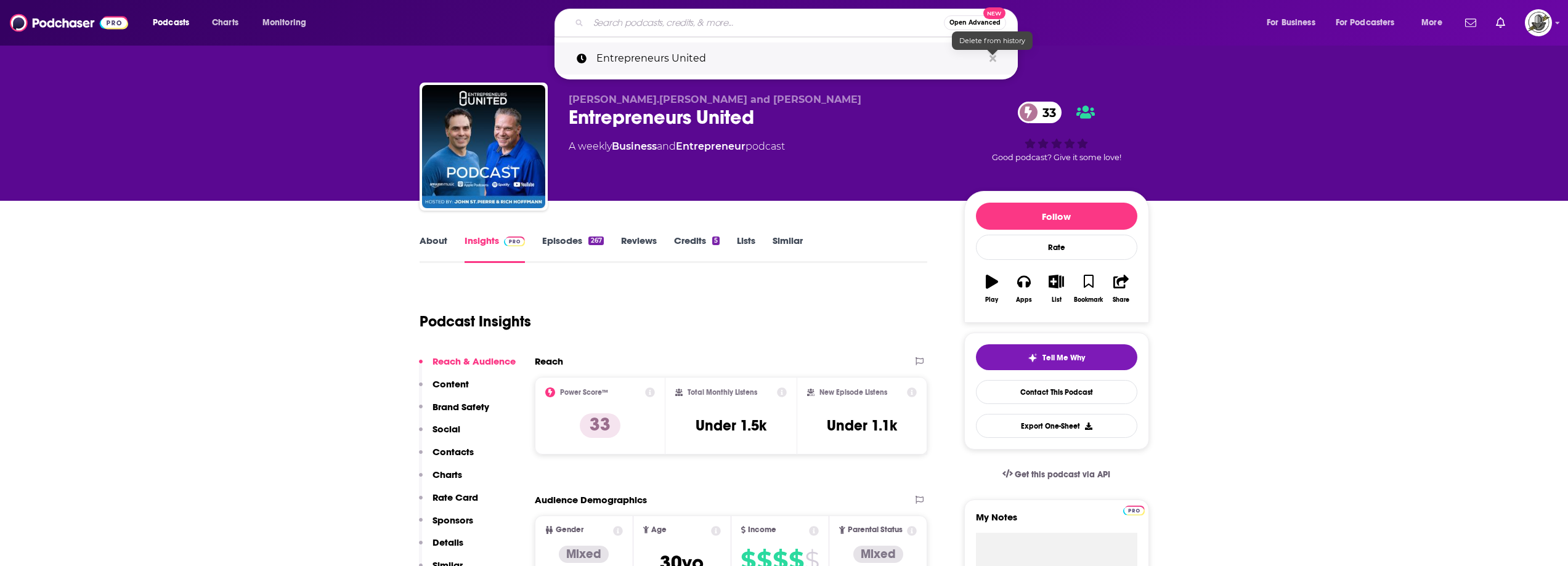
click at [992, 56] on icon "Search podcasts, credits, & more..." at bounding box center [993, 58] width 7 height 7
click at [872, 141] on div "A weekly Business and Entrepreneur podcast" at bounding box center [757, 146] width 376 height 15
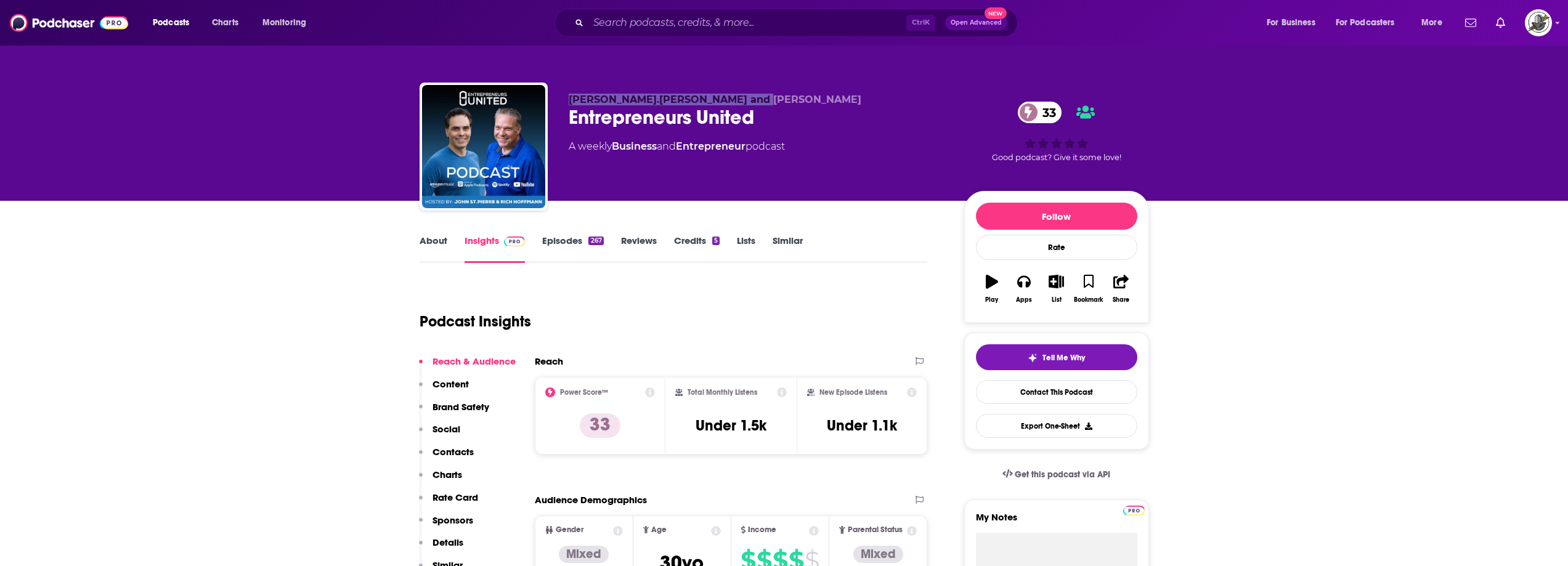
drag, startPoint x: 753, startPoint y: 101, endPoint x: 558, endPoint y: 104, distance: 195.0
click at [558, 104] on div "[PERSON_NAME].[PERSON_NAME] and [PERSON_NAME] Entrepreneurs United 33 A weekly …" at bounding box center [784, 148] width 730 height 133
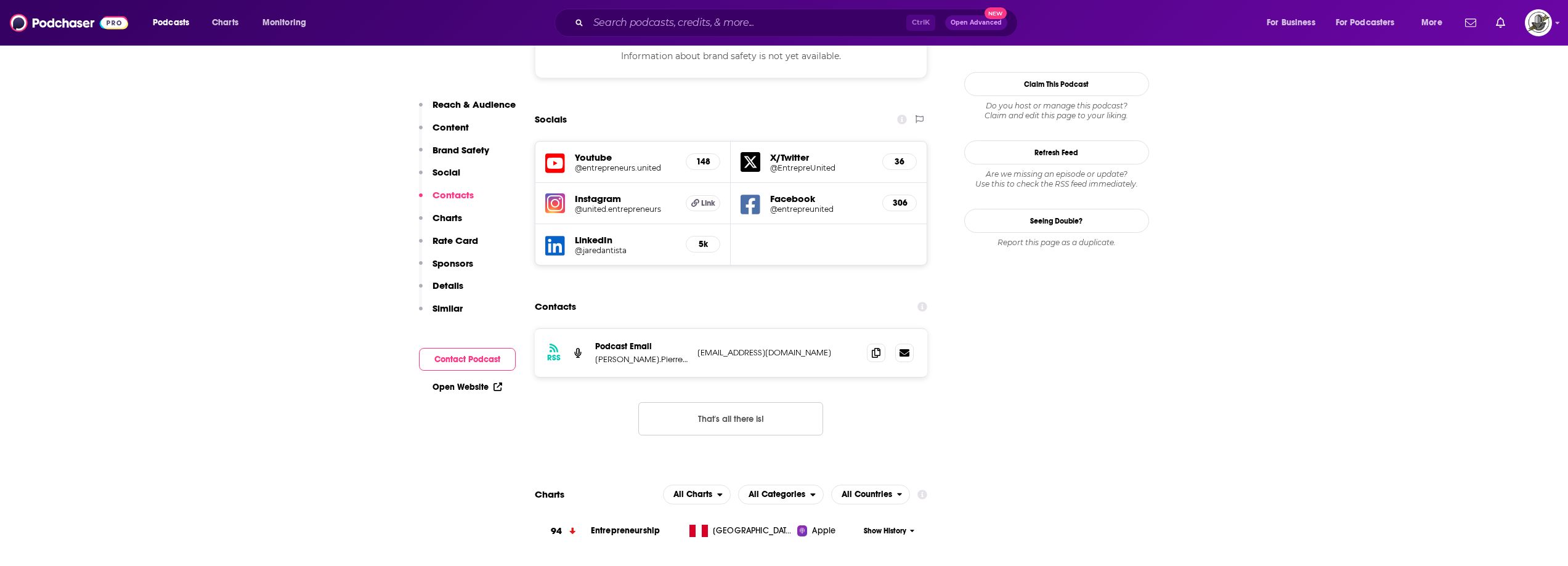
scroll to position [1169, 0]
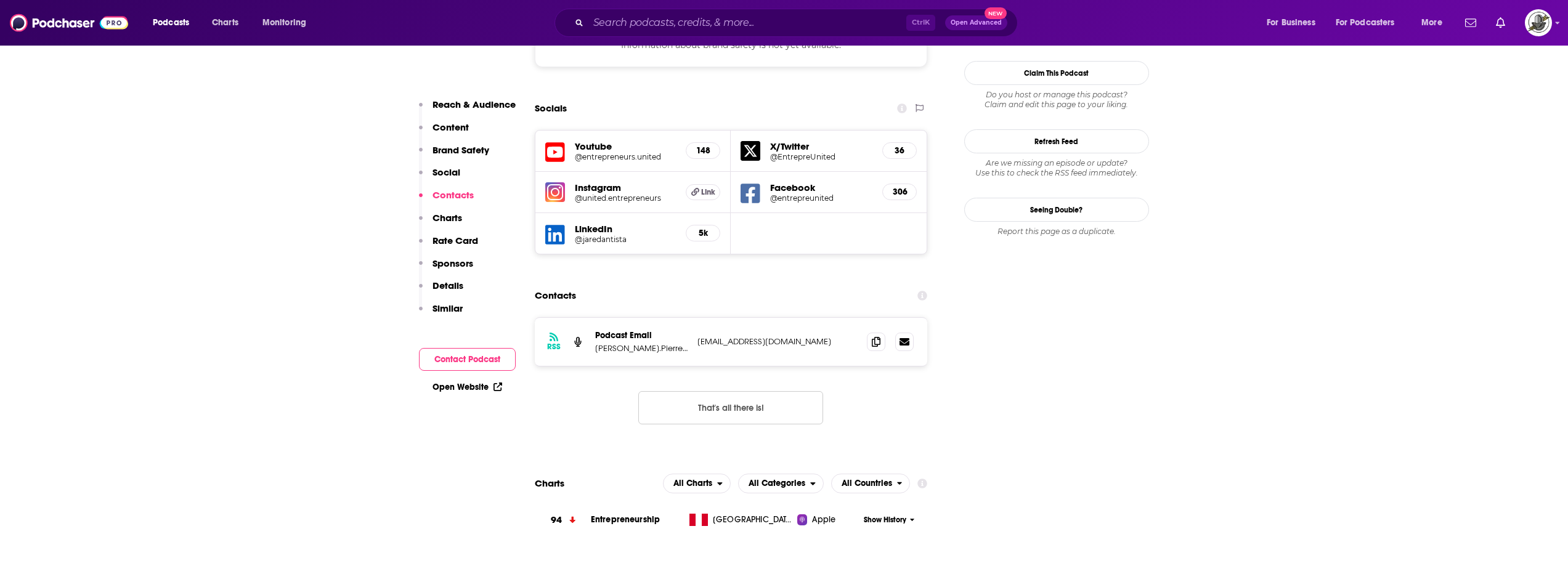
drag, startPoint x: 694, startPoint y: 275, endPoint x: 832, endPoint y: 273, distance: 138.0
click at [832, 318] on div "RSS Podcast Email [PERSON_NAME].[PERSON_NAME] & [PERSON_NAME] [EMAIL_ADDRESS][D…" at bounding box center [731, 341] width 393 height 48
drag, startPoint x: 600, startPoint y: 279, endPoint x: 642, endPoint y: 280, distance: 42.0
click at [642, 343] on p "[PERSON_NAME].Pierre & [PERSON_NAME]" at bounding box center [641, 348] width 92 height 10
